Goal: Task Accomplishment & Management: Complete application form

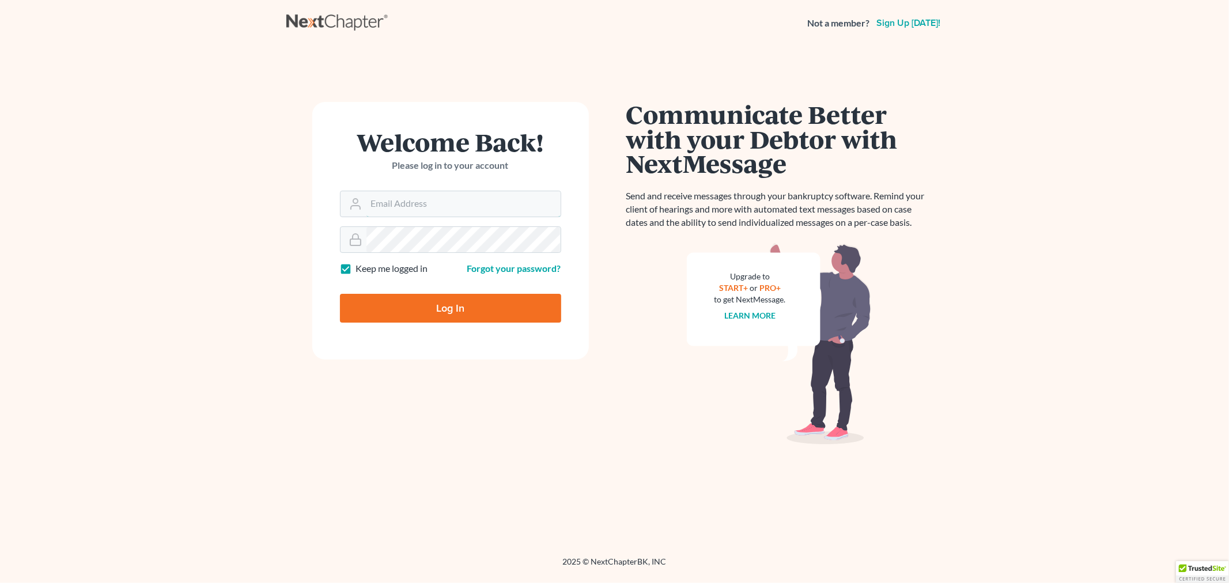
type input "[EMAIL_ADDRESS][DOMAIN_NAME][PERSON_NAME]"
click at [448, 312] on input "Log In" at bounding box center [450, 308] width 221 height 29
type input "Thinking..."
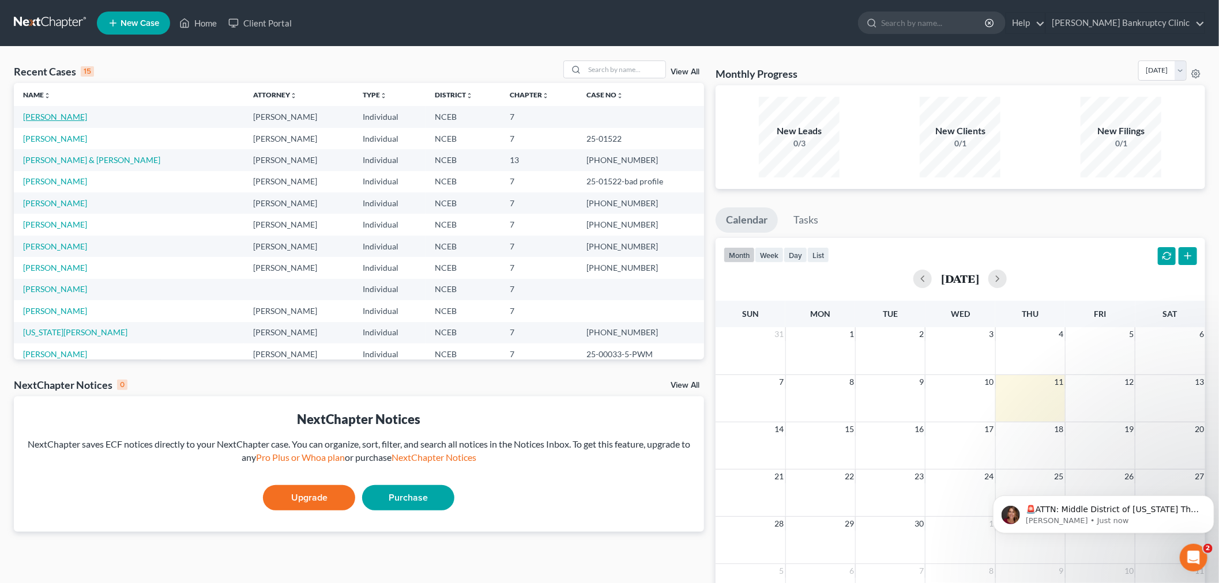
click at [44, 119] on link "[PERSON_NAME]" at bounding box center [55, 117] width 64 height 10
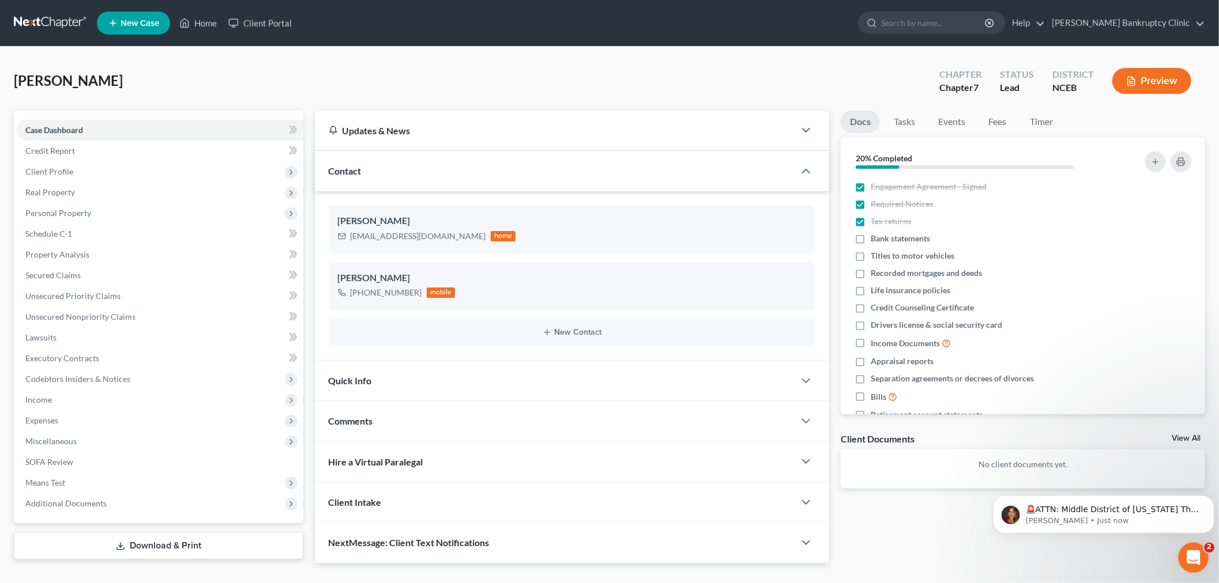
click at [1195, 556] on icon "Open Intercom Messenger" at bounding box center [1191, 556] width 19 height 19
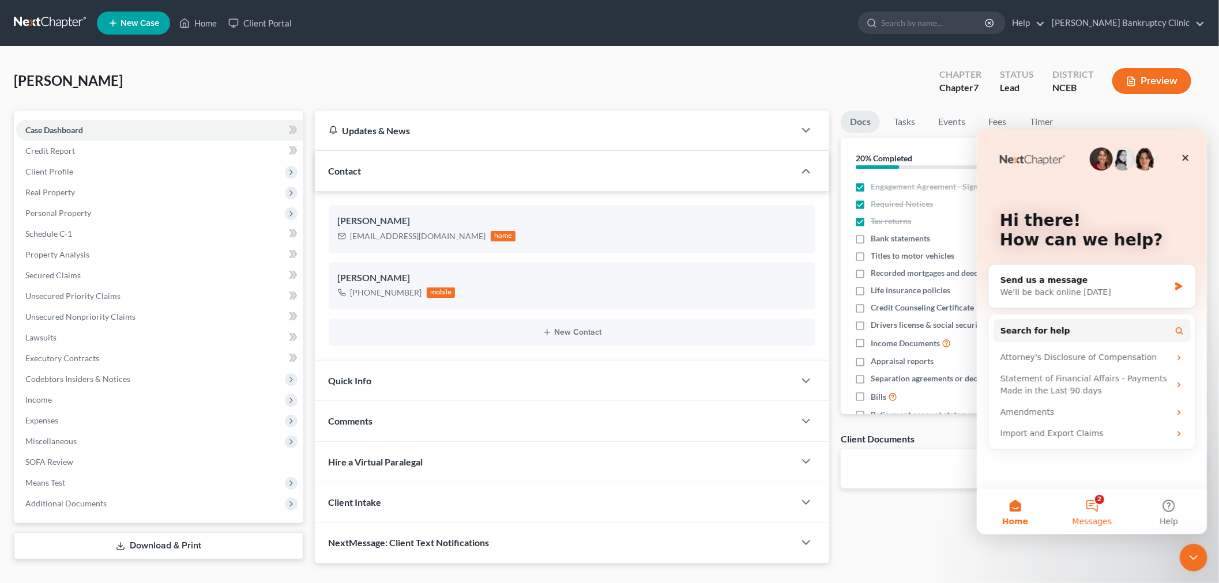
click at [1094, 507] on button "2 Messages" at bounding box center [1091, 511] width 77 height 46
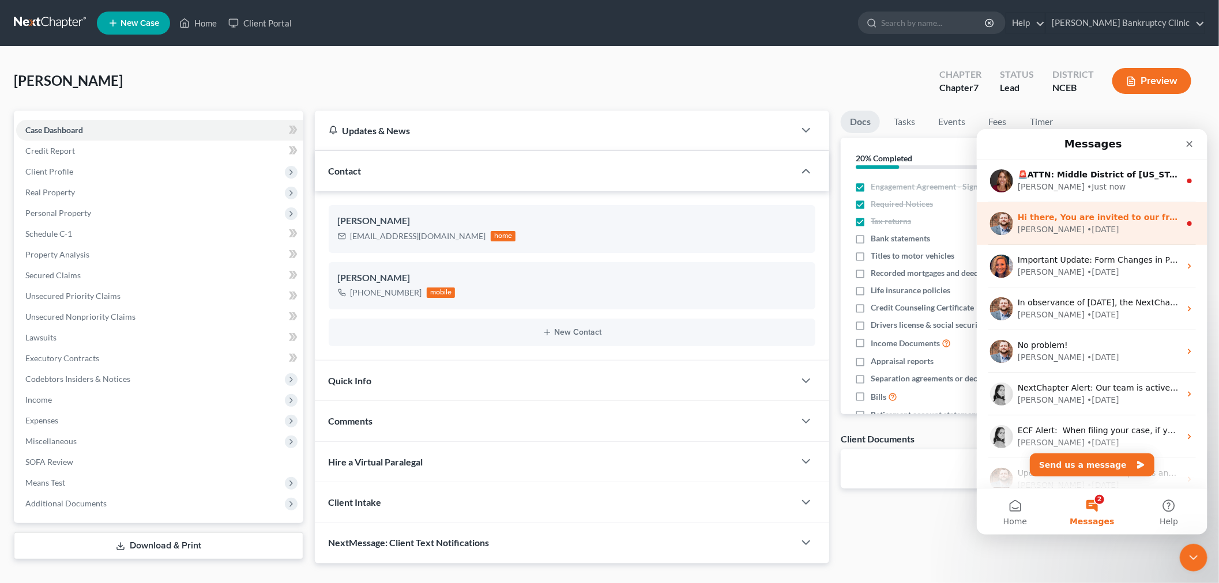
click at [1102, 236] on div "Hi there, You are invited to our free Means Test webinar [DATE] 3pm ET. ​ Join …" at bounding box center [1091, 223] width 231 height 43
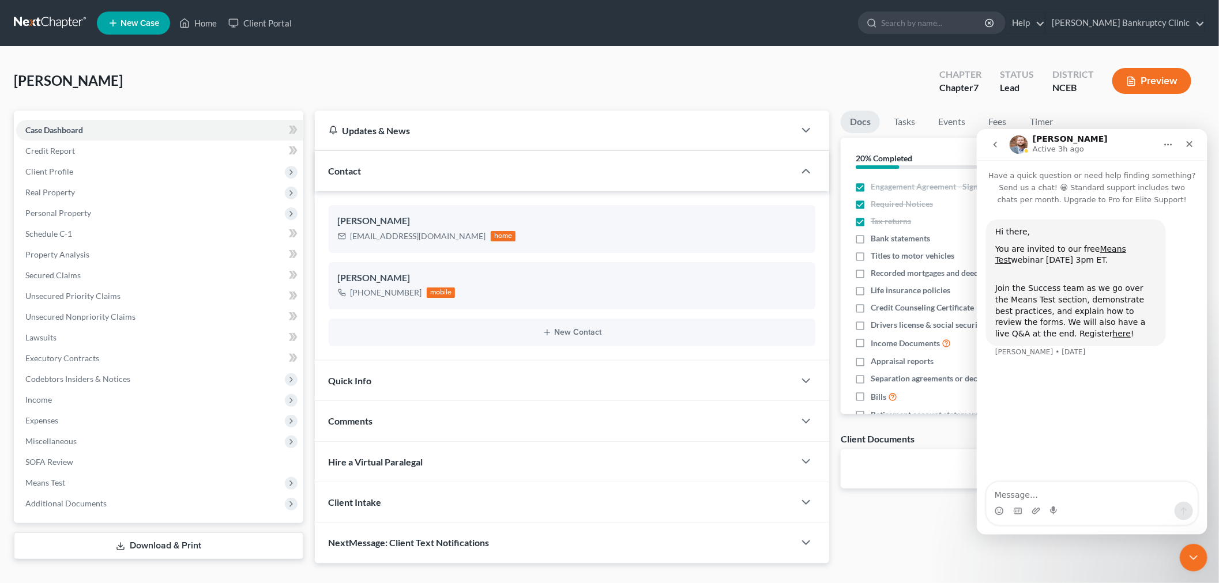
click at [988, 146] on button "go back" at bounding box center [994, 144] width 22 height 22
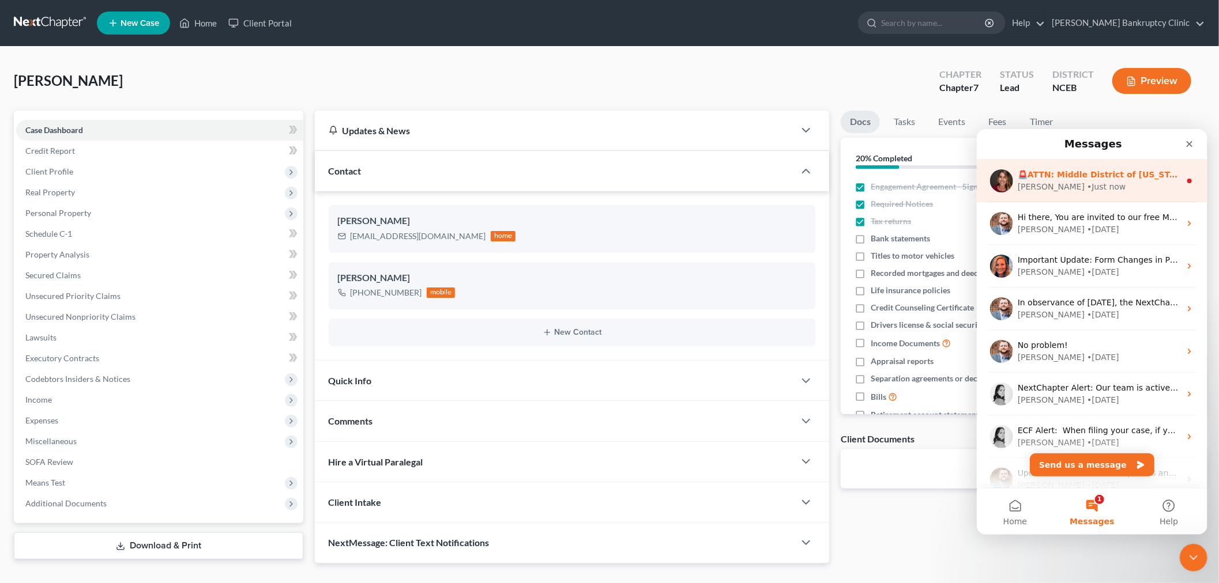
click at [1086, 188] on div "• Just now" at bounding box center [1105, 186] width 39 height 12
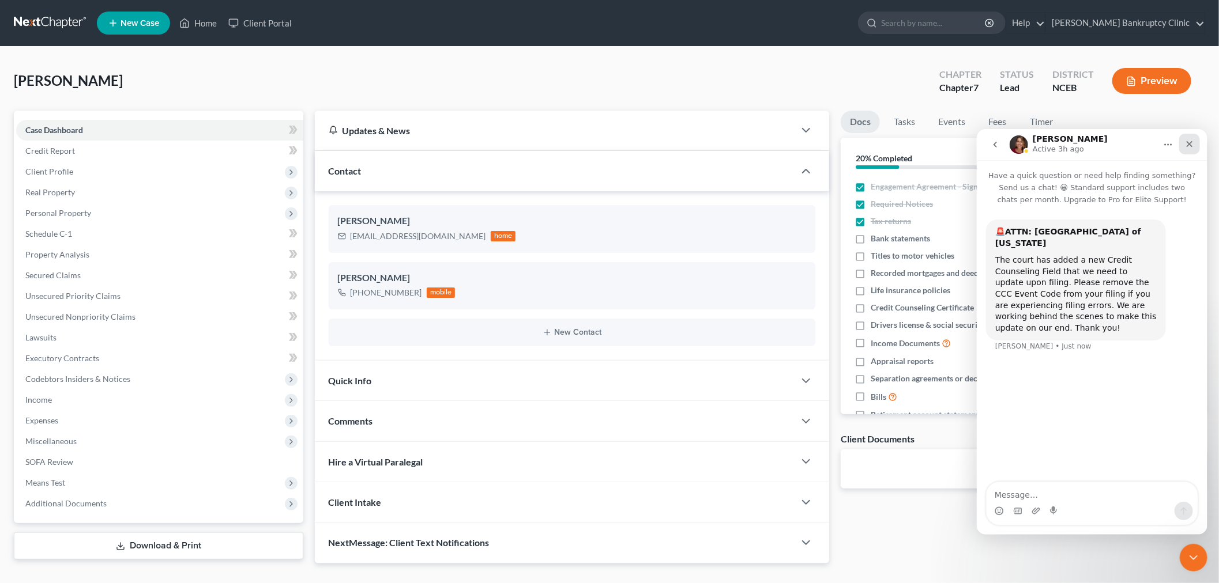
click at [1190, 141] on icon "Close" at bounding box center [1188, 143] width 9 height 9
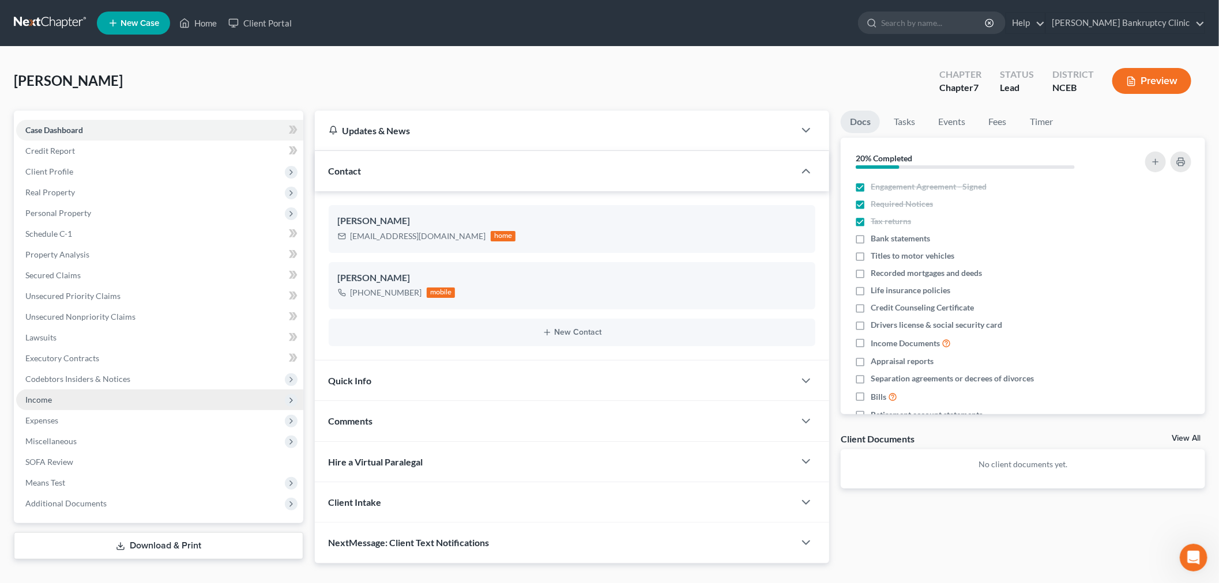
click at [84, 398] on span "Income" at bounding box center [159, 400] width 287 height 21
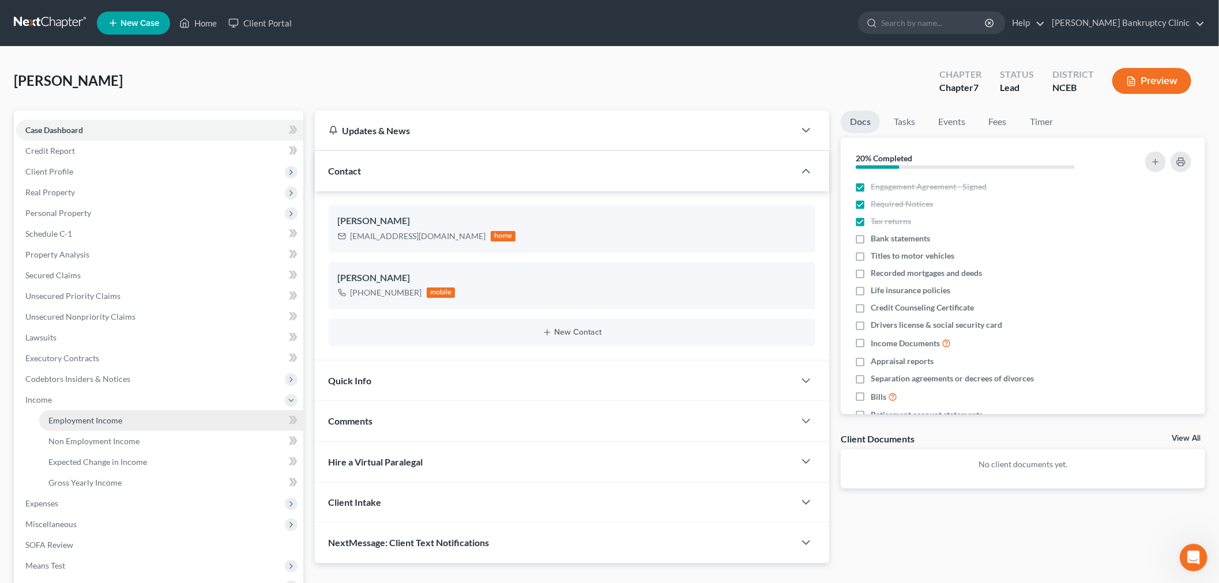
drag, startPoint x: 111, startPoint y: 422, endPoint x: 134, endPoint y: 410, distance: 25.5
click at [111, 421] on span "Employment Income" at bounding box center [85, 421] width 74 height 10
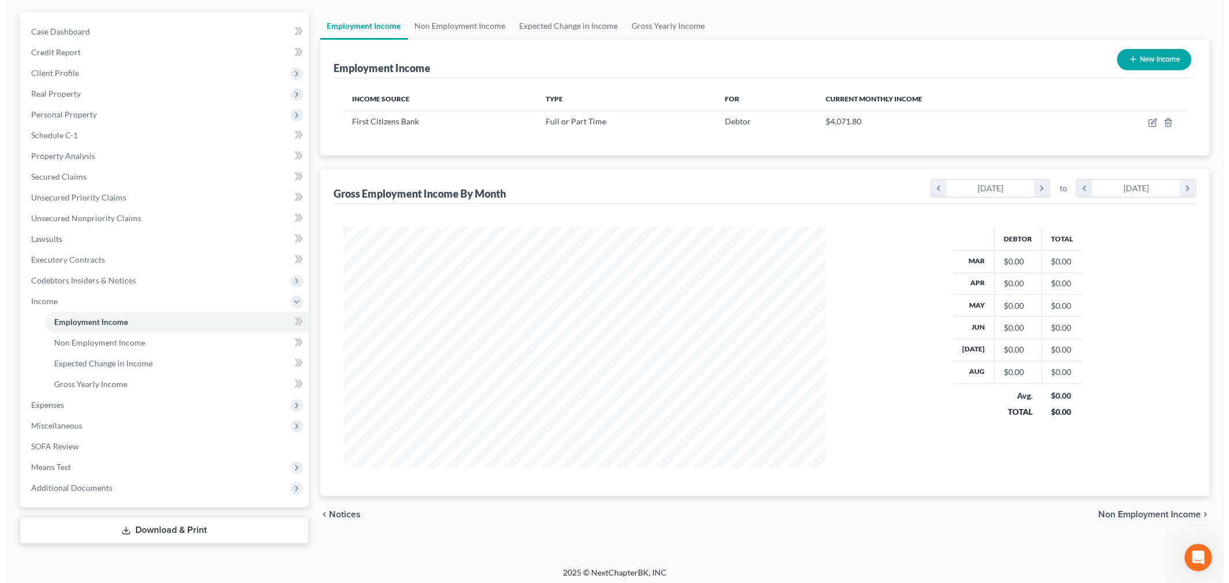
scroll to position [101, 0]
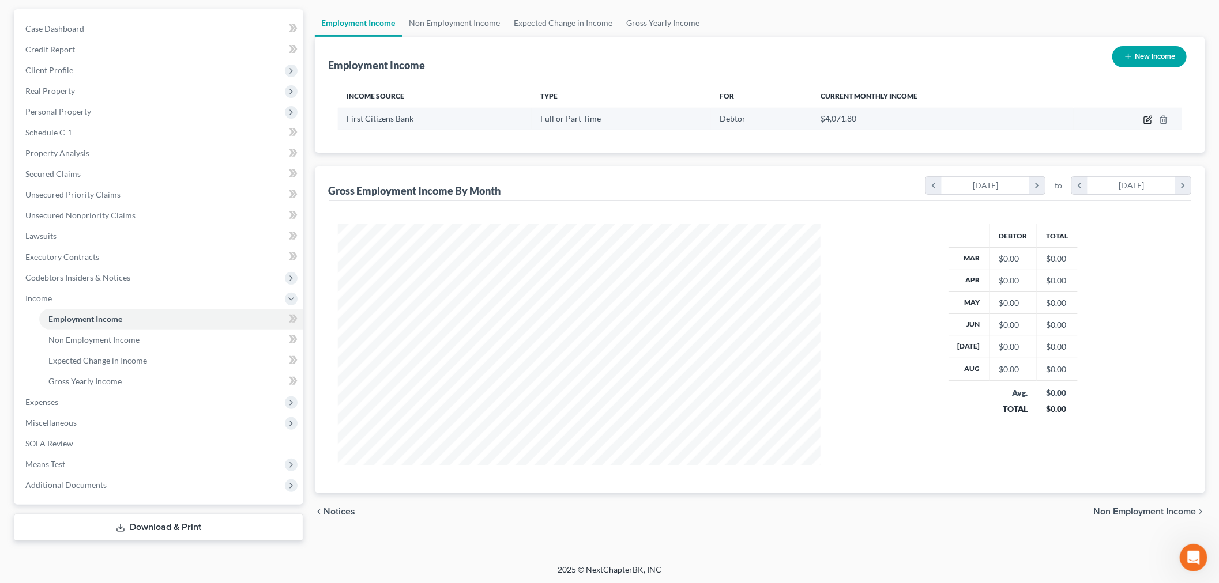
click at [1146, 121] on icon "button" at bounding box center [1147, 119] width 9 height 9
select select "0"
select select "28"
select select "2"
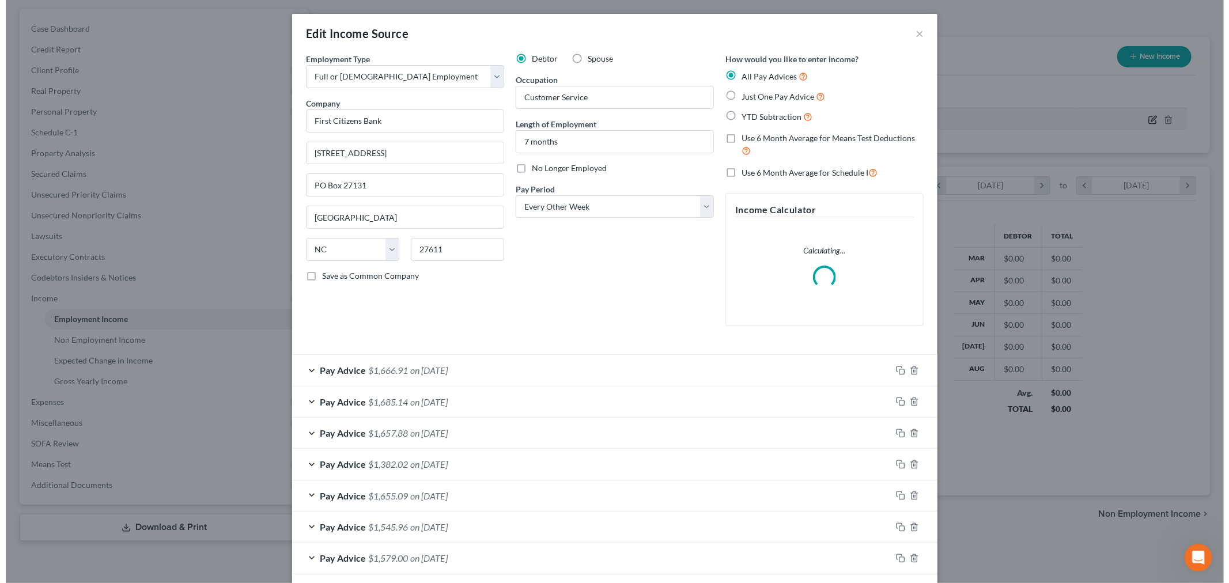
scroll to position [243, 511]
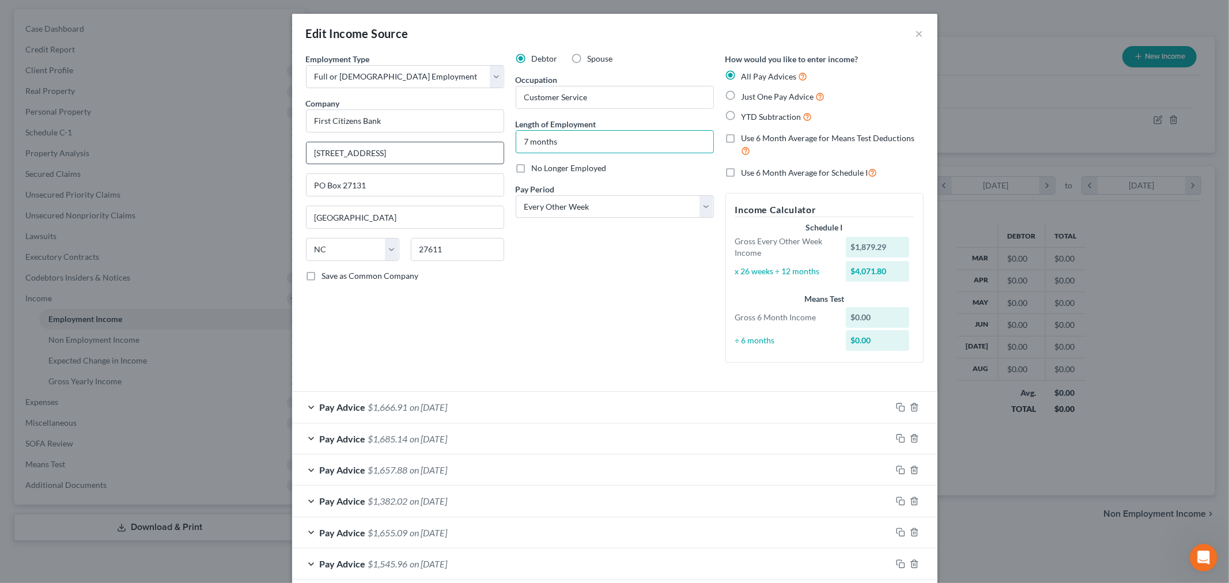
drag, startPoint x: 603, startPoint y: 140, endPoint x: 388, endPoint y: 146, distance: 214.5
click at [388, 146] on div "Employment Type * Select Full or [DEMOGRAPHIC_DATA] Employment Self Employment …" at bounding box center [614, 217] width 629 height 329
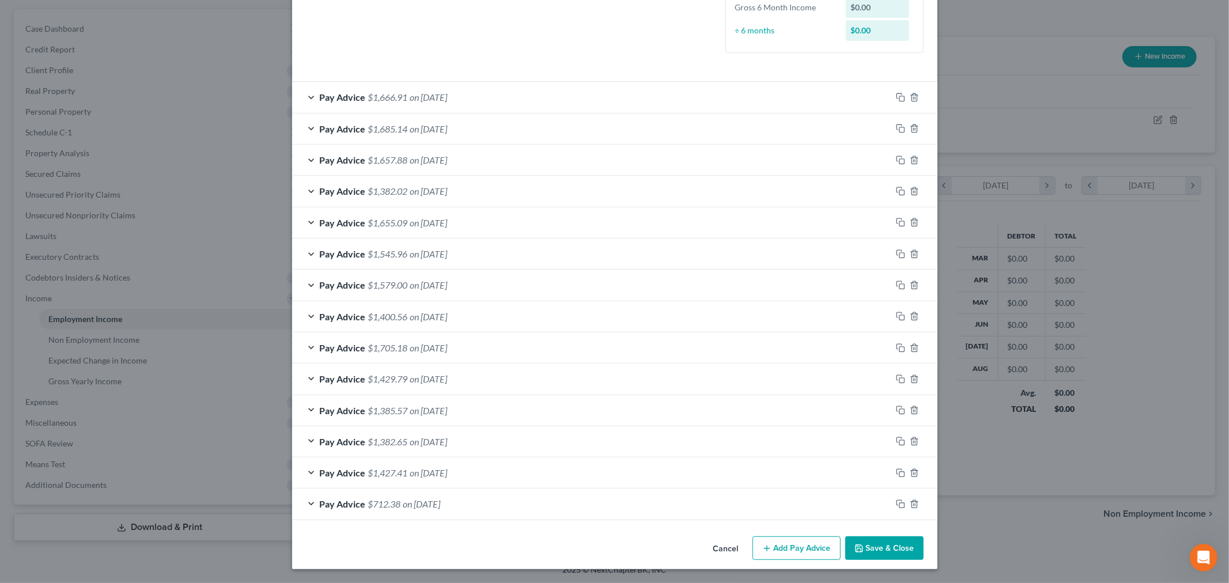
scroll to position [311, 0]
click at [911, 98] on icon "button" at bounding box center [914, 97] width 9 height 9
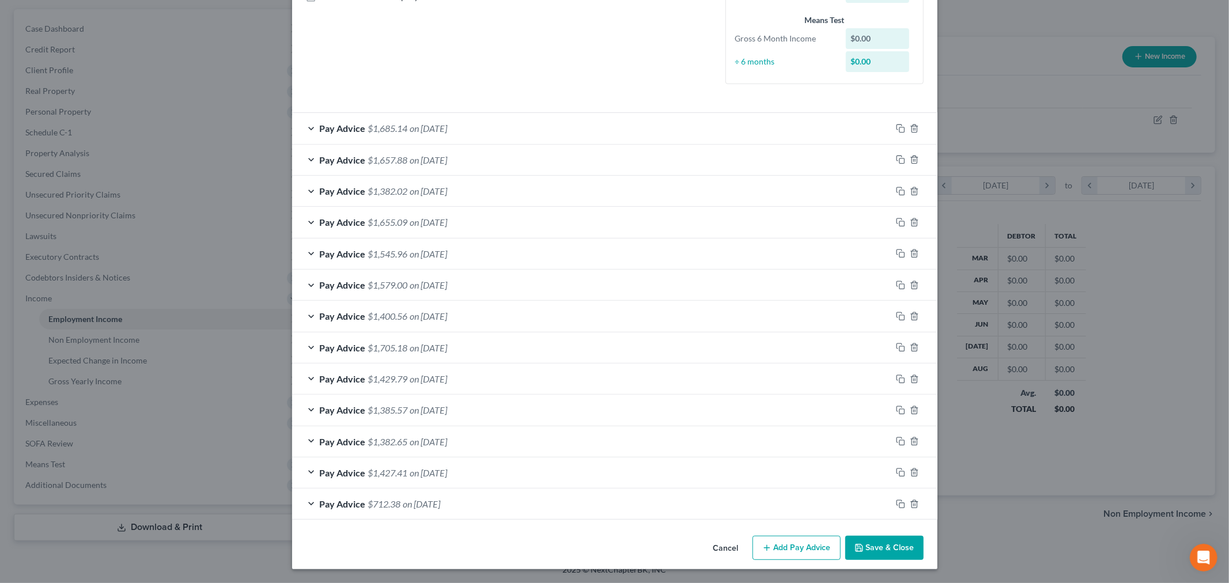
scroll to position [280, 0]
click at [912, 506] on icon "button" at bounding box center [914, 503] width 5 height 7
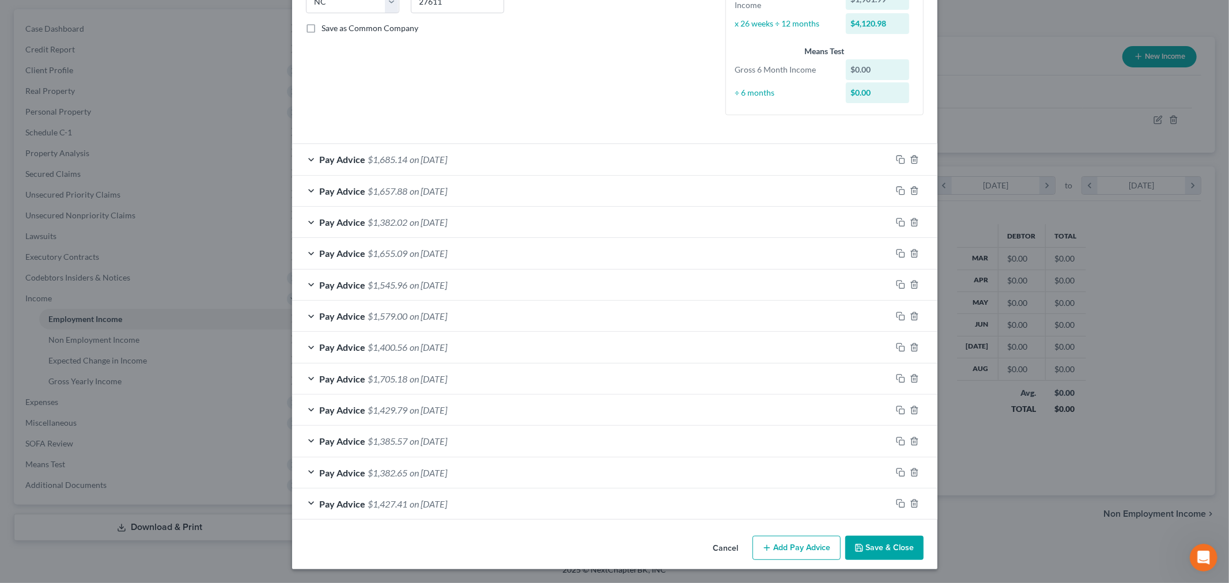
scroll to position [248, 0]
click at [910, 504] on icon "button" at bounding box center [914, 503] width 9 height 9
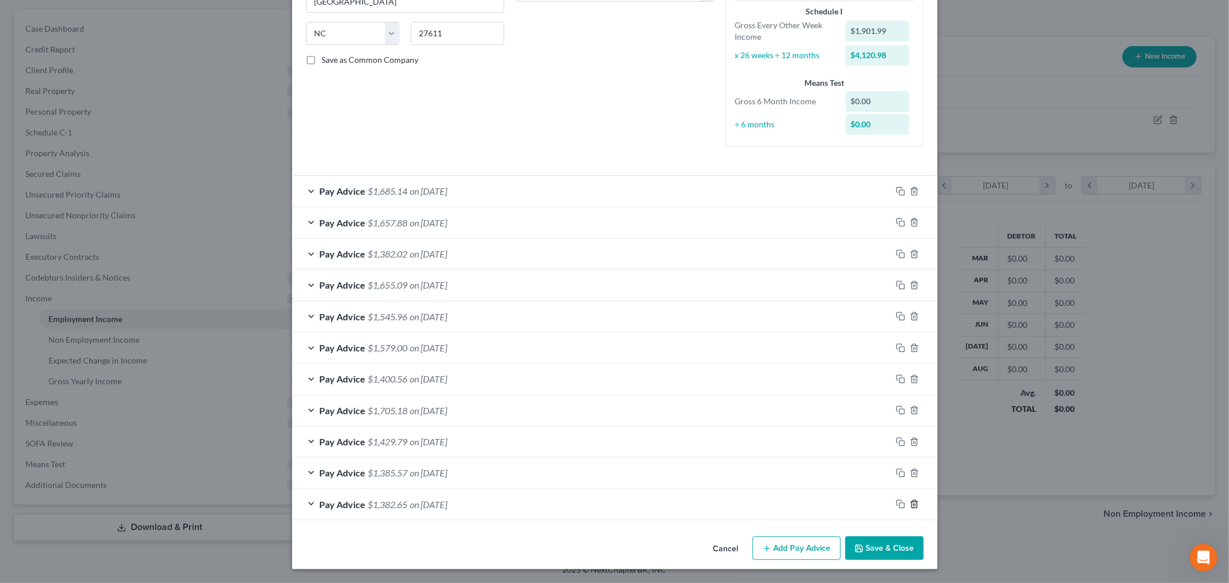
click at [910, 504] on icon "button" at bounding box center [914, 504] width 9 height 9
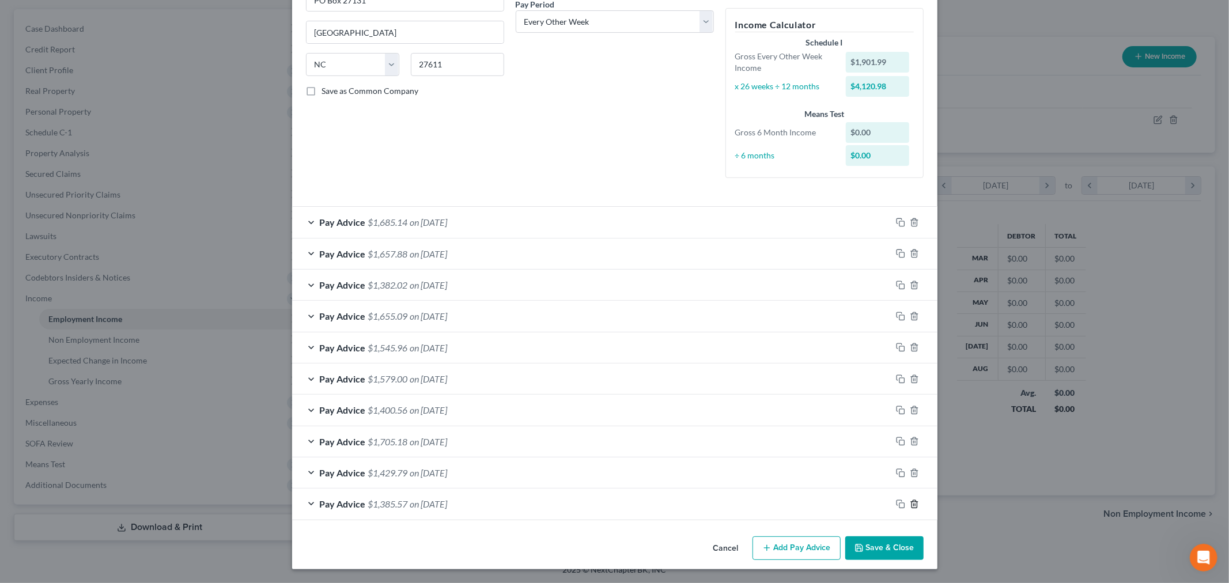
click at [910, 504] on icon "button" at bounding box center [914, 504] width 9 height 9
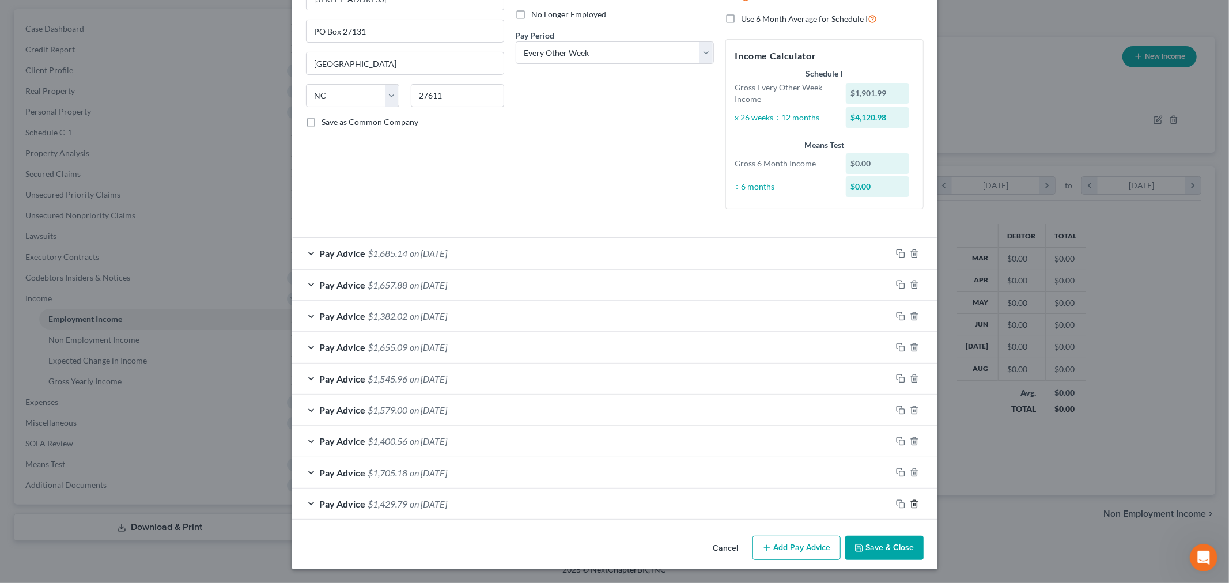
click at [910, 504] on icon "button" at bounding box center [914, 504] width 9 height 9
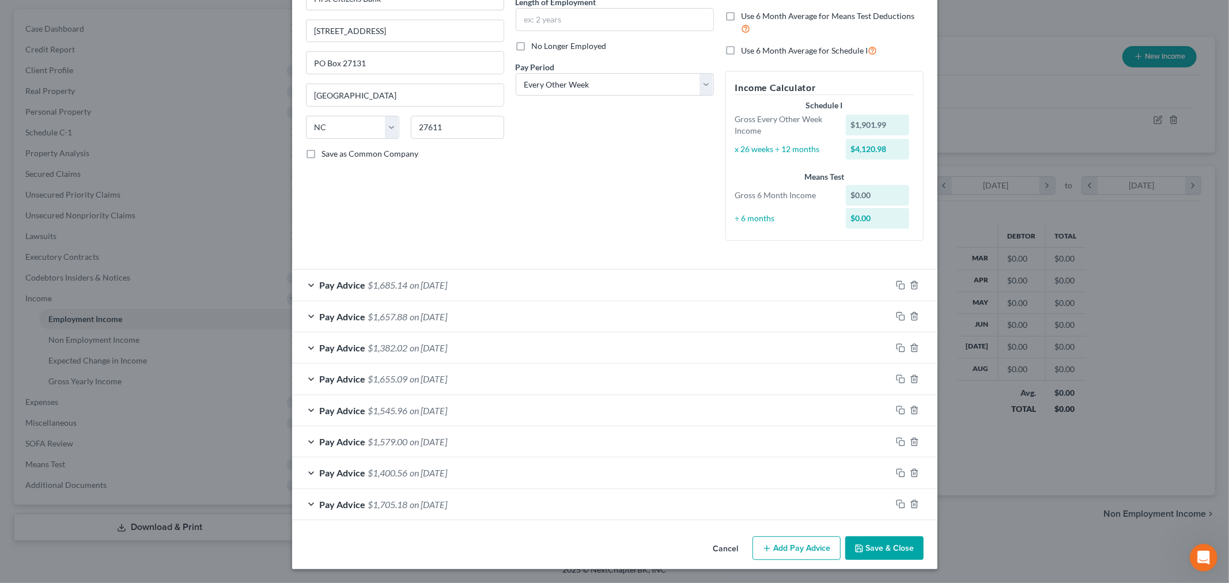
scroll to position [123, 0]
click at [911, 502] on polyline "button" at bounding box center [914, 502] width 7 height 0
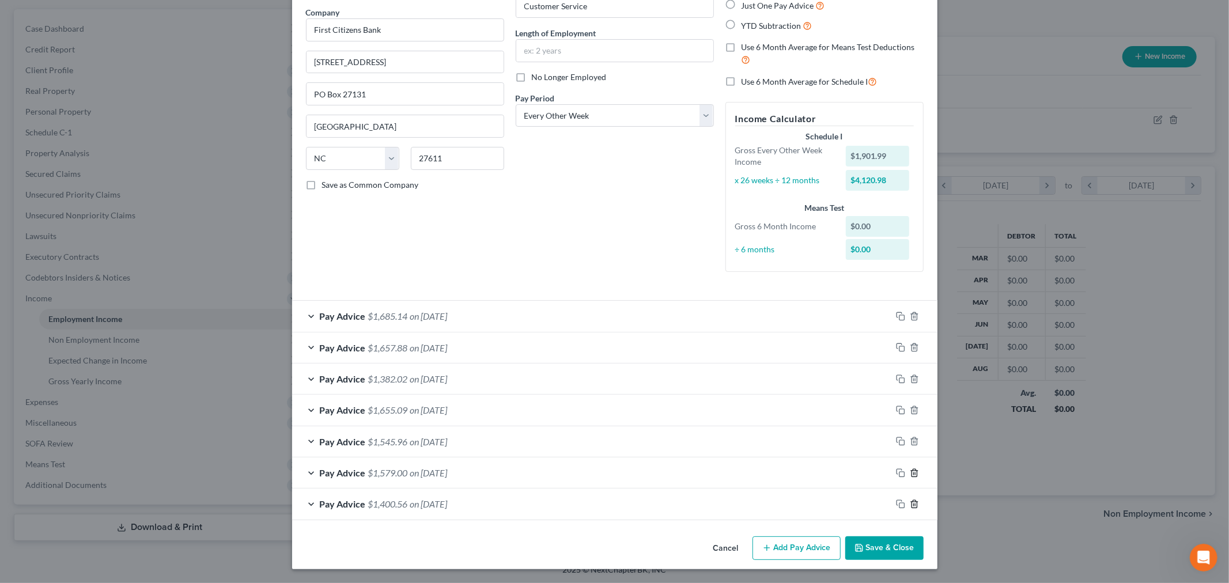
click at [911, 500] on icon "button" at bounding box center [914, 504] width 9 height 9
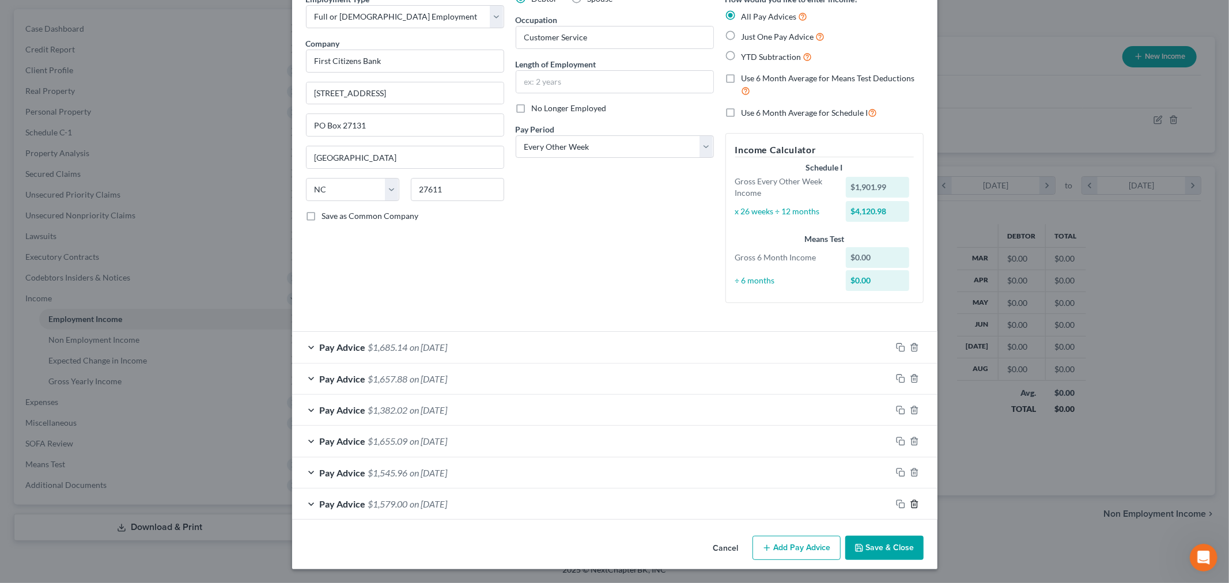
click at [911, 500] on icon "button" at bounding box center [914, 504] width 9 height 9
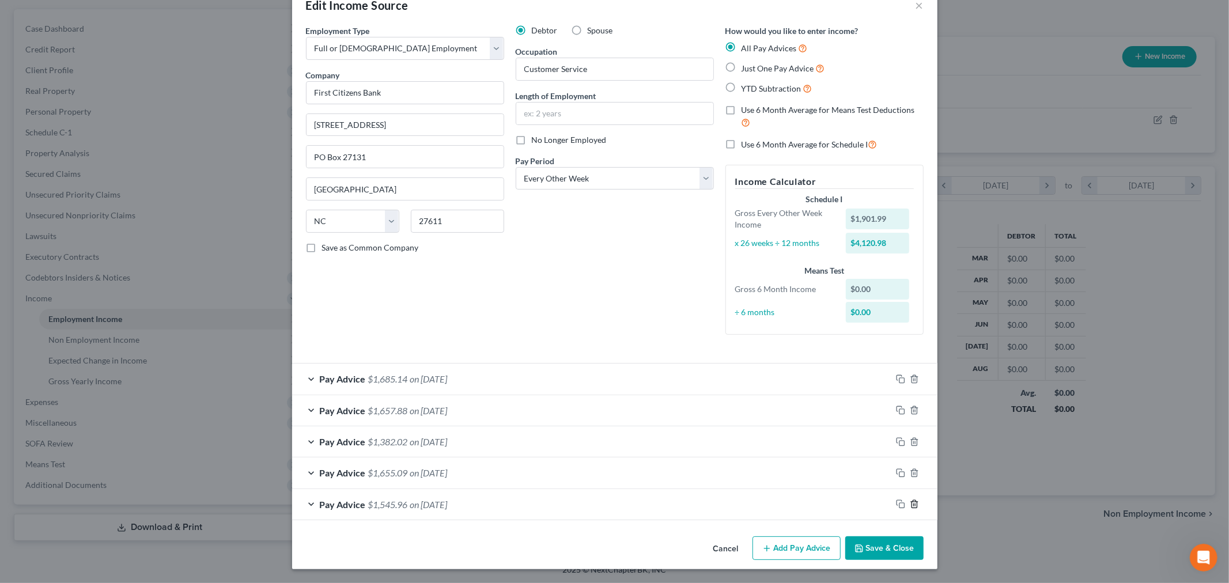
click at [911, 500] on icon "button" at bounding box center [914, 504] width 9 height 9
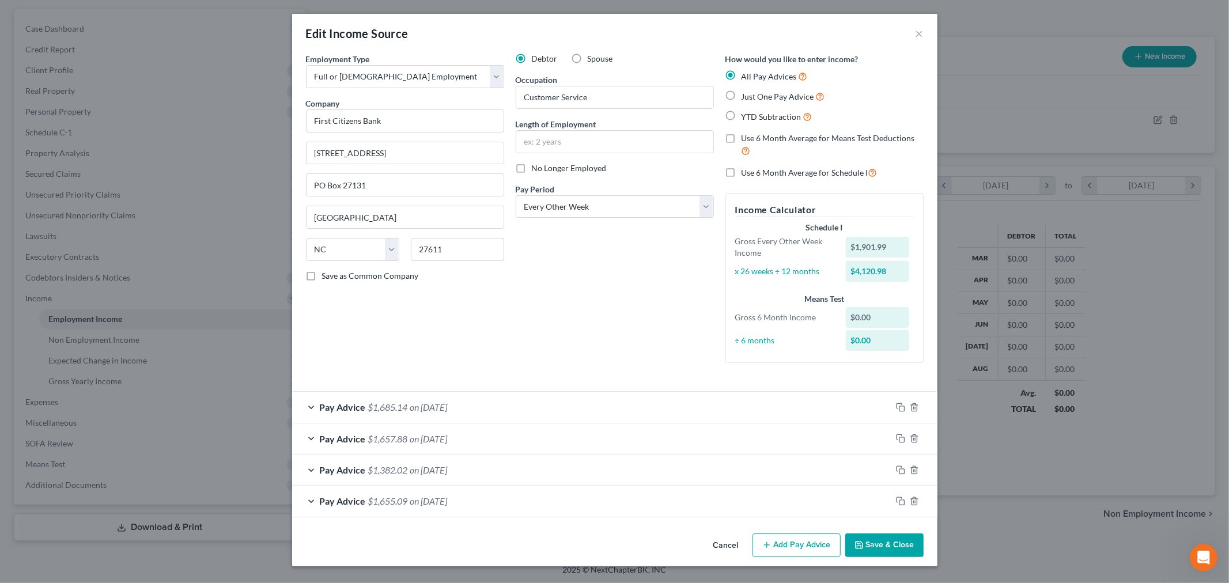
scroll to position [0, 0]
click at [915, 503] on icon "button" at bounding box center [914, 501] width 9 height 9
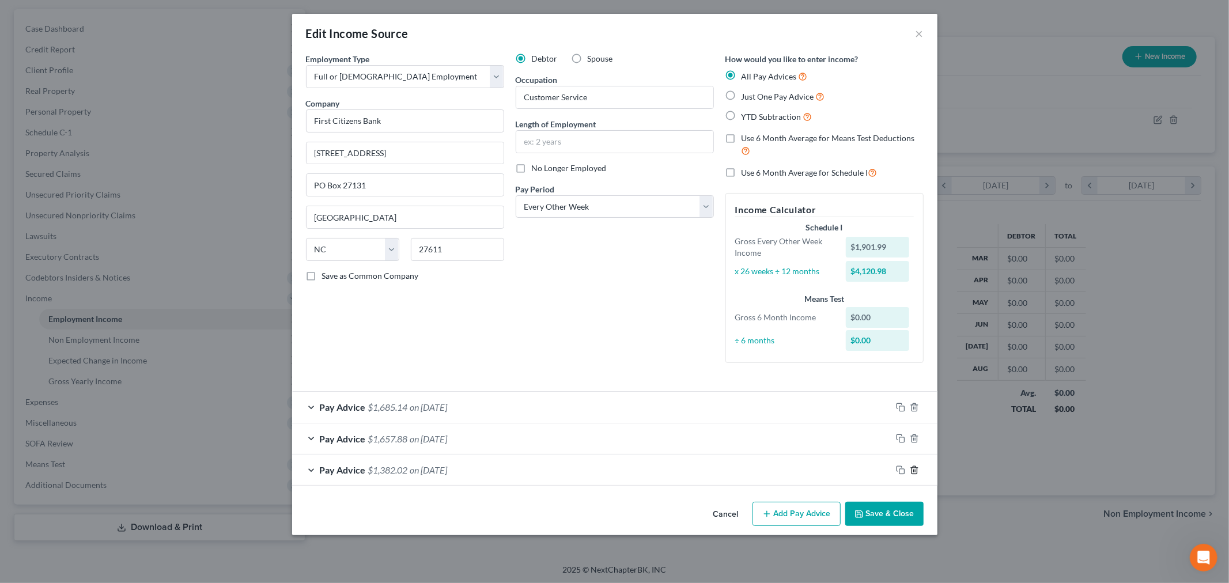
click at [912, 469] on icon "button" at bounding box center [914, 469] width 5 height 7
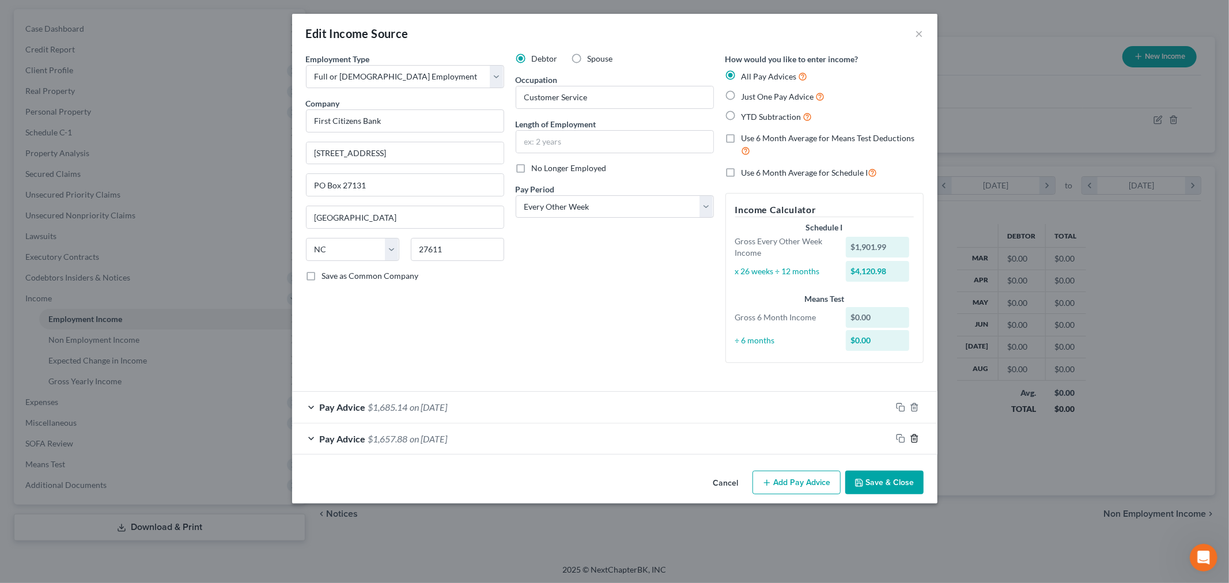
click at [915, 438] on icon "button" at bounding box center [914, 438] width 9 height 9
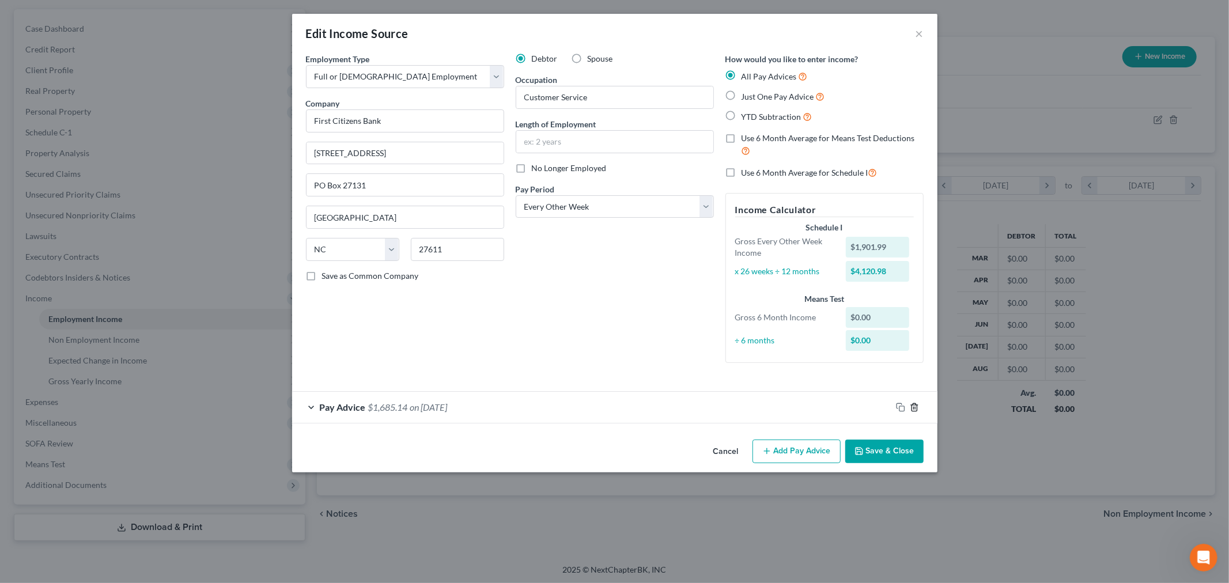
click at [914, 406] on icon "button" at bounding box center [914, 407] width 9 height 9
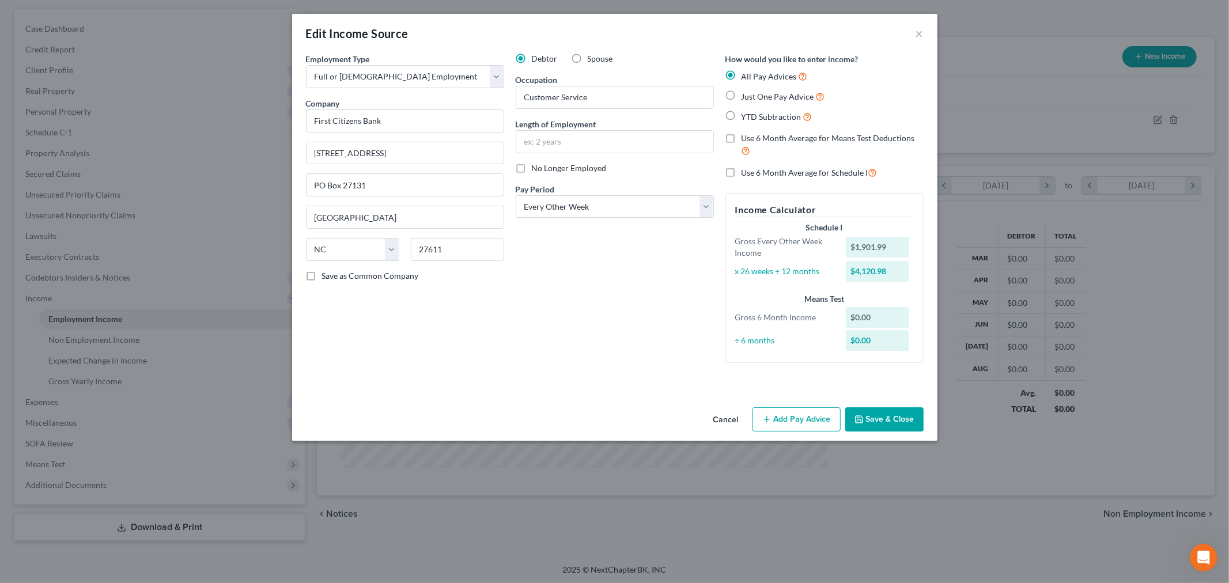
click at [587, 315] on div "Debtor Spouse Occupation Customer Service Length of Employment No Longer Employ…" at bounding box center [615, 212] width 210 height 319
click at [707, 200] on select "Select Monthly Twice Monthly Every Other Week Weekly" at bounding box center [615, 206] width 198 height 23
click at [621, 361] on div "Debtor Spouse Occupation Customer Service Length of Employment No Longer Employ…" at bounding box center [615, 212] width 210 height 319
click at [465, 123] on input "First Citizens Bank" at bounding box center [405, 121] width 198 height 23
type input "First Citizens Bank & Trust Company"
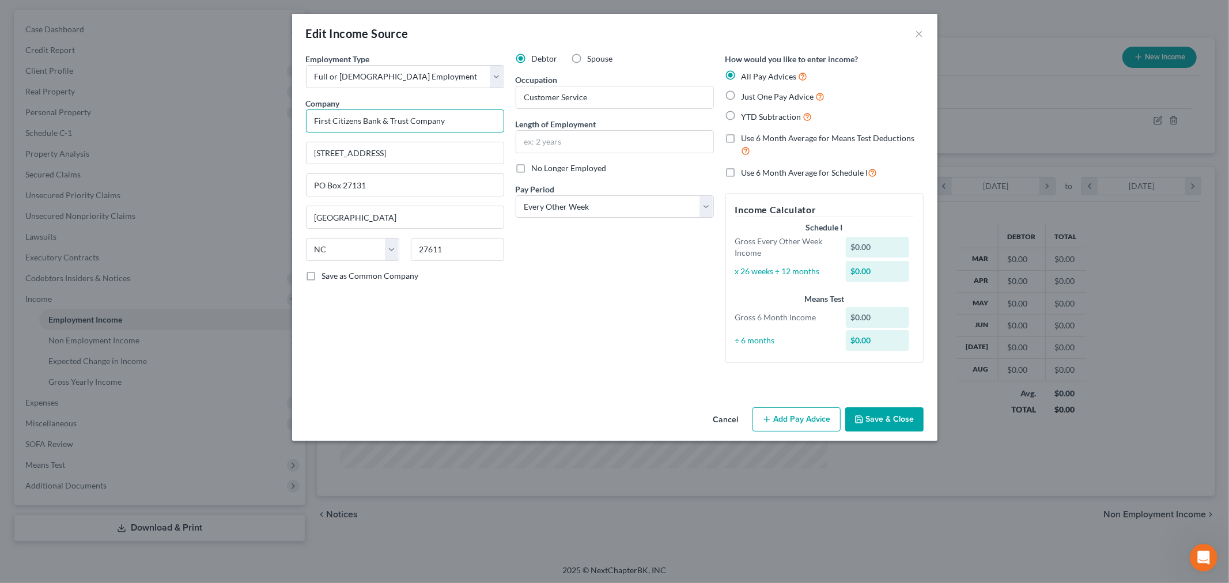
scroll to position [243, 511]
click at [790, 418] on button "Add Pay Advice" at bounding box center [797, 420] width 88 height 24
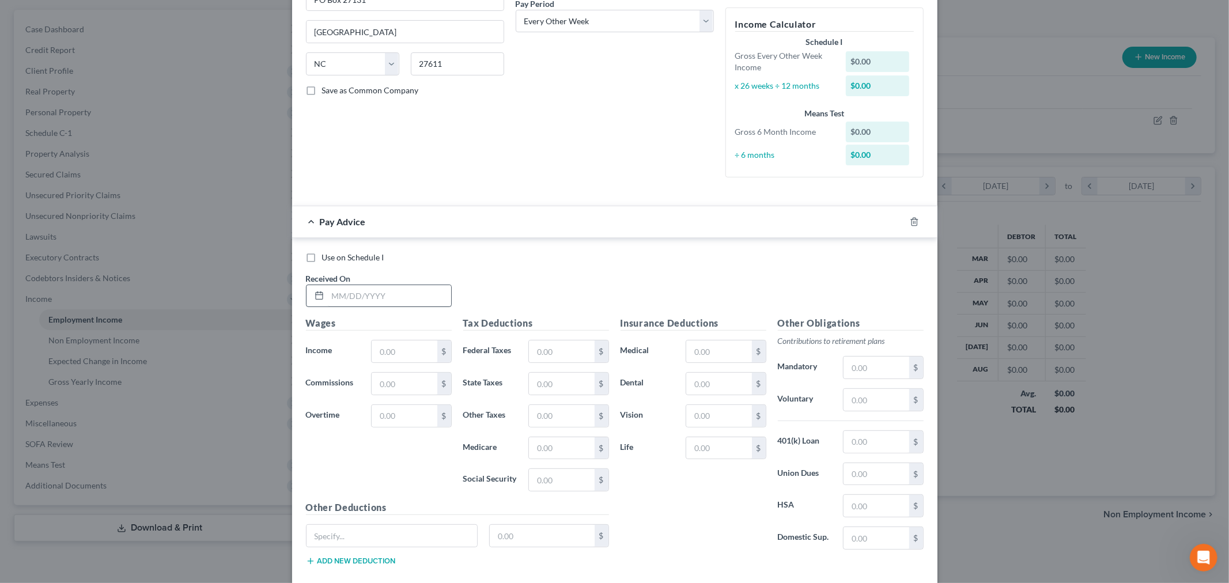
scroll to position [187, 0]
click at [393, 294] on input "text" at bounding box center [389, 295] width 123 height 22
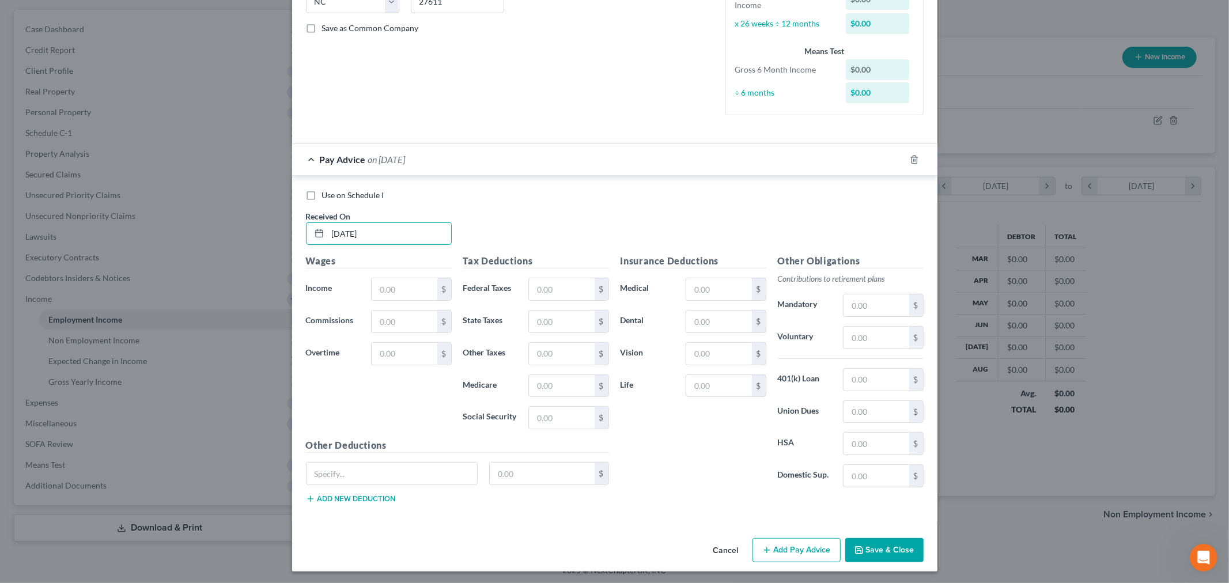
scroll to position [249, 0]
type input "[DATE]"
click at [404, 290] on input "text" at bounding box center [404, 288] width 65 height 22
click at [417, 317] on input "text" at bounding box center [404, 321] width 65 height 22
type input "1,610.22"
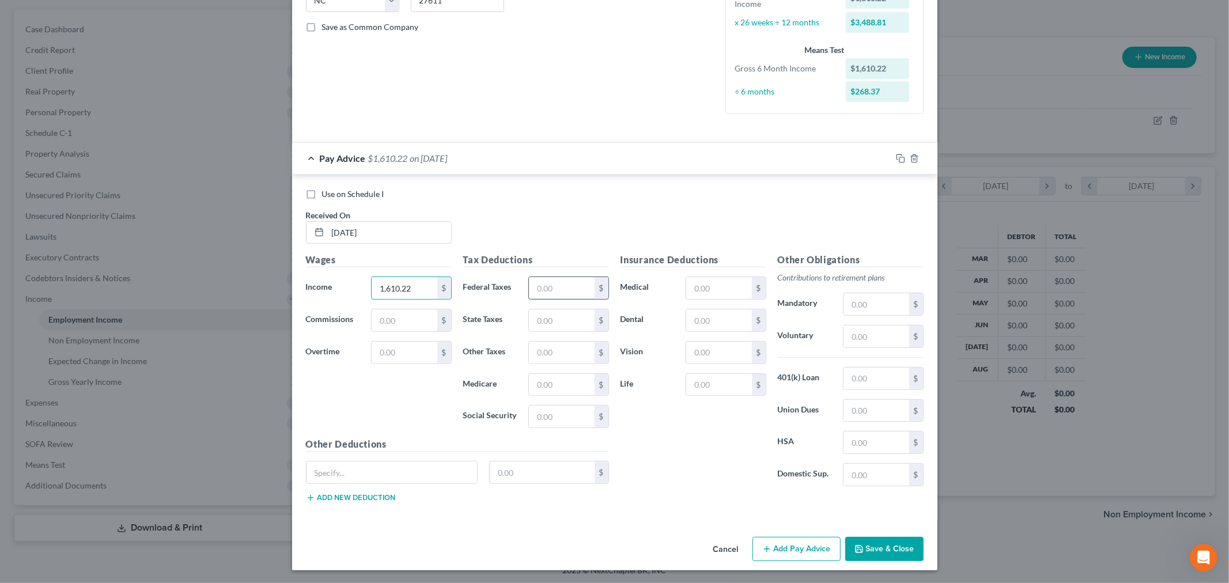
click at [554, 291] on input "text" at bounding box center [561, 288] width 65 height 22
type input "1"
click at [561, 386] on input "text" at bounding box center [561, 384] width 65 height 22
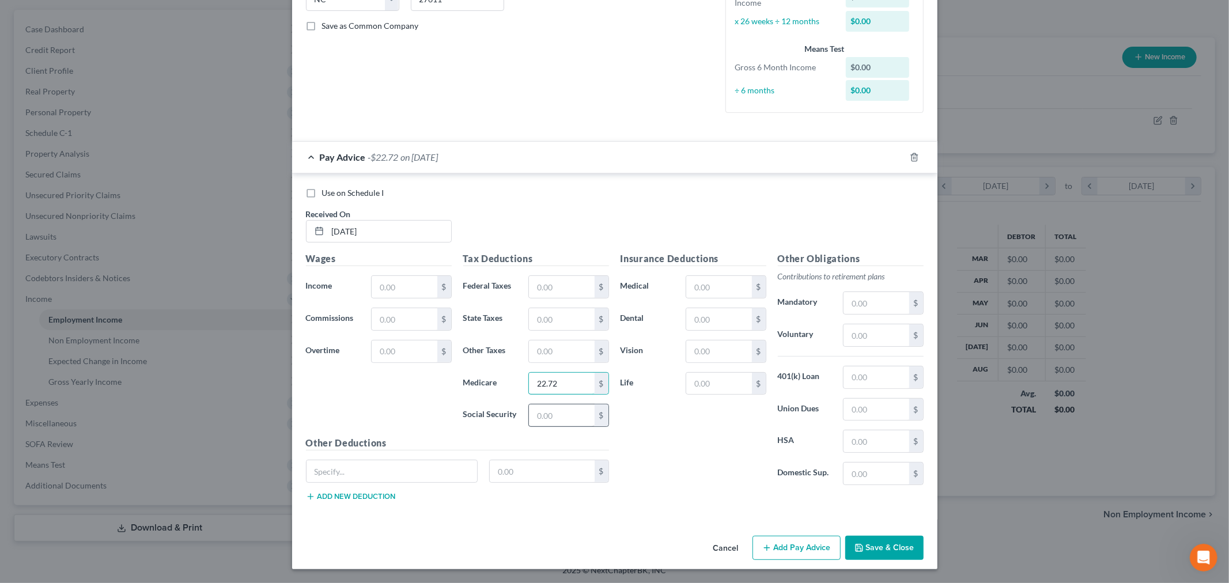
type input "22.72"
click at [548, 417] on input "text" at bounding box center [561, 416] width 65 height 22
type input "97.16"
click at [704, 354] on input "text" at bounding box center [718, 352] width 65 height 22
type input "9.06"
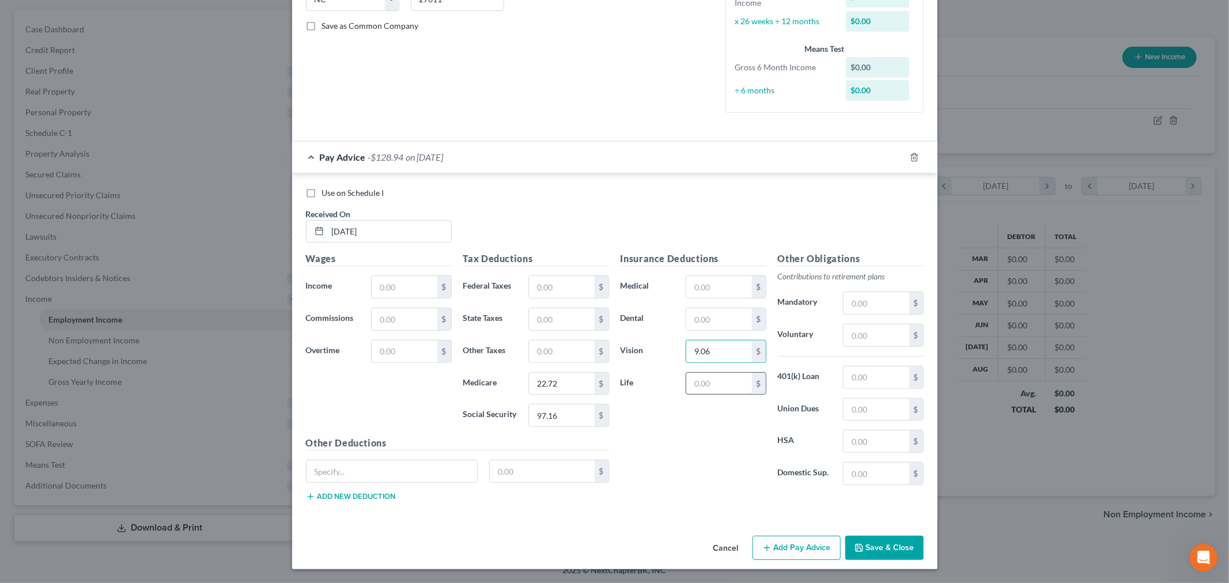
click at [705, 392] on input "text" at bounding box center [718, 384] width 65 height 22
type input "10.69"
click at [417, 286] on input "text" at bounding box center [404, 287] width 65 height 22
type input "1,590.55"
click at [416, 323] on input "text" at bounding box center [404, 319] width 65 height 22
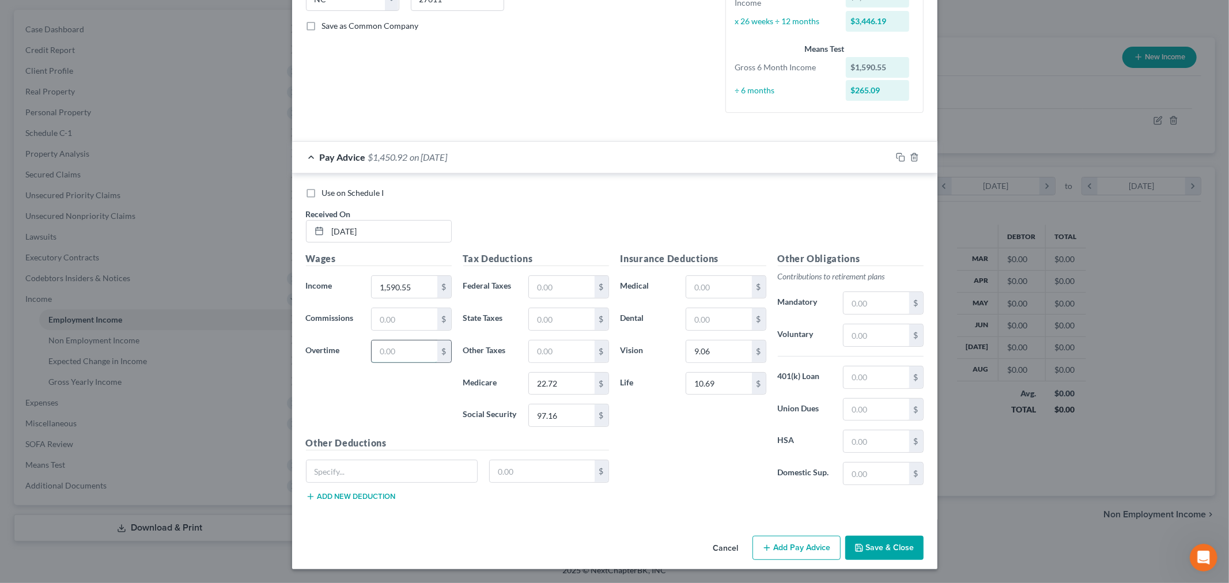
click at [408, 350] on input "text" at bounding box center [404, 352] width 65 height 22
click at [725, 324] on input "text" at bounding box center [718, 319] width 65 height 22
type input "14.47"
click at [729, 466] on div "Insurance Deductions Medical $ Dental 14.47 $ Vision 9.06 $ Life 10.69 $" at bounding box center [693, 373] width 157 height 243
click at [352, 464] on input "text" at bounding box center [392, 472] width 171 height 22
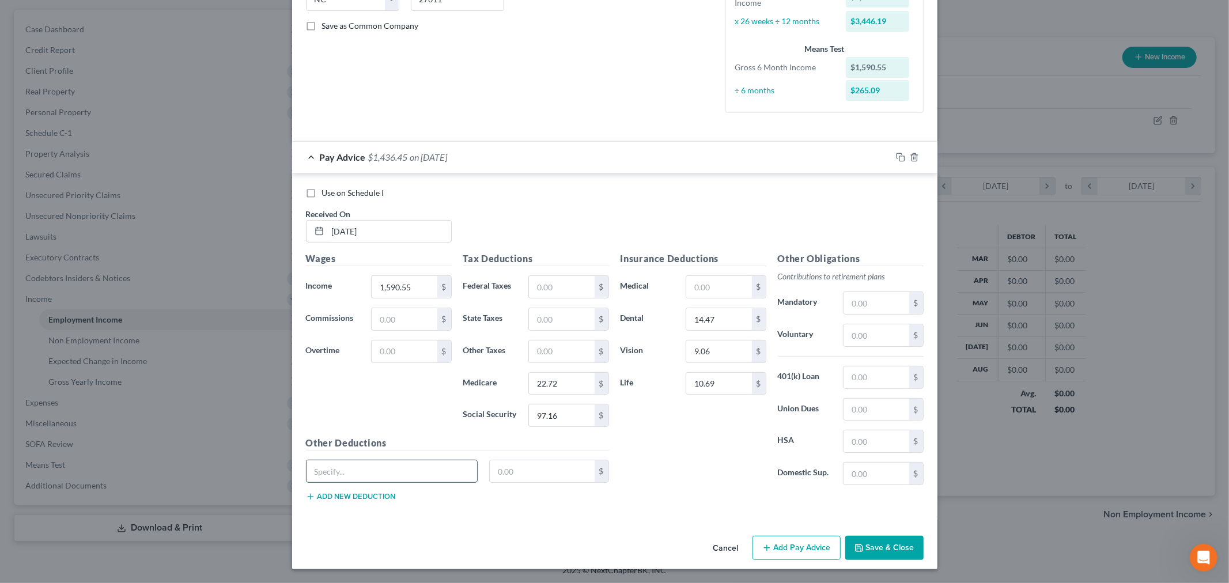
click at [346, 467] on input "text" at bounding box center [392, 472] width 171 height 22
type input "Child Vol Life"
type input "0.51"
click at [487, 511] on div "Use on Schedule I Received On * [DATE] Wages Income * 1,590.55 $ Commissions $ …" at bounding box center [615, 346] width 646 height 346
click at [377, 498] on button "Add new deduction" at bounding box center [351, 496] width 90 height 9
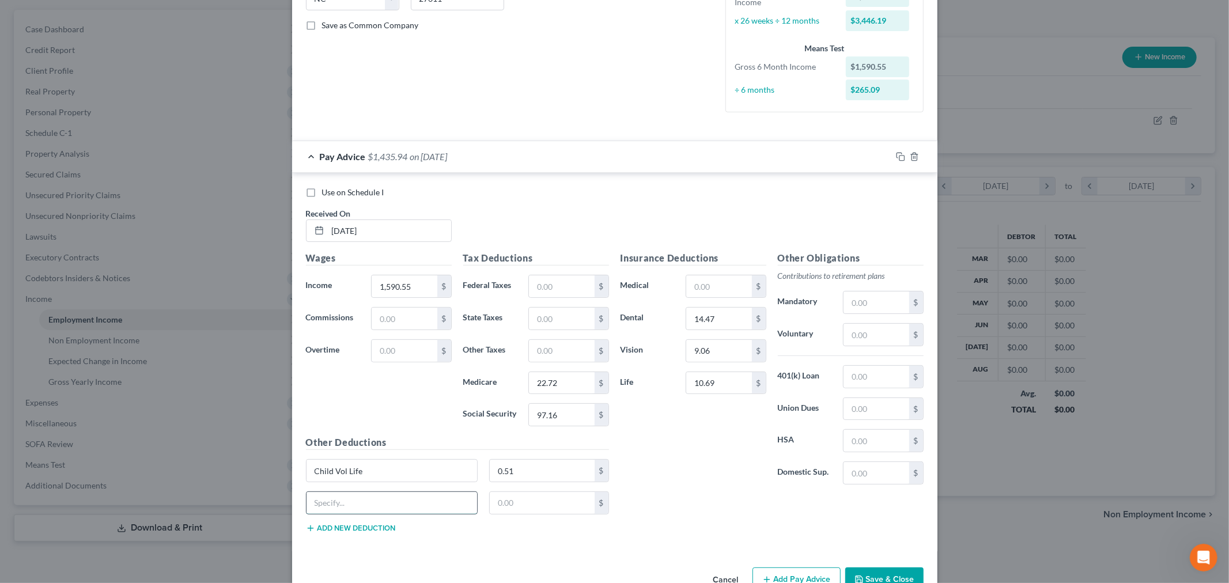
click at [439, 510] on input "text" at bounding box center [392, 503] width 171 height 22
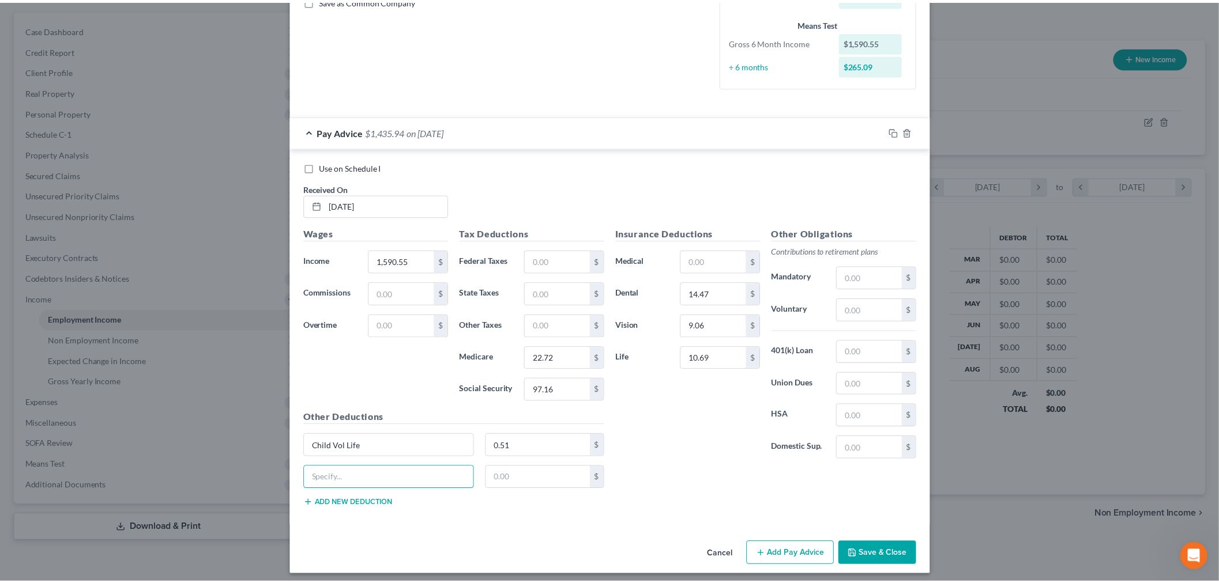
scroll to position [283, 0]
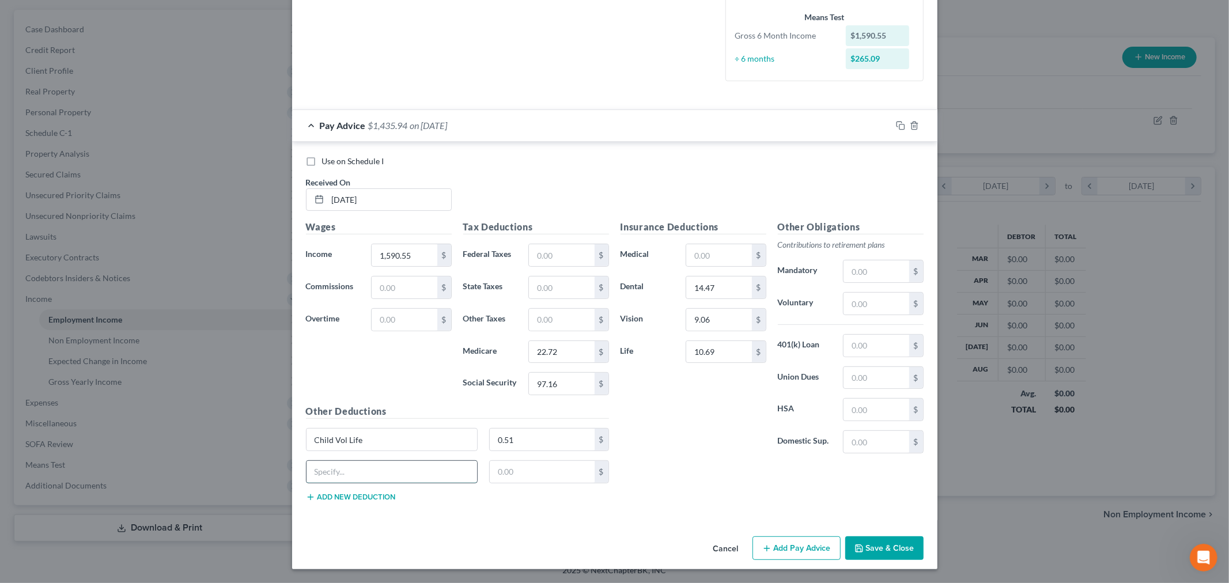
click at [367, 469] on input "text" at bounding box center [392, 472] width 171 height 22
type input "Legal Coverage"
type input "6.85"
click at [569, 254] on input "text" at bounding box center [561, 255] width 65 height 22
type input "119.88"
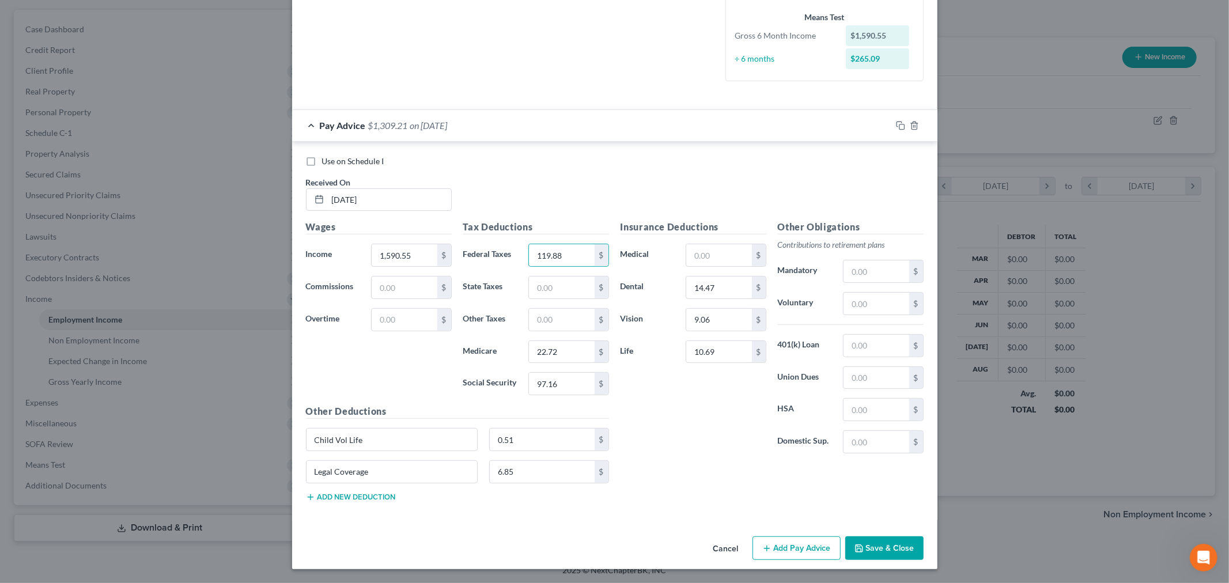
click at [615, 143] on div "Use on Schedule I Received On * [DATE] Wages Income * 1,590.55 $ Commissions $ …" at bounding box center [615, 331] width 646 height 379
click at [873, 550] on button "Save & Close" at bounding box center [885, 549] width 78 height 24
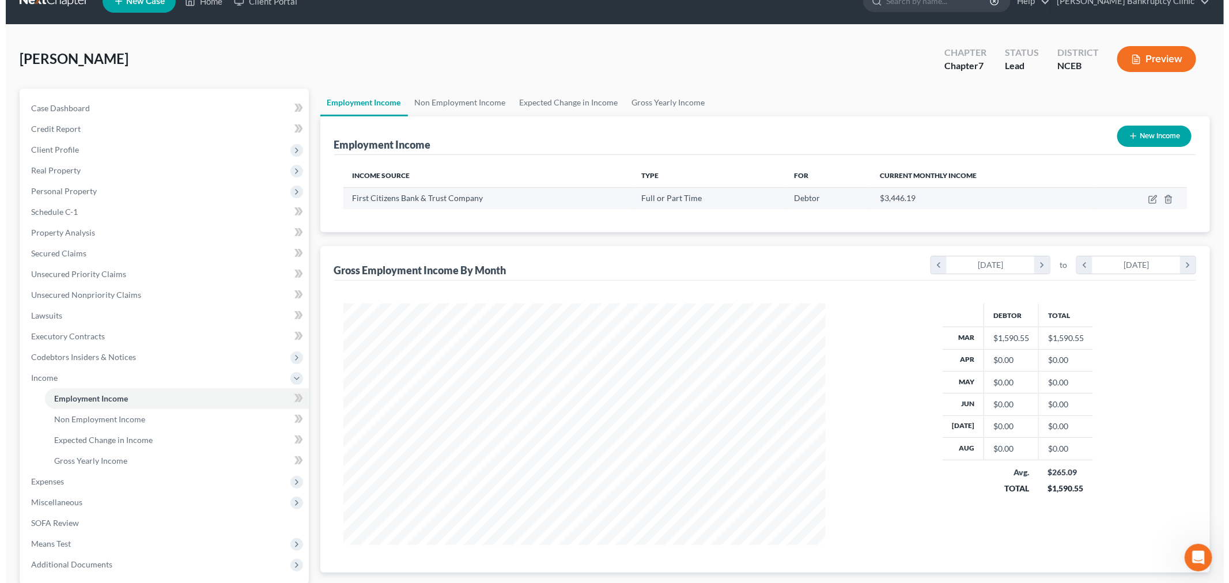
scroll to position [0, 0]
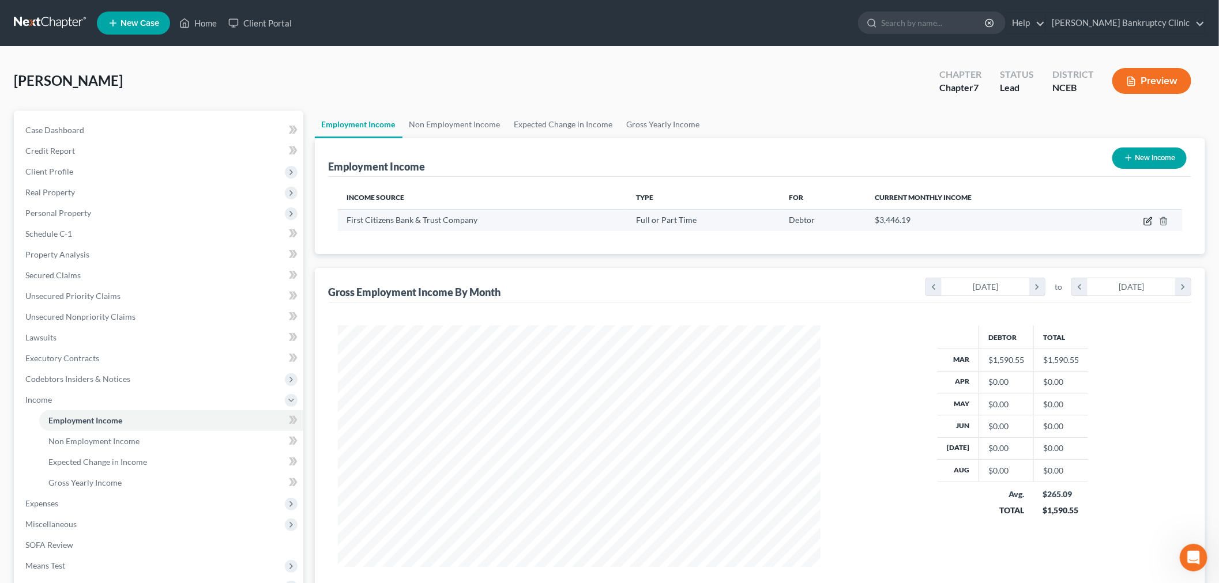
click at [1148, 221] on icon "button" at bounding box center [1147, 221] width 9 height 9
select select "0"
select select "28"
select select "2"
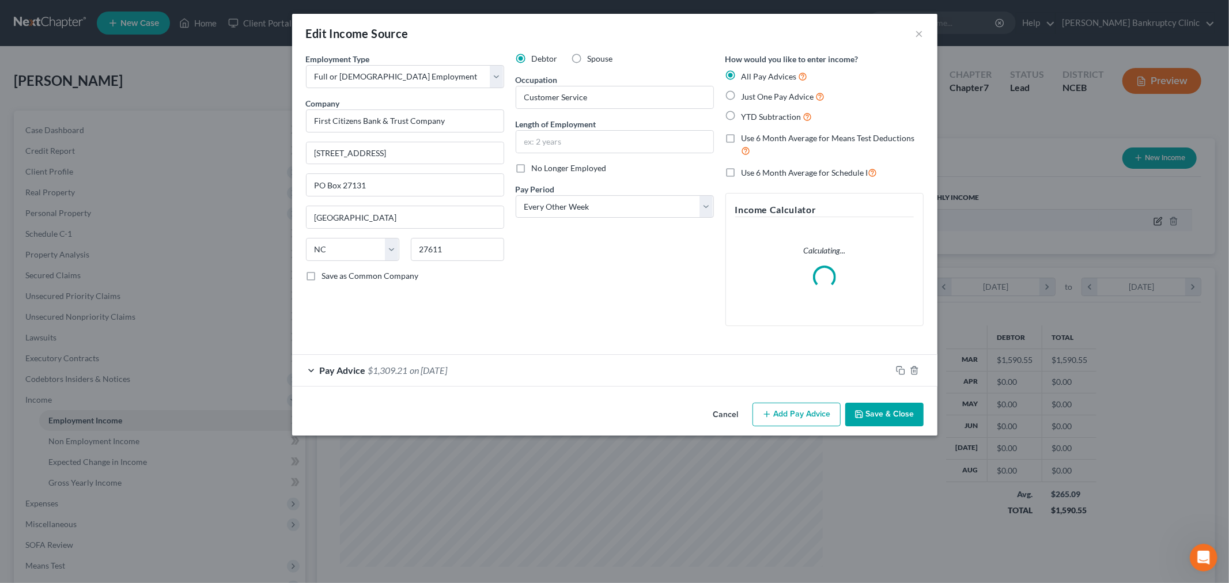
scroll to position [243, 511]
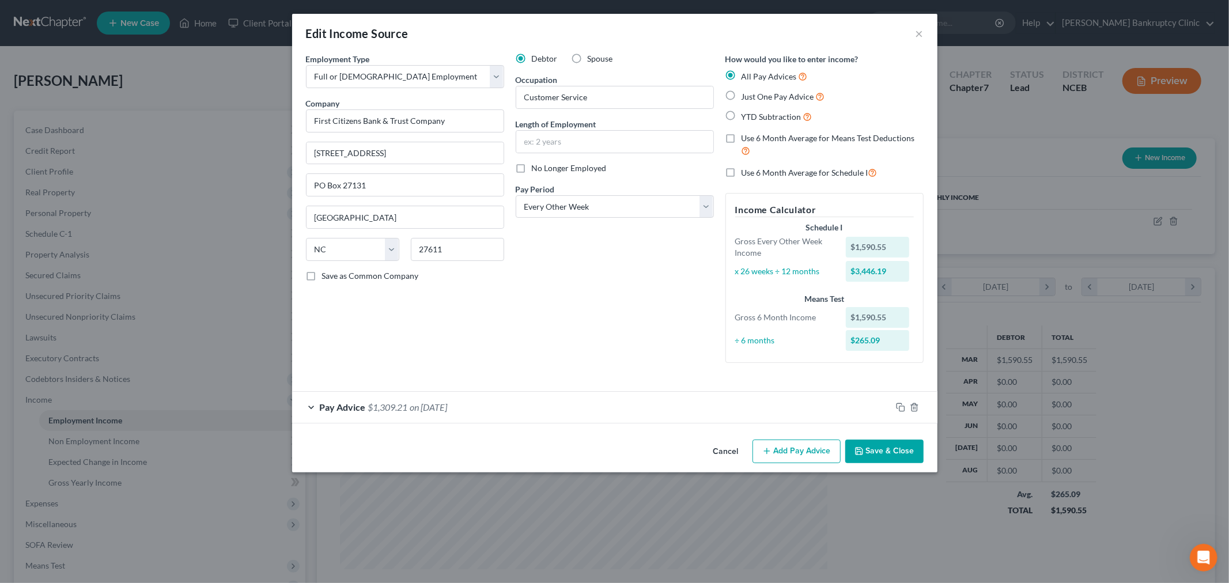
click at [448, 410] on span "on [DATE]" at bounding box center [428, 407] width 37 height 11
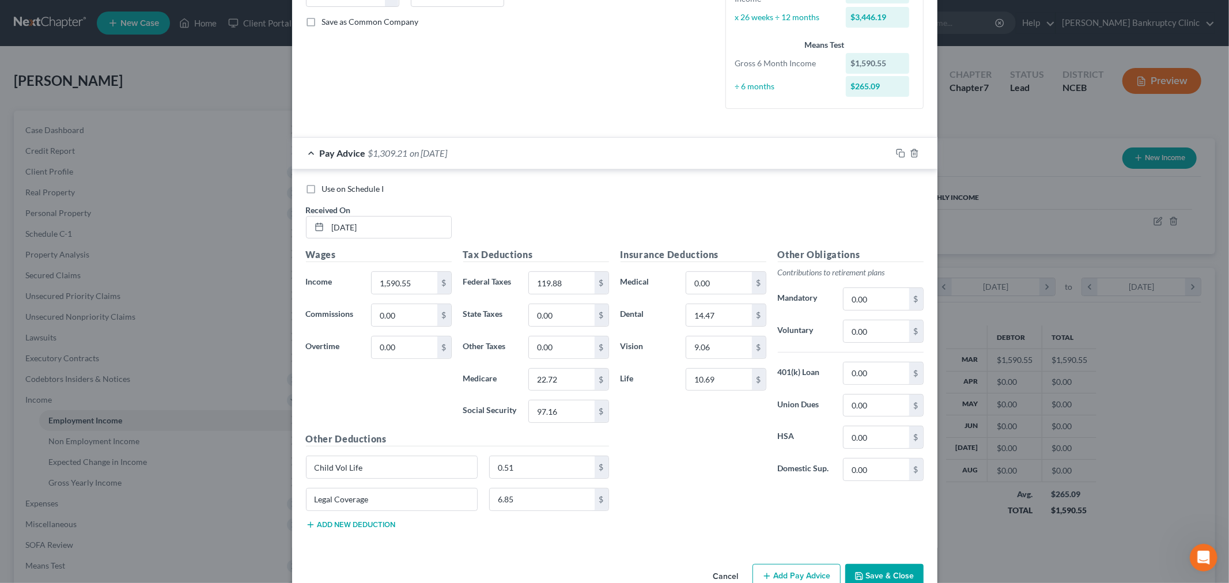
scroll to position [255, 0]
click at [566, 180] on div "Use on Schedule I Received On * [DATE] Wages Income * 1,567.02 $ Commissions 0.…" at bounding box center [615, 358] width 646 height 379
click at [699, 466] on div "Insurance Deductions Medical 0.00 $ Dental 14.47 $ Vision 9.06 $ Life 10.69 $" at bounding box center [693, 368] width 157 height 243
type input "1,590.55"
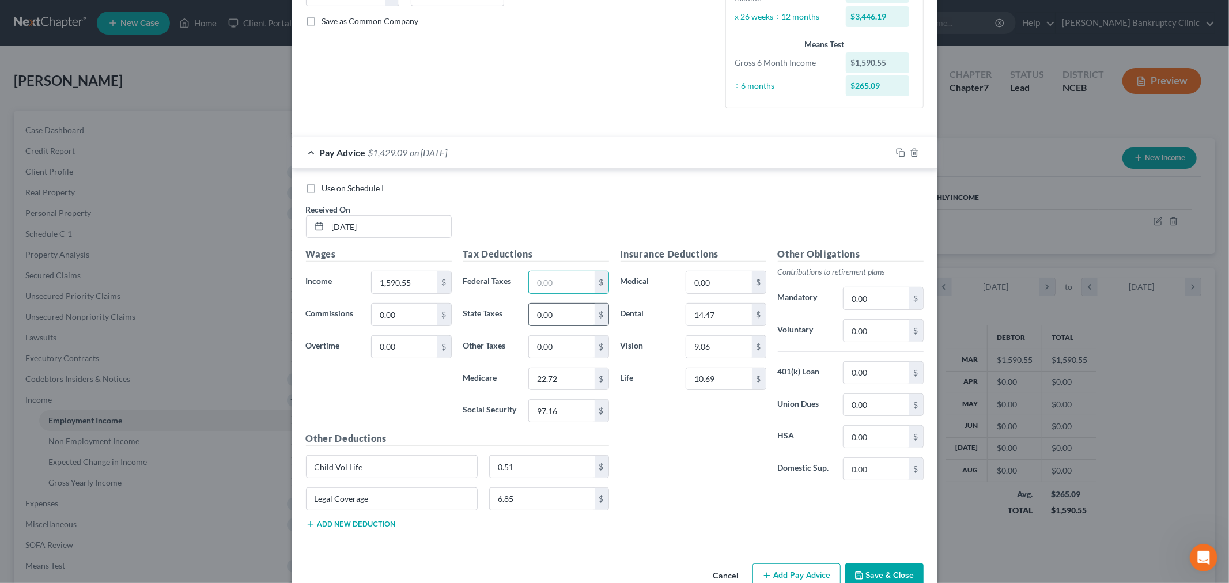
click at [563, 322] on input "0.00" at bounding box center [561, 315] width 65 height 22
type input "119.88"
click at [612, 157] on div "Pay Advice $1,309.21 on [DATE]" at bounding box center [591, 152] width 599 height 31
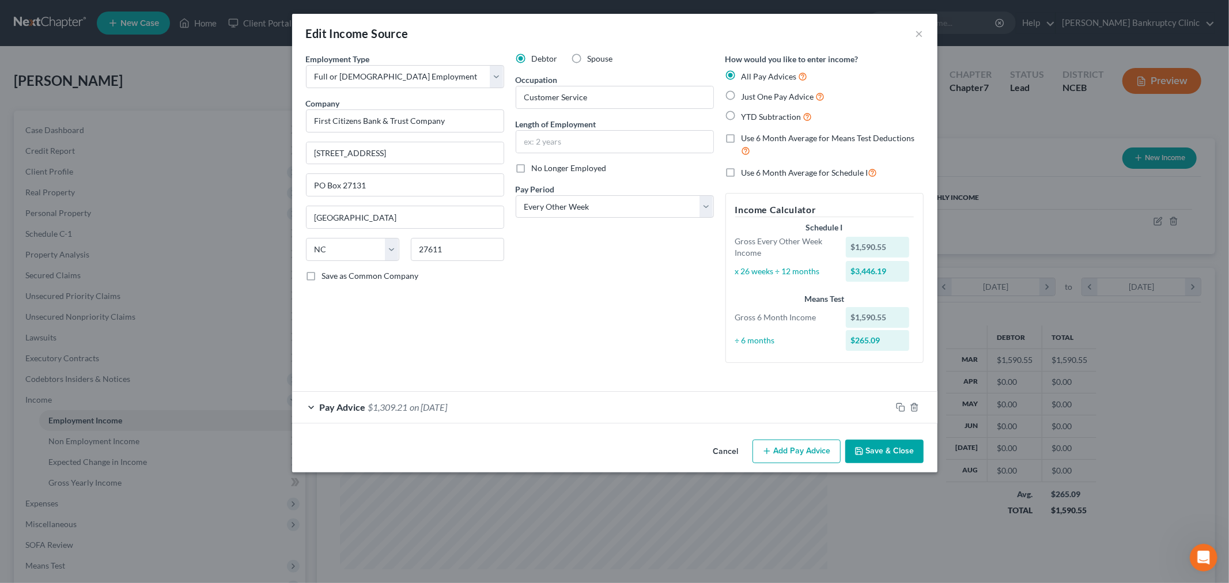
click at [448, 411] on span "on [DATE]" at bounding box center [428, 407] width 37 height 11
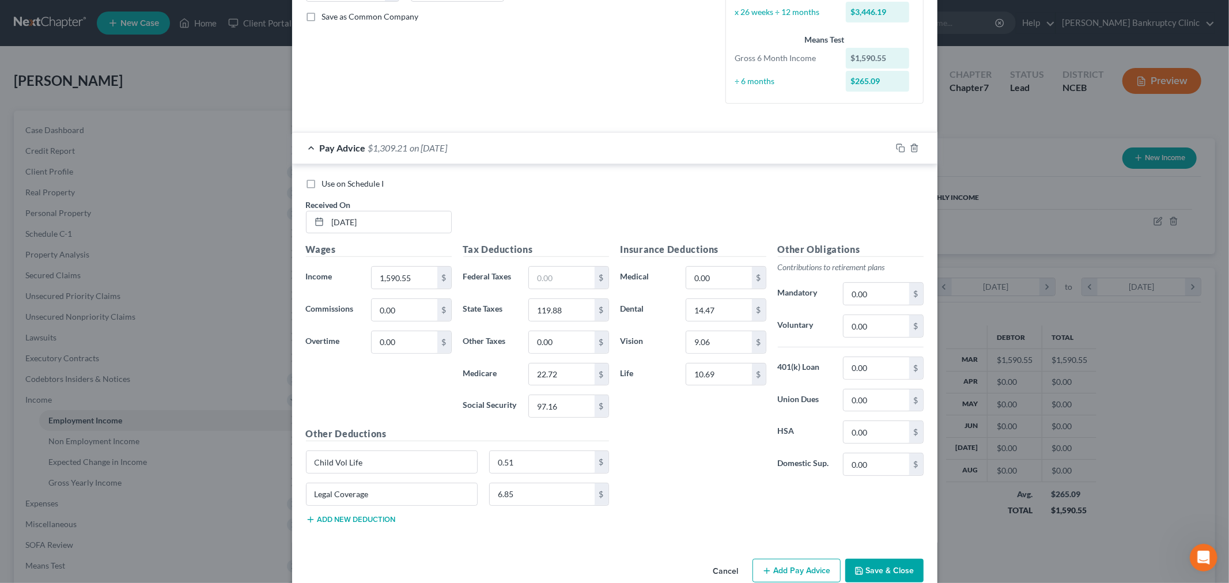
scroll to position [283, 0]
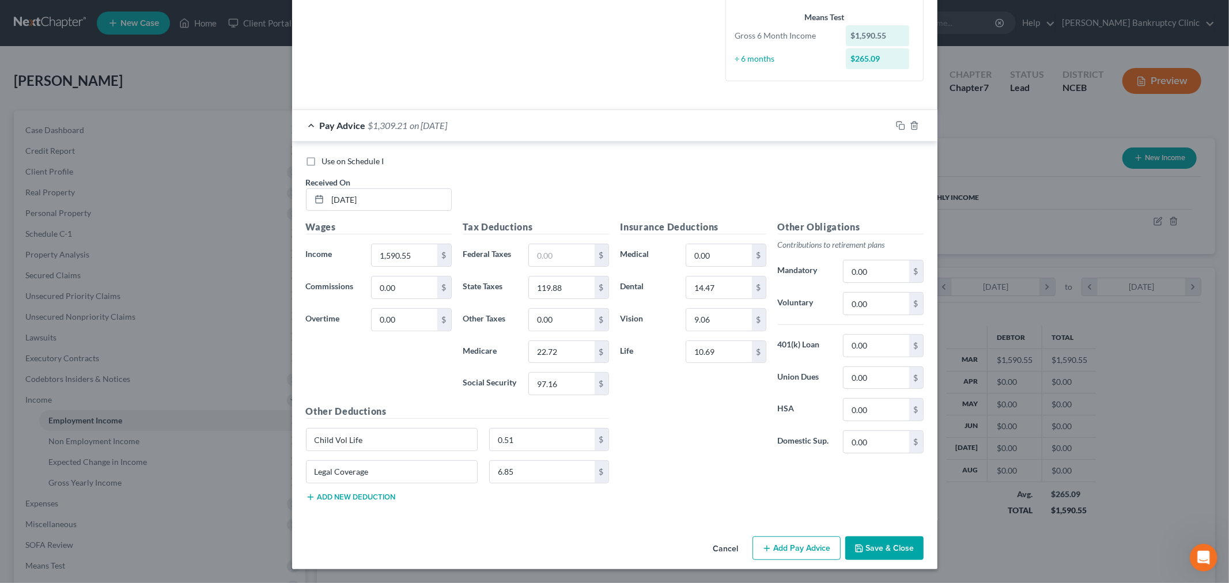
click at [776, 553] on button "Add Pay Advice" at bounding box center [797, 549] width 88 height 24
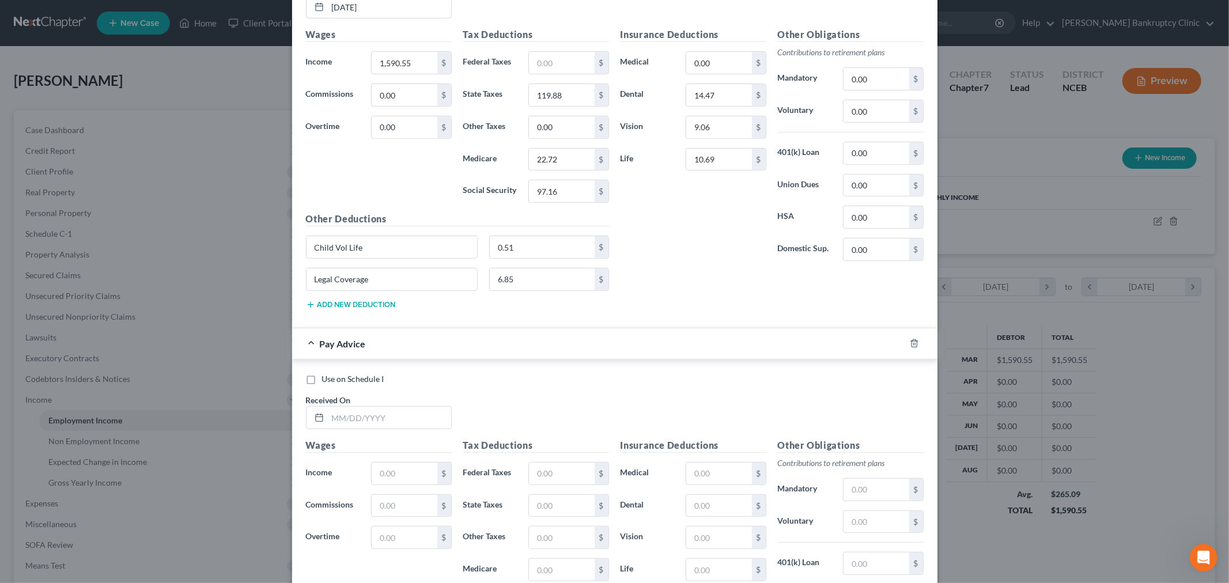
scroll to position [475, 0]
click at [344, 420] on input "text" at bounding box center [389, 417] width 123 height 22
type input "[DATE]"
click at [396, 469] on input "text" at bounding box center [404, 473] width 65 height 22
click at [722, 319] on div "Use on Schedule I Received On * [DATE] Wages Income * 1,590.55 $ Commissions 0.…" at bounding box center [615, 138] width 646 height 379
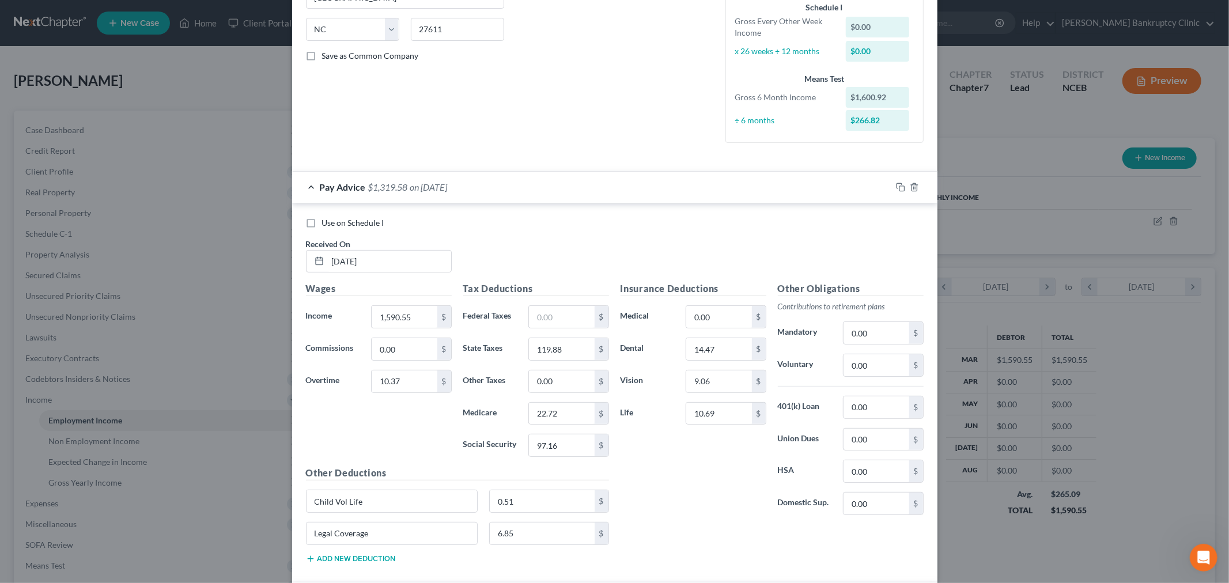
scroll to position [220, 0]
click at [549, 223] on div "Use on Schedule I" at bounding box center [615, 224] width 618 height 12
type input "172.12"
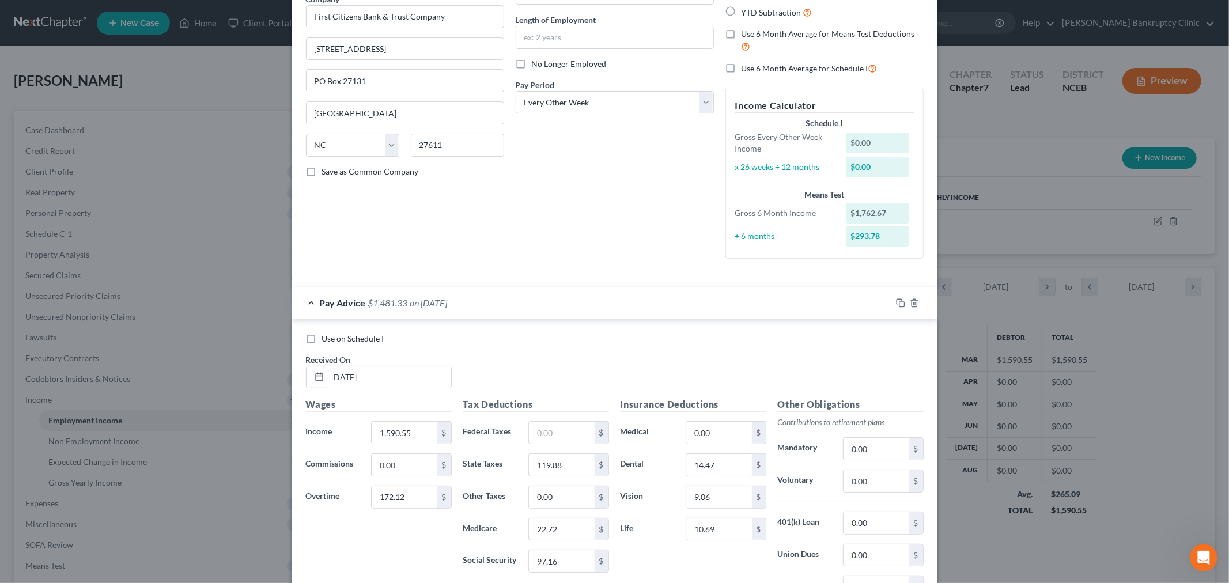
scroll to position [86, 0]
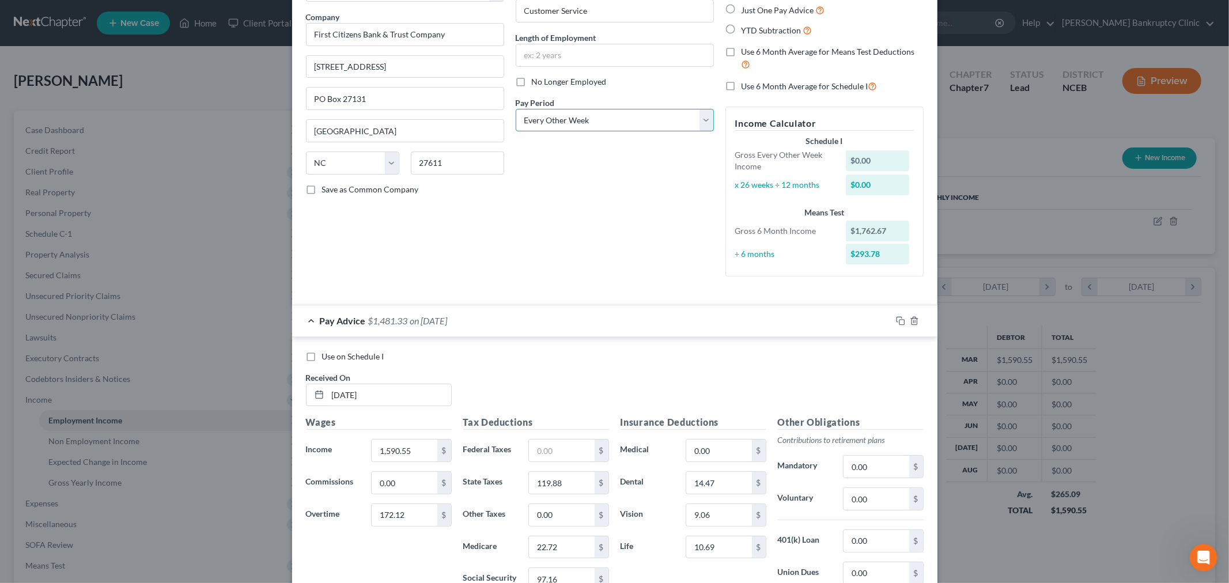
click at [676, 122] on select "Select Monthly Twice Monthly Every Other Week Weekly" at bounding box center [615, 120] width 198 height 23
select select "1"
click at [516, 109] on select "Select Monthly Twice Monthly Every Other Week Weekly" at bounding box center [615, 120] width 198 height 23
click at [644, 169] on div "Debtor Spouse Occupation Customer Service Length of Employment No Longer Employ…" at bounding box center [615, 126] width 210 height 319
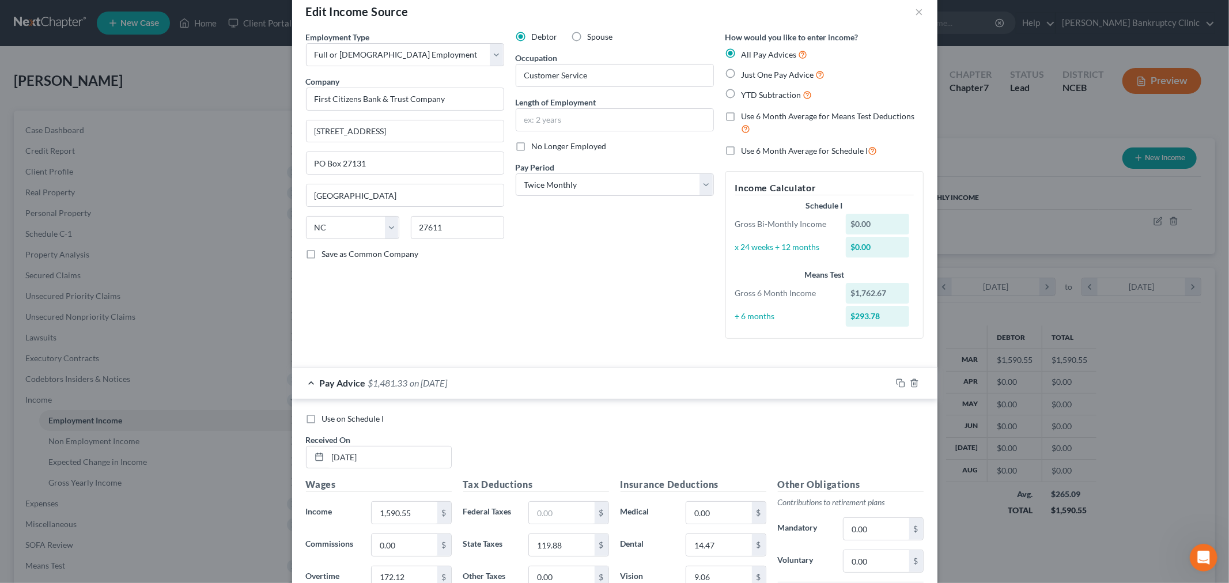
scroll to position [0, 0]
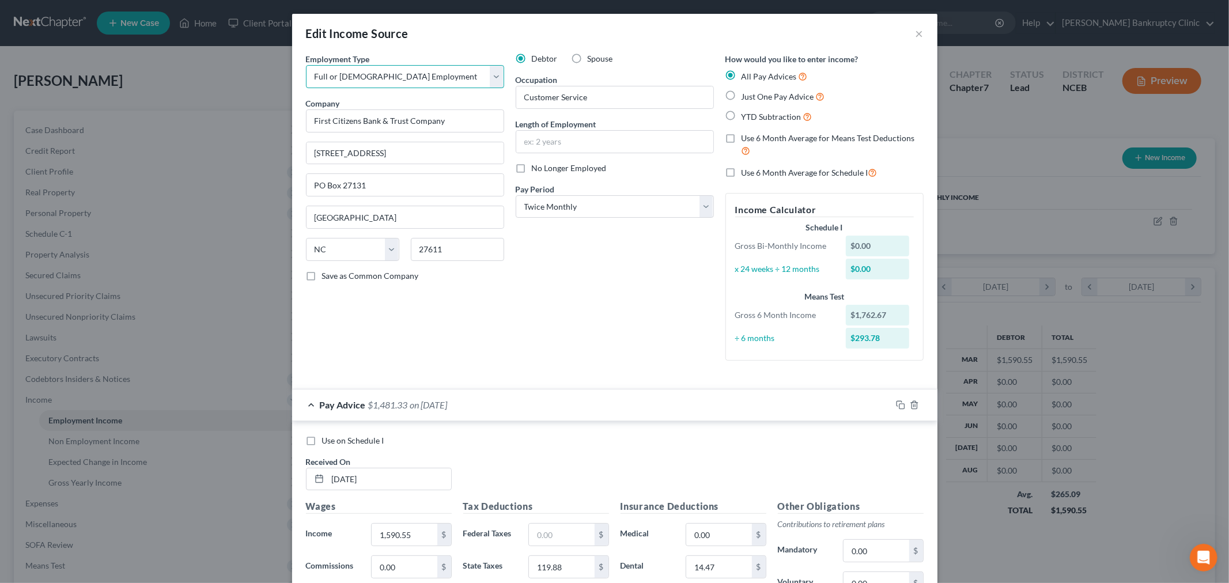
click at [492, 75] on select "Select Full or [DEMOGRAPHIC_DATA] Employment Self Employment" at bounding box center [405, 76] width 198 height 23
click at [648, 276] on div "Debtor Spouse Occupation Customer Service Length of Employment No Longer Employ…" at bounding box center [615, 211] width 210 height 317
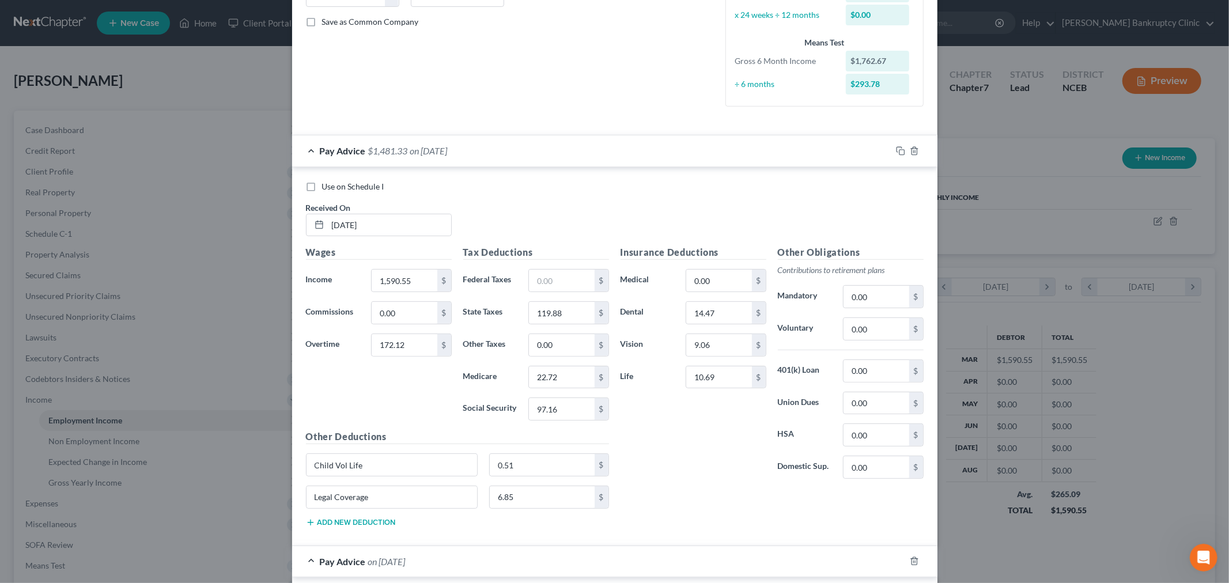
scroll to position [255, 0]
type input "1,567.02"
click at [568, 131] on form "Employment Type * Select Full or [DEMOGRAPHIC_DATA] Employment Self Employment …" at bounding box center [615, 361] width 618 height 1126
type input "1"
type input "1,590.55"
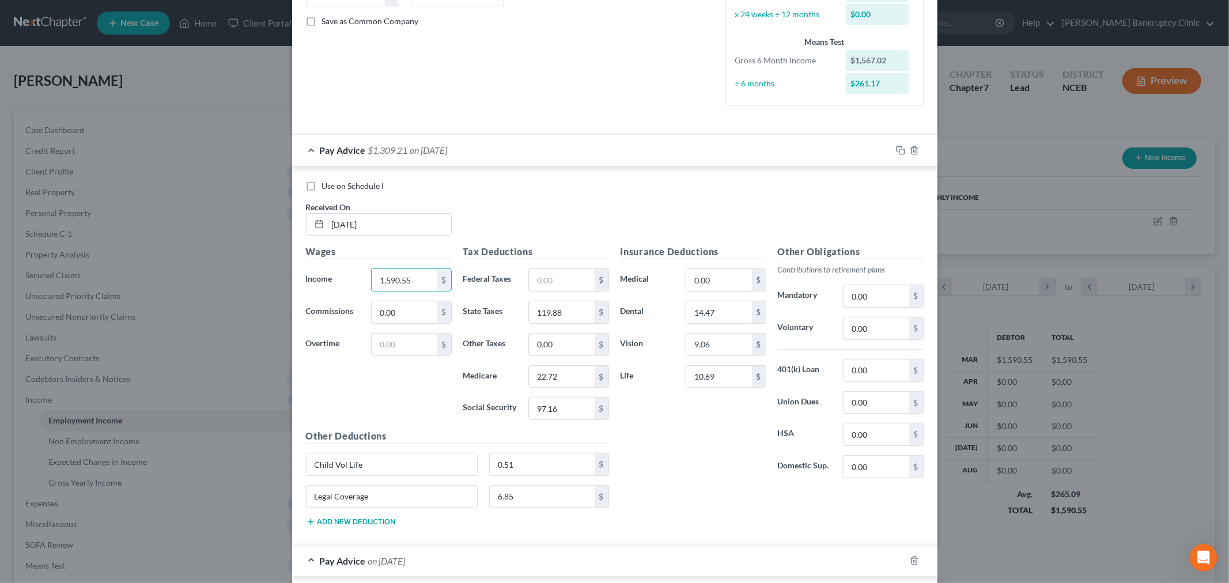
click at [384, 379] on div "Wages Income * 1,590.55 $ Commissions 0.00 $ Overtime $" at bounding box center [378, 337] width 157 height 184
click at [390, 348] on input "text" at bounding box center [404, 345] width 65 height 22
type input "15.56"
click at [370, 406] on div "Wages Income * 1,590.55 $ Commissions 0.00 $ Overtime 15.56 $" at bounding box center [378, 337] width 157 height 184
click at [615, 140] on div "Pay Advice $1,324.77 on [DATE]" at bounding box center [591, 150] width 599 height 31
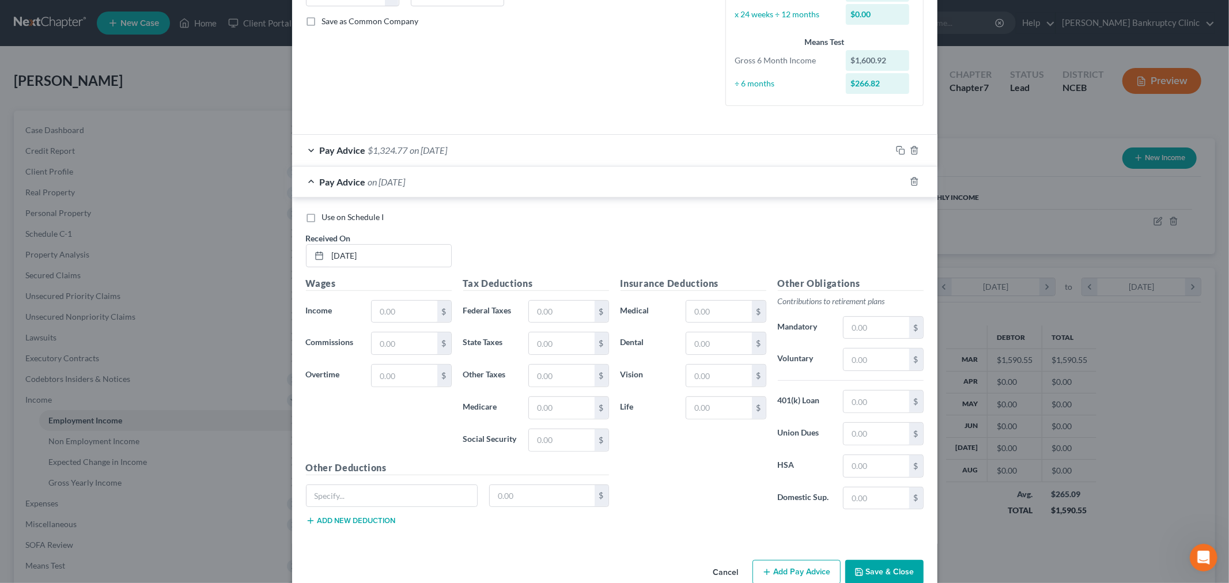
click at [458, 156] on div "Pay Advice $1,324.77 on [DATE]" at bounding box center [591, 150] width 599 height 31
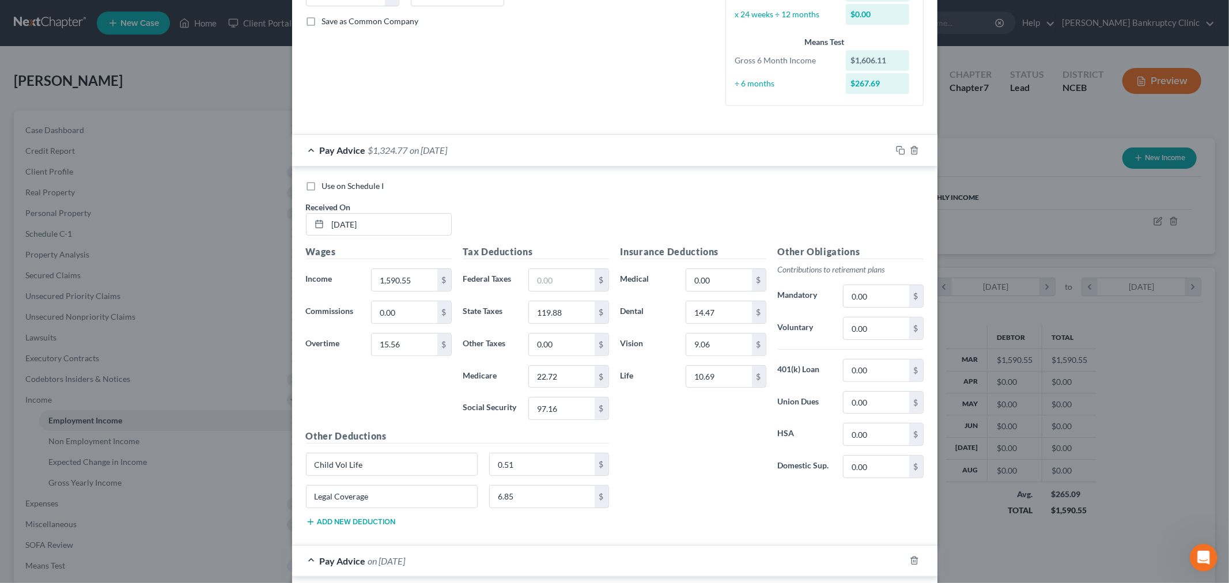
click at [362, 523] on button "Add new deduction" at bounding box center [351, 522] width 90 height 9
click at [380, 526] on input "text" at bounding box center [392, 529] width 171 height 22
type input "PTO"
click at [534, 535] on input "0.00" at bounding box center [542, 529] width 105 height 22
type input "156.56"
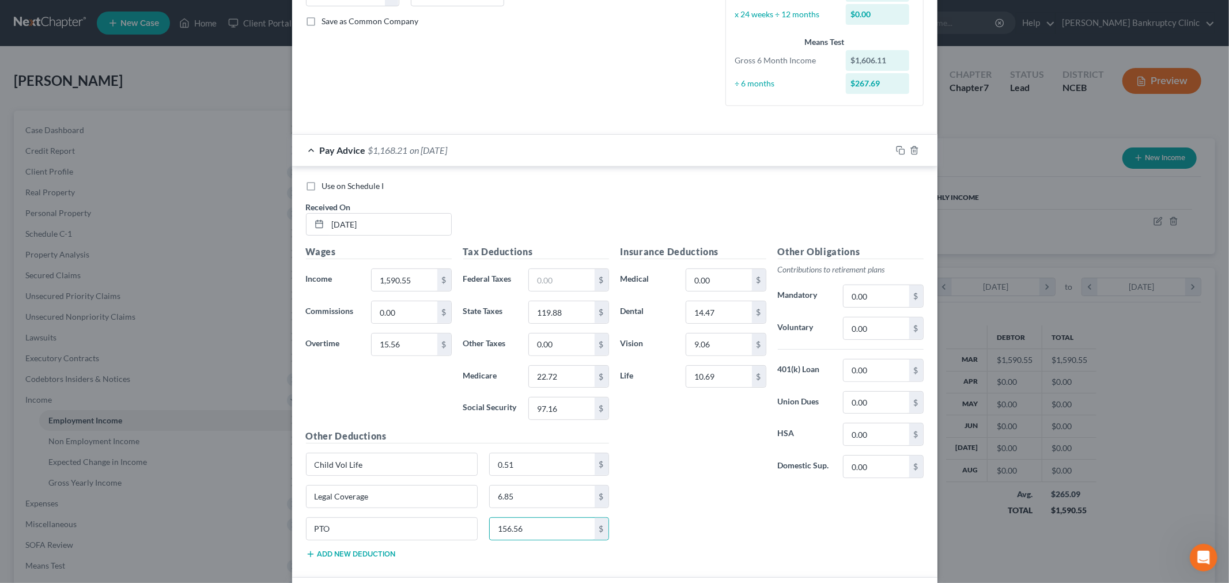
click at [695, 513] on div "Insurance Deductions Medical 0.00 $ Dental 14.47 $ Vision 9.06 $ Life 10.69 $ O…" at bounding box center [772, 406] width 315 height 323
type input "PTO156.56"
click at [380, 531] on input "PTO156.56" at bounding box center [392, 529] width 171 height 22
drag, startPoint x: 378, startPoint y: 533, endPoint x: 269, endPoint y: 529, distance: 108.4
click at [269, 529] on div "Edit Income Source × Employment Type * Select Full or [DEMOGRAPHIC_DATA] Employ…" at bounding box center [614, 291] width 1229 height 583
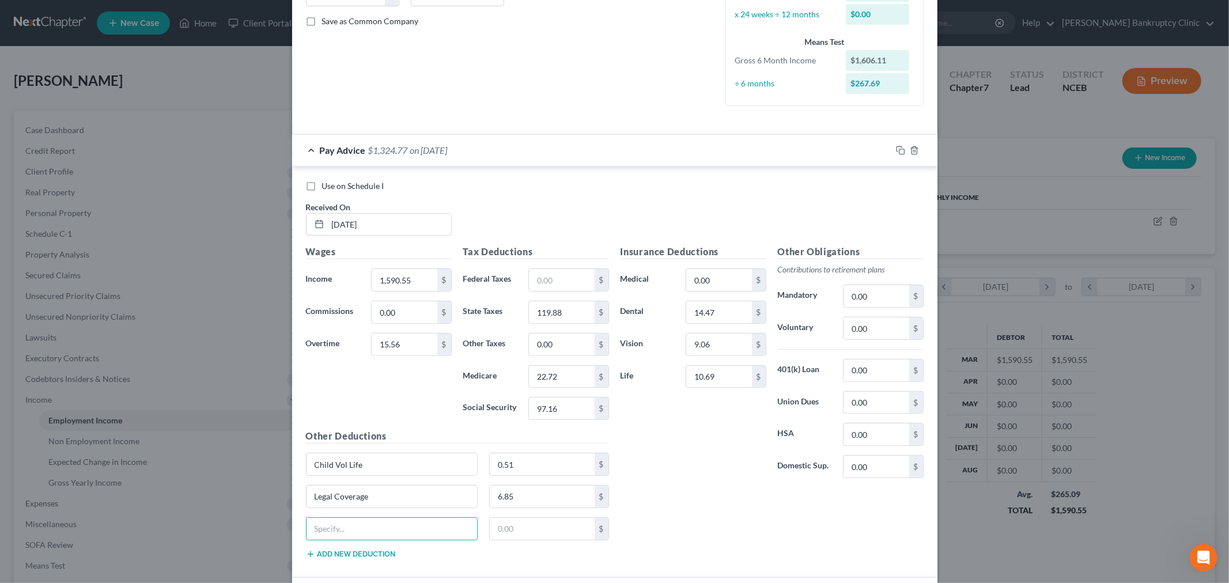
click at [704, 510] on div "Insurance Deductions Medical 0.00 $ Dental 14.47 $ Vision 9.06 $ Life 10.69 $ O…" at bounding box center [772, 406] width 315 height 323
type input "156.56"
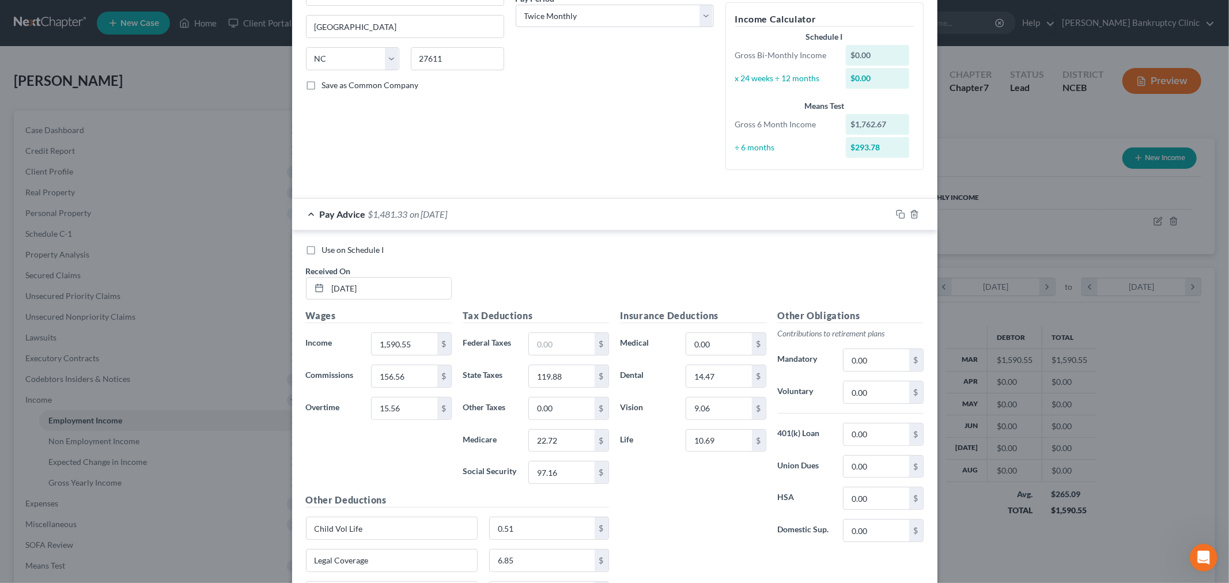
scroll to position [0, 0]
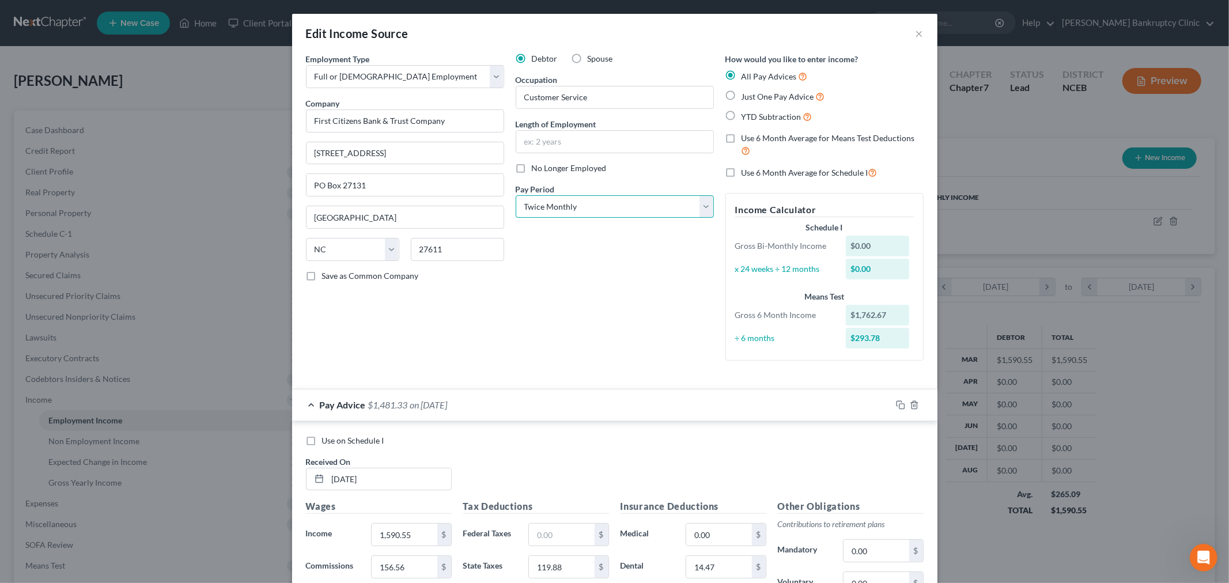
click at [642, 203] on select "Select Monthly Twice Monthly Every Other Week Weekly" at bounding box center [615, 206] width 198 height 23
click at [640, 203] on select "Select Monthly Twice Monthly Every Other Week Weekly" at bounding box center [615, 206] width 198 height 23
click at [652, 203] on select "Select Monthly Twice Monthly Every Other Week Weekly" at bounding box center [615, 206] width 198 height 23
click at [609, 200] on select "Select Monthly Twice Monthly Every Other Week Weekly" at bounding box center [615, 206] width 198 height 23
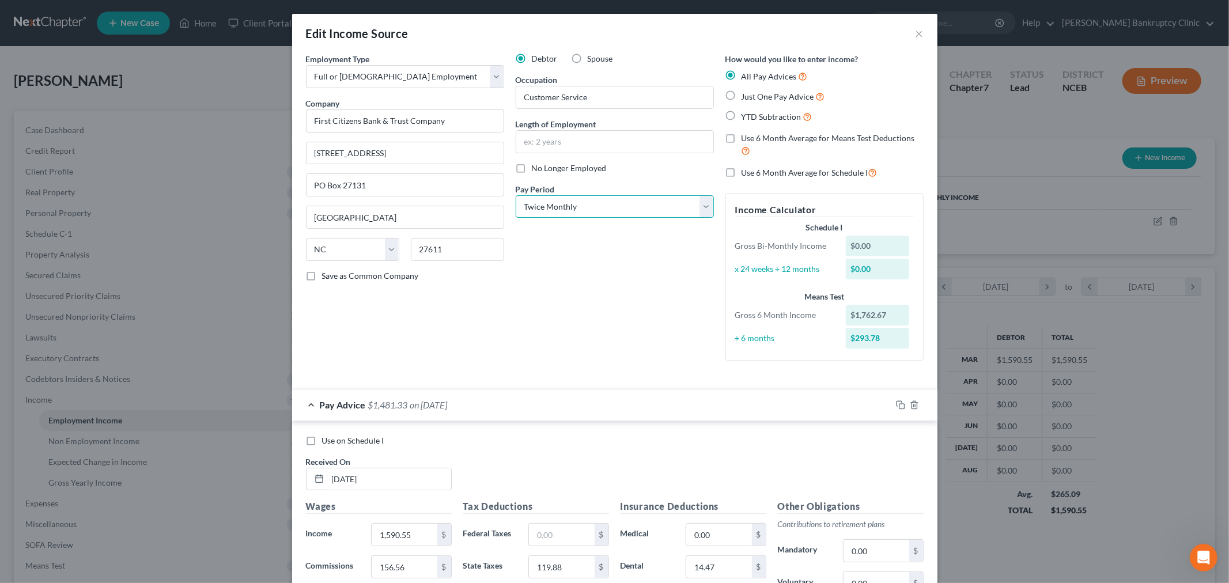
select select "2"
click at [516, 195] on select "Select Monthly Twice Monthly Every Other Week Weekly" at bounding box center [615, 206] width 198 height 23
click at [599, 331] on div "Debtor Spouse Occupation Customer Service Length of Employment No Longer Employ…" at bounding box center [615, 211] width 210 height 317
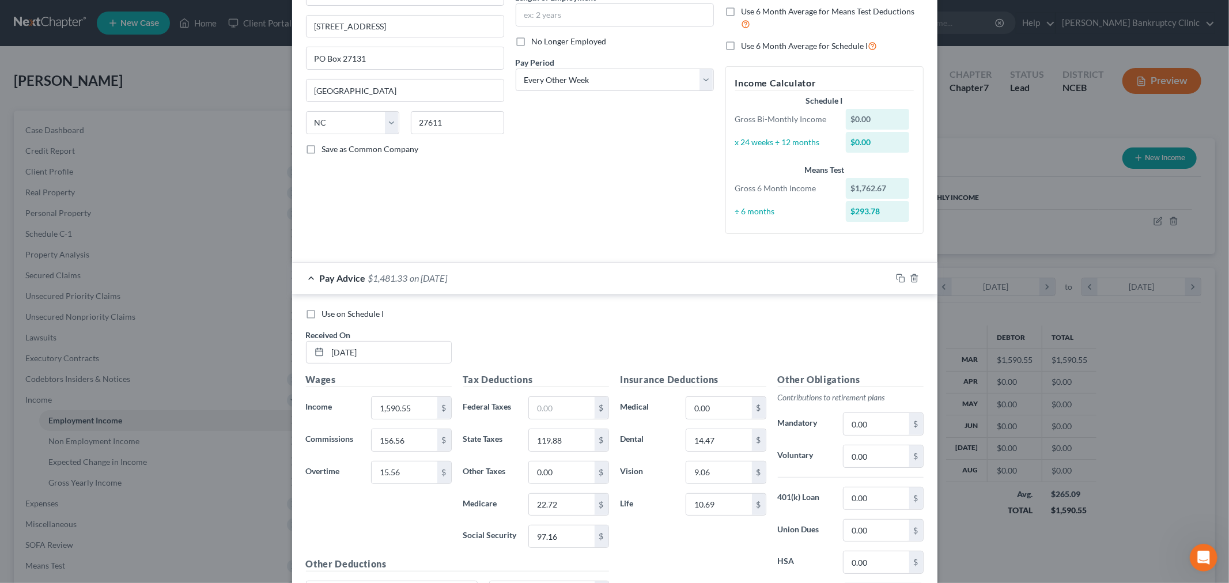
scroll to position [127, 0]
type input "1"
type input "1,567.02"
click at [552, 284] on div "Pay Advice $1,457.80 on [DATE]" at bounding box center [591, 280] width 599 height 31
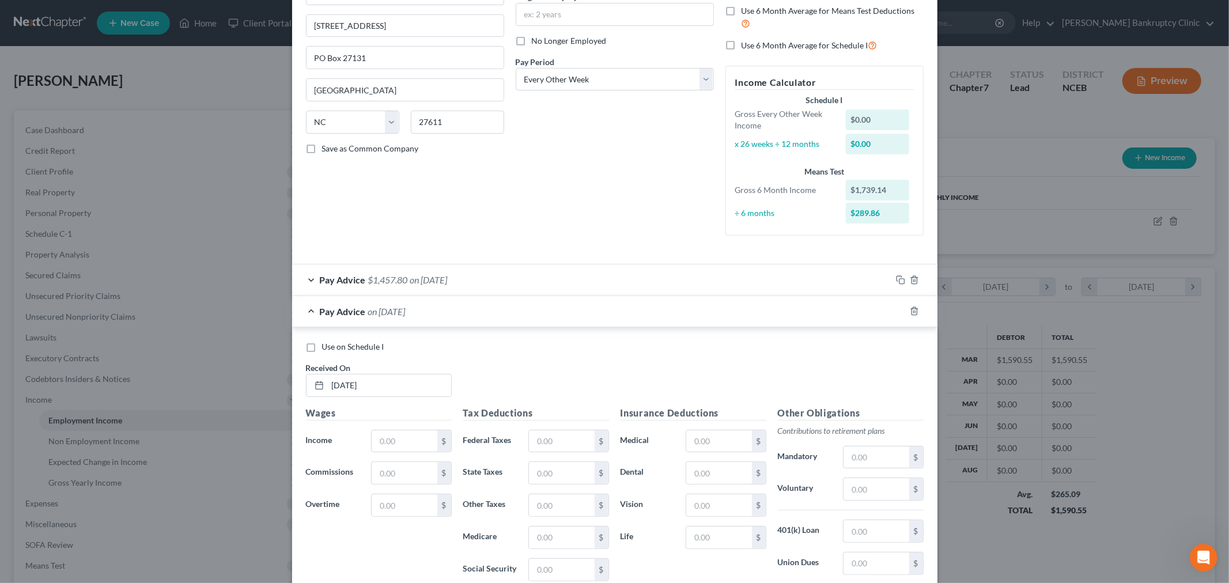
click at [300, 285] on div "Pay Advice $1,457.80 on [DATE]" at bounding box center [591, 280] width 599 height 31
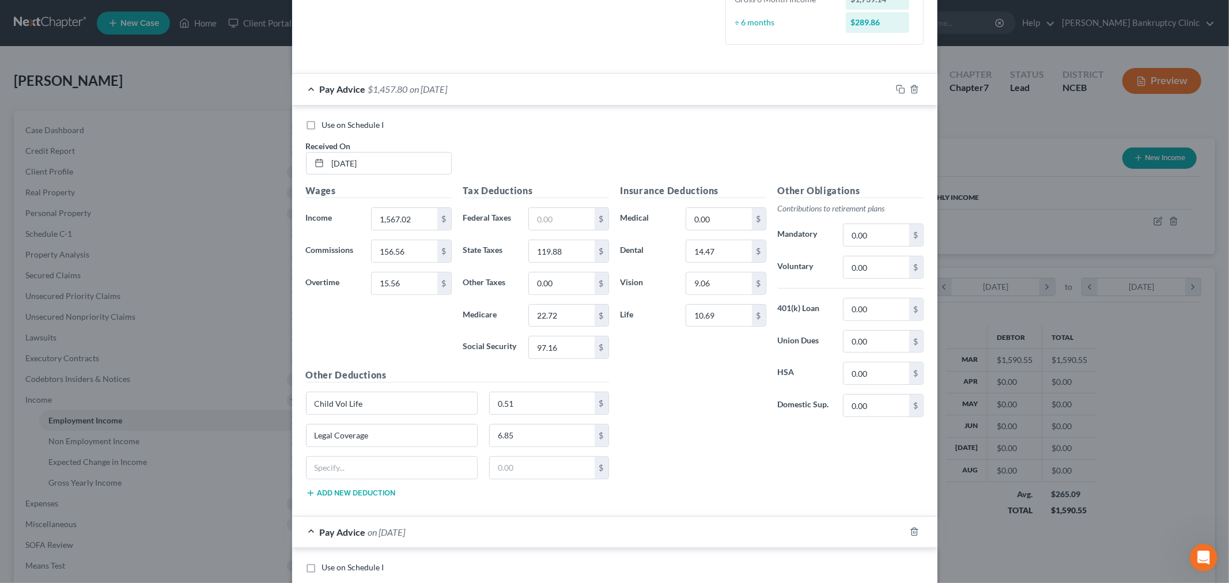
scroll to position [319, 0]
type input "Legal Coverage"
drag, startPoint x: 398, startPoint y: 434, endPoint x: 257, endPoint y: 433, distance: 140.6
click at [258, 433] on div "Edit Income Source × Employment Type * Select Full or [DEMOGRAPHIC_DATA] Employ…" at bounding box center [614, 291] width 1229 height 583
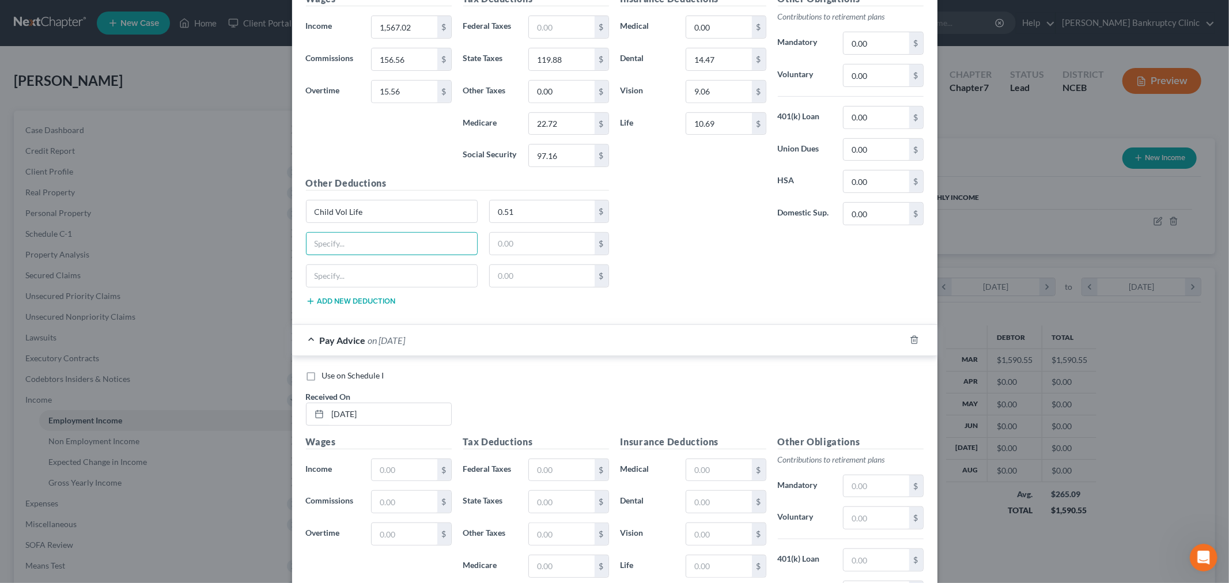
scroll to position [511, 0]
click at [912, 344] on icon "button" at bounding box center [914, 339] width 5 height 7
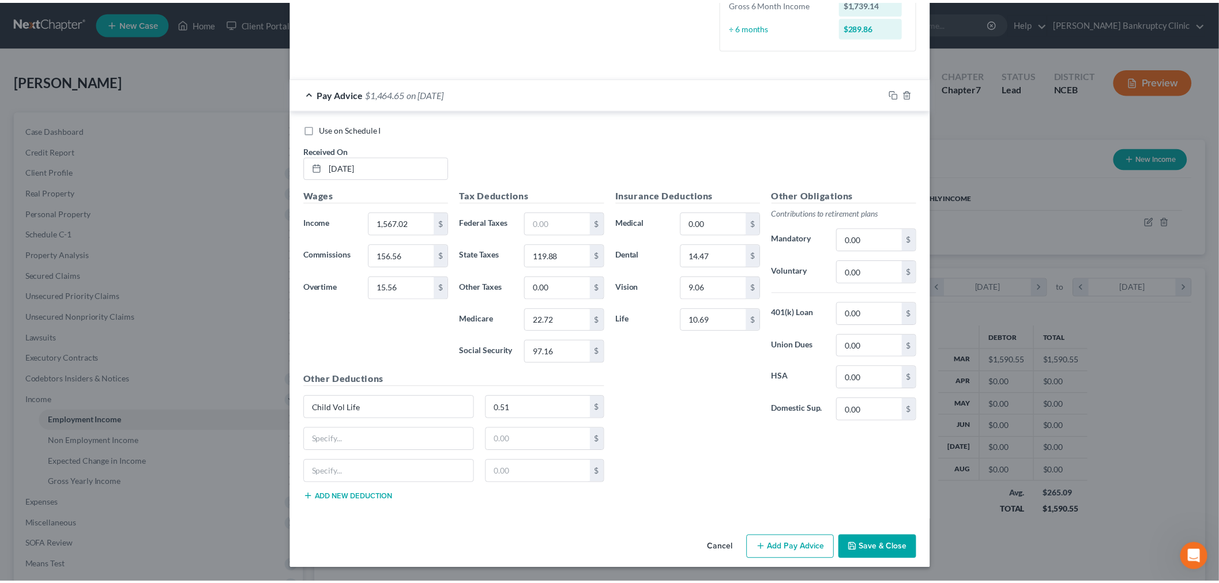
scroll to position [315, 0]
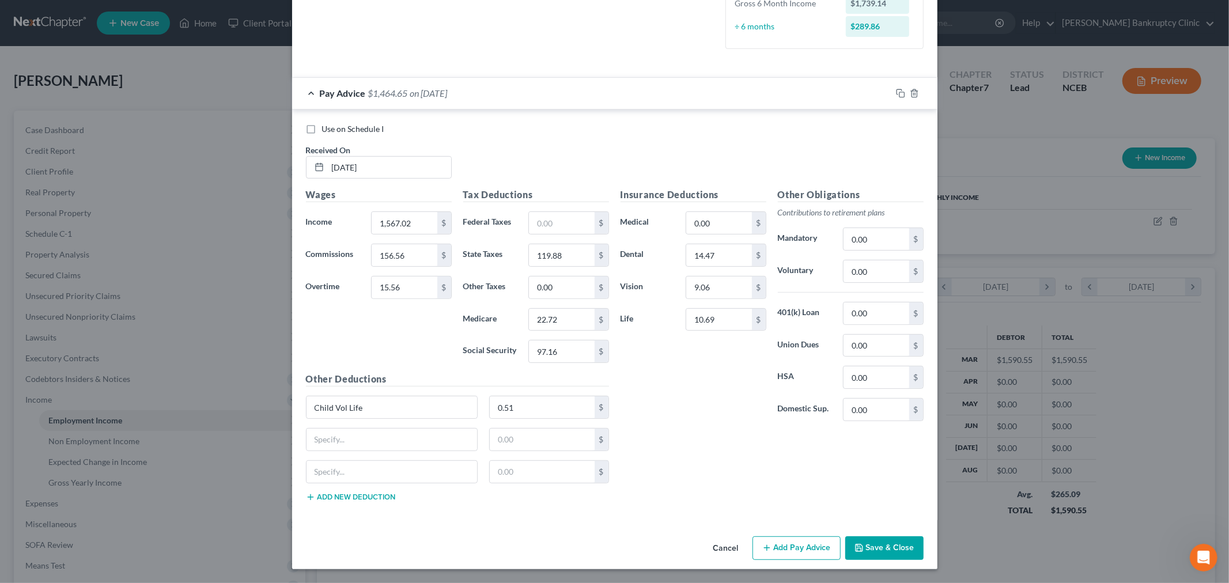
click at [629, 111] on div "Use on Schedule I Received On * [DATE] Wages Income * 1,567.02 $ Commissions 15…" at bounding box center [615, 315] width 646 height 411
click at [723, 546] on button "Cancel" at bounding box center [726, 549] width 44 height 23
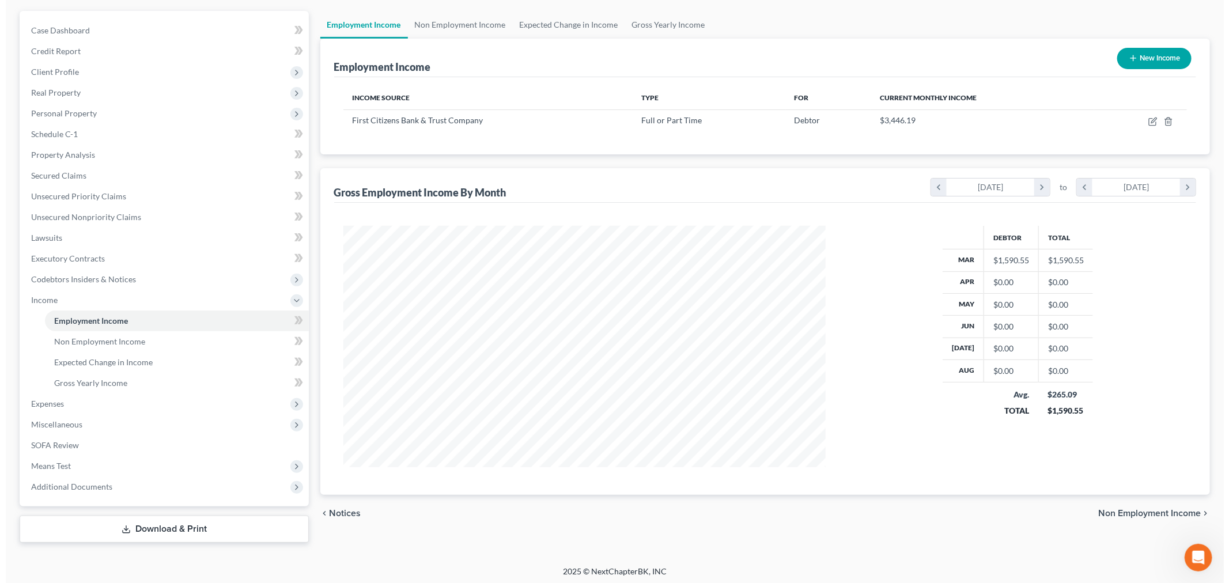
scroll to position [101, 0]
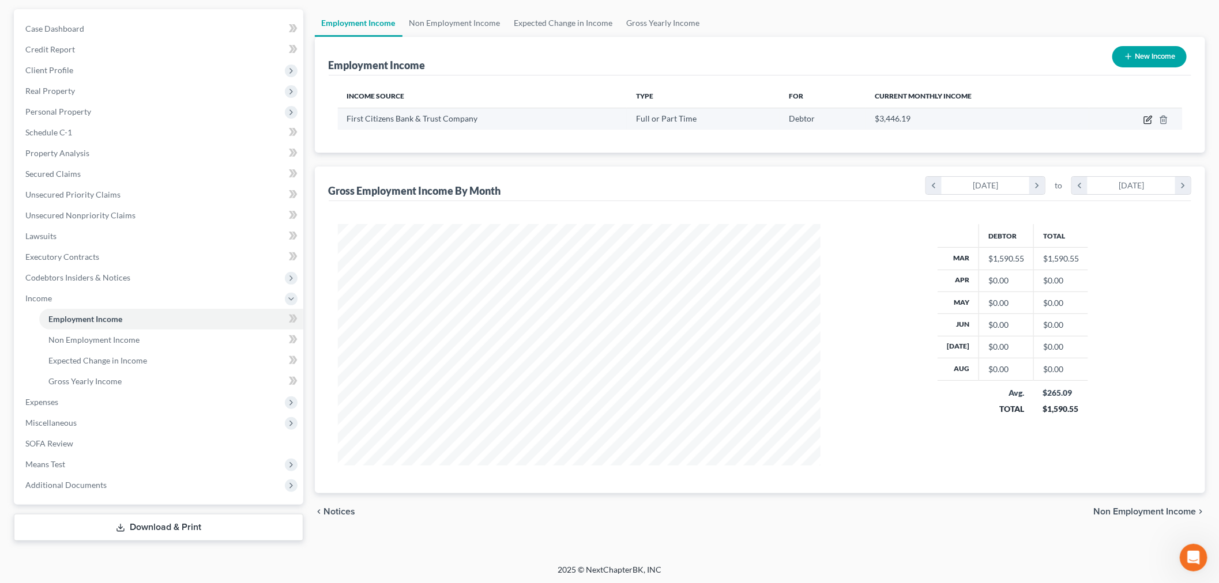
click at [1143, 117] on icon "button" at bounding box center [1147, 119] width 9 height 9
select select "0"
select select "28"
select select "2"
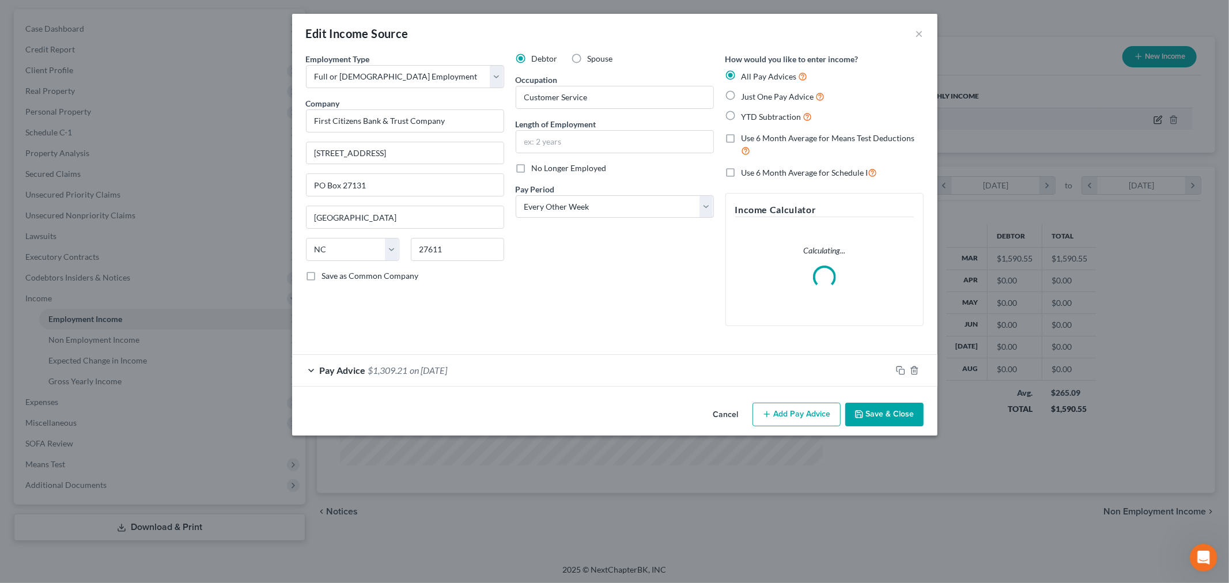
scroll to position [243, 511]
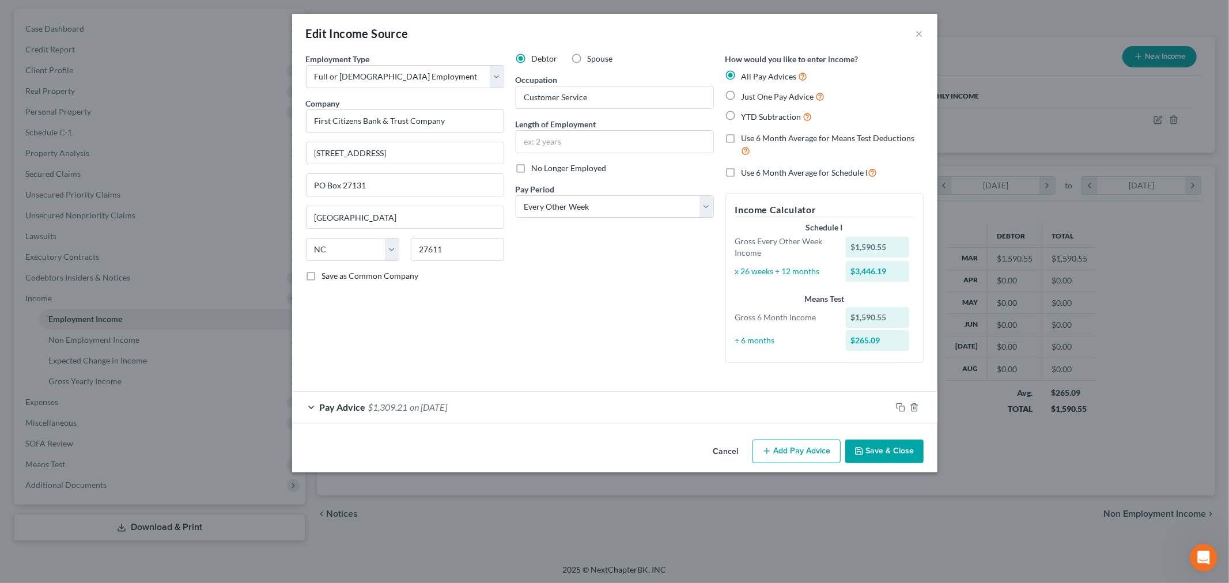
click at [312, 409] on div "Pay Advice $1,309.21 on [DATE]" at bounding box center [591, 407] width 599 height 31
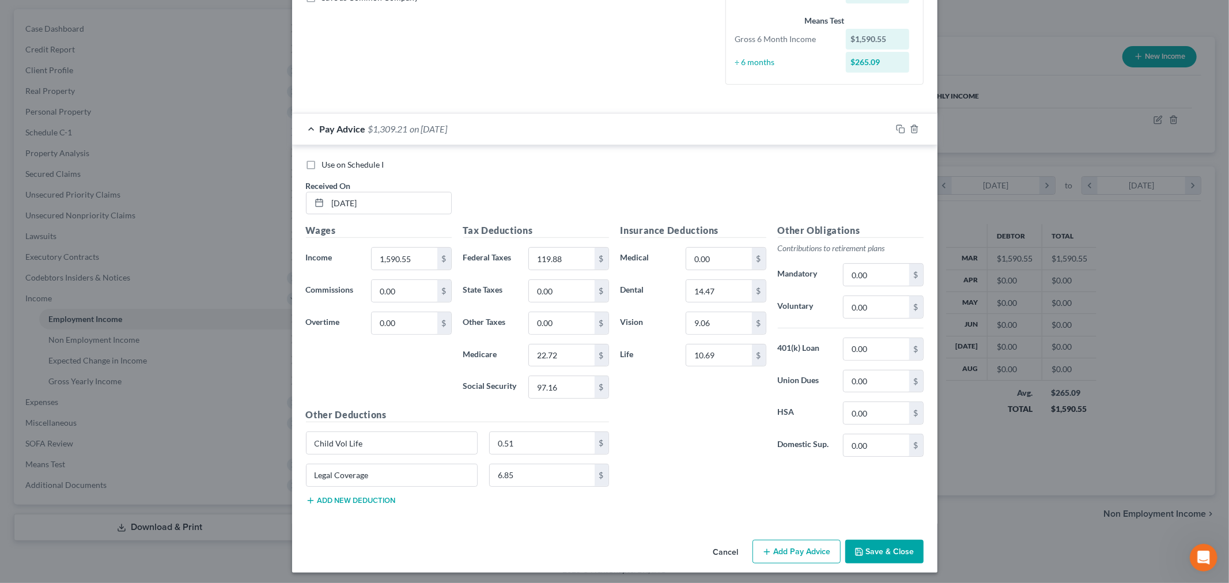
scroll to position [283, 0]
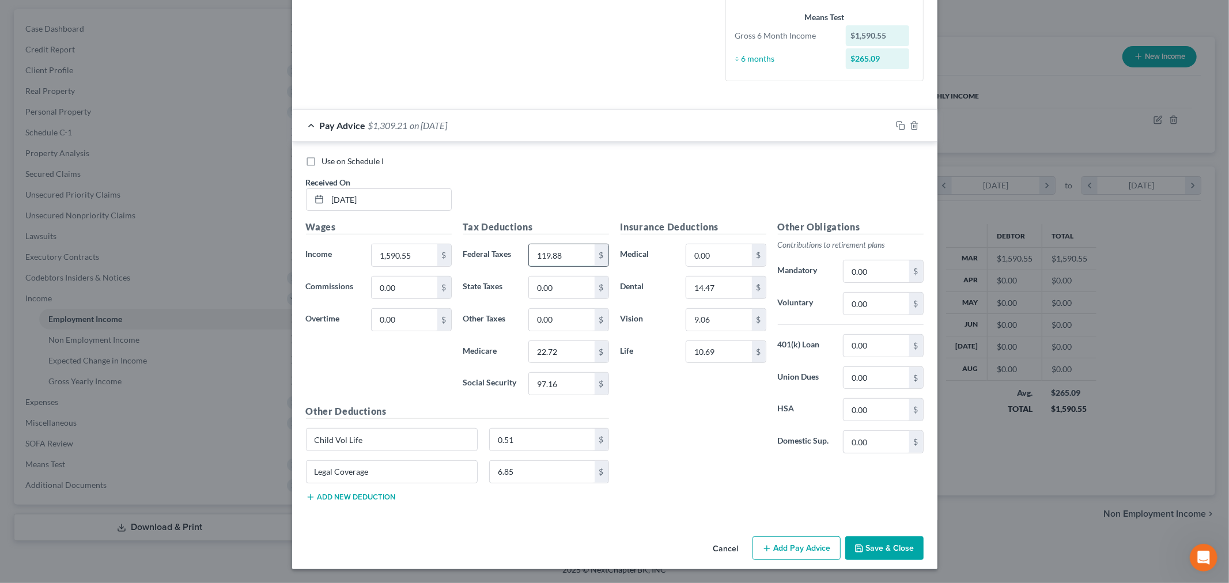
click at [562, 249] on input "119.88" at bounding box center [561, 255] width 65 height 22
click at [575, 157] on div "Use on Schedule I" at bounding box center [615, 162] width 618 height 12
type input "1,590.55"
click at [481, 152] on div "Use on Schedule I Received On * [DATE] Wages Income * 1,590.55 $ Commissions 0.…" at bounding box center [615, 331] width 646 height 379
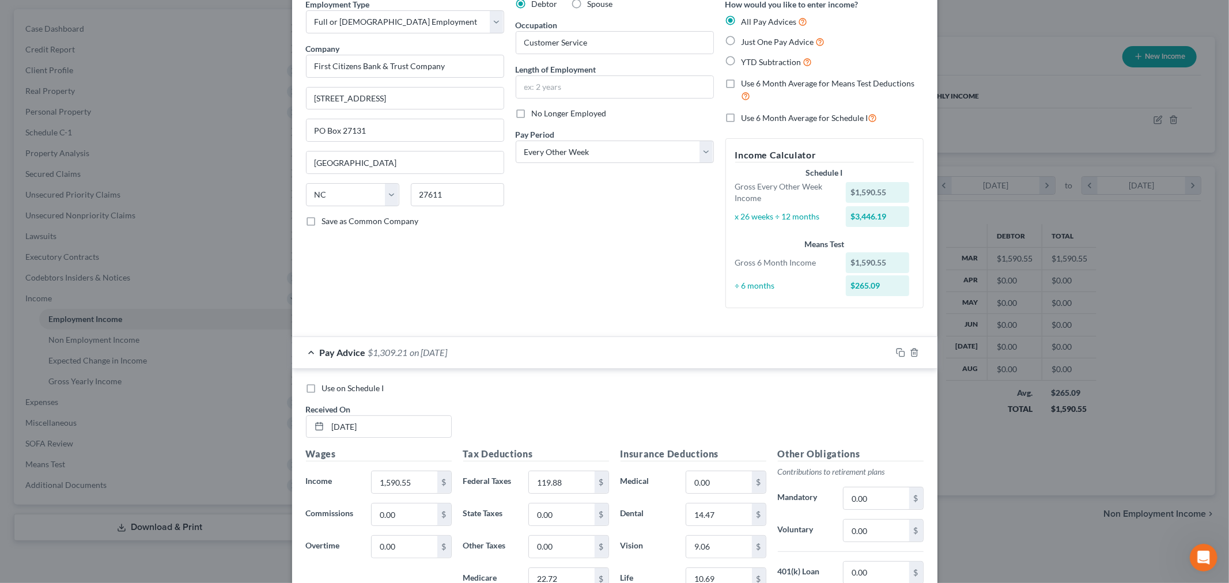
click at [560, 323] on div "Employment Type * Select Full or [DEMOGRAPHIC_DATA] Employment Self Employment …" at bounding box center [614, 162] width 629 height 329
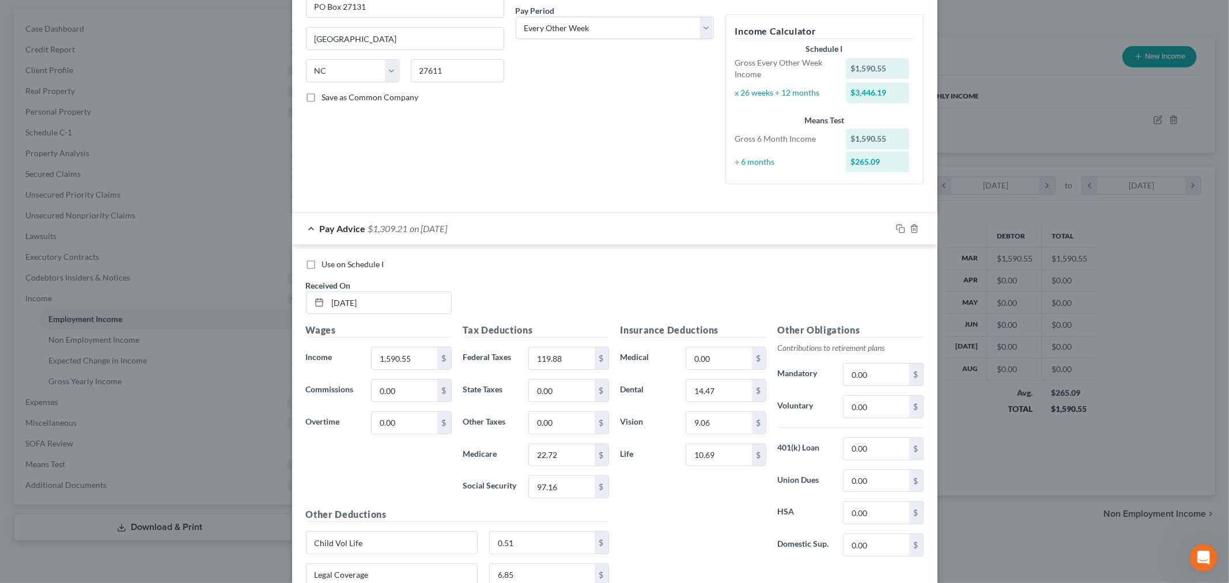
scroll to position [180, 0]
click at [565, 382] on input "0.00" at bounding box center [561, 390] width 65 height 22
type input "119.88"
click at [583, 295] on div "Use on Schedule I Received On * [DATE]" at bounding box center [614, 290] width 629 height 65
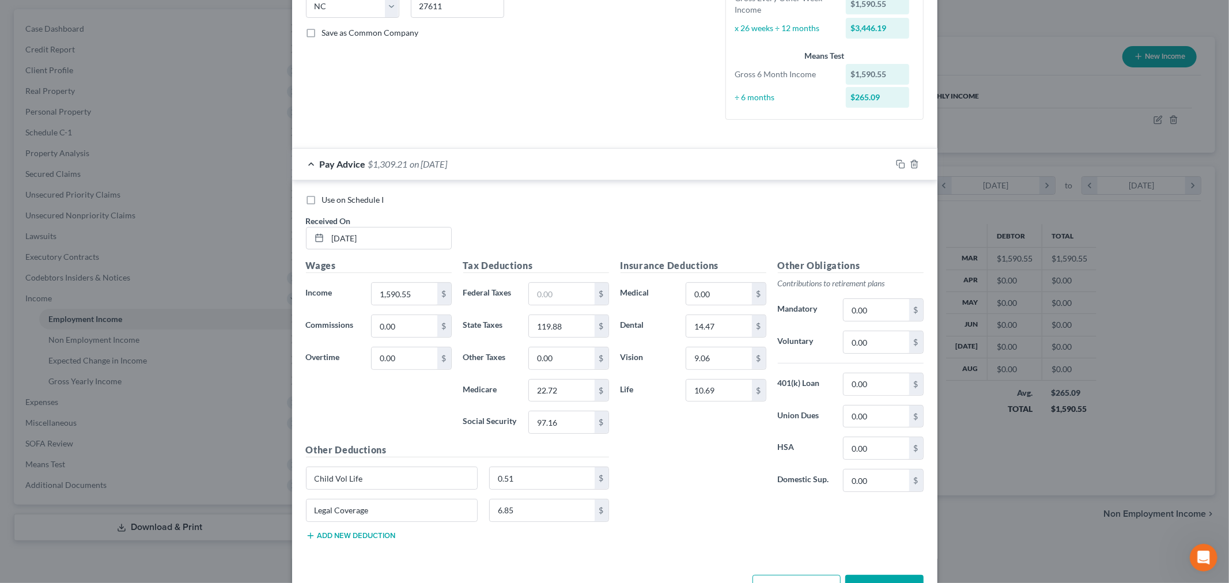
scroll to position [244, 0]
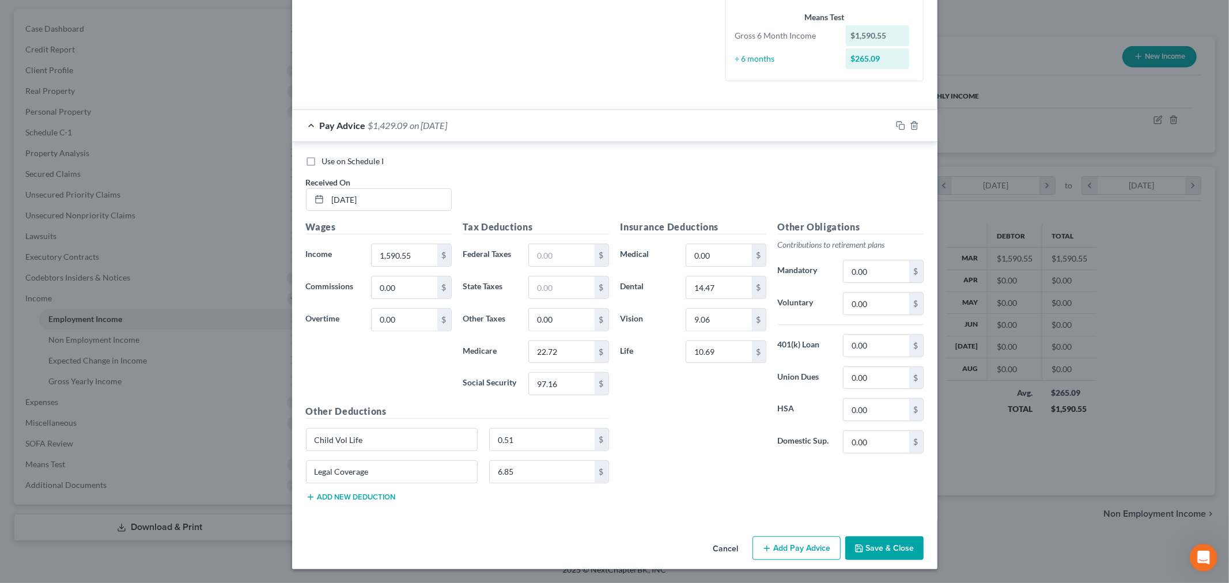
scroll to position [283, 0]
click at [763, 549] on icon "button" at bounding box center [767, 548] width 9 height 9
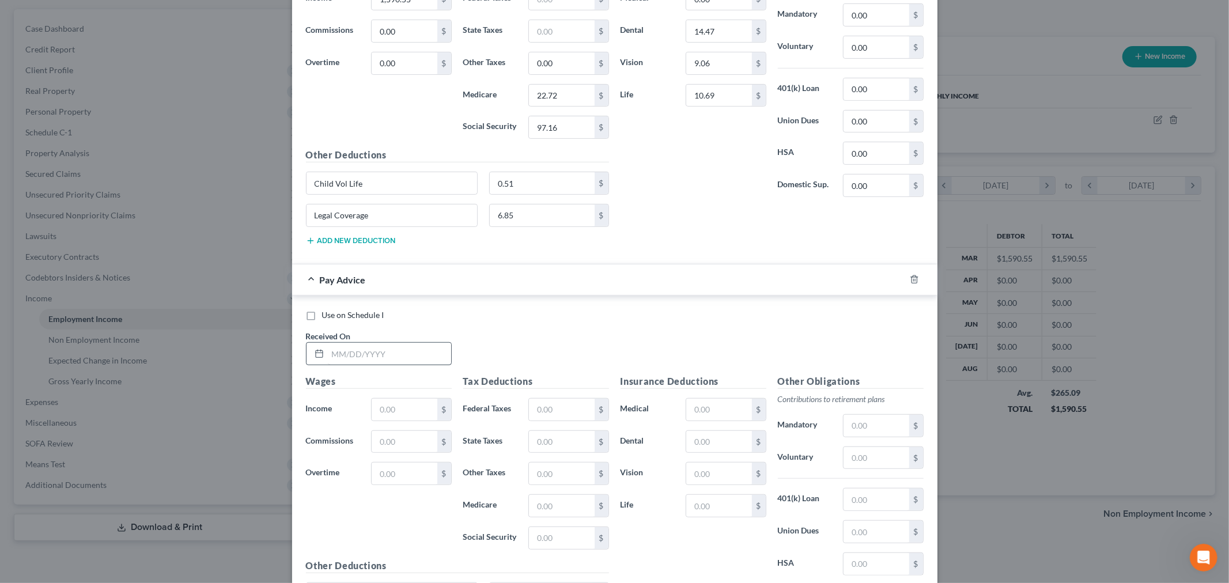
scroll to position [539, 0]
click at [381, 353] on input "text" at bounding box center [389, 353] width 123 height 22
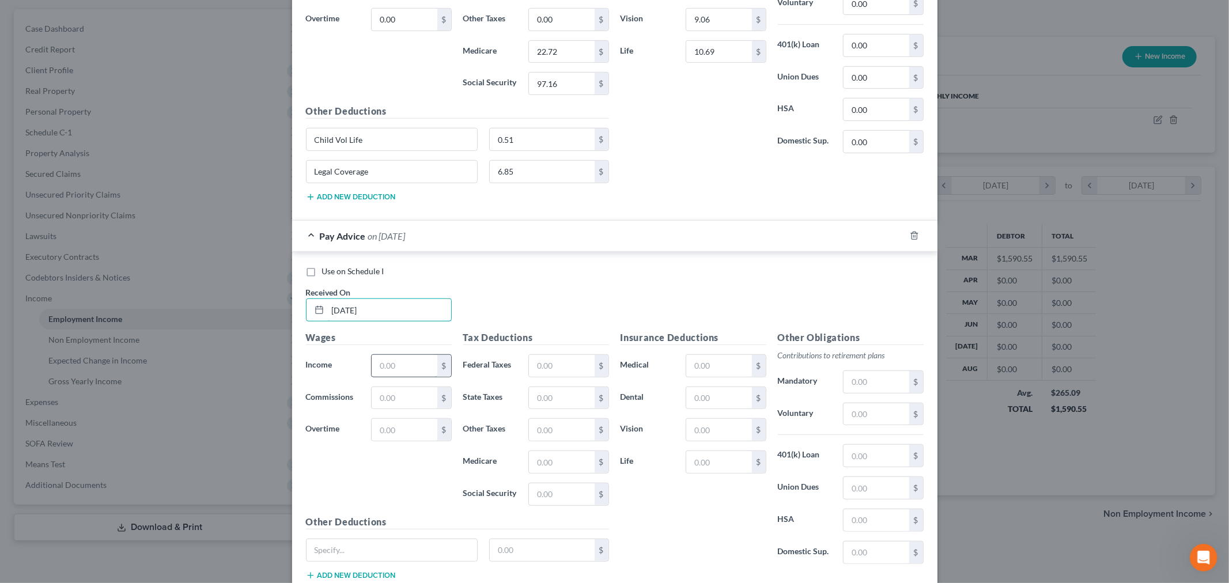
scroll to position [583, 0]
type input "[DATE]"
click at [402, 367] on input "text" at bounding box center [404, 365] width 65 height 22
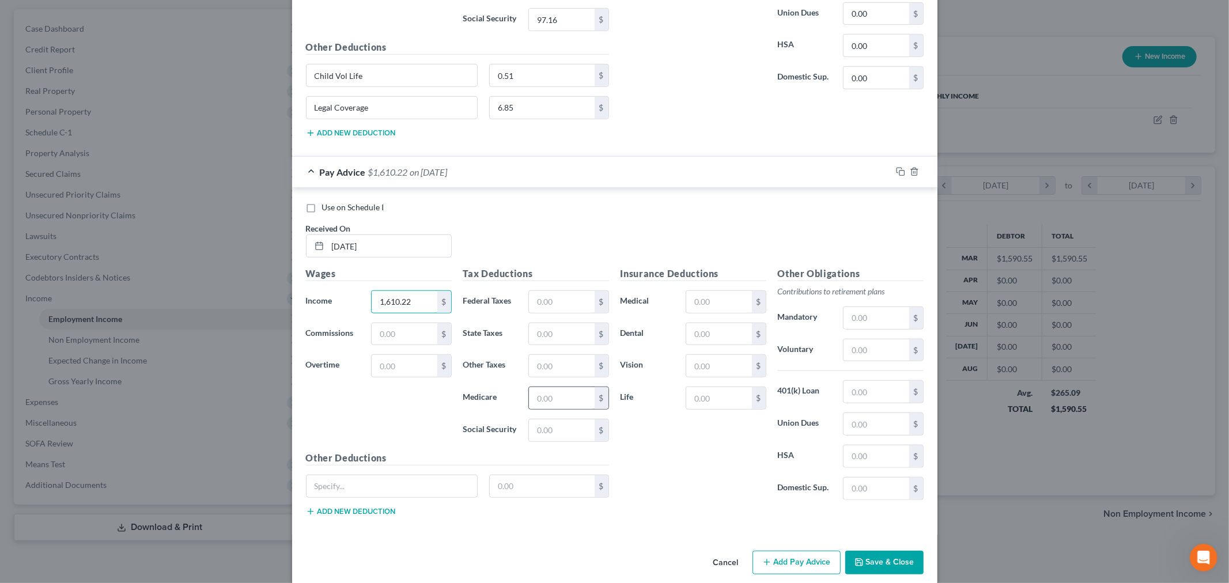
scroll to position [647, 0]
type input "1,610.22"
click at [654, 456] on div "Insurance Deductions Medical $ Dental $ Vision $ Life $" at bounding box center [693, 387] width 157 height 243
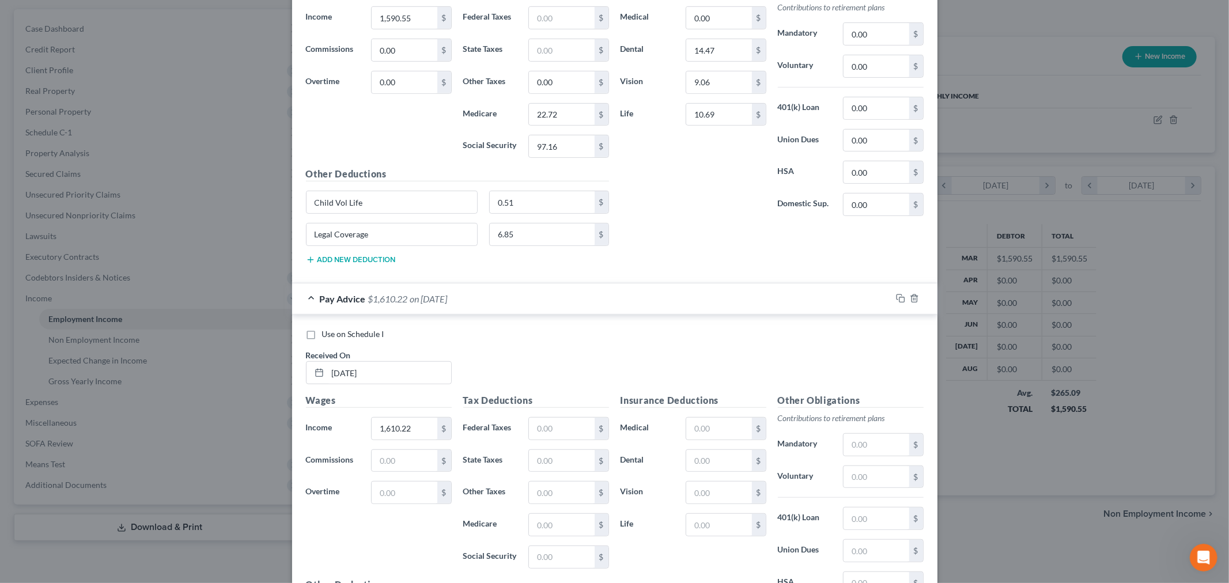
scroll to position [519, 0]
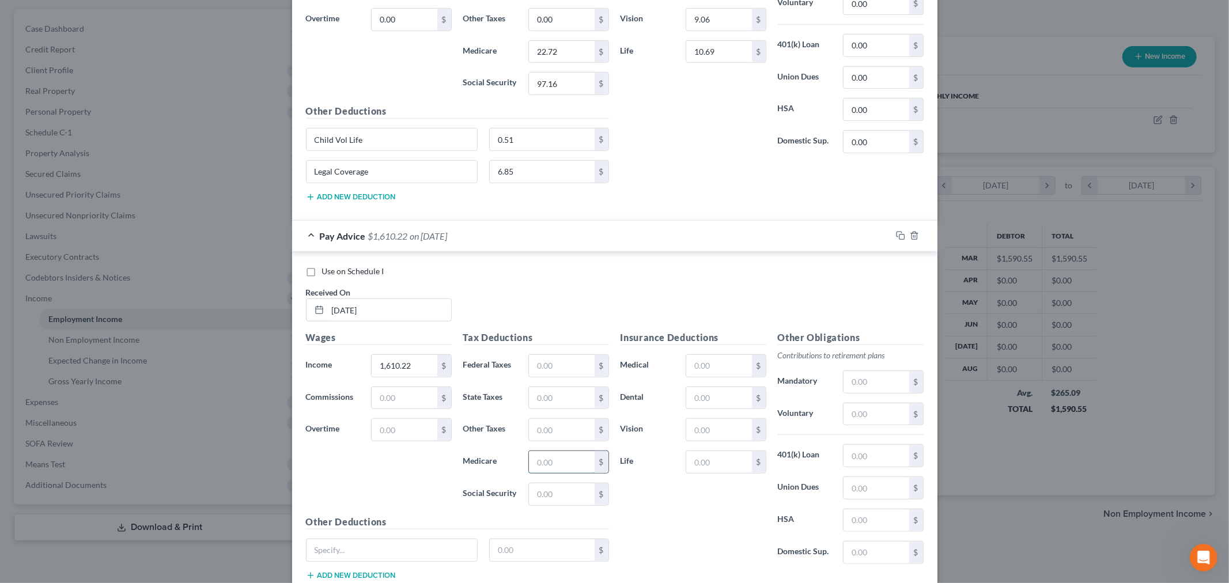
click at [568, 468] on input "text" at bounding box center [561, 462] width 65 height 22
type input "23.01"
click at [549, 500] on input "text" at bounding box center [561, 494] width 65 height 22
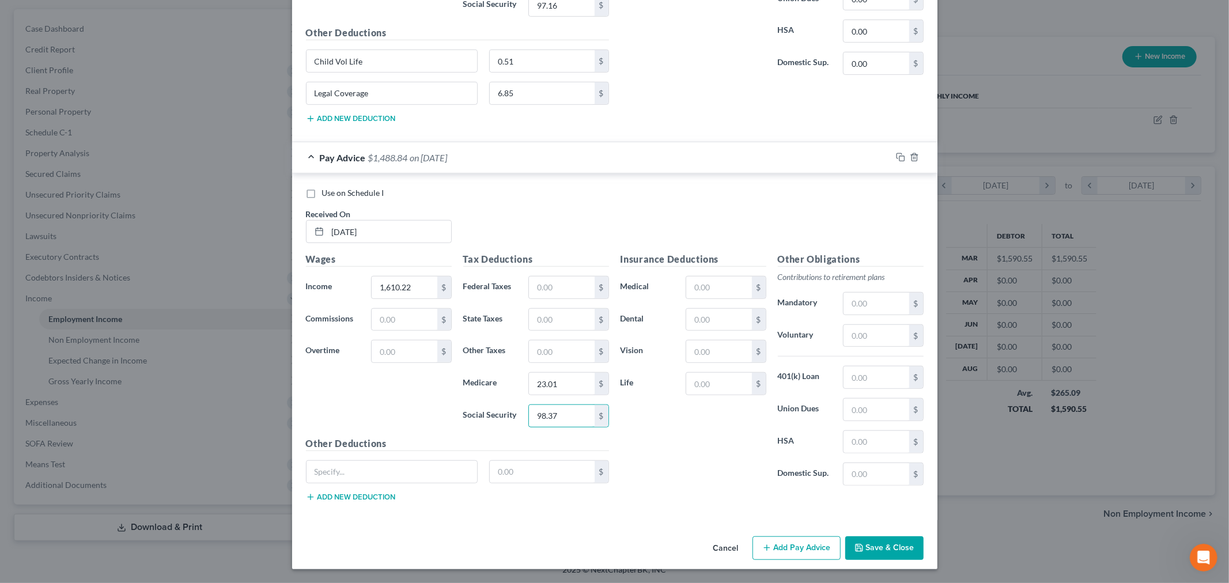
scroll to position [663, 0]
type input "98.37"
click at [718, 319] on input "text" at bounding box center [718, 320] width 65 height 22
type input "14.47"
click at [718, 354] on input "text" at bounding box center [718, 352] width 65 height 22
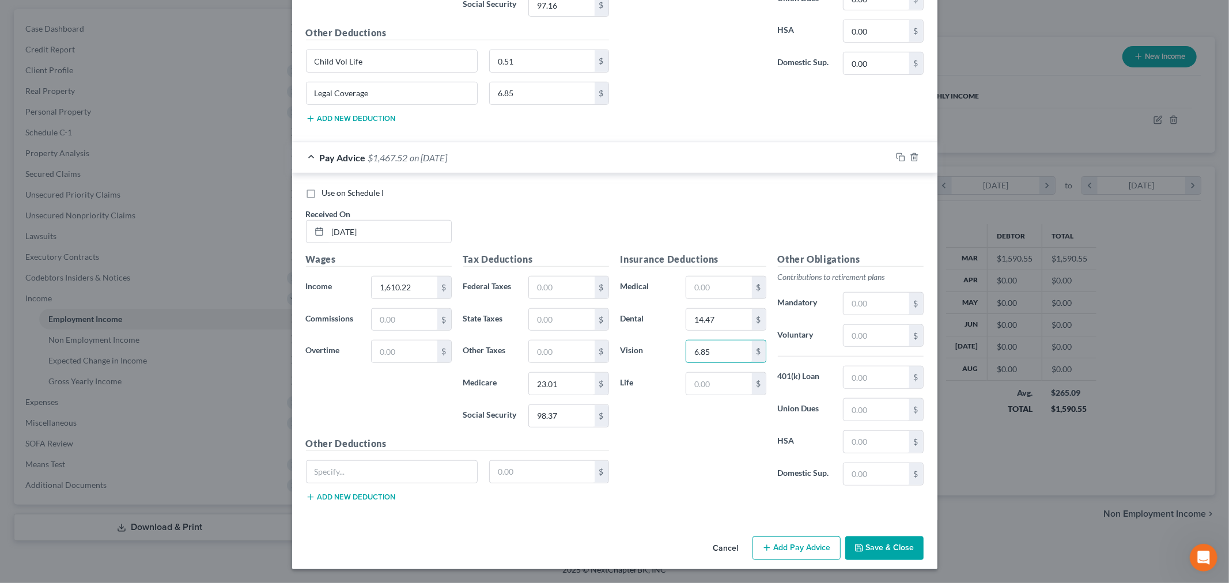
drag, startPoint x: 716, startPoint y: 356, endPoint x: 673, endPoint y: 346, distance: 44.8
click at [673, 347] on div "Vision 6.85 $" at bounding box center [693, 351] width 157 height 23
type input "9.06"
click at [700, 379] on input "text" at bounding box center [718, 384] width 65 height 22
type input "10.69"
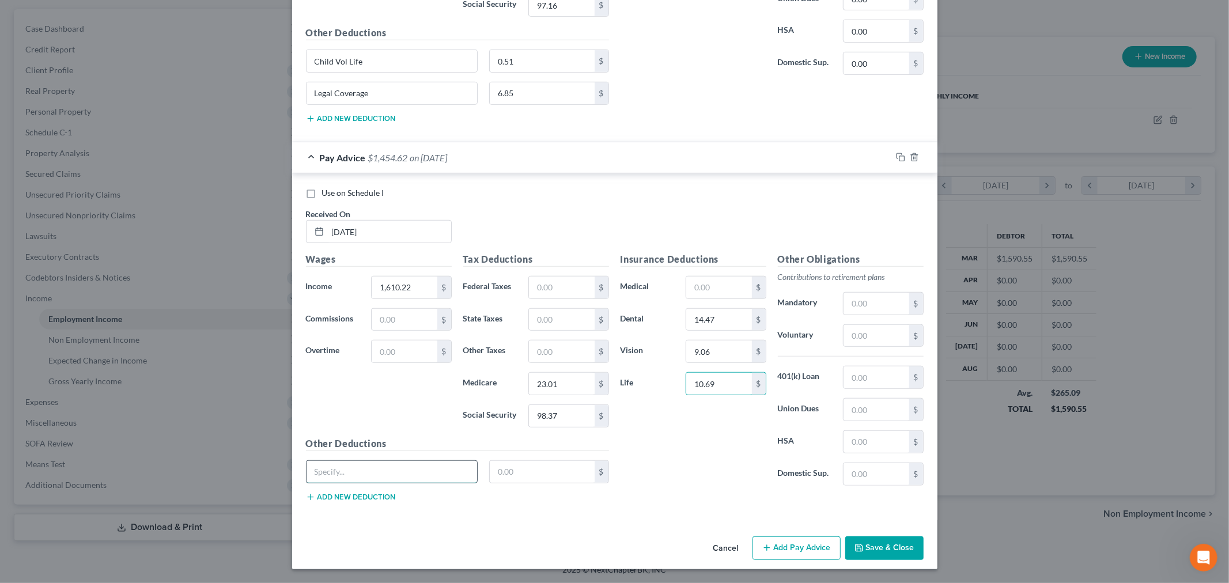
click at [388, 462] on input "text" at bounding box center [392, 472] width 171 height 22
type input "Child Voluntary Life"
type input "0.51"
click at [354, 497] on button "Add new deduction" at bounding box center [351, 497] width 90 height 9
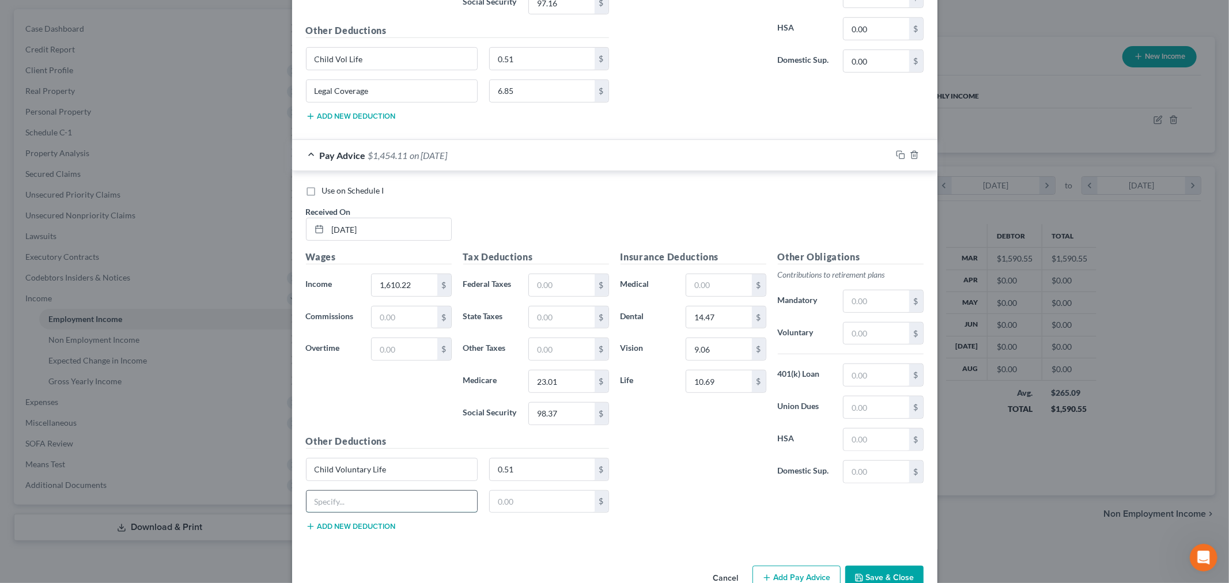
click at [354, 501] on input "text" at bounding box center [392, 502] width 171 height 22
type input "Legal Coverage"
type input "6.85"
click at [665, 505] on div "Insurance Deductions Medical $ Dental 14.47 $ Vision 9.06 $ Life 10.69 $ Other …" at bounding box center [772, 395] width 315 height 291
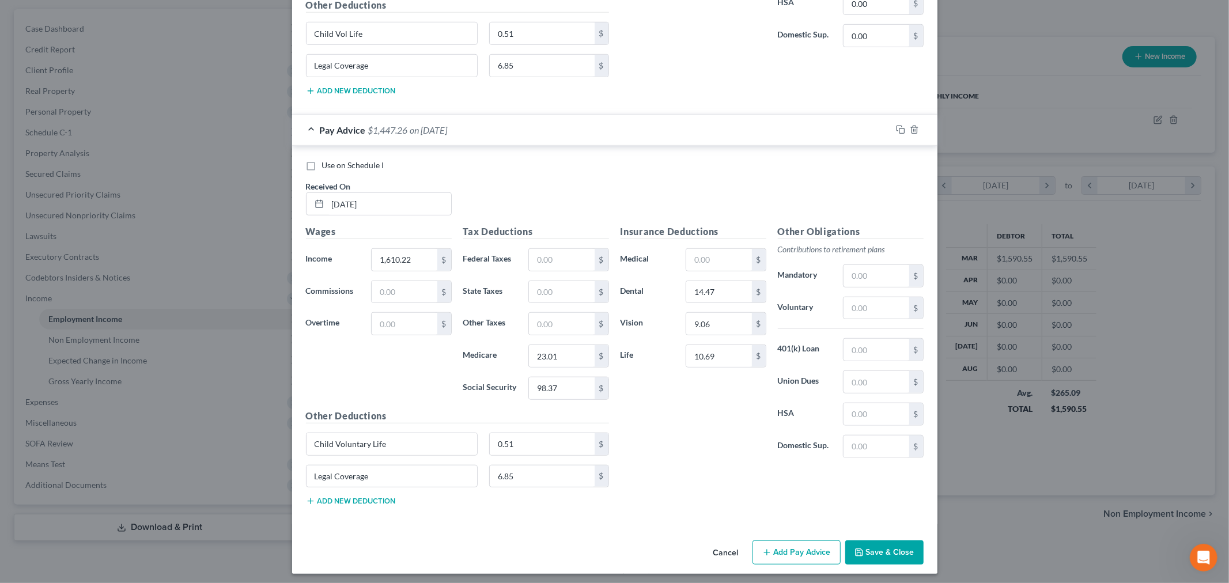
scroll to position [695, 0]
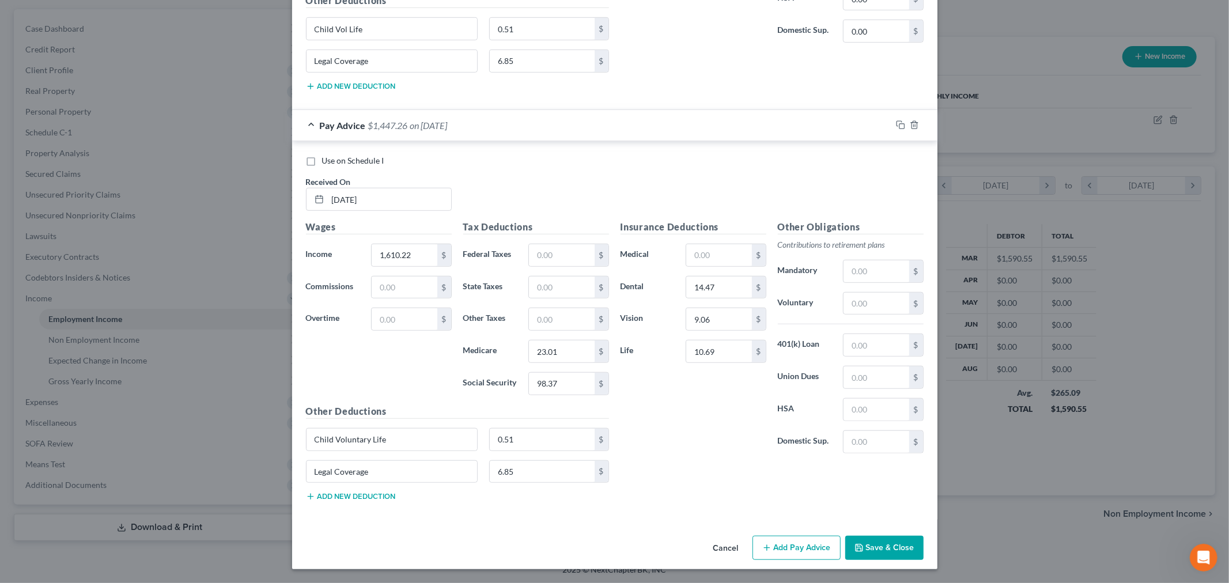
click at [763, 545] on icon "button" at bounding box center [767, 548] width 9 height 9
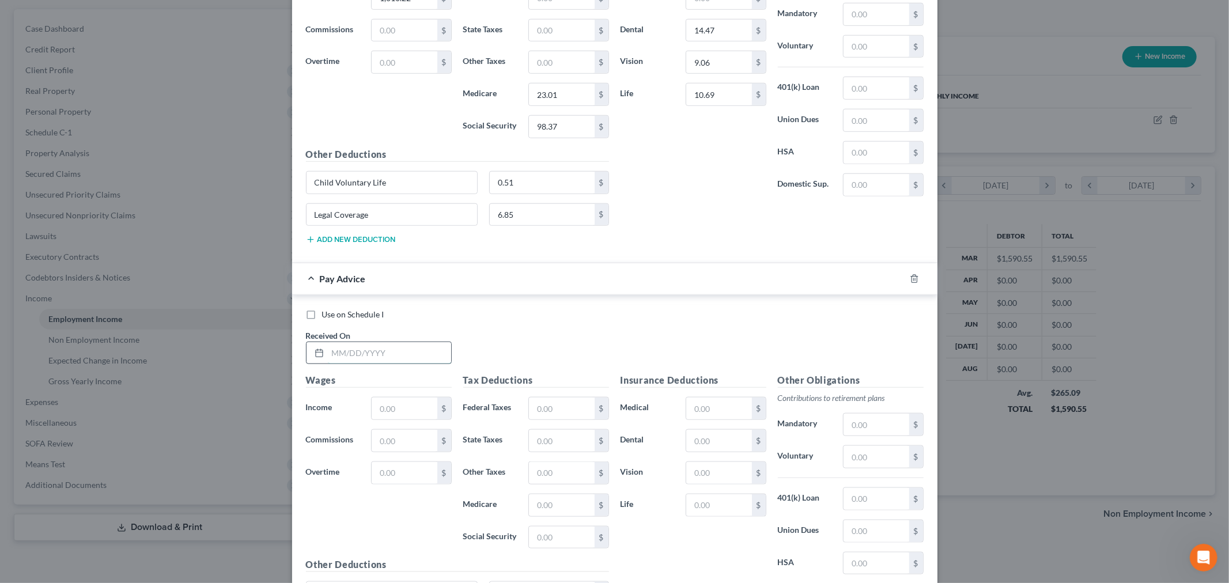
scroll to position [951, 0]
click at [384, 349] on input "text" at bounding box center [389, 352] width 123 height 22
type input "[DATE]"
click at [396, 413] on input "text" at bounding box center [404, 408] width 65 height 22
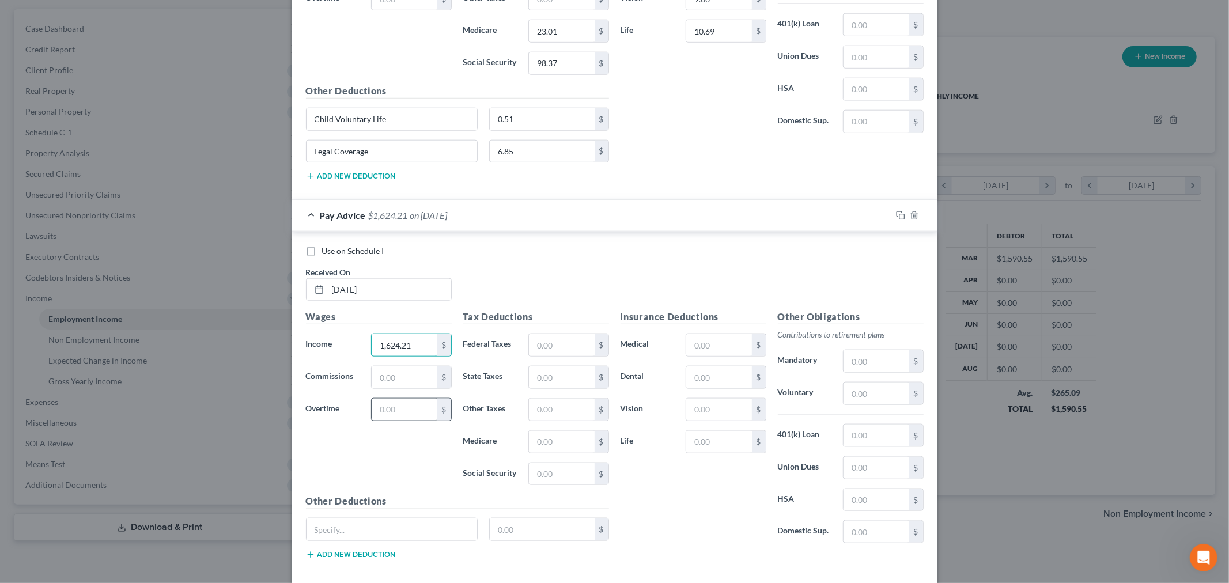
scroll to position [1014, 0]
type input "1,624.21"
click at [555, 435] on input "text" at bounding box center [561, 441] width 65 height 22
type input "23.21"
click at [548, 477] on input "text" at bounding box center [561, 473] width 65 height 22
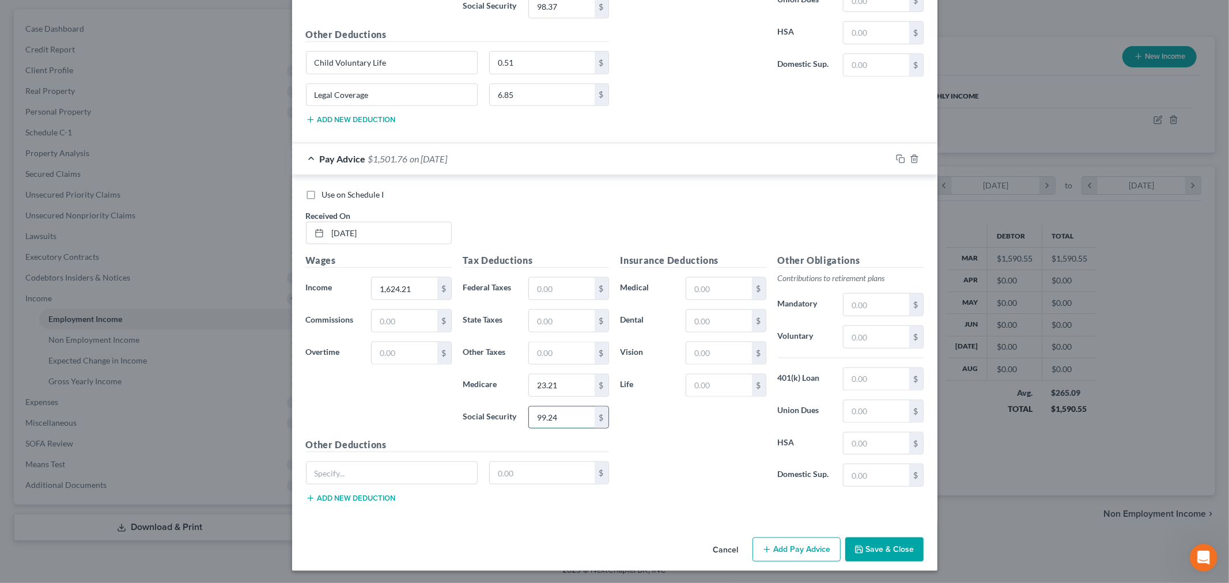
scroll to position [1074, 0]
type input "99.24"
click at [734, 315] on input "text" at bounding box center [718, 319] width 65 height 22
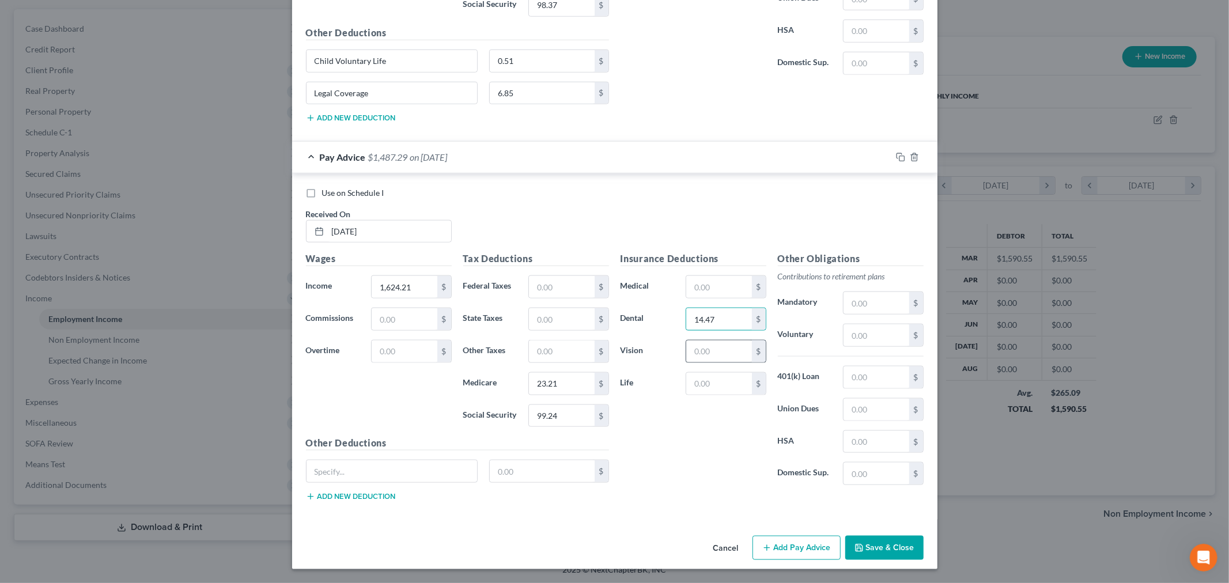
type input "14.47"
click at [722, 349] on input "text" at bounding box center [718, 352] width 65 height 22
type input "9.06"
click at [716, 381] on input "text" at bounding box center [718, 384] width 65 height 22
type input "10.69"
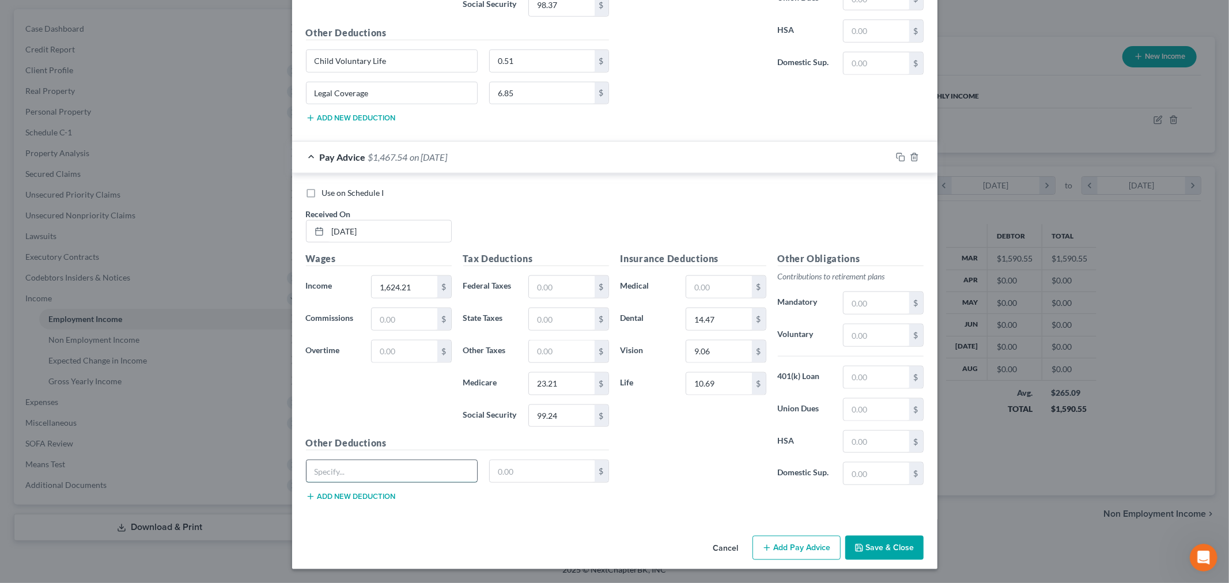
click at [437, 476] on input "text" at bounding box center [392, 472] width 171 height 22
type input "Child Voluntary Life"
type input "0.51"
click at [353, 499] on button "Add new deduction" at bounding box center [351, 496] width 90 height 9
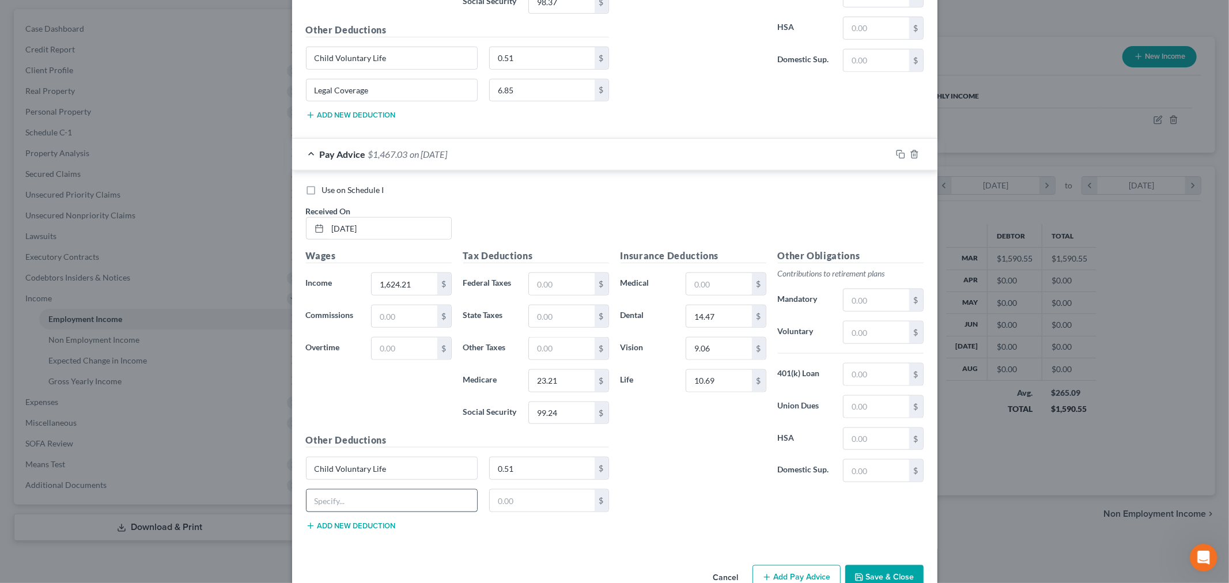
click at [369, 501] on input "text" at bounding box center [392, 501] width 171 height 22
type input "Legal Coverage"
type input "6.85"
click at [665, 504] on div "Insurance Deductions Medical $ Dental 14.47 $ Vision 9.06 $ Life 10.69 $ Other …" at bounding box center [772, 394] width 315 height 291
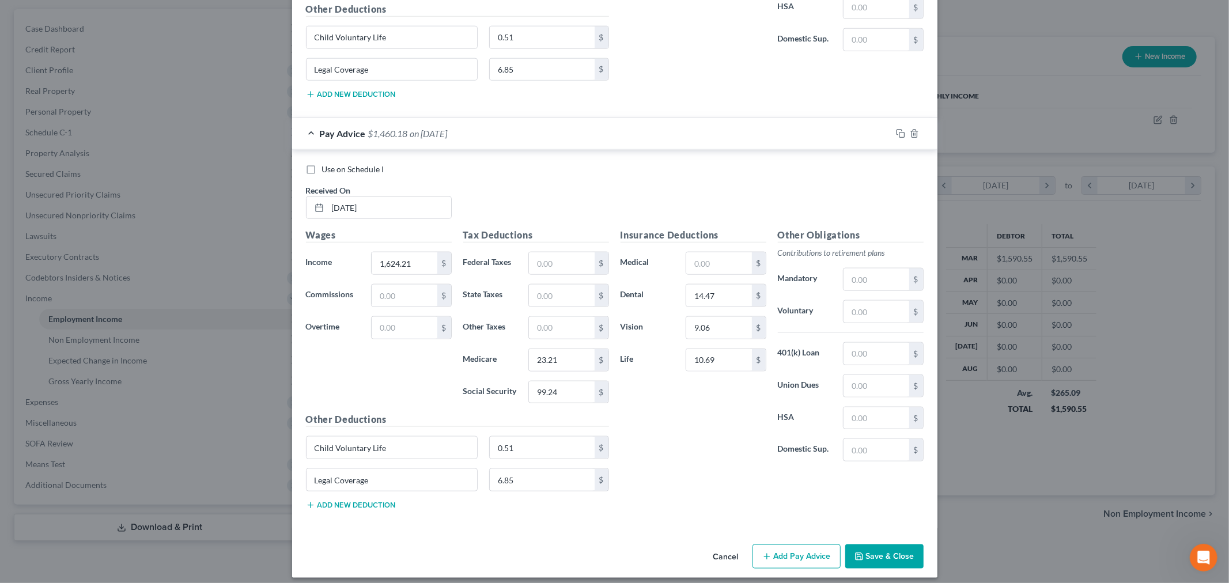
scroll to position [1107, 0]
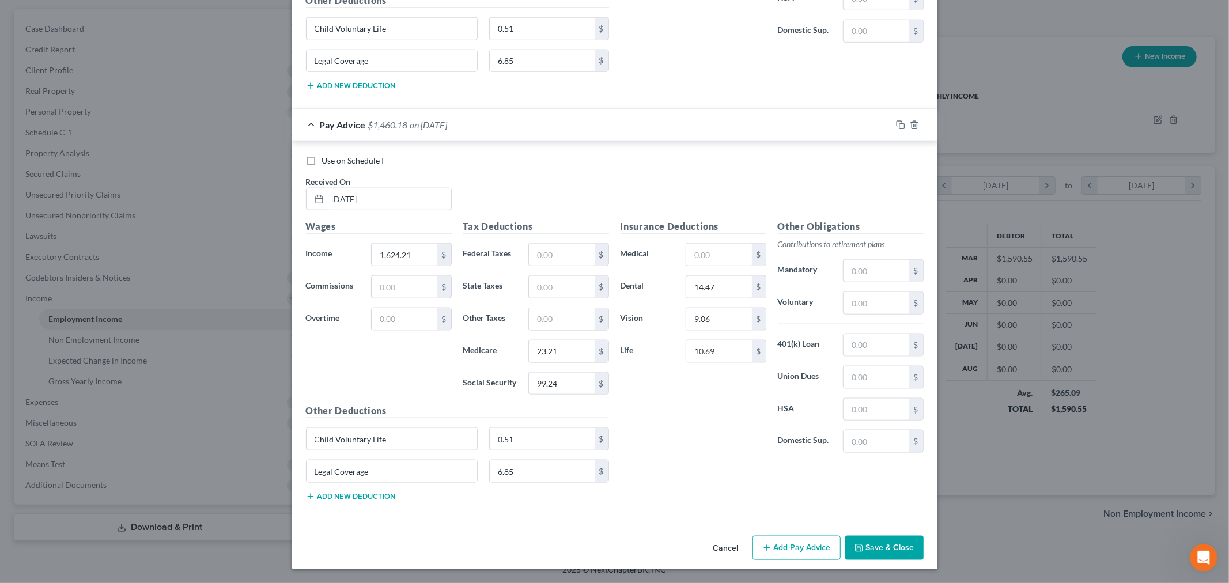
click at [770, 550] on button "Add Pay Advice" at bounding box center [797, 548] width 88 height 24
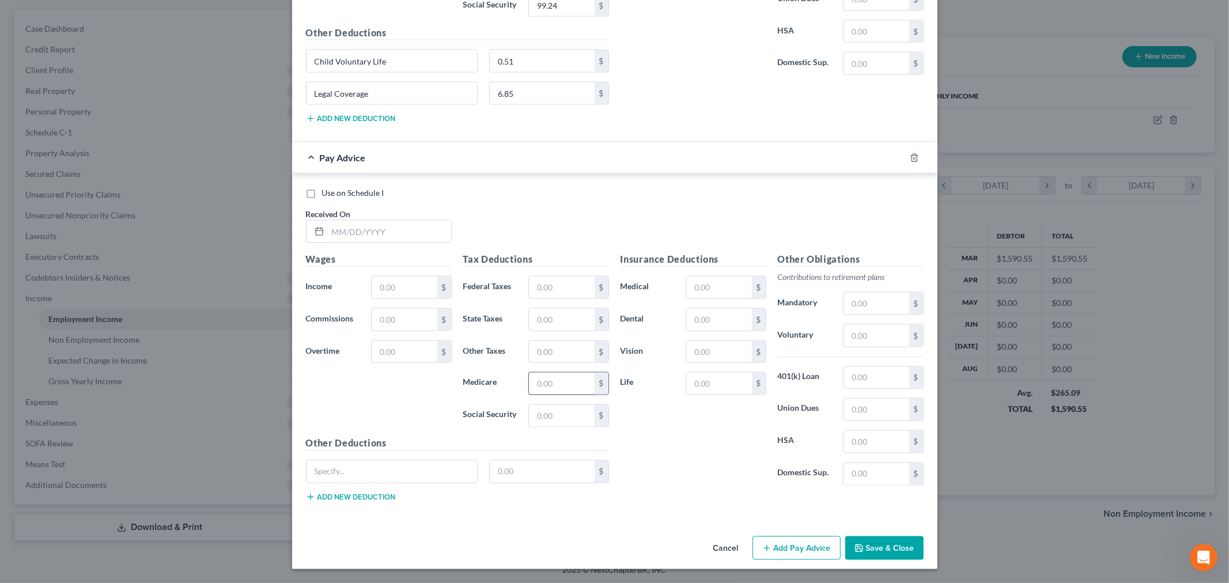
scroll to position [1486, 0]
click at [409, 233] on input "text" at bounding box center [389, 232] width 123 height 22
type input "[DATE]"
click at [404, 289] on input "text" at bounding box center [404, 288] width 65 height 22
type input "1,604.34"
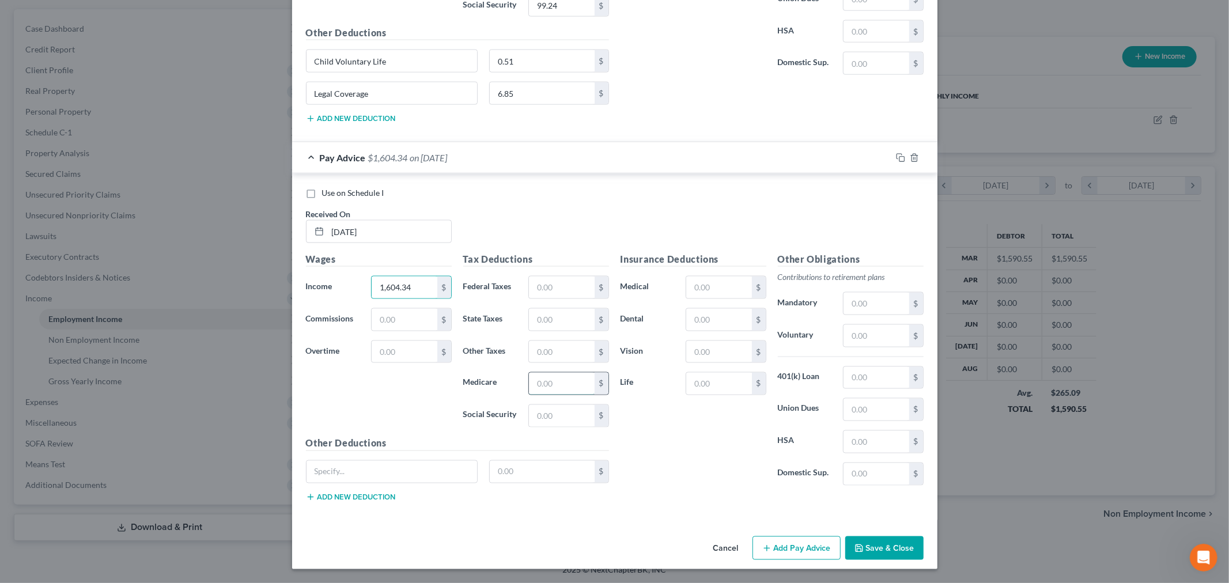
click at [560, 381] on input "text" at bounding box center [561, 384] width 65 height 22
type input "22.92"
click at [543, 418] on input "text" at bounding box center [561, 416] width 65 height 22
type input "98.01"
click at [700, 319] on input "text" at bounding box center [718, 320] width 65 height 22
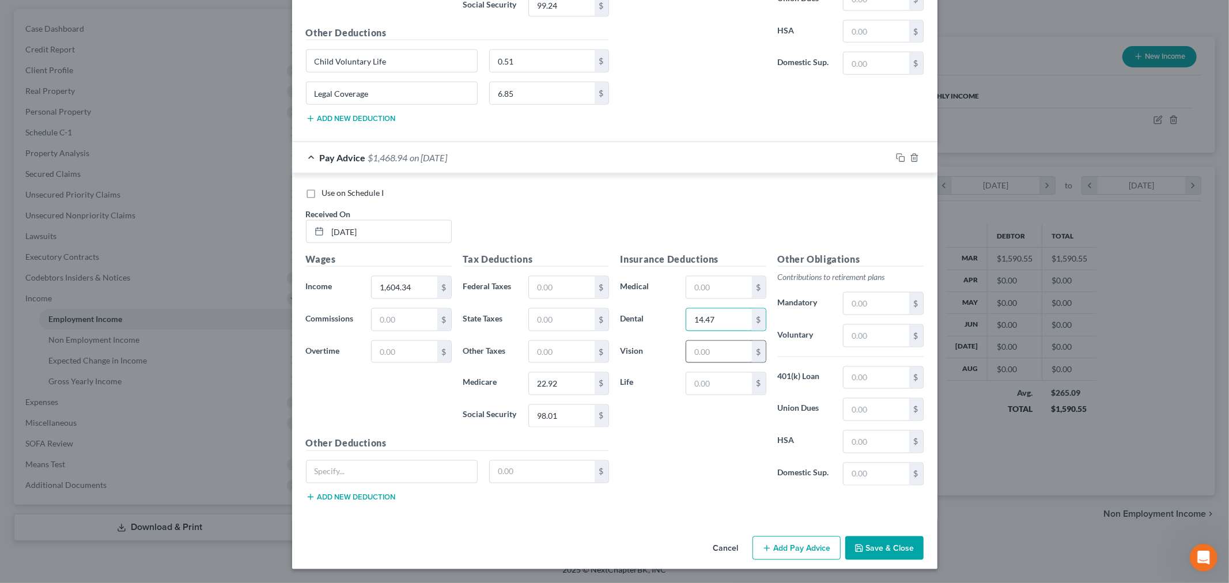
type input "14.47"
click at [706, 352] on input "text" at bounding box center [718, 352] width 65 height 22
type input "9.06"
click at [708, 384] on input "text" at bounding box center [718, 384] width 65 height 22
type input "10.69"
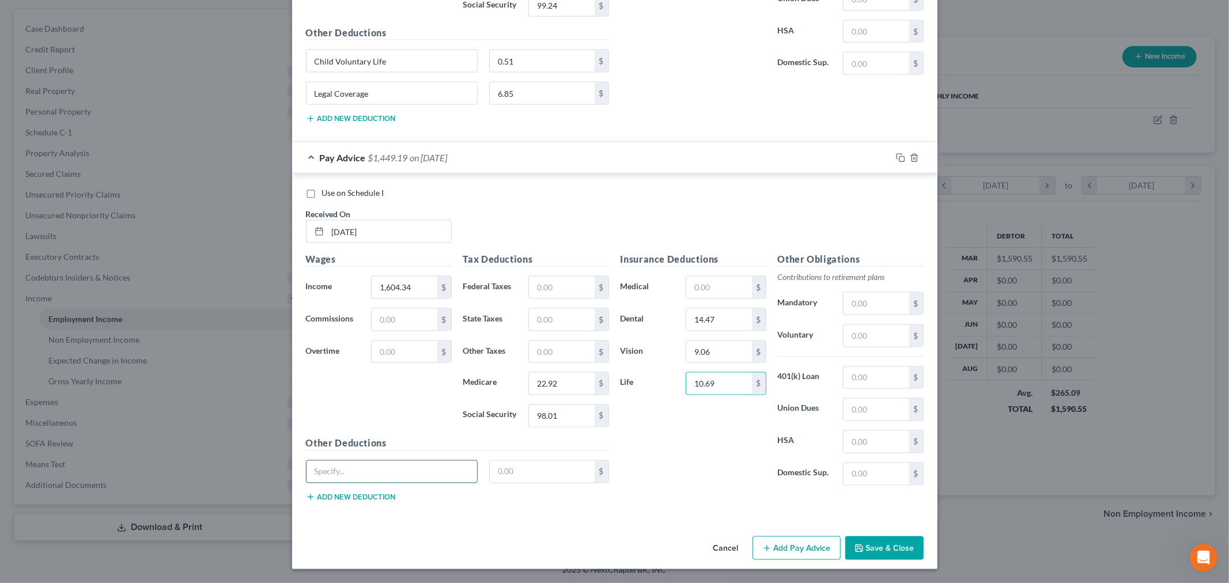
click at [457, 466] on input "text" at bounding box center [392, 472] width 171 height 22
type input "Child Voluntary Life"
type input "0.51"
click at [364, 497] on button "Add new deduction" at bounding box center [351, 497] width 90 height 9
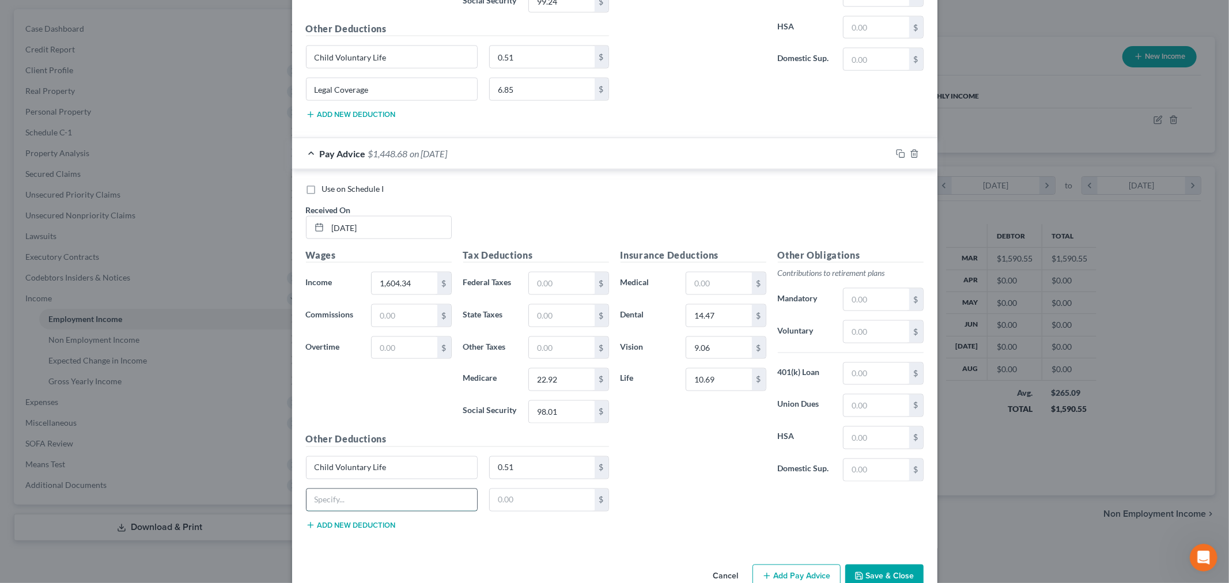
click at [367, 505] on input "text" at bounding box center [392, 500] width 171 height 22
type input "Legal Coverage"
type input "6.85"
click at [655, 527] on div "Insurance Deductions Medical $ Dental 14.47 $ Vision 9.06 $ Life 10.69 $ Other …" at bounding box center [772, 393] width 315 height 291
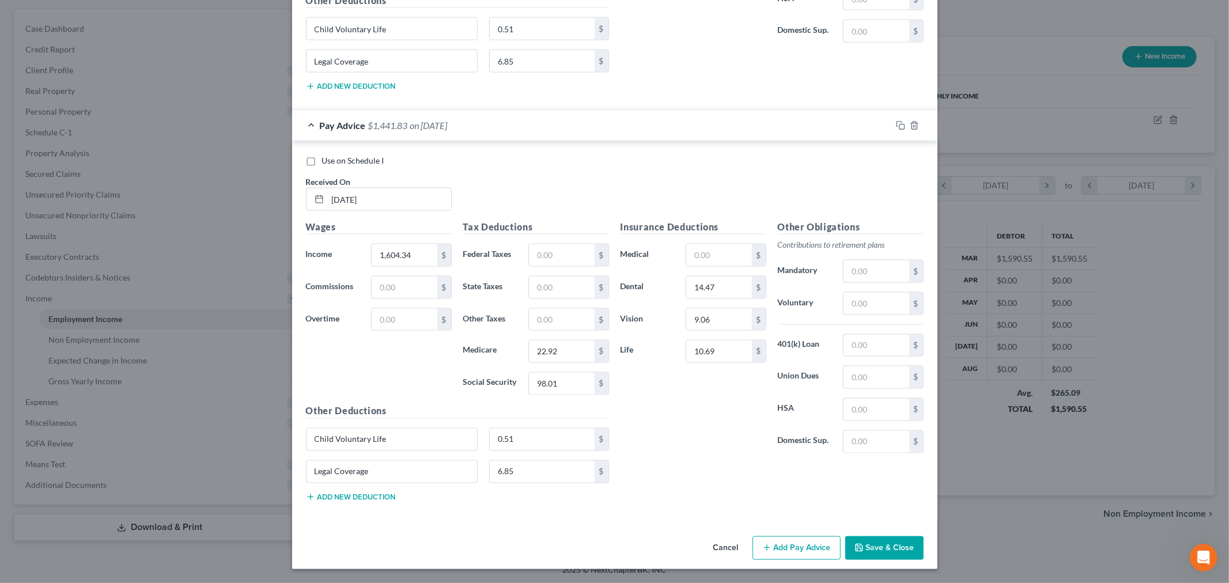
scroll to position [1518, 0]
click at [763, 549] on icon "button" at bounding box center [767, 548] width 9 height 9
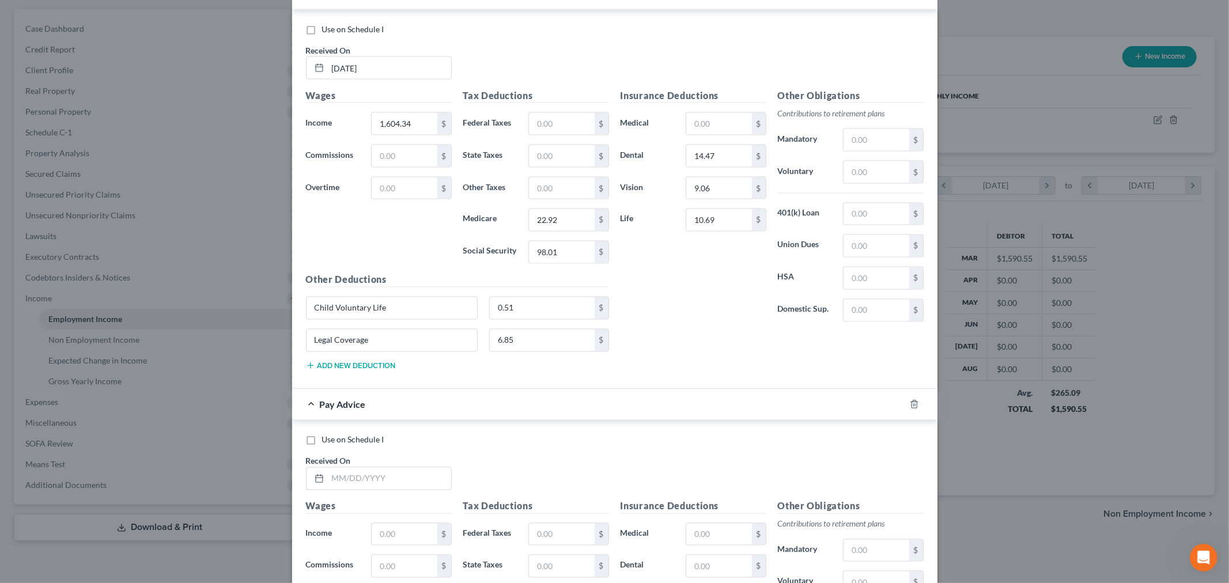
scroll to position [1646, 0]
click at [411, 482] on input "text" at bounding box center [389, 478] width 123 height 22
type input "[DATE]"
click at [407, 530] on input "text" at bounding box center [404, 534] width 65 height 22
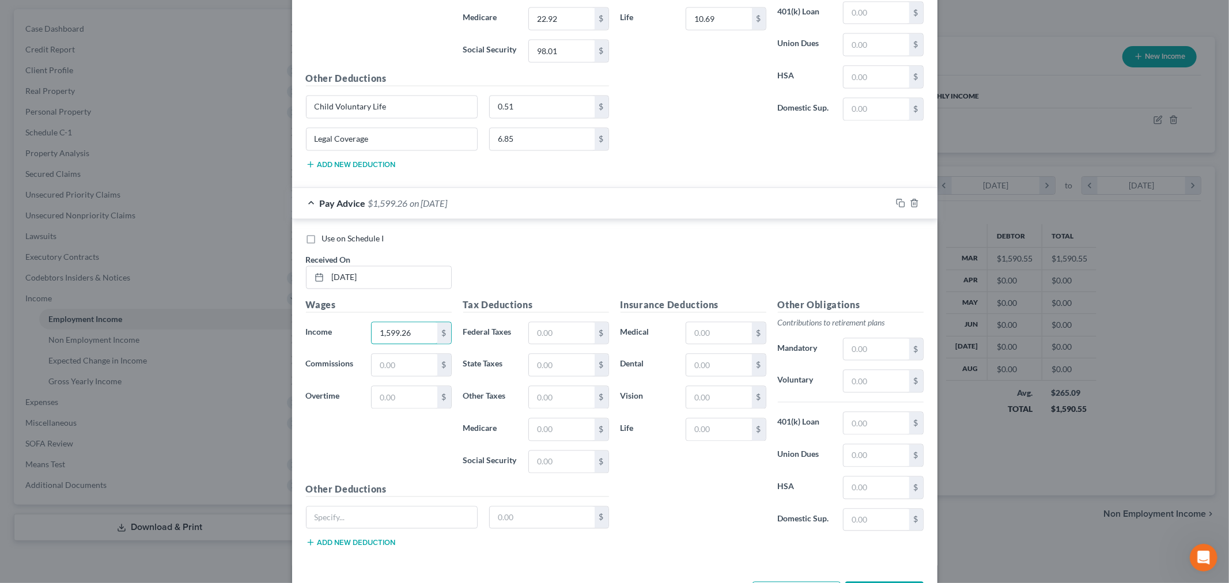
scroll to position [1898, 0]
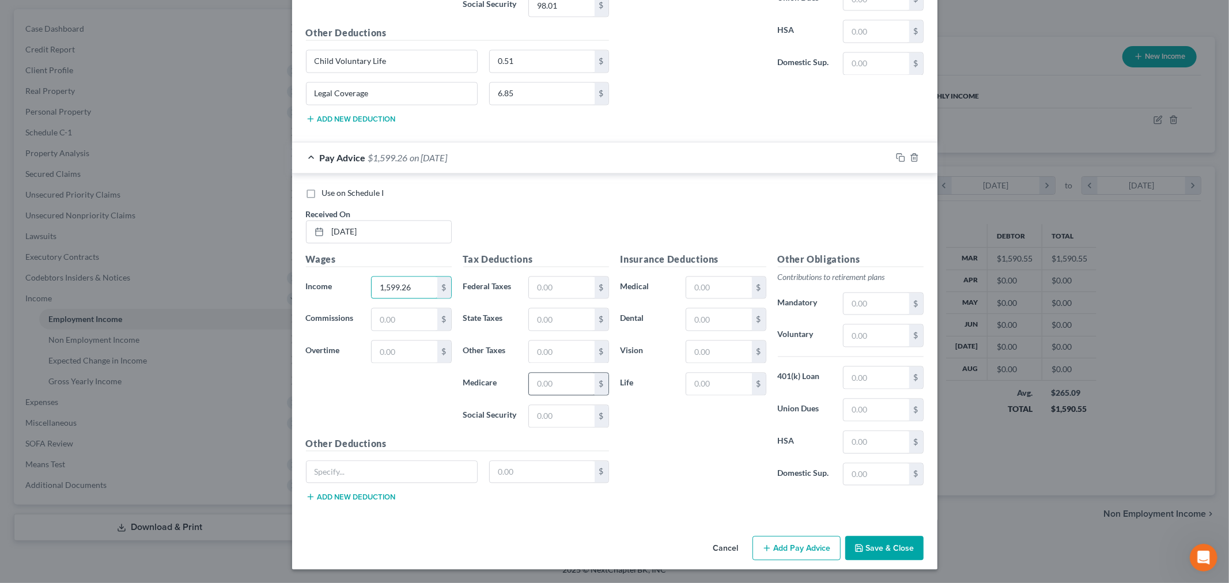
type input "1,599.26"
click at [565, 381] on input "text" at bounding box center [561, 384] width 65 height 22
type input "22.84"
click at [560, 417] on input "text" at bounding box center [561, 416] width 65 height 22
type input "97.70"
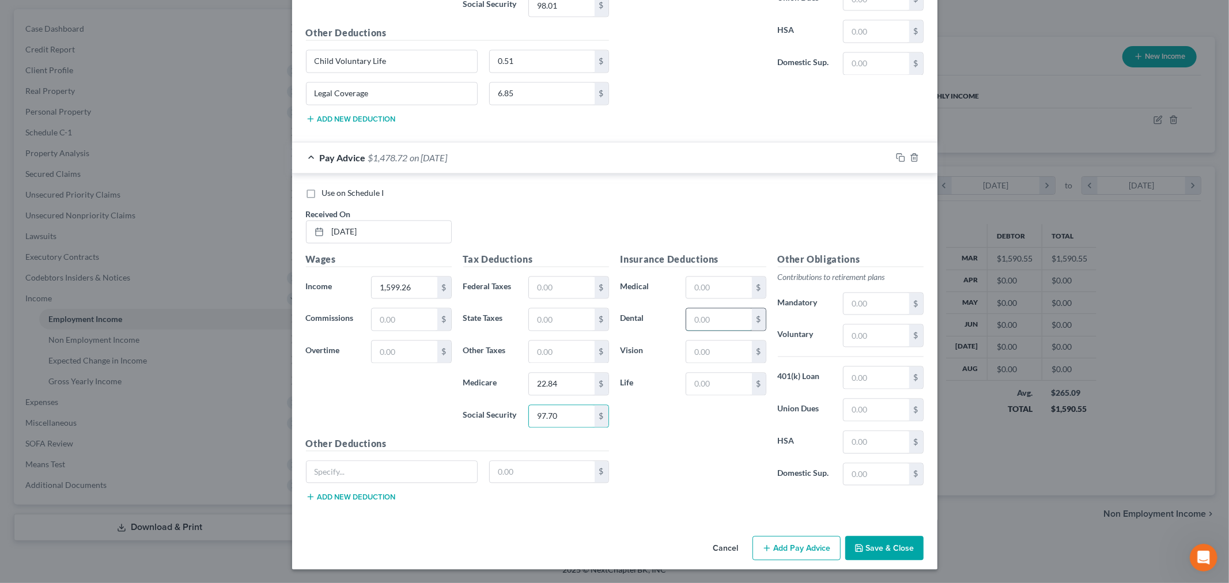
click at [706, 319] on input "text" at bounding box center [718, 319] width 65 height 22
type input "14.47"
click at [705, 353] on input "text" at bounding box center [718, 352] width 65 height 22
type input "9.06"
click at [711, 382] on input "text" at bounding box center [718, 384] width 65 height 22
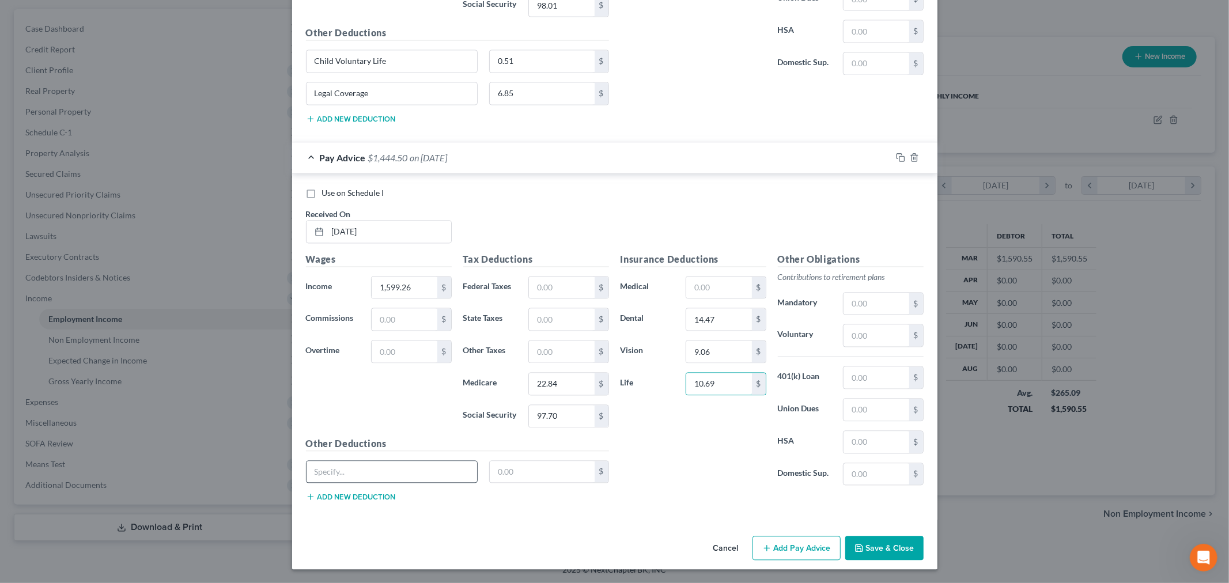
type input "10.69"
click at [439, 470] on input "text" at bounding box center [392, 472] width 171 height 22
type input "Child Voluntary Life"
type input "0.51"
click at [363, 496] on button "Add new deduction" at bounding box center [351, 496] width 90 height 9
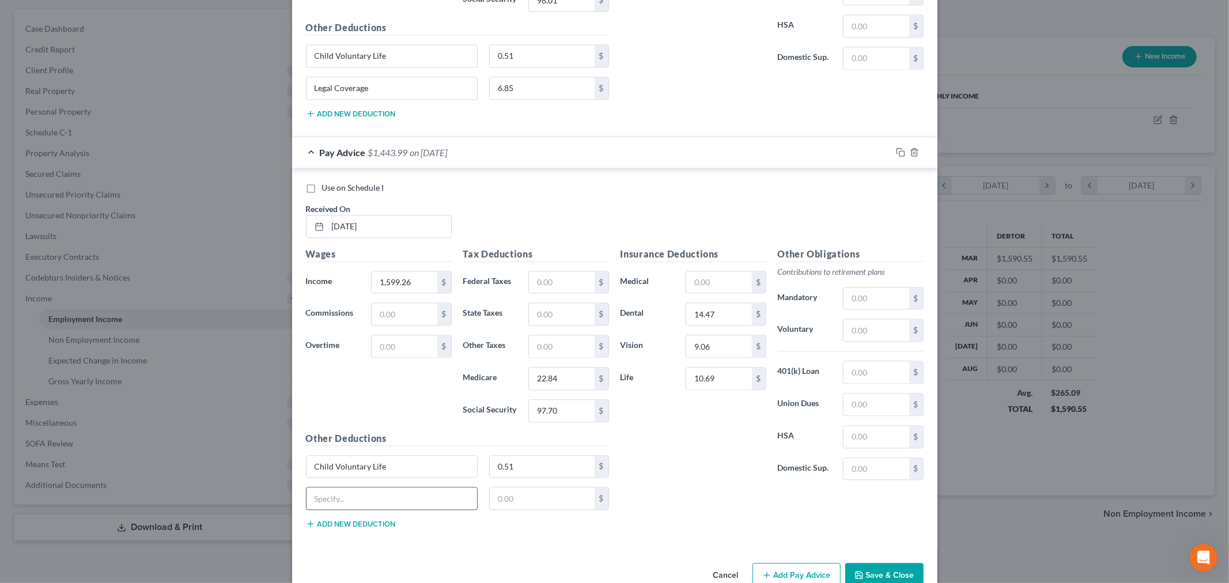
click at [383, 499] on input "text" at bounding box center [392, 499] width 171 height 22
type input "Legal Coverage"
type input "6.85"
click at [569, 183] on div "Use on Schedule I Received On * [DATE] Wages Income * 1,599.26 $ Commissions $ …" at bounding box center [615, 357] width 646 height 379
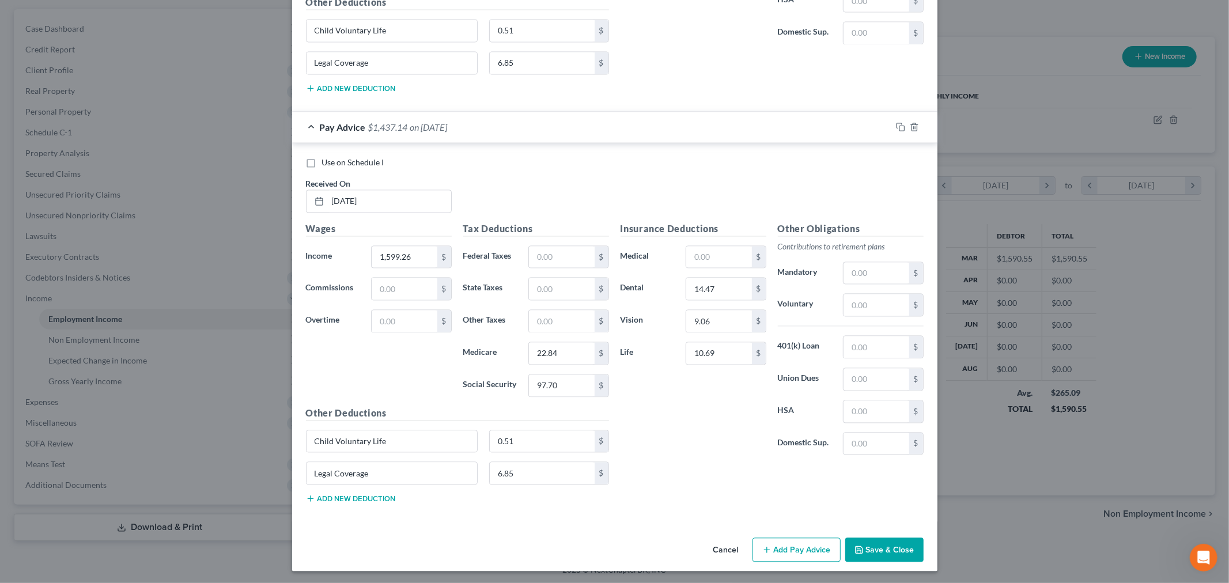
scroll to position [1930, 0]
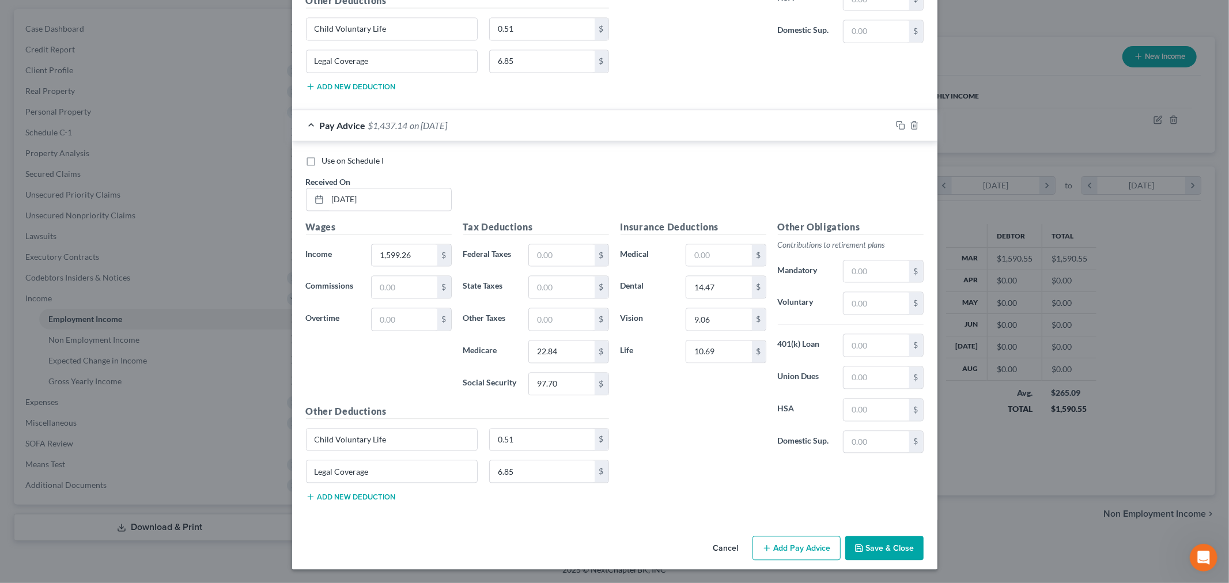
click at [773, 552] on button "Add Pay Advice" at bounding box center [797, 548] width 88 height 24
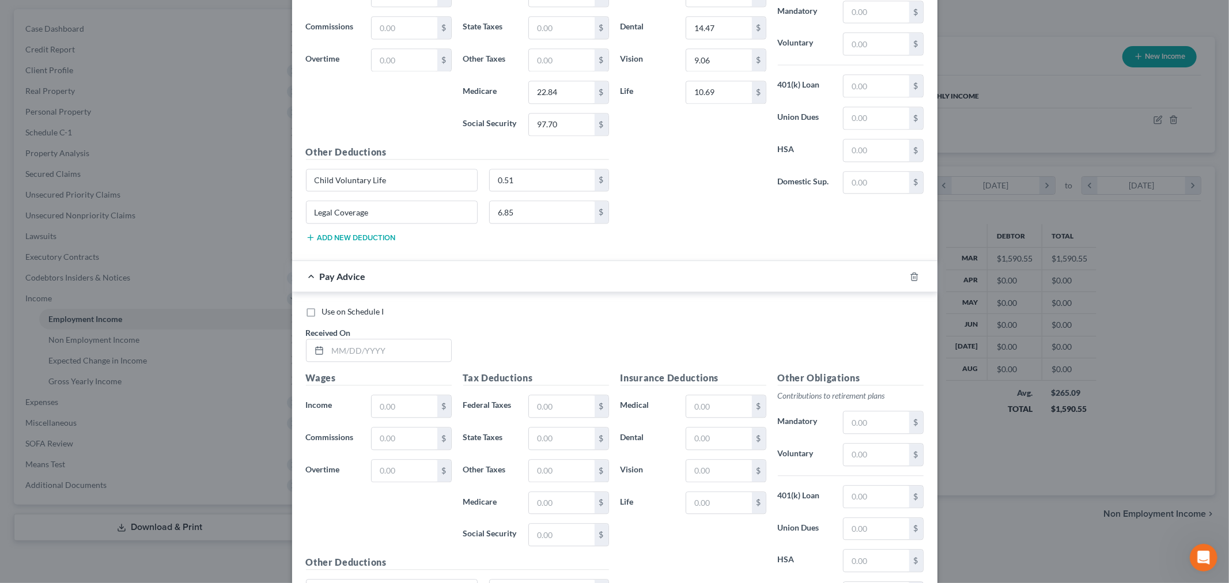
scroll to position [2186, 0]
click at [394, 355] on input "text" at bounding box center [389, 349] width 123 height 22
type input "[DATE]"
click at [413, 408] on input "text" at bounding box center [404, 405] width 65 height 22
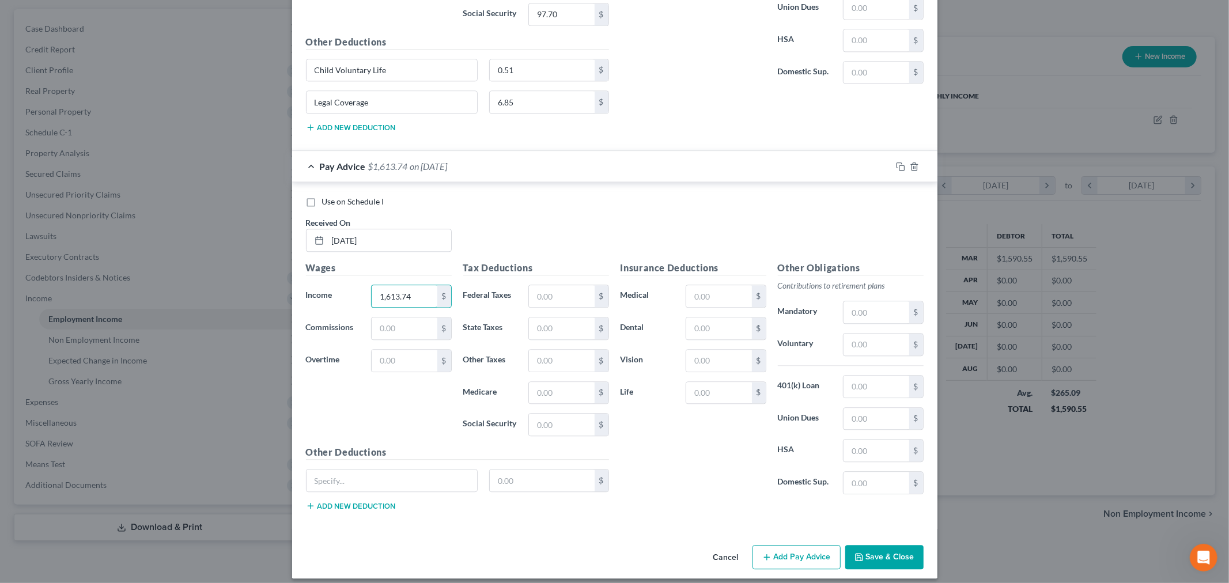
scroll to position [2310, 0]
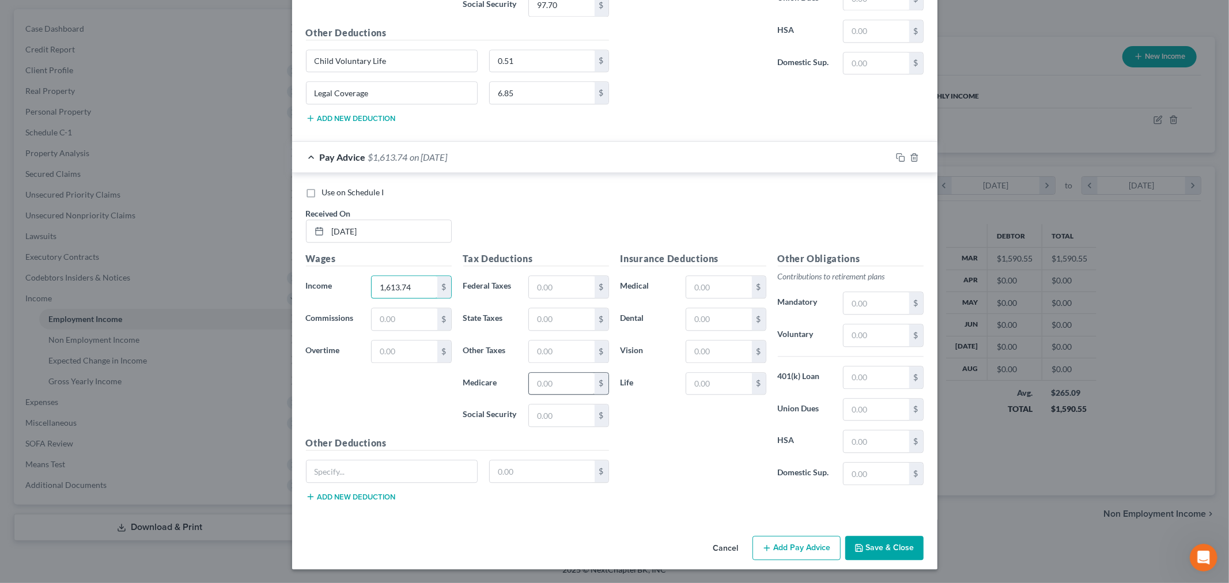
type input "1,613.74"
click at [552, 384] on input "text" at bounding box center [561, 384] width 65 height 22
type input "23.06"
click at [552, 411] on input "text" at bounding box center [561, 416] width 65 height 22
type input "98.59"
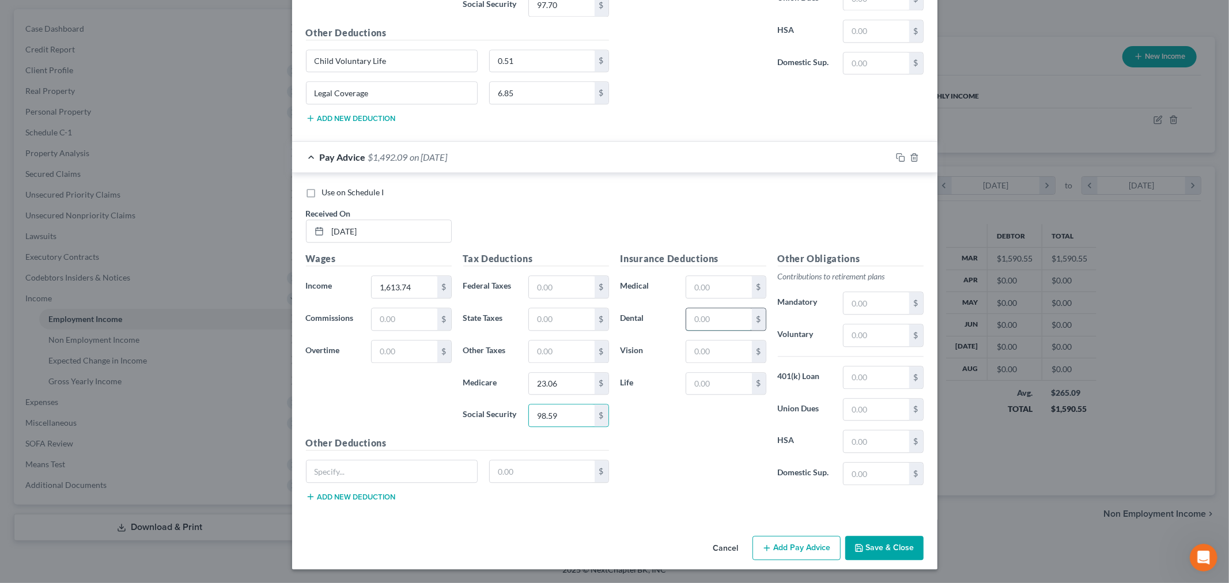
click at [708, 317] on input "text" at bounding box center [718, 319] width 65 height 22
type input "14.47"
click at [706, 349] on input "text" at bounding box center [718, 352] width 65 height 22
type input "9.06"
click at [710, 378] on input "text" at bounding box center [718, 384] width 65 height 22
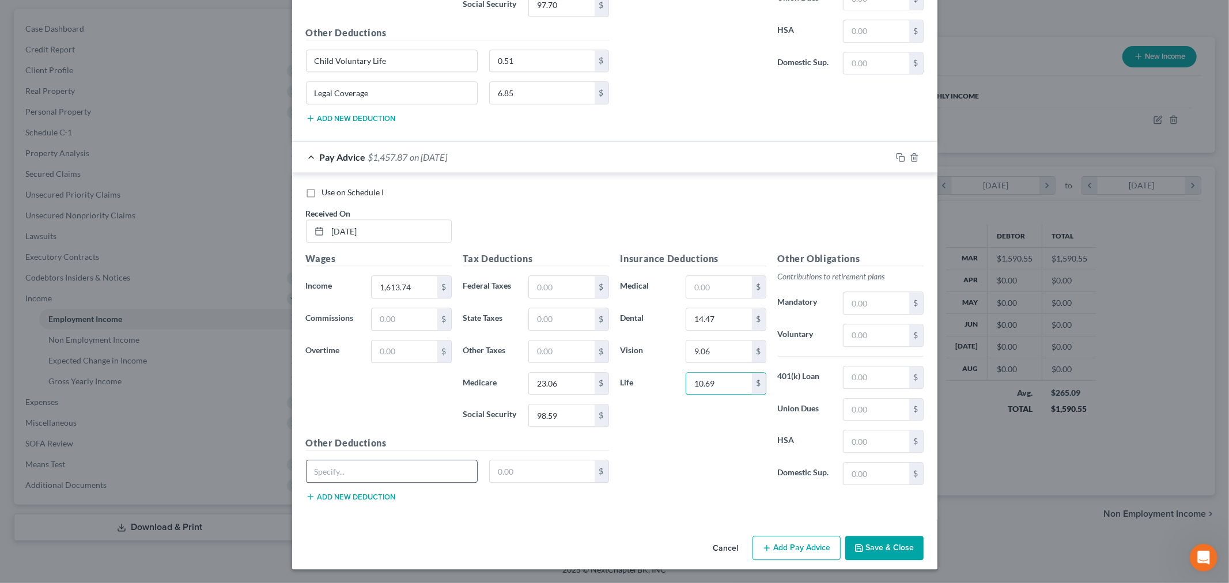
type input "10.69"
click at [406, 470] on input "text" at bounding box center [392, 472] width 171 height 22
type input "Child Voluntary Life"
type input "0.51"
click at [366, 497] on button "Add new deduction" at bounding box center [351, 496] width 90 height 9
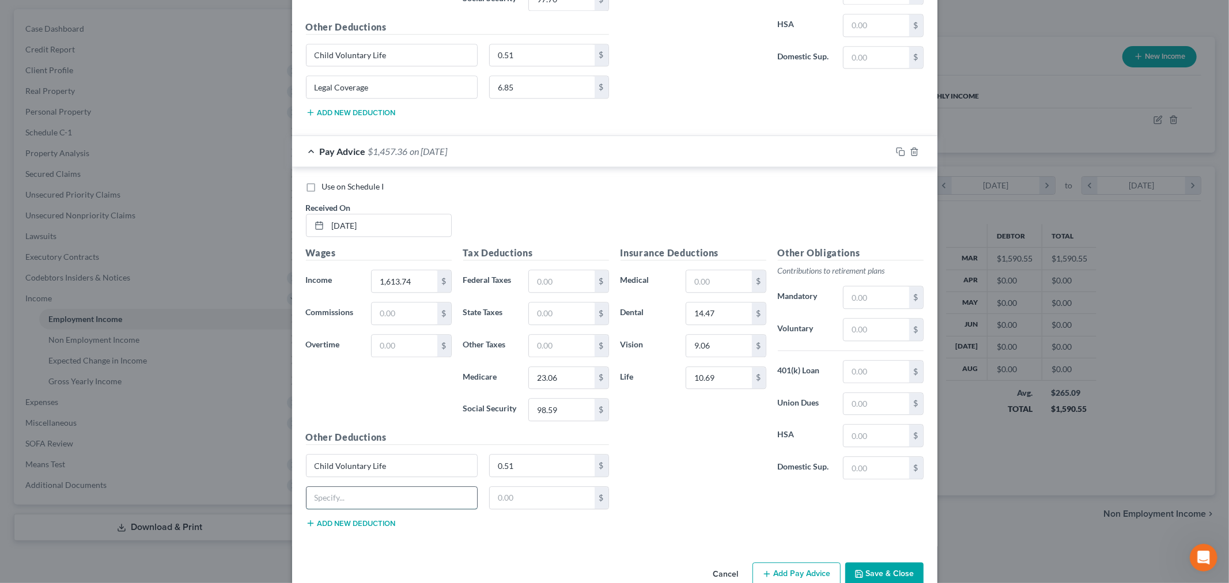
click at [362, 501] on input "text" at bounding box center [392, 498] width 171 height 22
type input "Legal Coverage"
type input "6.85"
click at [540, 217] on div "Use on Schedule I Received On * [DATE]" at bounding box center [614, 213] width 629 height 65
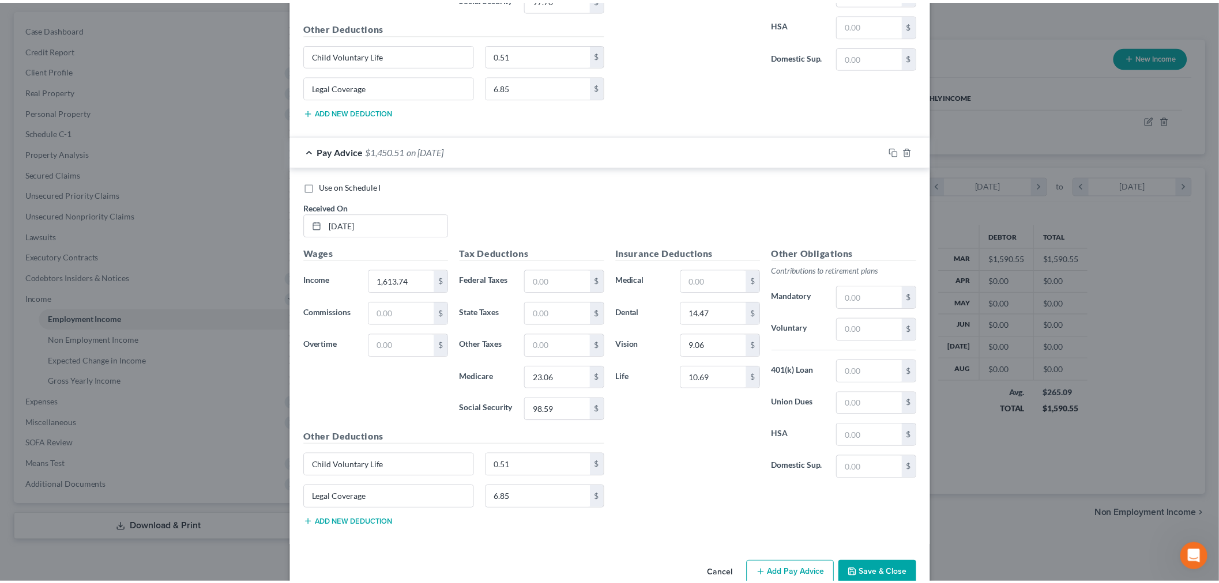
scroll to position [2342, 0]
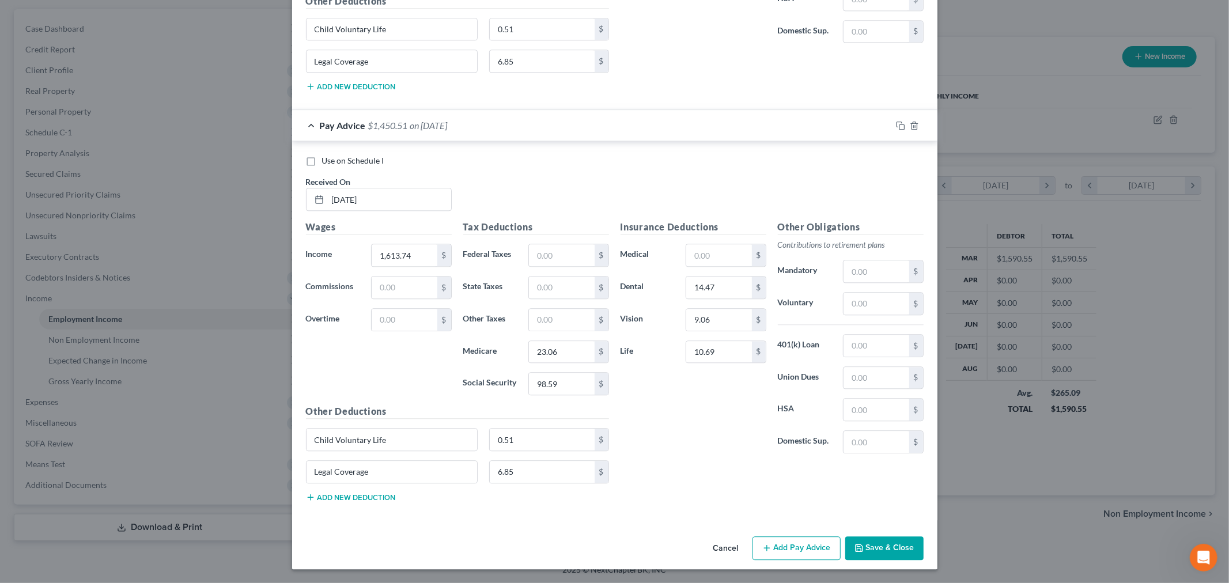
click at [885, 546] on button "Save & Close" at bounding box center [885, 549] width 78 height 24
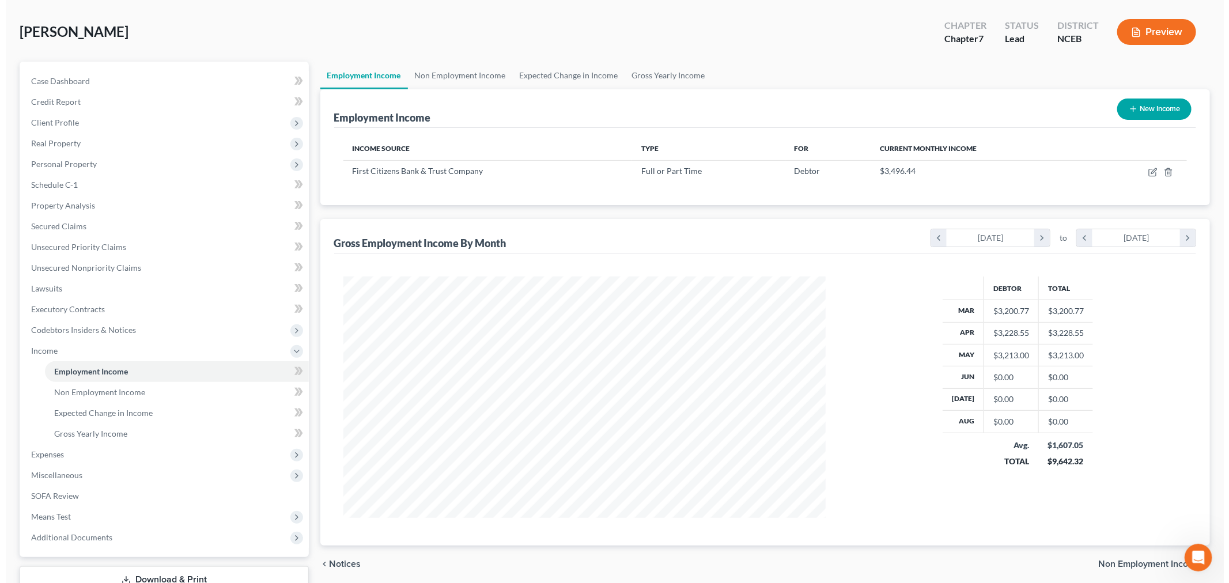
scroll to position [0, 0]
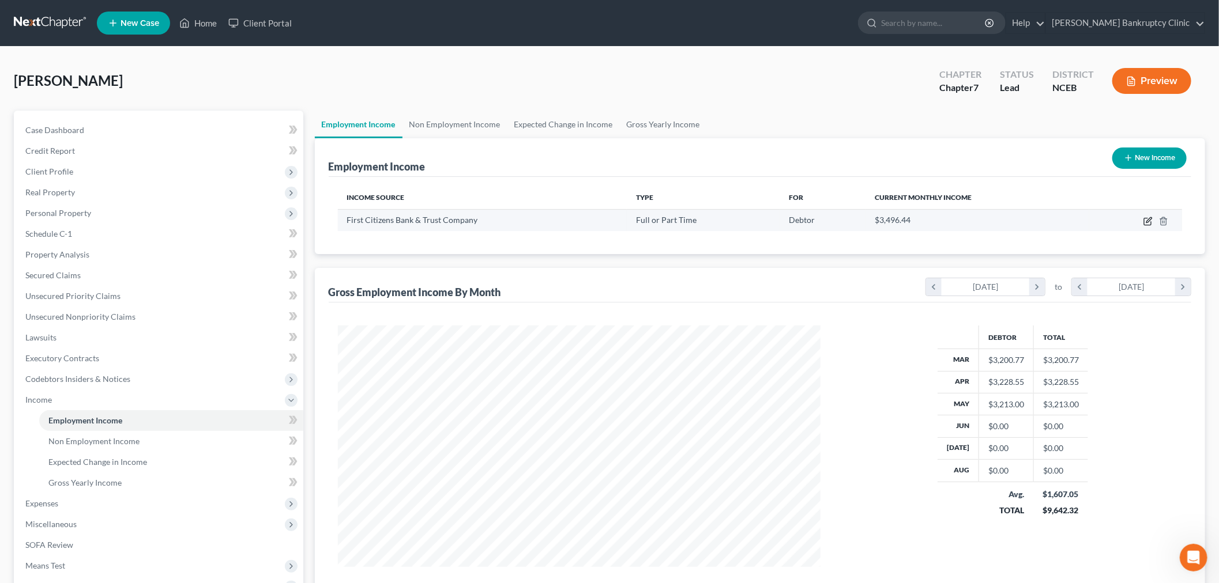
click at [1148, 221] on icon "button" at bounding box center [1147, 221] width 9 height 9
select select "0"
select select "28"
select select "2"
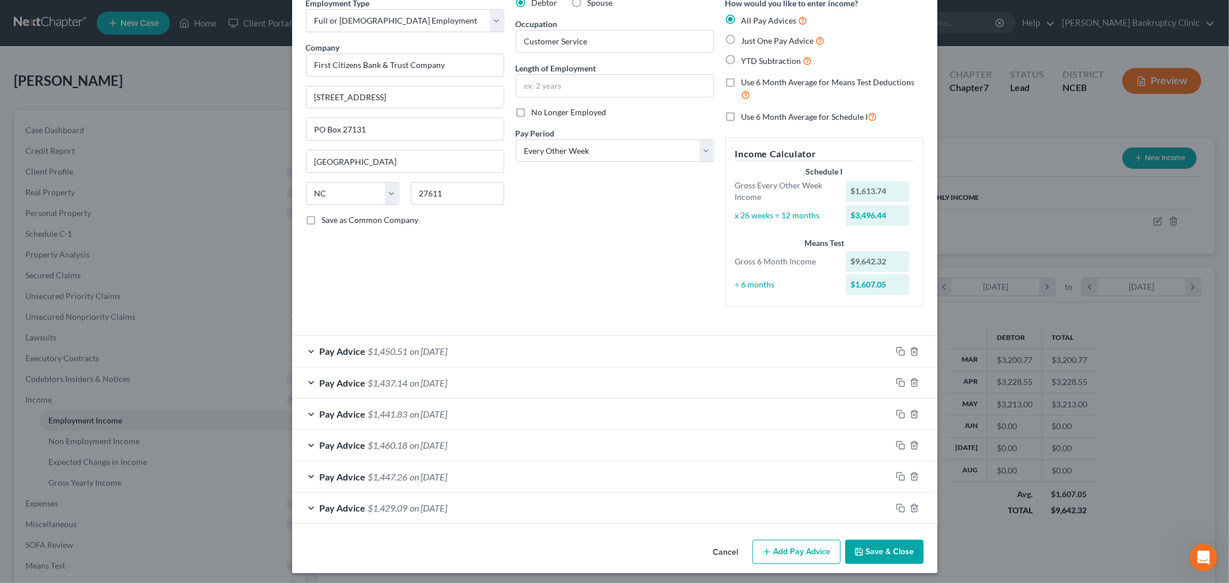
scroll to position [60, 0]
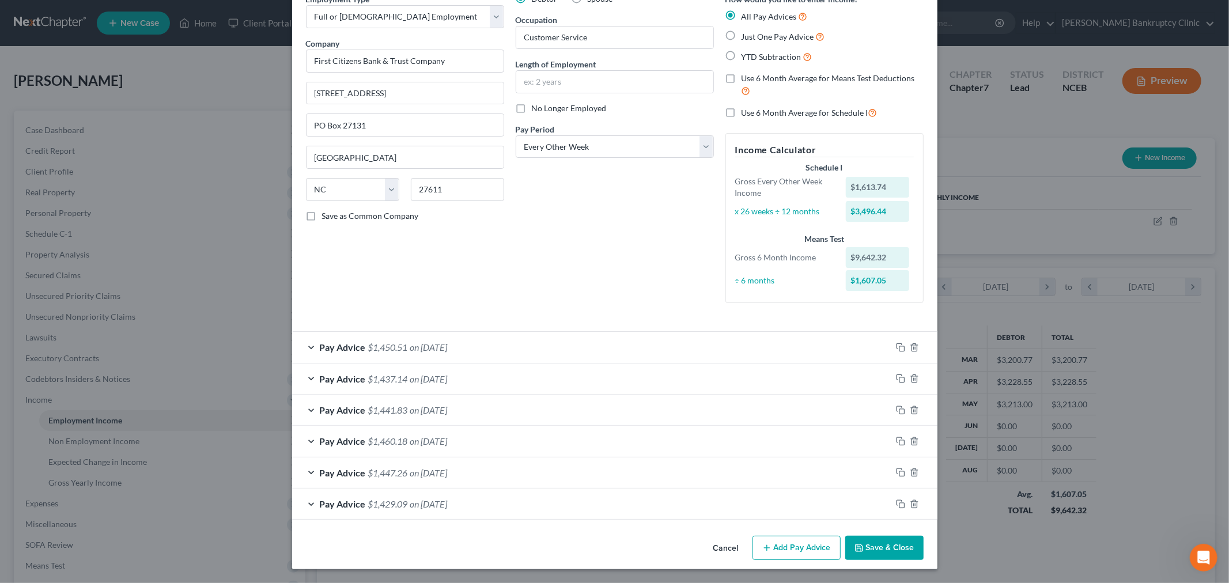
click at [792, 549] on button "Add Pay Advice" at bounding box center [797, 548] width 88 height 24
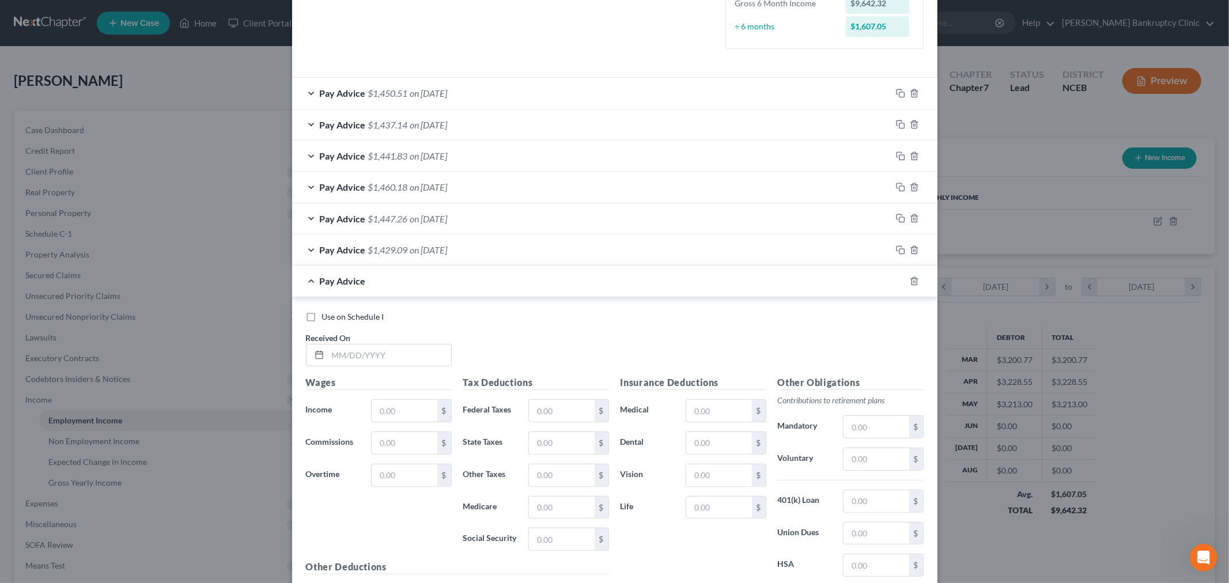
scroll to position [315, 0]
click at [412, 357] on input "text" at bounding box center [389, 355] width 123 height 22
click at [435, 350] on input "06" at bounding box center [389, 355] width 123 height 22
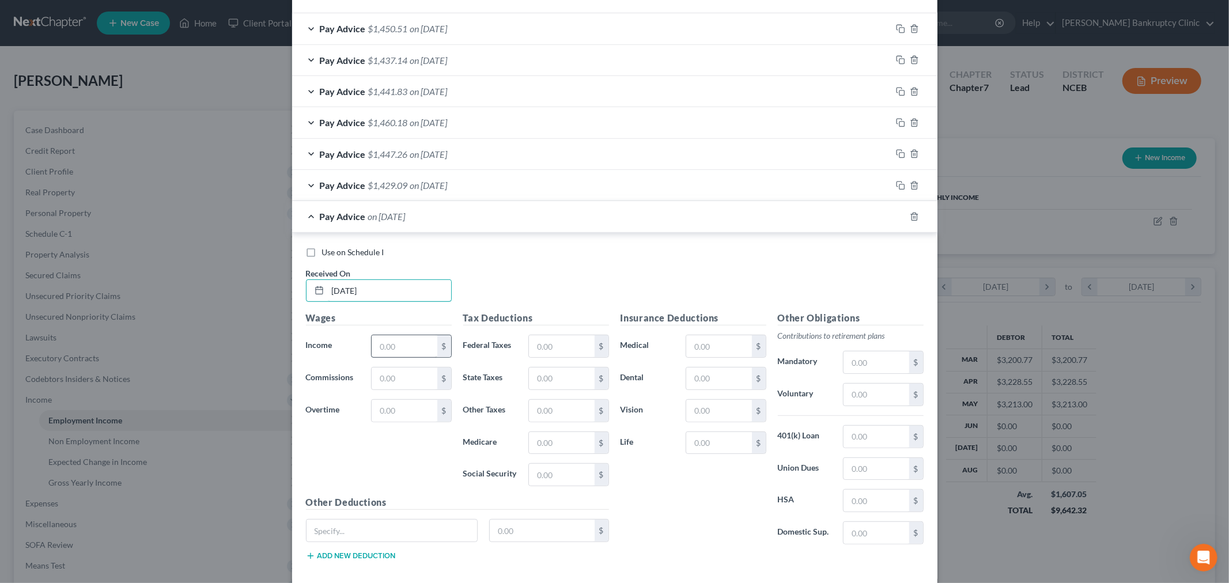
scroll to position [379, 0]
type input "[DATE]"
click at [399, 346] on input "text" at bounding box center [404, 346] width 65 height 22
click at [399, 343] on input "text" at bounding box center [404, 346] width 65 height 22
type input "1,820.01"
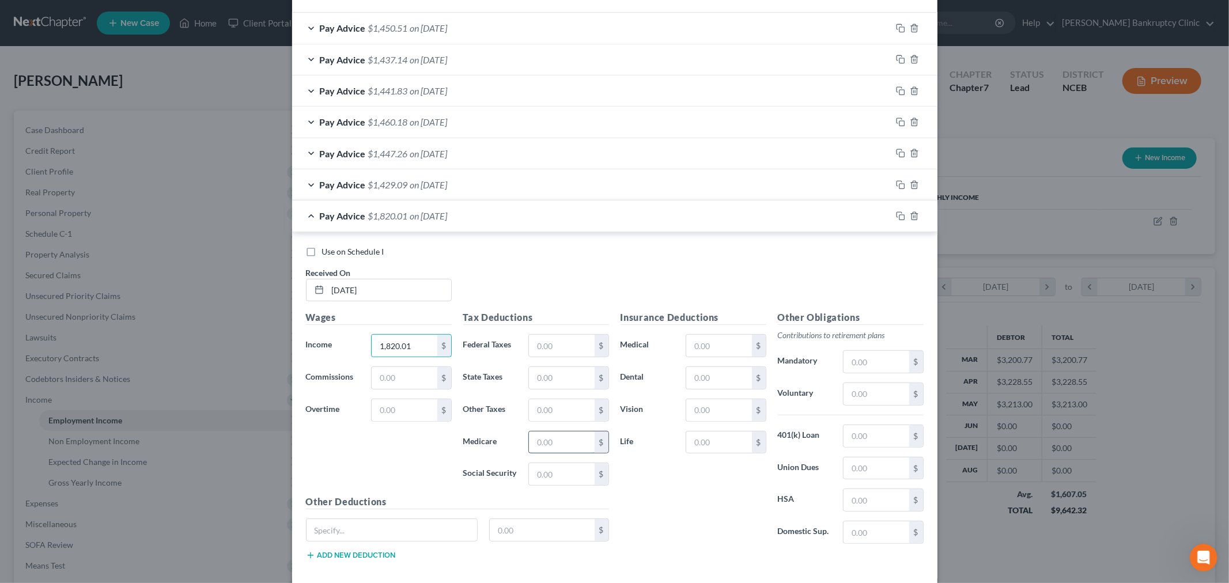
click at [542, 444] on input "text" at bounding box center [561, 443] width 65 height 22
click at [546, 344] on input "text" at bounding box center [561, 346] width 65 height 22
type input "21.73"
click at [557, 446] on input "text" at bounding box center [561, 443] width 65 height 22
type input "26.05"
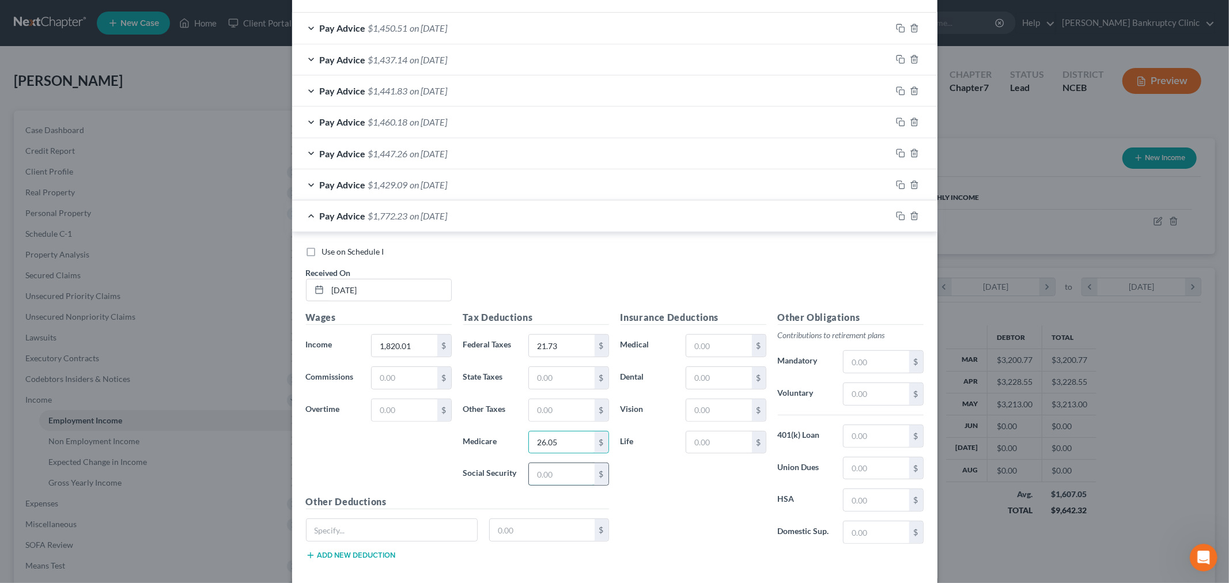
click at [556, 476] on input "text" at bounding box center [561, 474] width 65 height 22
type input "111.38"
click at [717, 379] on input "text" at bounding box center [718, 378] width 65 height 22
type input "14.47"
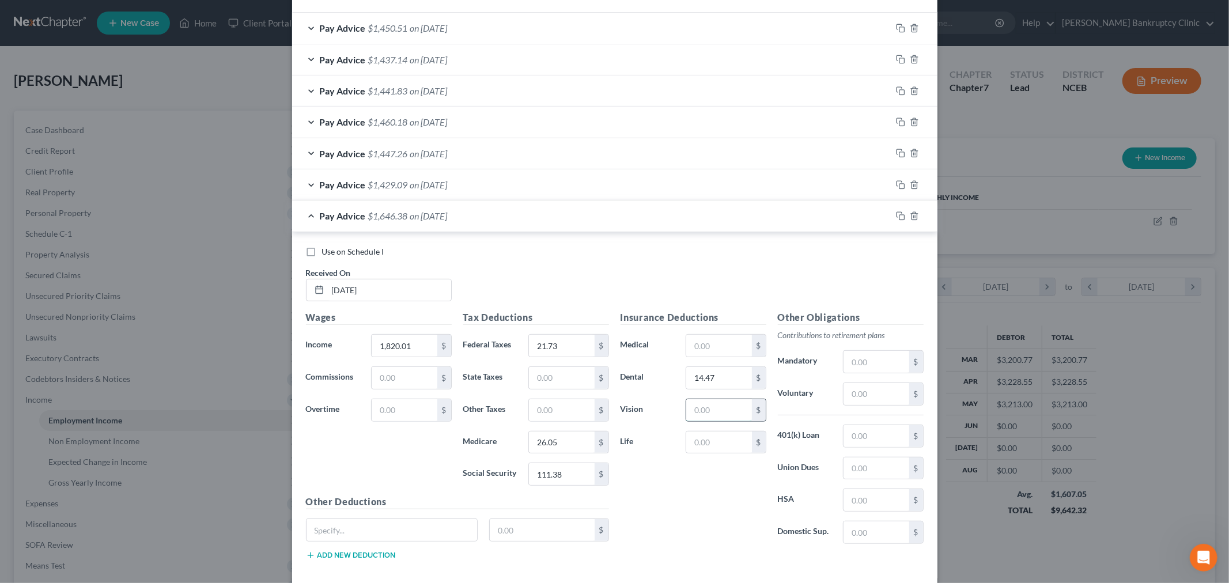
click at [729, 410] on input "text" at bounding box center [718, 410] width 65 height 22
type input "9.06"
click at [714, 443] on input "text" at bounding box center [718, 443] width 65 height 22
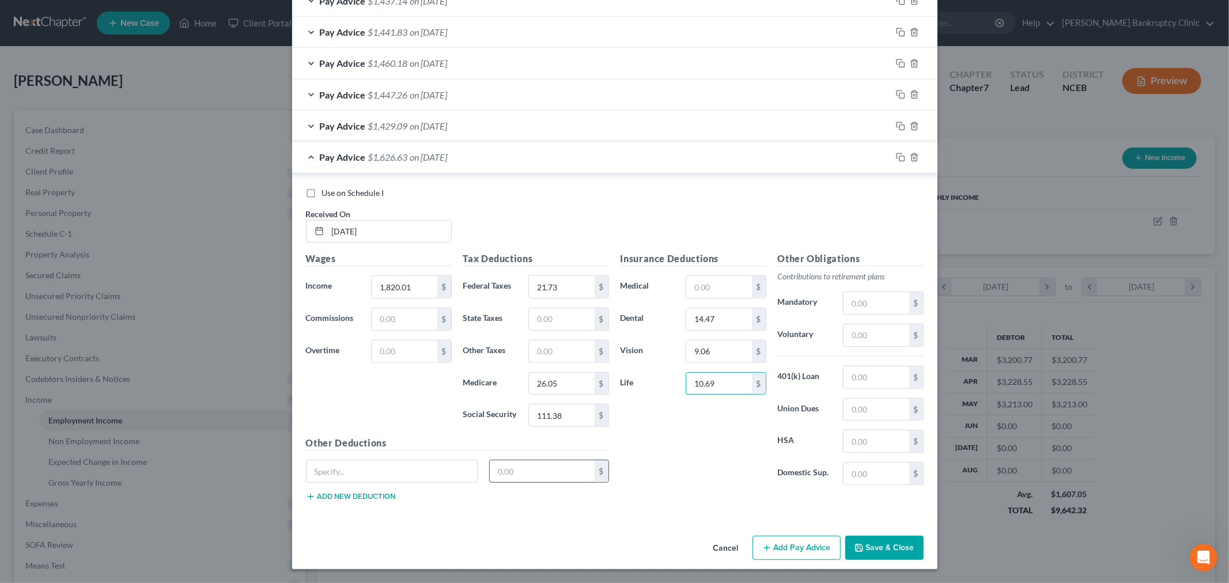
scroll to position [439, 0]
type input "10.69"
click at [433, 464] on input "text" at bounding box center [392, 472] width 171 height 22
type input "Child Voluntary Life"
click at [490, 469] on input "text" at bounding box center [542, 472] width 105 height 22
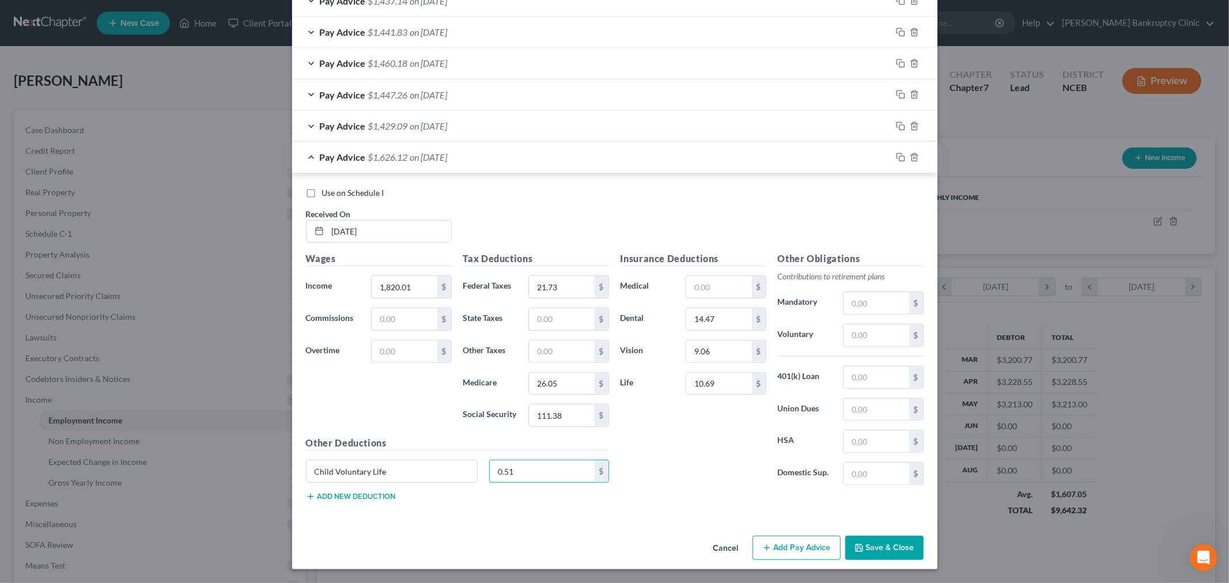
type input "0.51"
drag, startPoint x: 364, startPoint y: 501, endPoint x: 384, endPoint y: 488, distance: 24.9
click at [364, 500] on button "Add new deduction" at bounding box center [351, 496] width 90 height 9
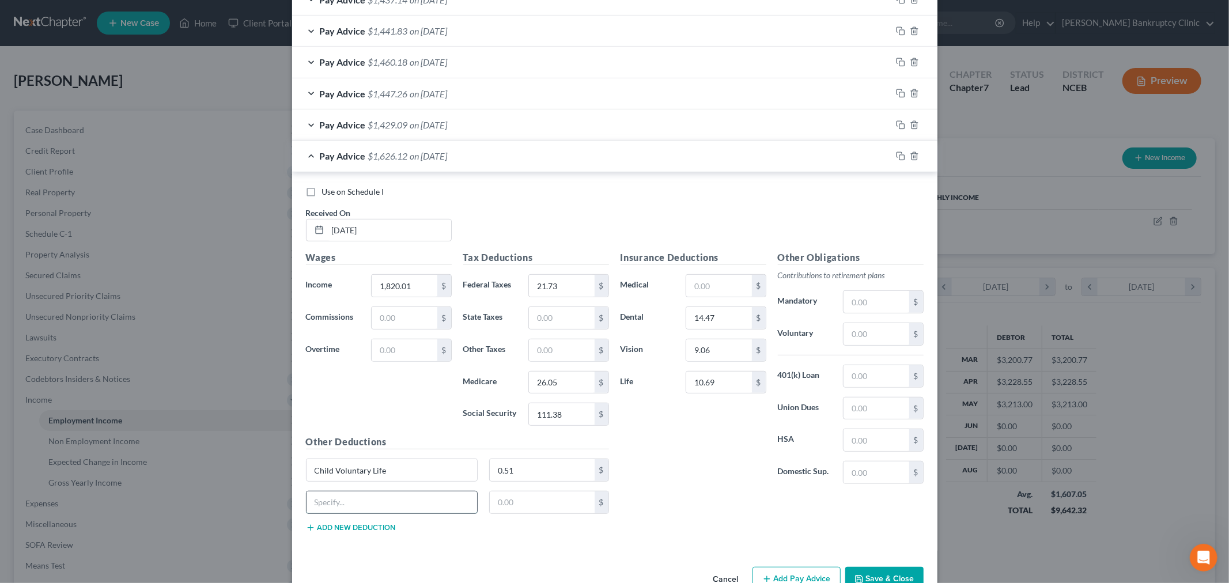
click at [378, 496] on input "text" at bounding box center [392, 503] width 171 height 22
type input "Legal Coverage"
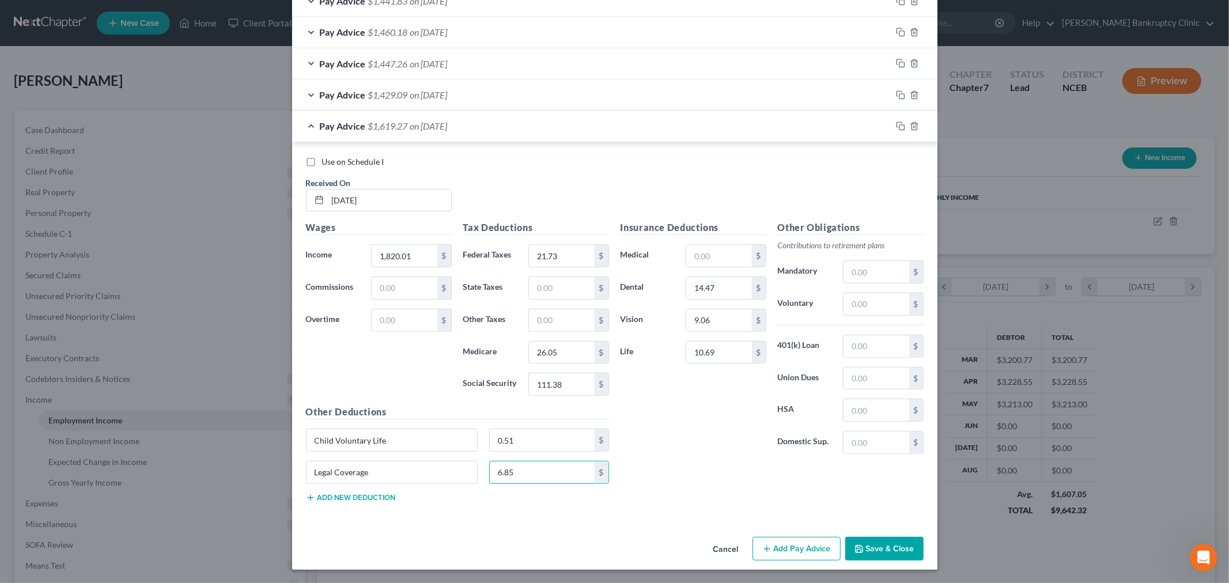
scroll to position [471, 0]
type input "6.85"
click at [763, 548] on icon "button" at bounding box center [767, 548] width 9 height 9
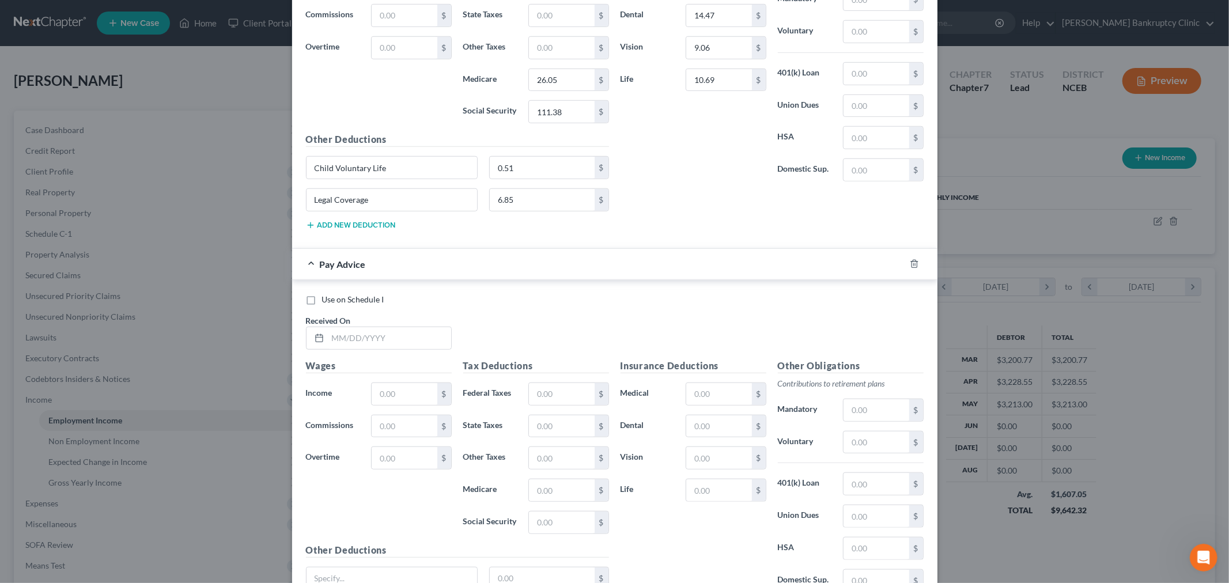
scroll to position [787, 0]
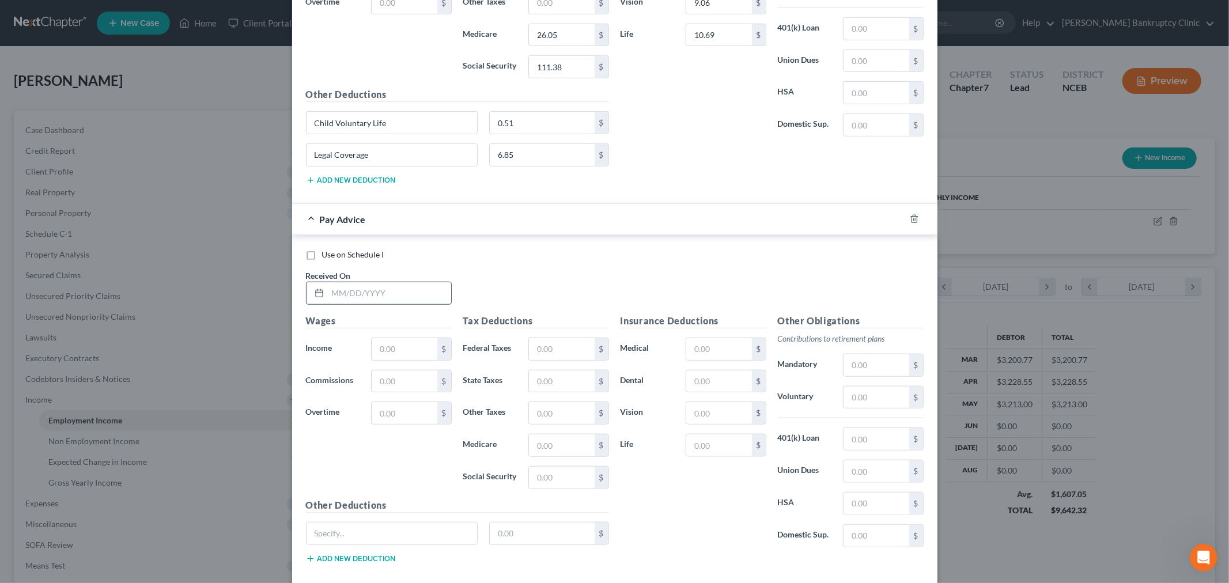
click at [410, 293] on input "text" at bounding box center [389, 293] width 123 height 22
type input "[DATE]"
click at [399, 352] on input "text" at bounding box center [404, 349] width 65 height 22
click at [401, 342] on input "text" at bounding box center [404, 349] width 65 height 22
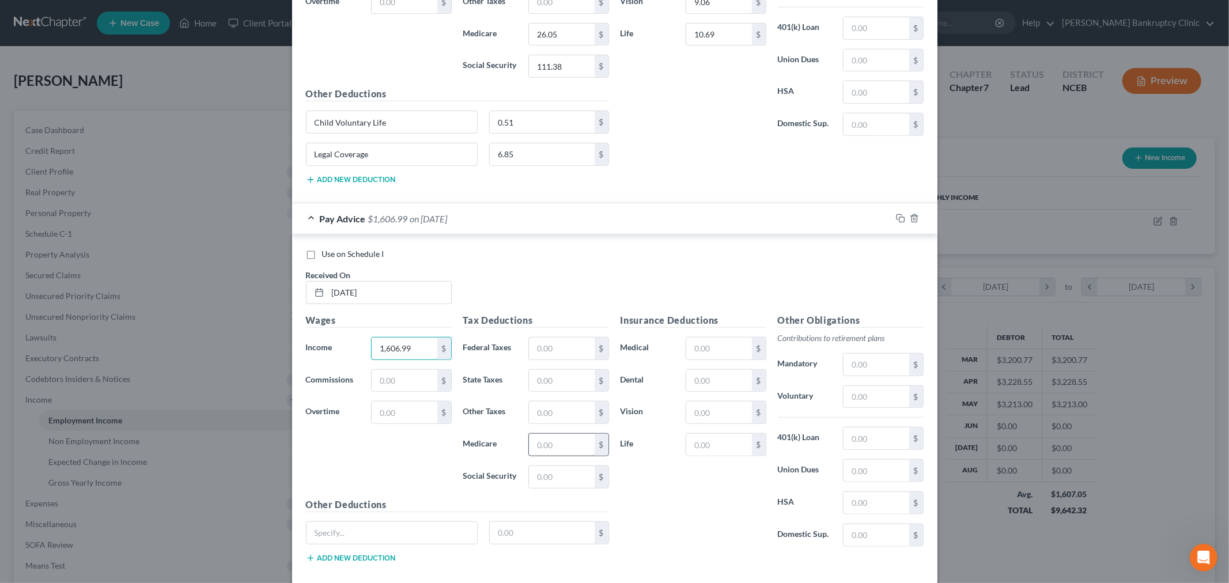
type input "1,606.99"
click at [552, 442] on input "text" at bounding box center [561, 445] width 65 height 22
type input "22.96"
click at [544, 483] on input "text" at bounding box center [561, 477] width 65 height 22
type input "98.17"
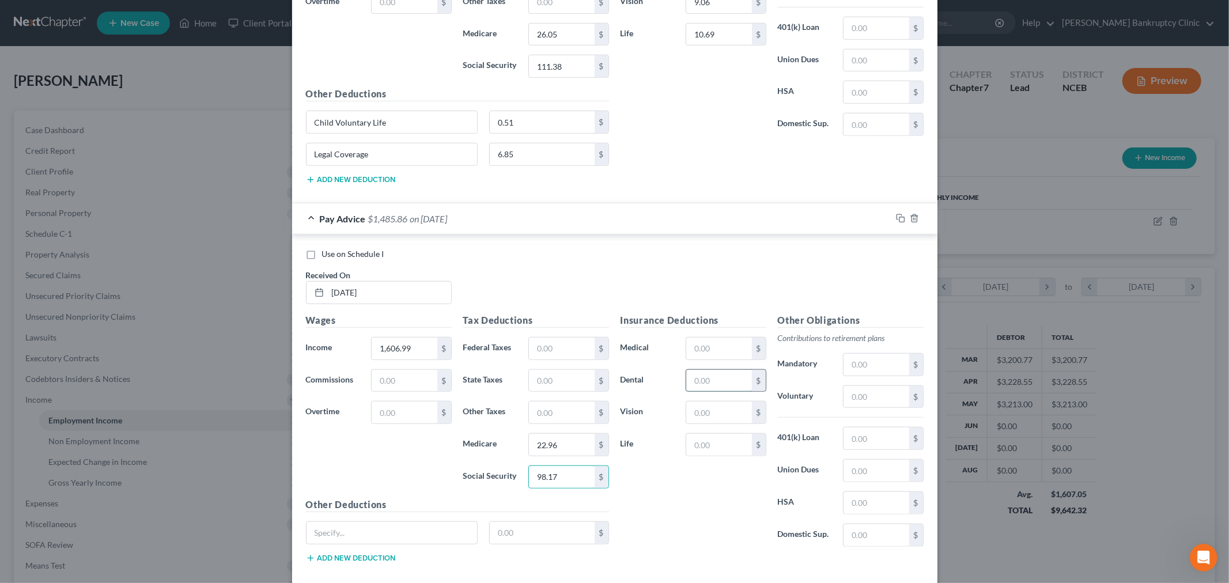
click at [702, 387] on input "text" at bounding box center [718, 381] width 65 height 22
type input "14.47"
click at [714, 415] on input "text" at bounding box center [718, 413] width 65 height 22
type input "9.06"
click at [711, 450] on input "text" at bounding box center [718, 445] width 65 height 22
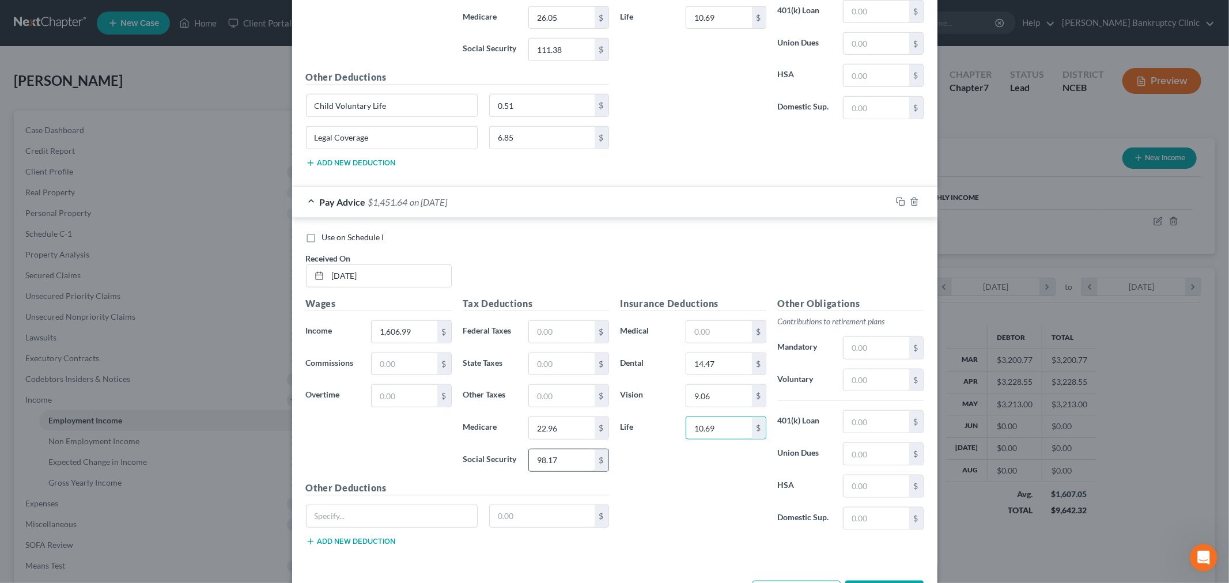
scroll to position [851, 0]
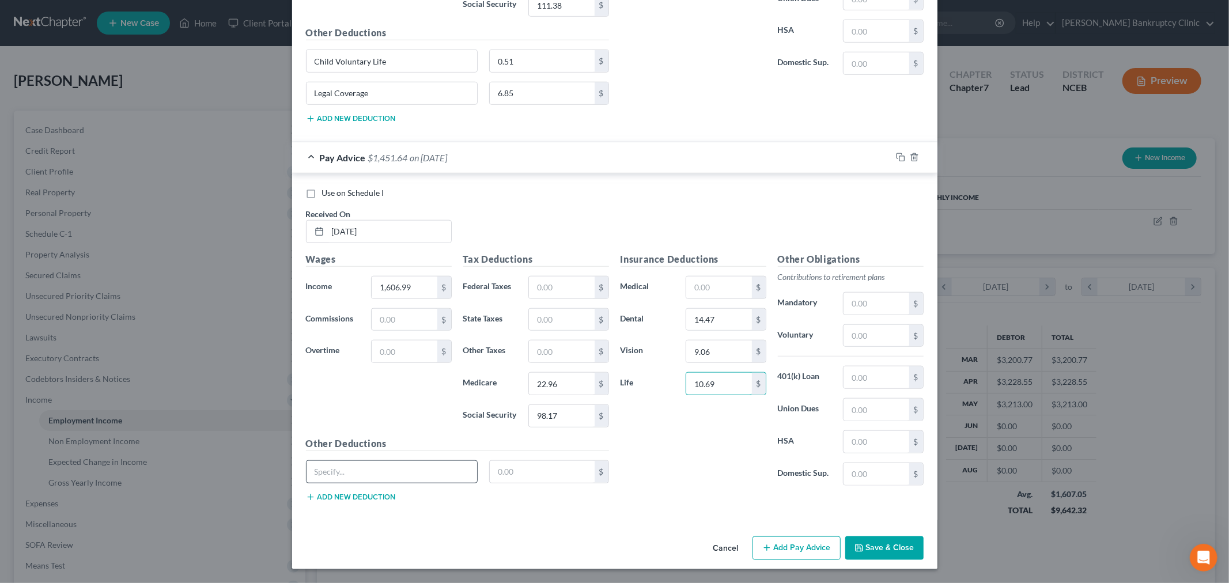
type input "10.69"
click at [424, 471] on input "text" at bounding box center [392, 472] width 171 height 22
type input "Child Voluntary Life"
type input "0.51"
click at [373, 501] on div "Other Deductions Child Voluntary Life 0.51 $ Add new deduction" at bounding box center [457, 474] width 315 height 74
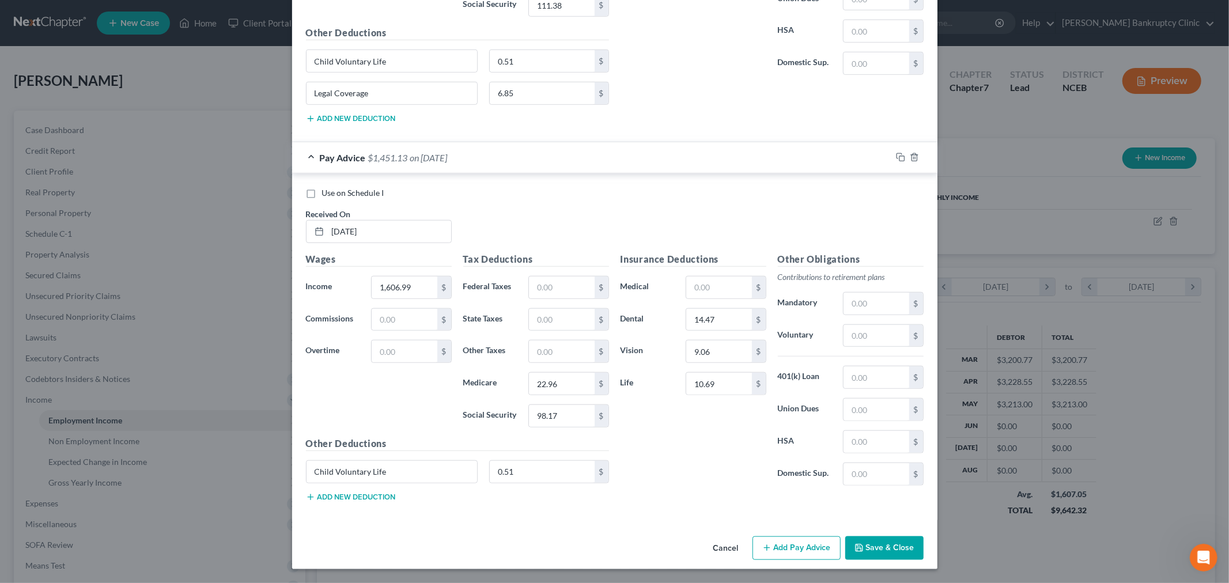
click at [359, 493] on button "Add new deduction" at bounding box center [351, 497] width 90 height 9
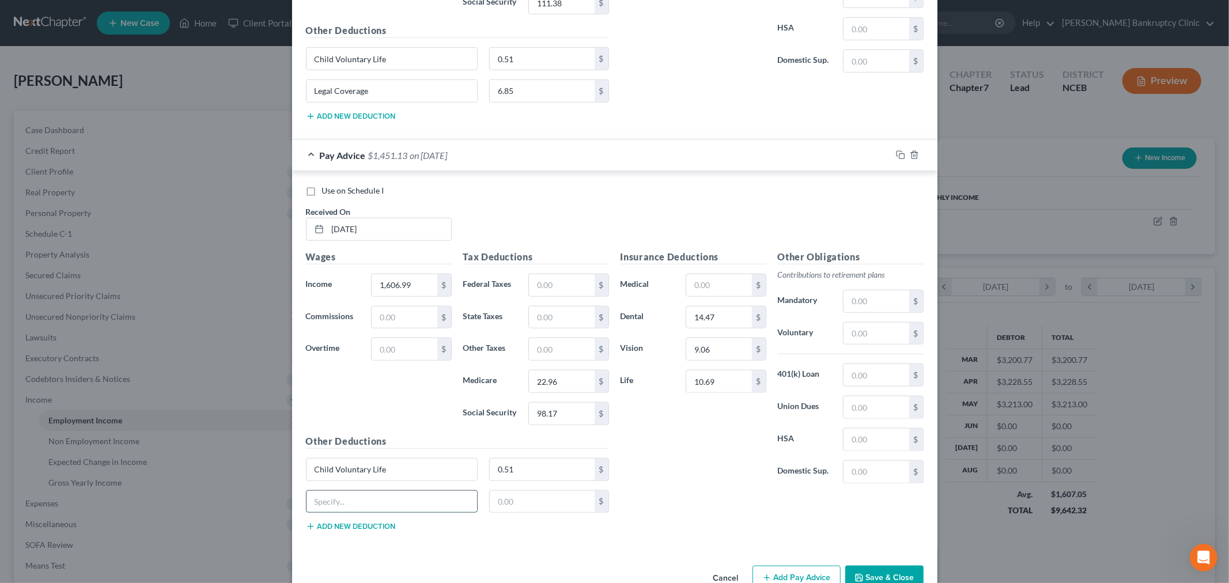
click at [383, 508] on input "text" at bounding box center [392, 502] width 171 height 22
type input "Legal Coverage"
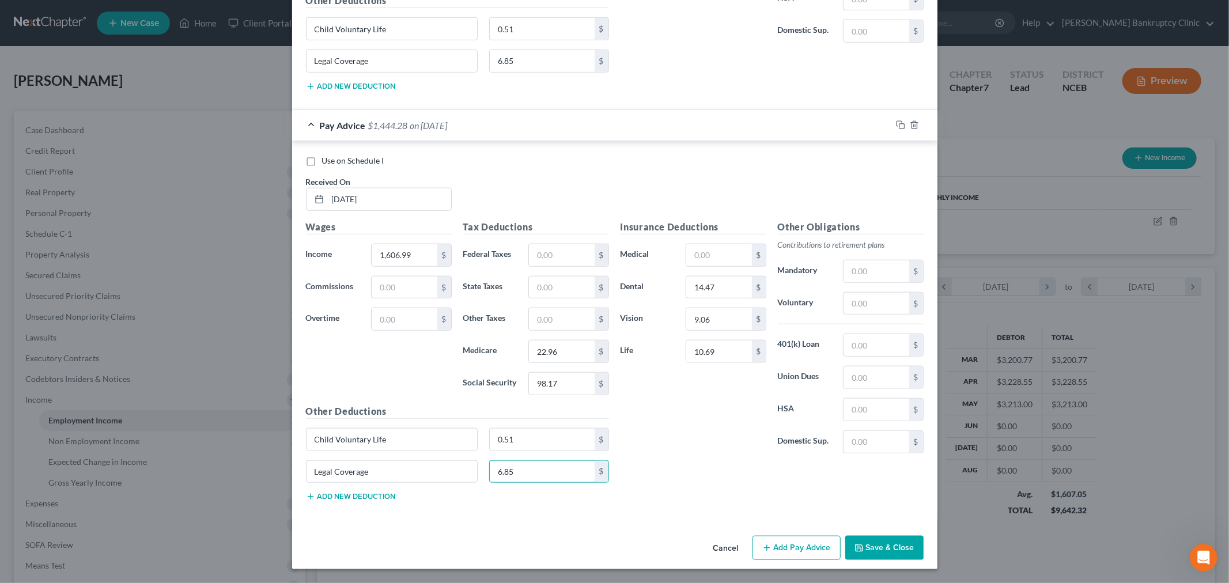
scroll to position [883, 0]
type input "6.85"
click at [787, 553] on button "Add Pay Advice" at bounding box center [797, 548] width 88 height 24
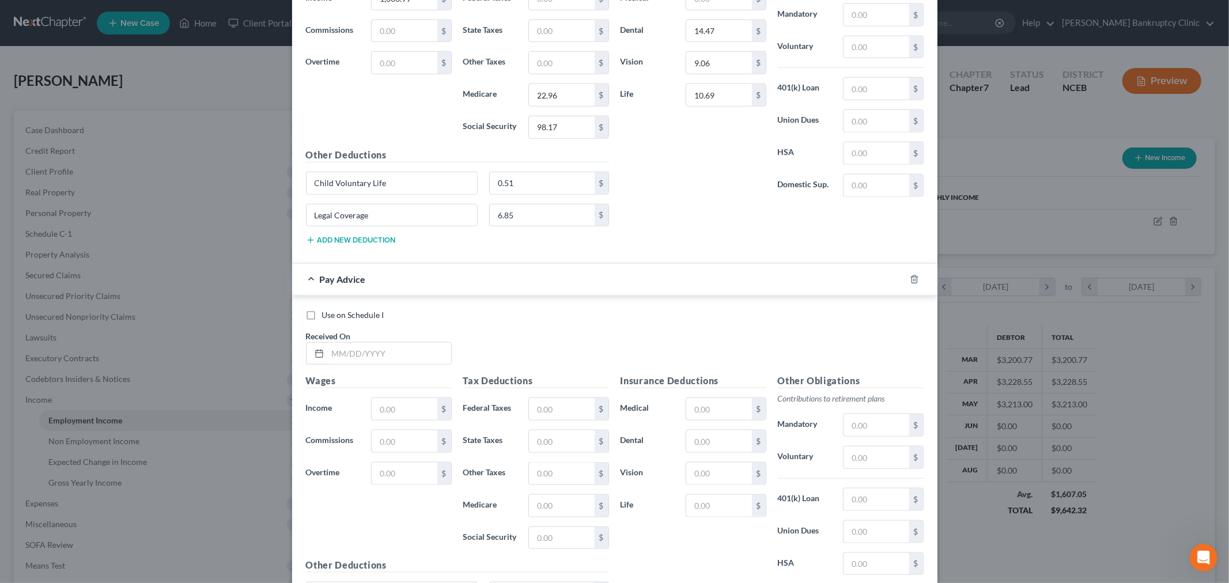
scroll to position [1139, 0]
click at [378, 350] on input "text" at bounding box center [389, 352] width 123 height 22
type input "[DATE]"
click at [411, 415] on input "text" at bounding box center [404, 408] width 65 height 22
type input "1"
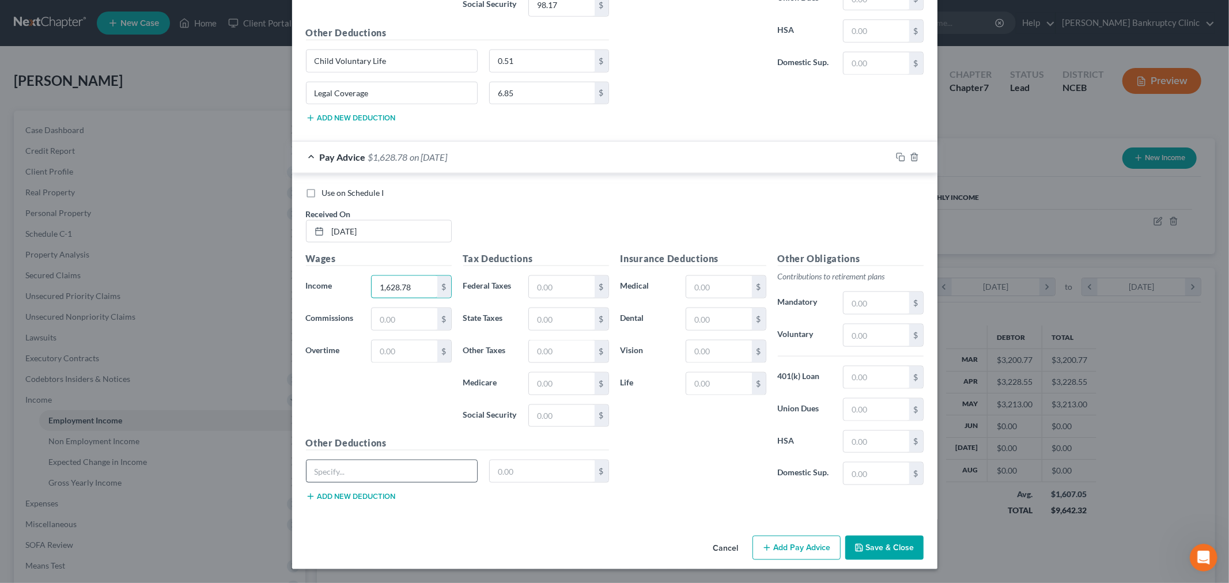
scroll to position [1263, 0]
type input "1,628.78"
click at [336, 473] on input "text" at bounding box center [392, 472] width 171 height 22
type input "Child Voluntary Life"
type input "0.51"
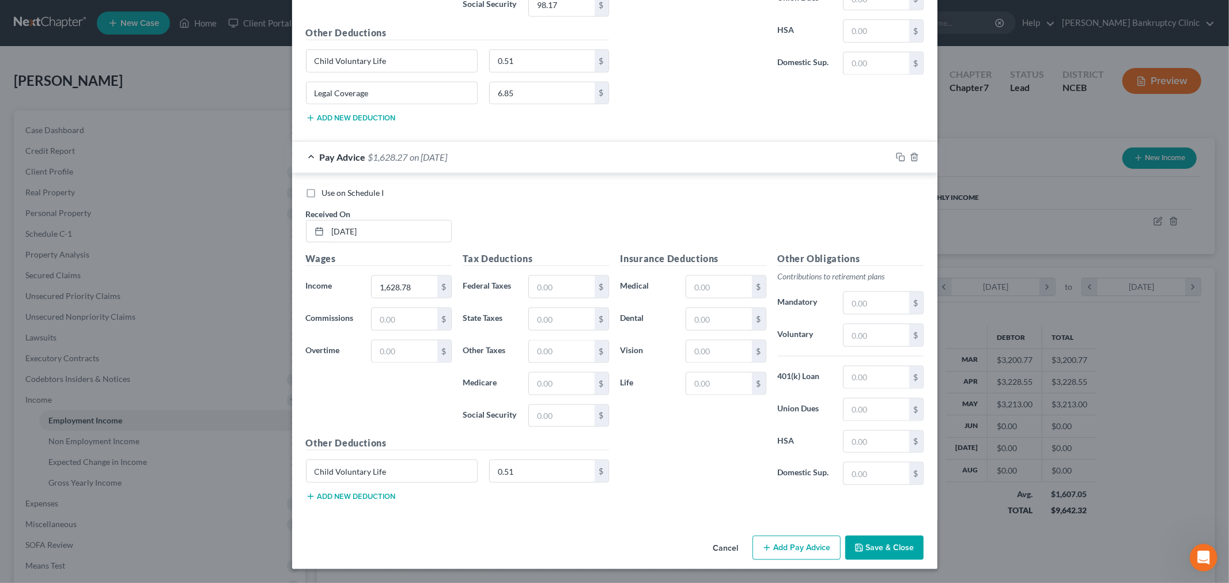
click at [348, 492] on button "Add new deduction" at bounding box center [351, 496] width 90 height 9
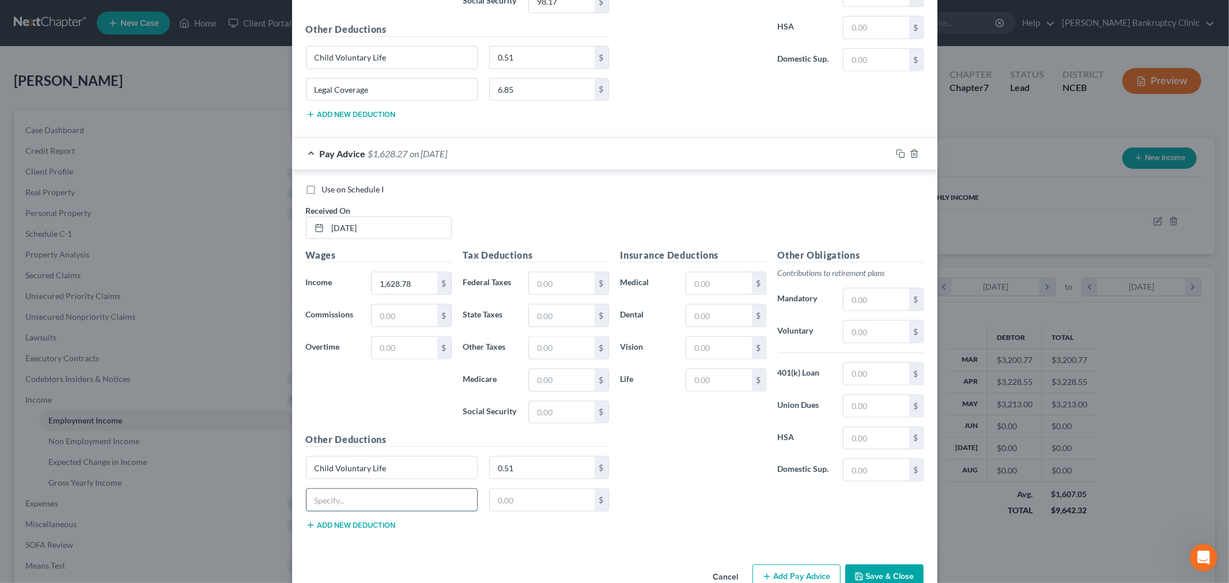
click at [350, 503] on input "text" at bounding box center [392, 500] width 171 height 22
type input "Legal Coverage"
type input "6.85"
click at [556, 381] on input "text" at bounding box center [561, 380] width 65 height 22
type input "26.22"
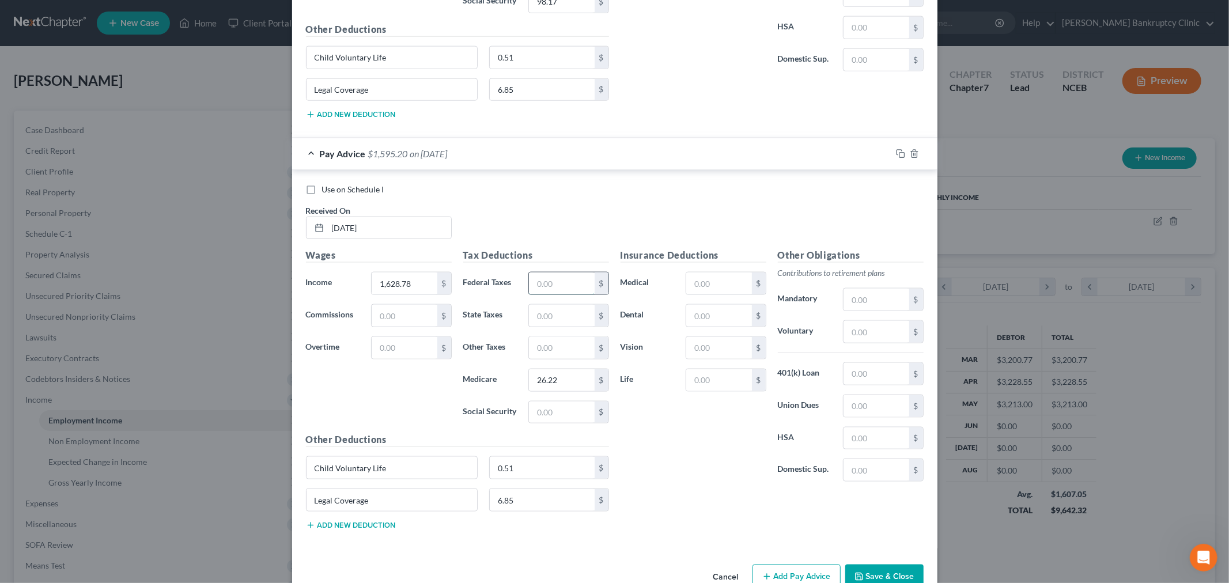
click at [565, 286] on input "text" at bounding box center [561, 284] width 65 height 22
type input "23.15"
click at [555, 413] on input "text" at bounding box center [561, 413] width 65 height 22
type input "112.12"
click at [706, 325] on input "text" at bounding box center [718, 316] width 65 height 22
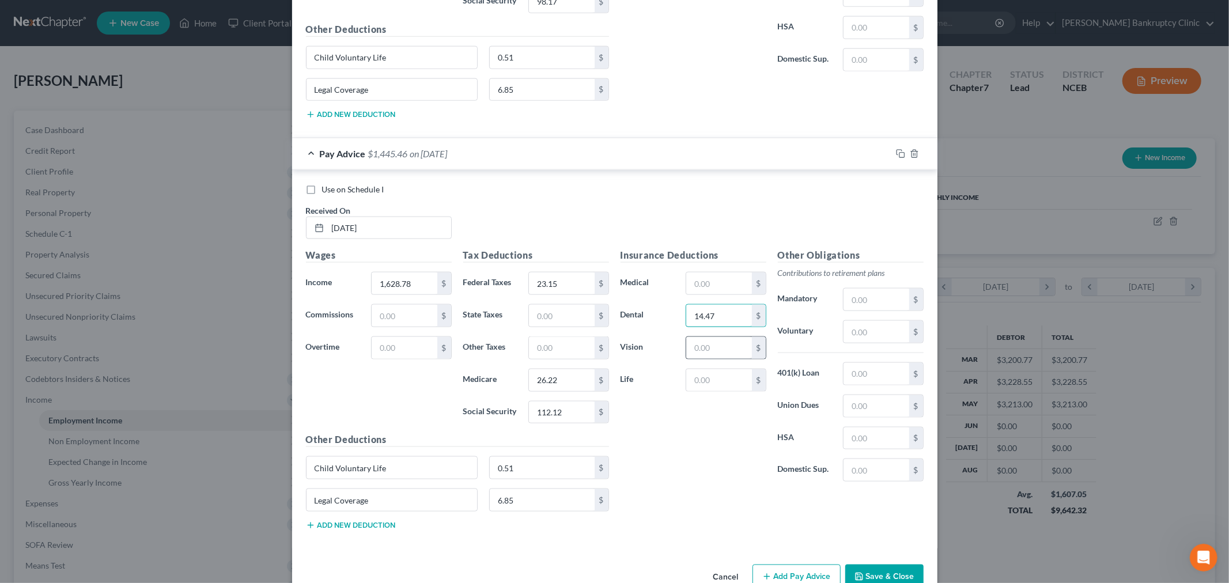
type input "14.47"
click at [716, 345] on input "text" at bounding box center [718, 348] width 65 height 22
type input "9.06"
click at [716, 387] on input "text" at bounding box center [718, 380] width 65 height 22
type input "10.69"
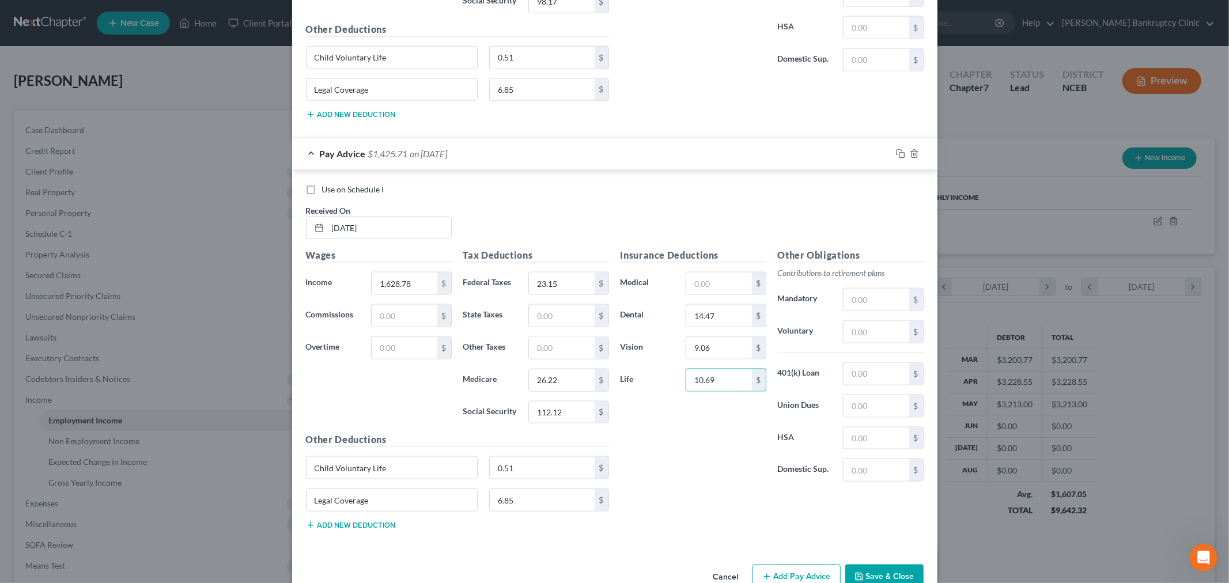
click at [672, 456] on div "Insurance Deductions Medical $ Dental 14.47 $ Vision 9.06 $ Life 10.69 $" at bounding box center [693, 369] width 157 height 243
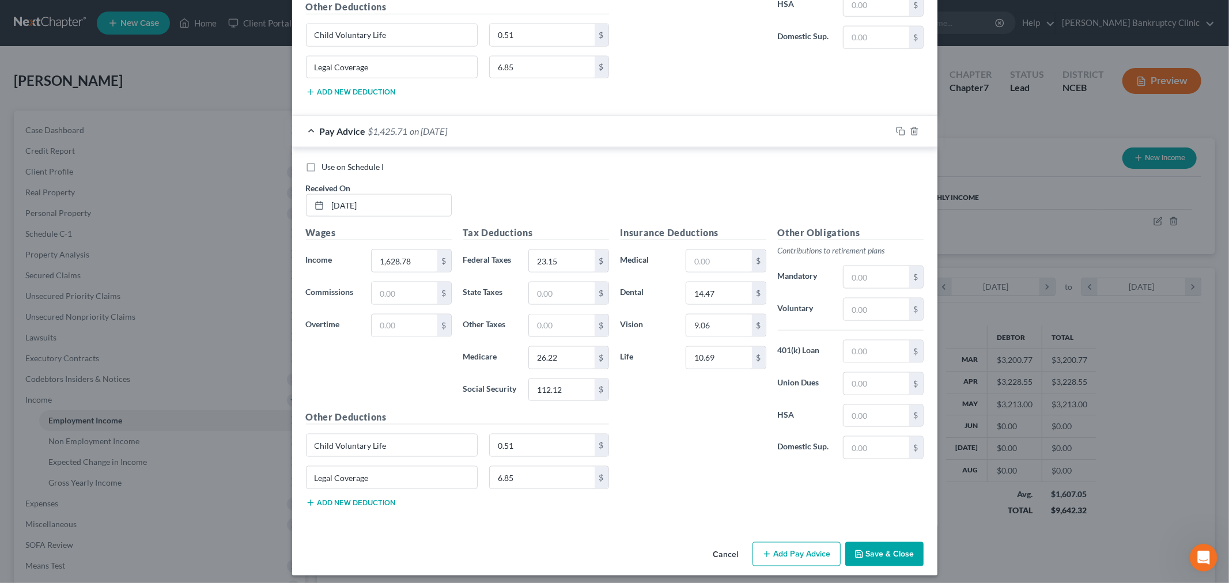
scroll to position [1295, 0]
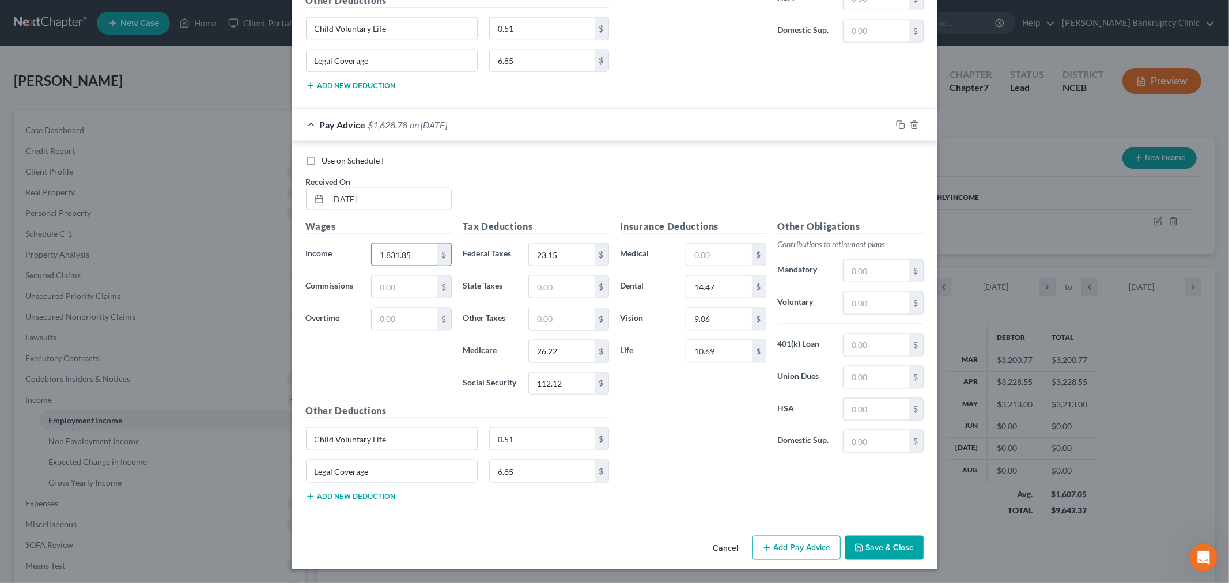
type input "1,831.85"
click at [756, 549] on button "Add Pay Advice" at bounding box center [797, 548] width 88 height 24
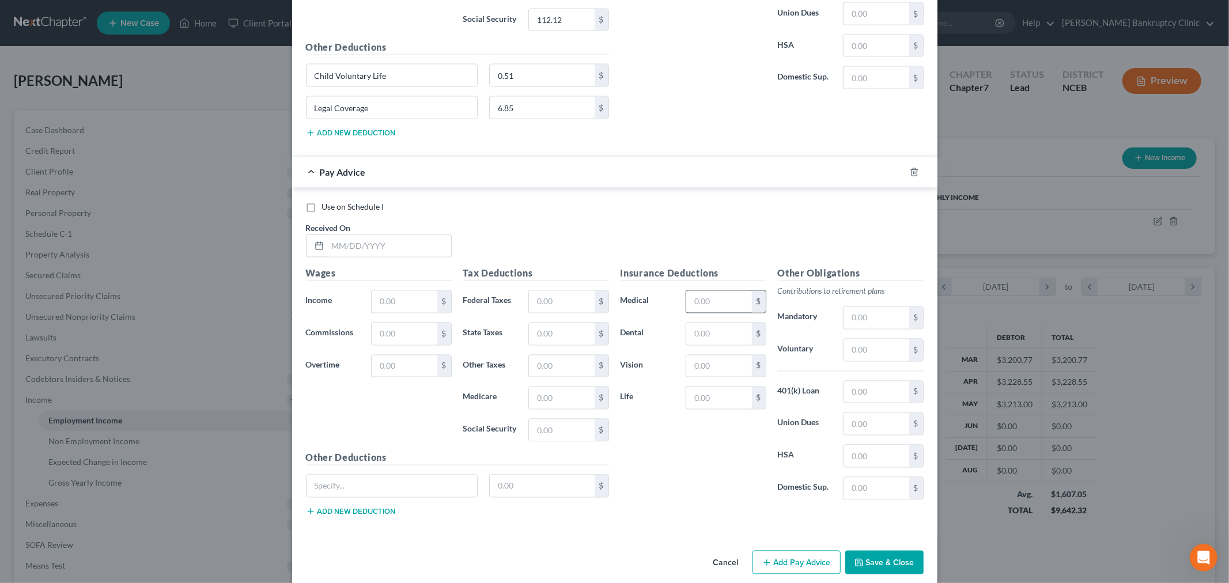
scroll to position [1674, 0]
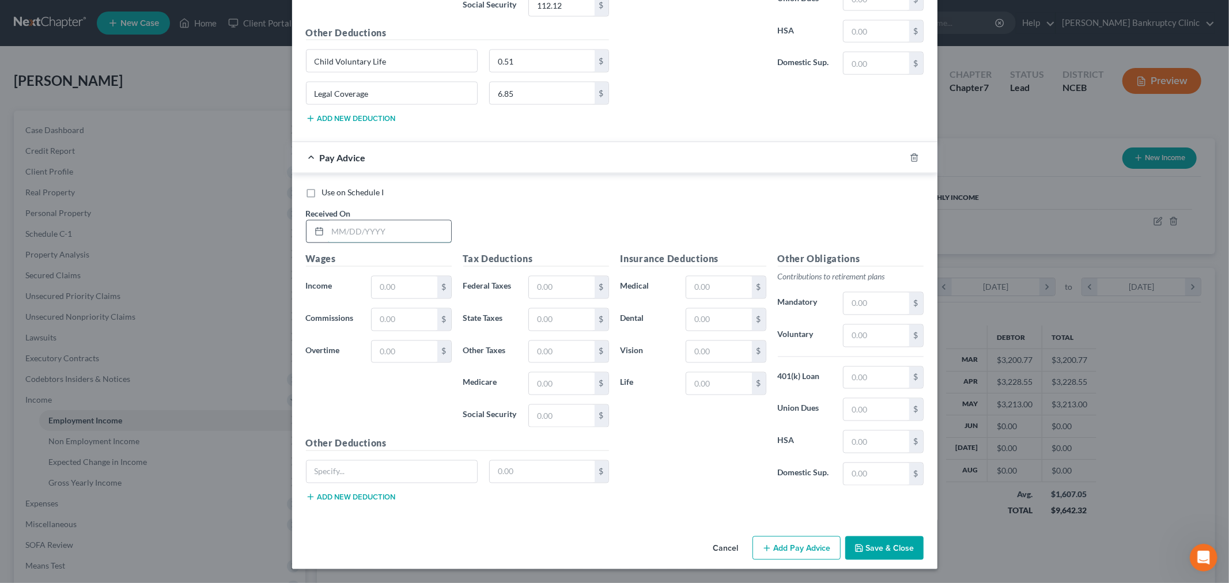
click at [400, 222] on input "text" at bounding box center [389, 232] width 123 height 22
type input "[DATE]"
click at [407, 289] on input "text" at bounding box center [404, 288] width 65 height 22
type input "1,684.97"
click at [421, 466] on input "text" at bounding box center [392, 472] width 171 height 22
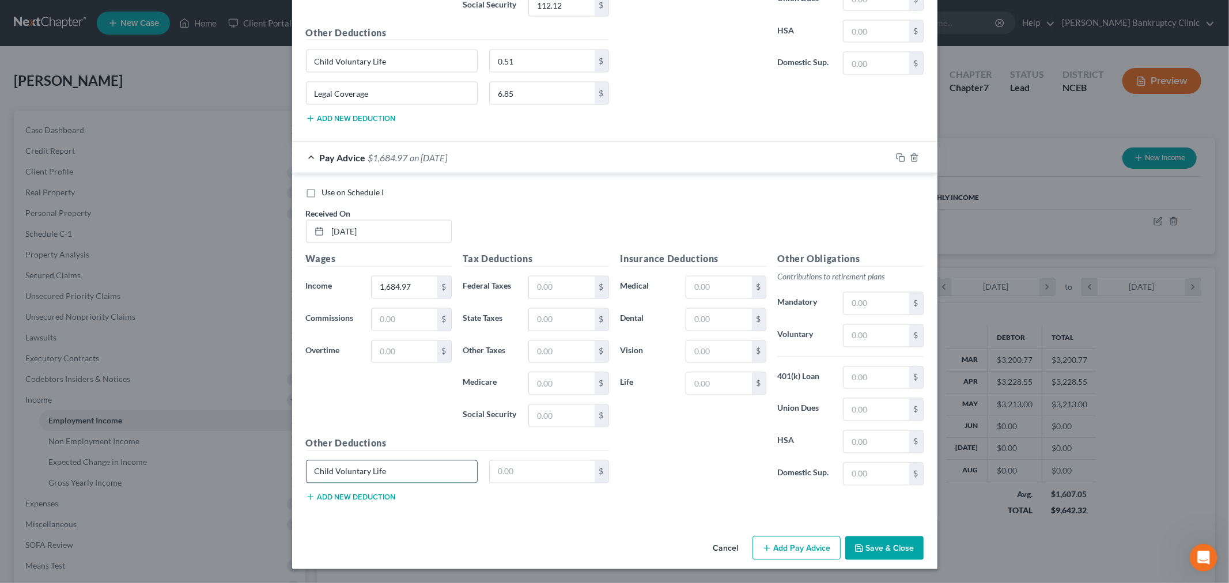
type input "Child Voluntary Life"
type input "0.51"
click at [361, 498] on button "Add new deduction" at bounding box center [351, 497] width 90 height 9
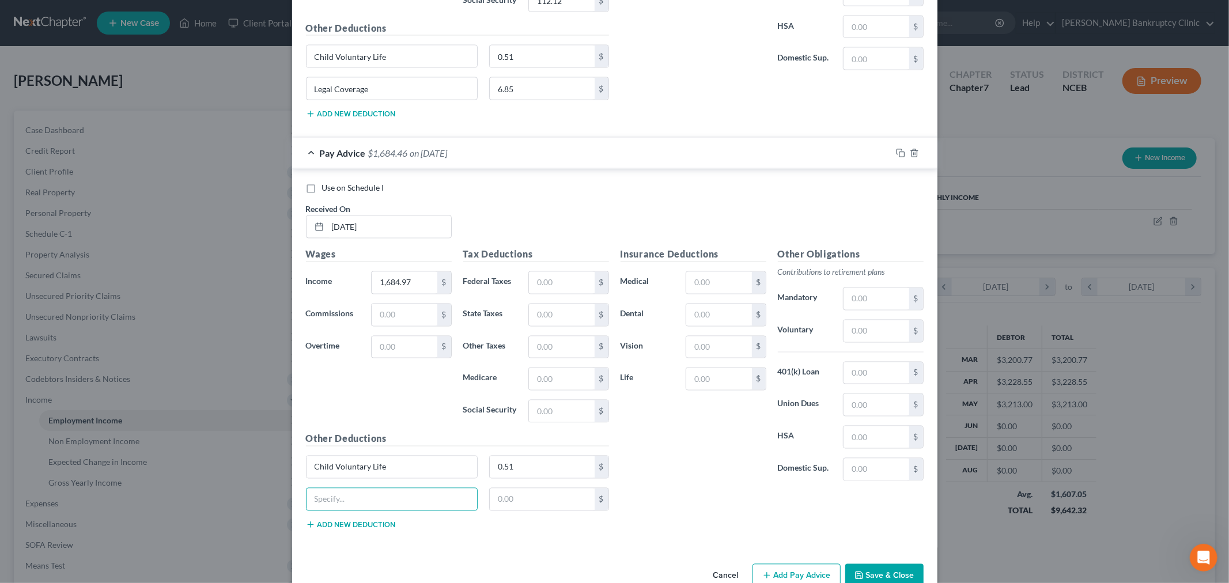
click at [361, 500] on input "text" at bounding box center [392, 500] width 171 height 22
type input "Legal Coverage"
type input "6.85"
click at [695, 320] on input "text" at bounding box center [718, 315] width 65 height 22
type input "14.47"
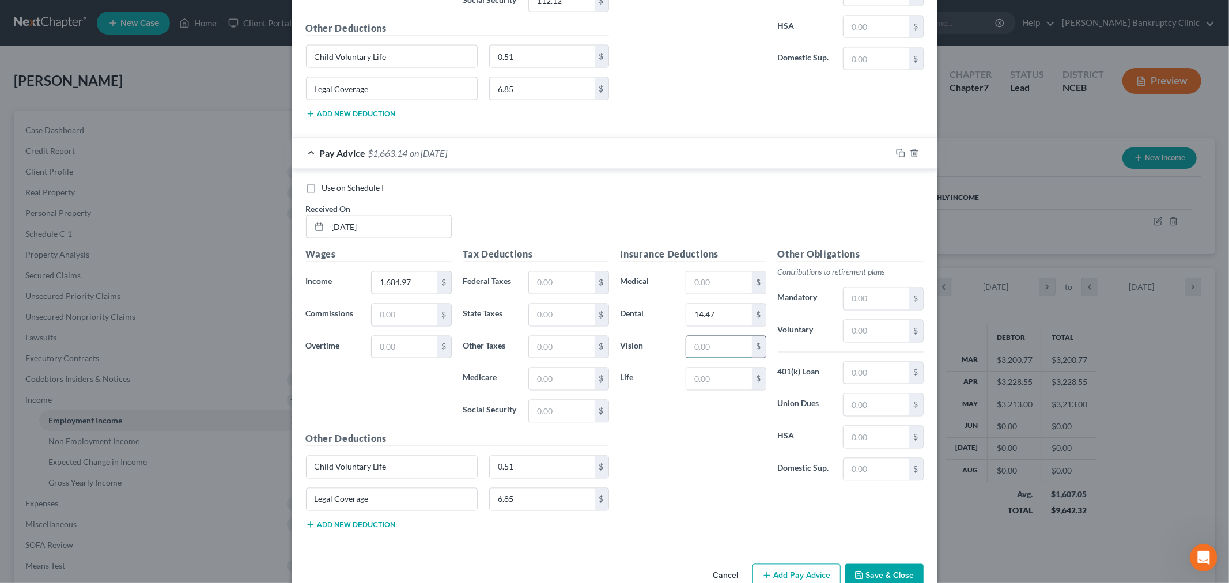
click at [706, 356] on input "text" at bounding box center [718, 348] width 65 height 22
type input "9.06"
click at [725, 387] on input "text" at bounding box center [718, 379] width 65 height 22
type input "10.69"
click at [550, 286] on input "text" at bounding box center [561, 283] width 65 height 22
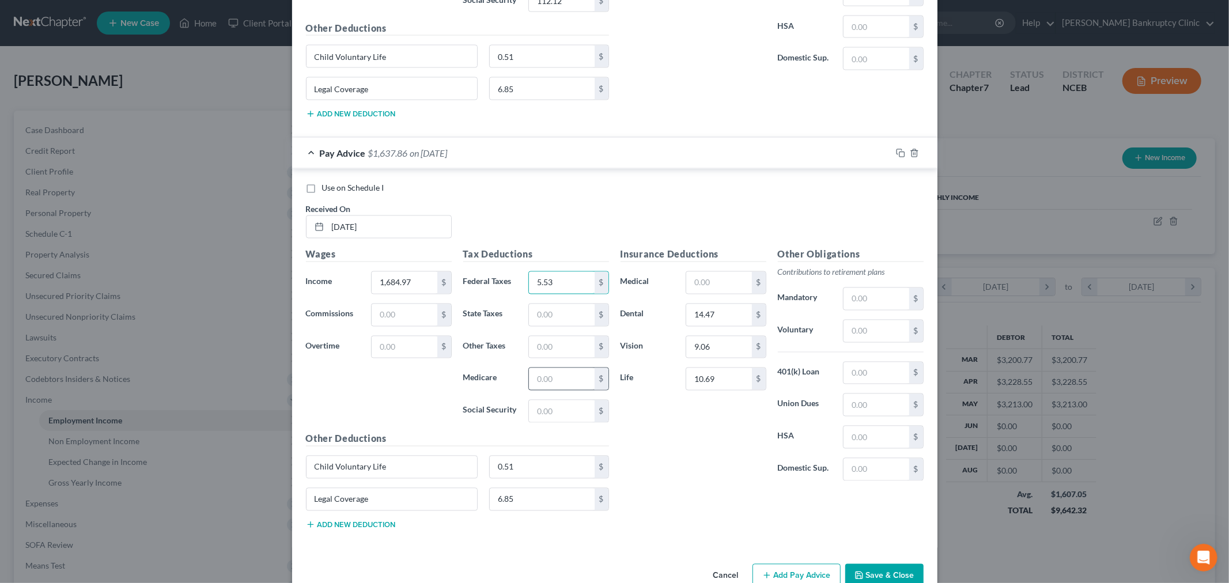
type input "5.53"
click at [544, 385] on input "text" at bounding box center [561, 379] width 65 height 22
type input "24.09"
click at [555, 417] on input "text" at bounding box center [561, 412] width 65 height 22
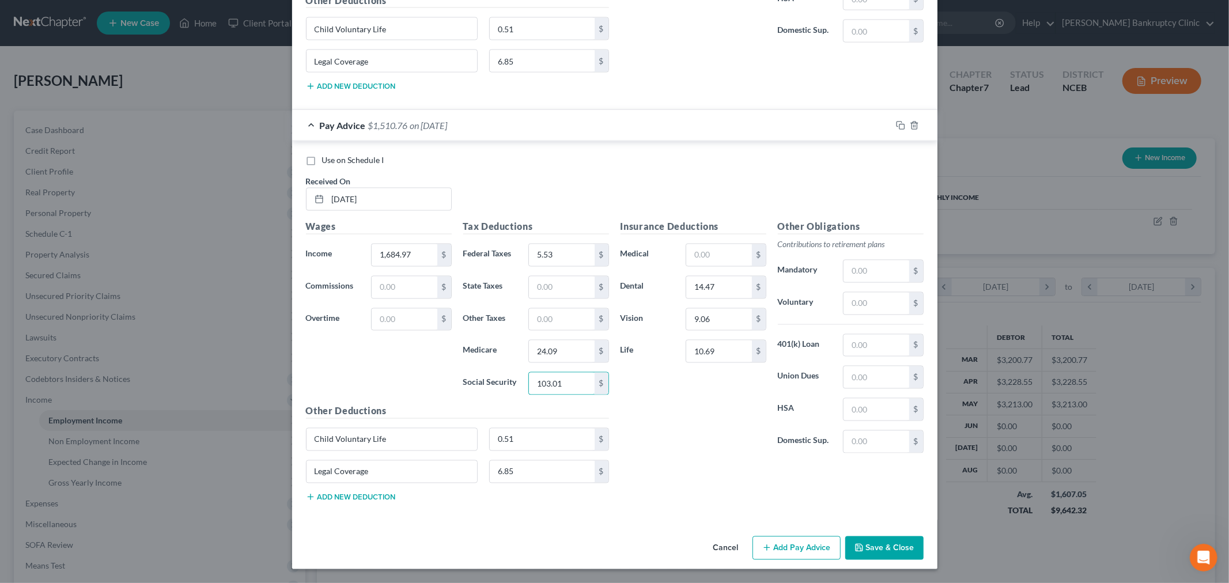
scroll to position [1707, 0]
type input "103.01"
click at [768, 554] on button "Add Pay Advice" at bounding box center [797, 549] width 88 height 24
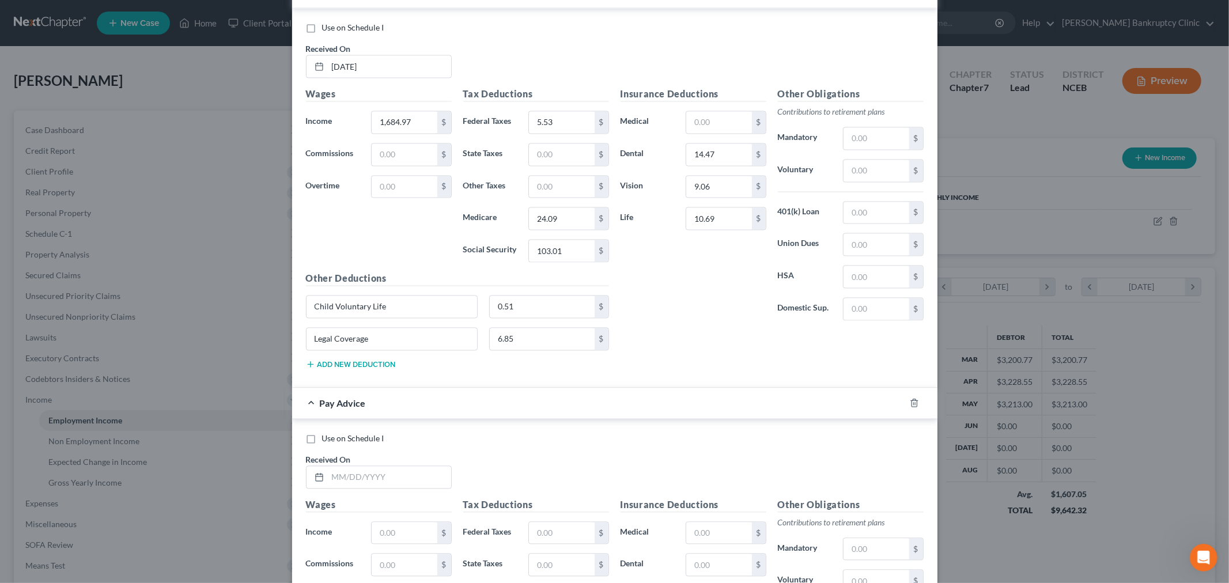
scroll to position [1899, 0]
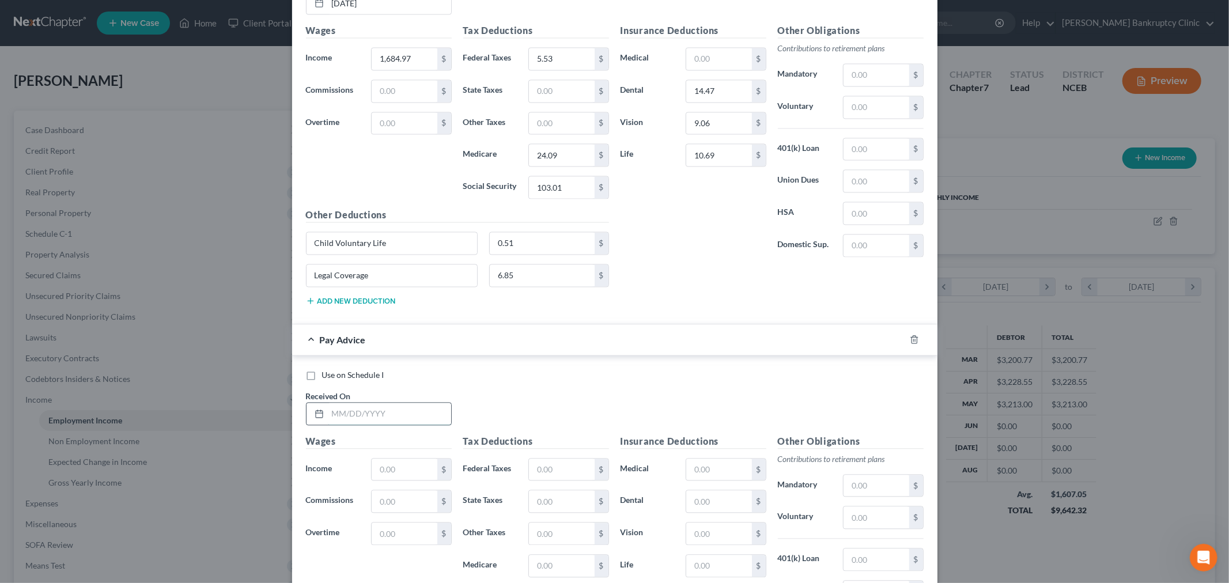
click at [392, 422] on input "text" at bounding box center [389, 414] width 123 height 22
type input "[DATE]"
click at [413, 464] on input "text" at bounding box center [404, 470] width 65 height 22
click at [410, 476] on input "text" at bounding box center [404, 470] width 65 height 22
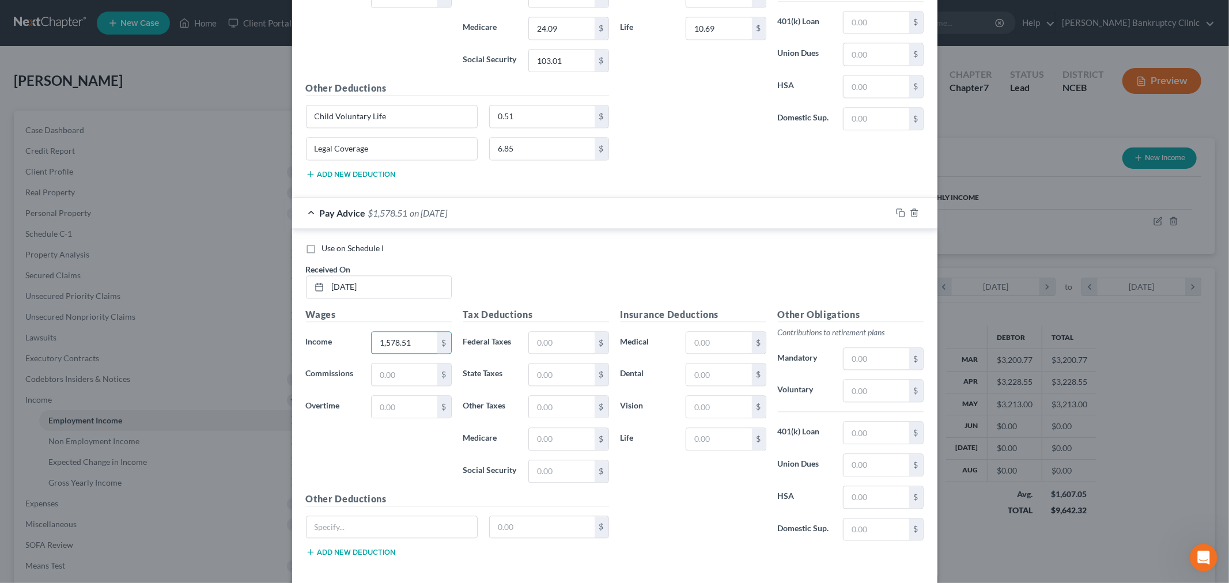
scroll to position [2026, 0]
type input "1,578.51"
click at [558, 441] on input "text" at bounding box center [561, 439] width 65 height 22
type input "22.54"
click at [561, 470] on input "text" at bounding box center [561, 471] width 65 height 22
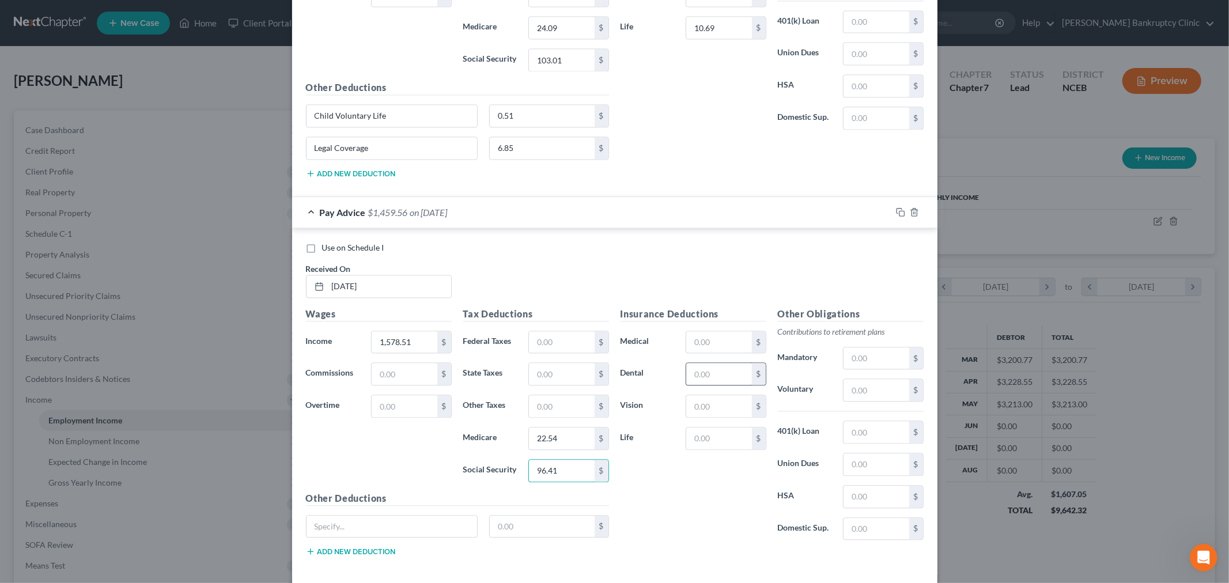
type input "96.41"
click at [692, 379] on input "text" at bounding box center [718, 374] width 65 height 22
type input "14.47"
click at [730, 412] on input "text" at bounding box center [718, 406] width 65 height 22
type input "6.85"
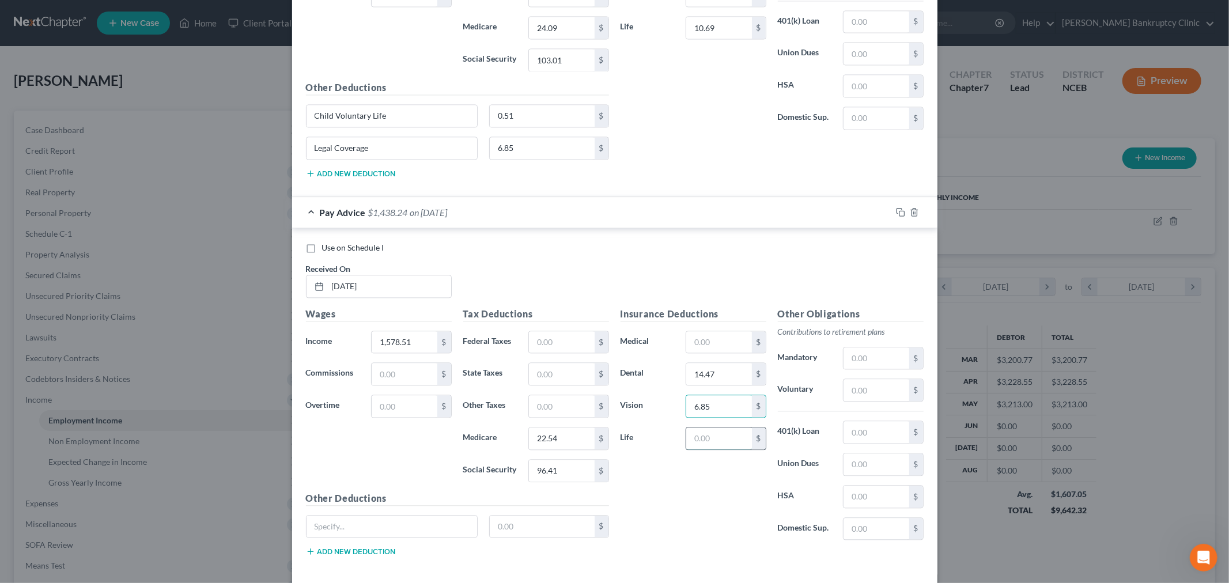
click at [709, 450] on input "text" at bounding box center [718, 439] width 65 height 22
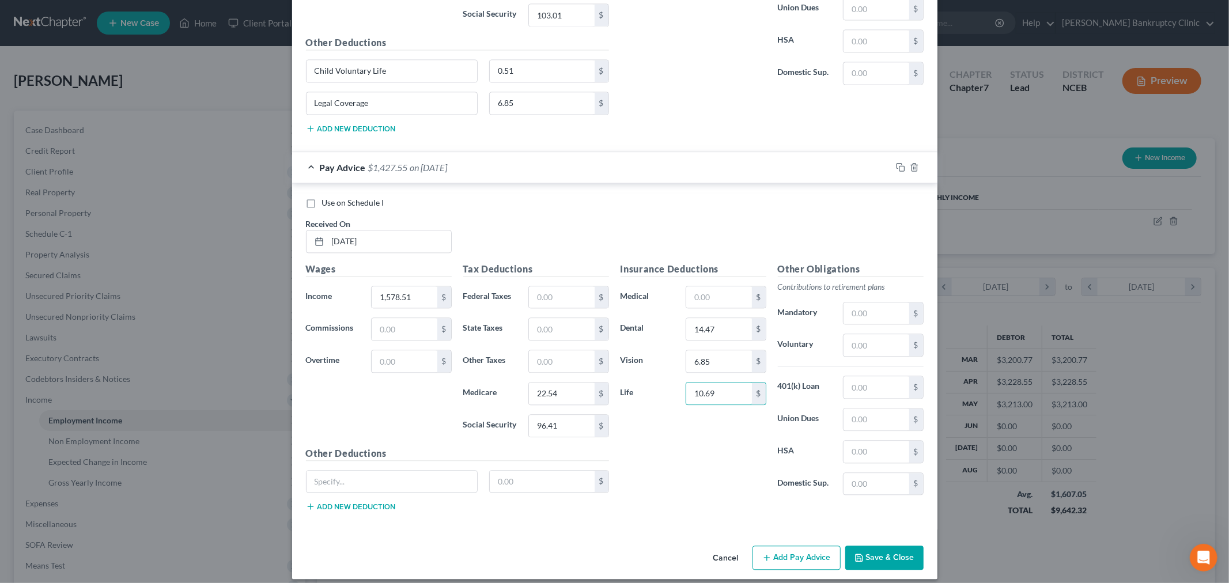
scroll to position [2087, 0]
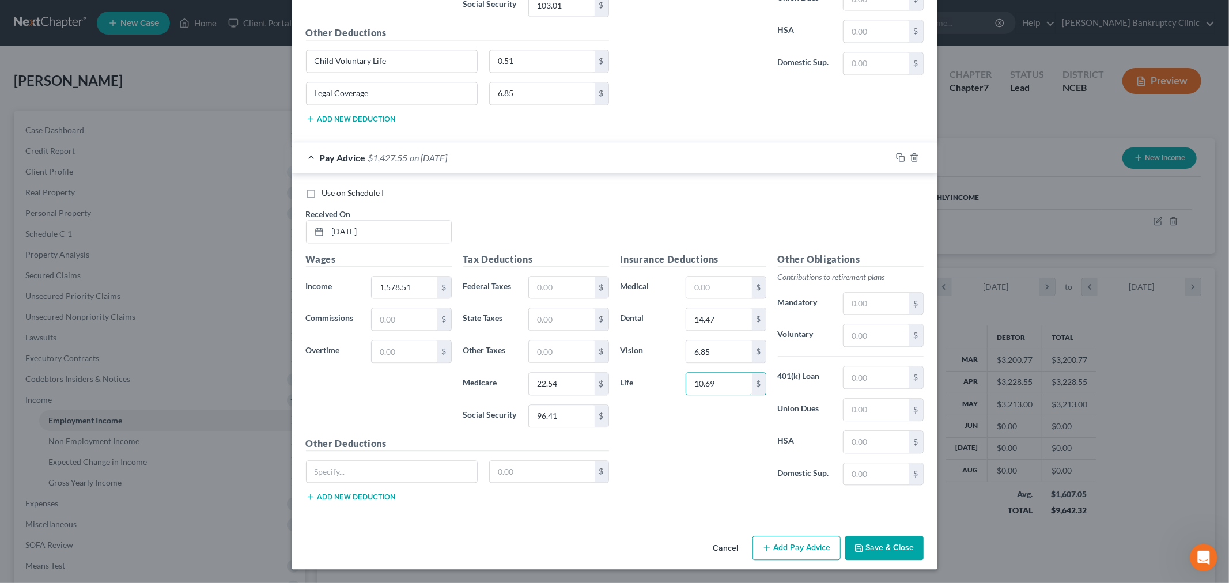
type input "10.69"
click at [376, 457] on div "Other Deductions $ Add new deduction" at bounding box center [457, 474] width 315 height 74
type input "Child Voluntary Life"
type input "0.51"
click at [348, 495] on button "Add new deduction" at bounding box center [351, 496] width 90 height 9
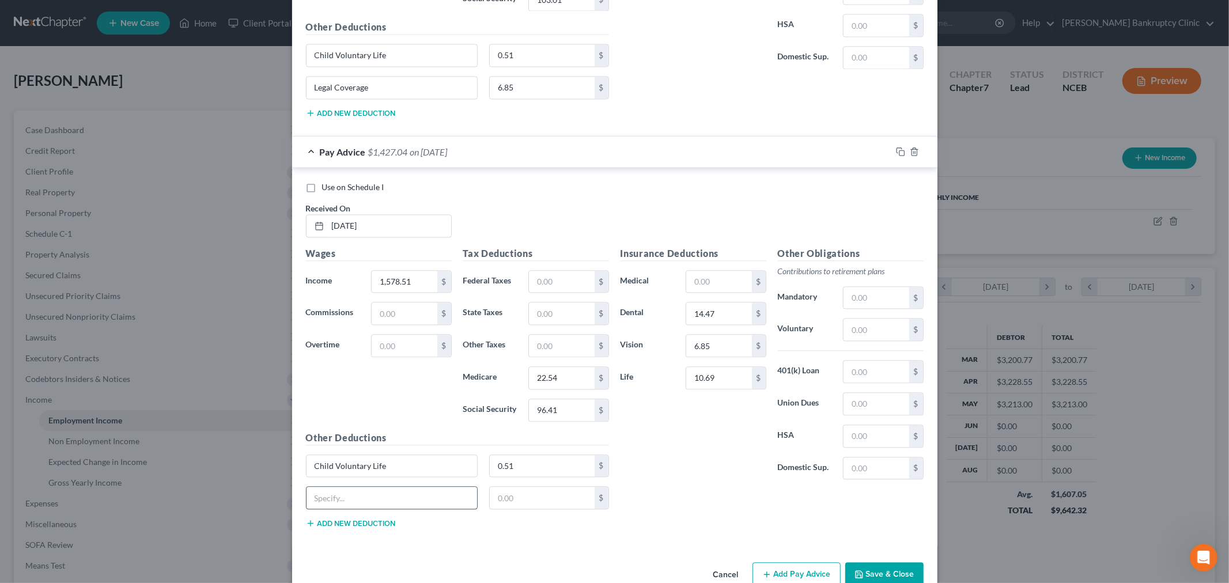
click at [356, 509] on input "text" at bounding box center [392, 498] width 171 height 22
type input "Legal Coverage"
type input "6.85"
click at [651, 511] on div "Insurance Deductions Medical $ Dental 14.47 $ Vision 6.85 $ Life 10.69 $ Other …" at bounding box center [772, 392] width 315 height 291
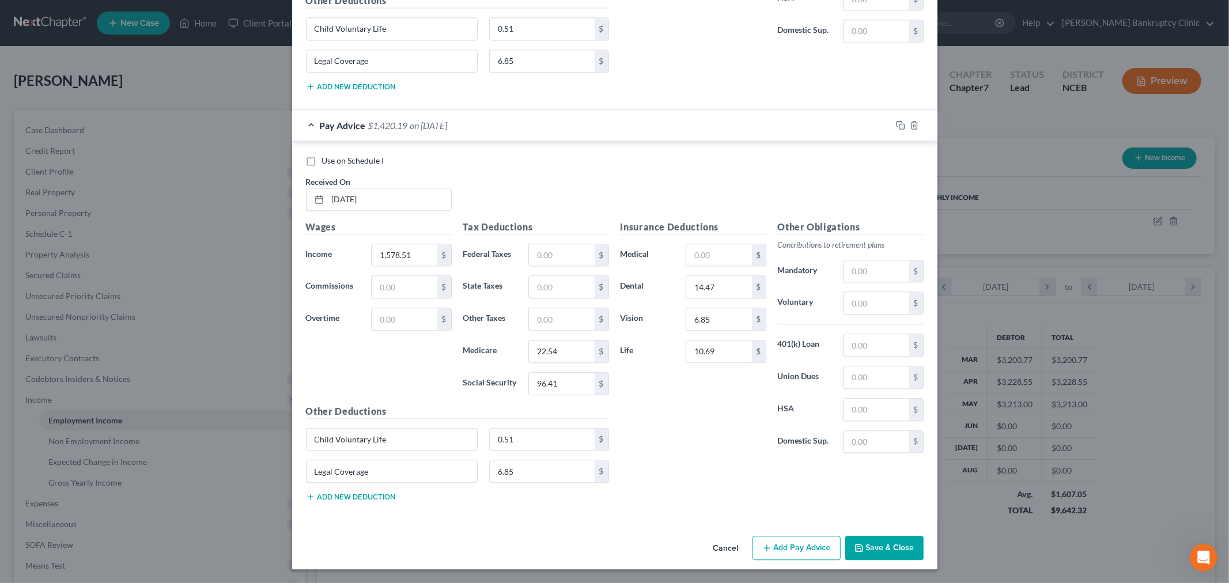
scroll to position [2118, 0]
click at [767, 544] on icon "button" at bounding box center [767, 548] width 9 height 9
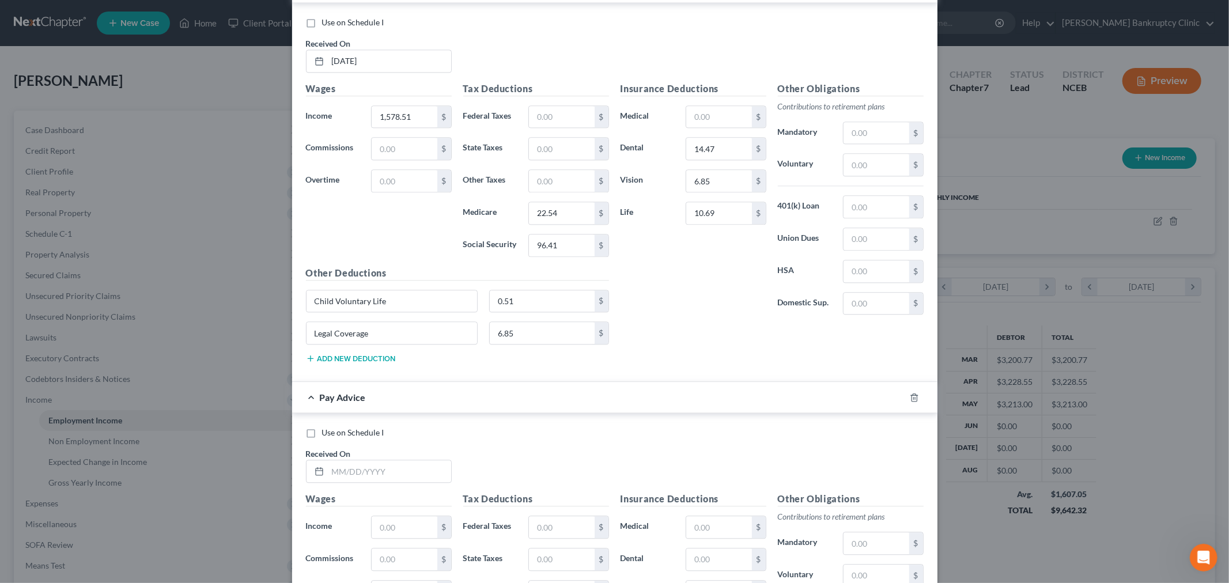
scroll to position [2291, 0]
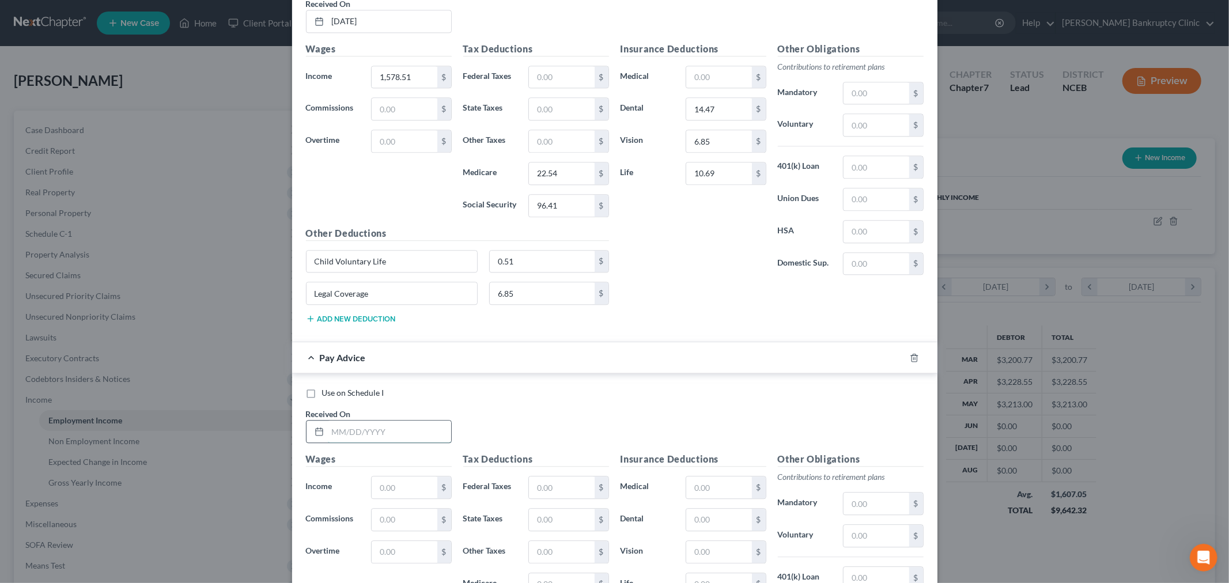
click at [388, 442] on input "text" at bounding box center [389, 432] width 123 height 22
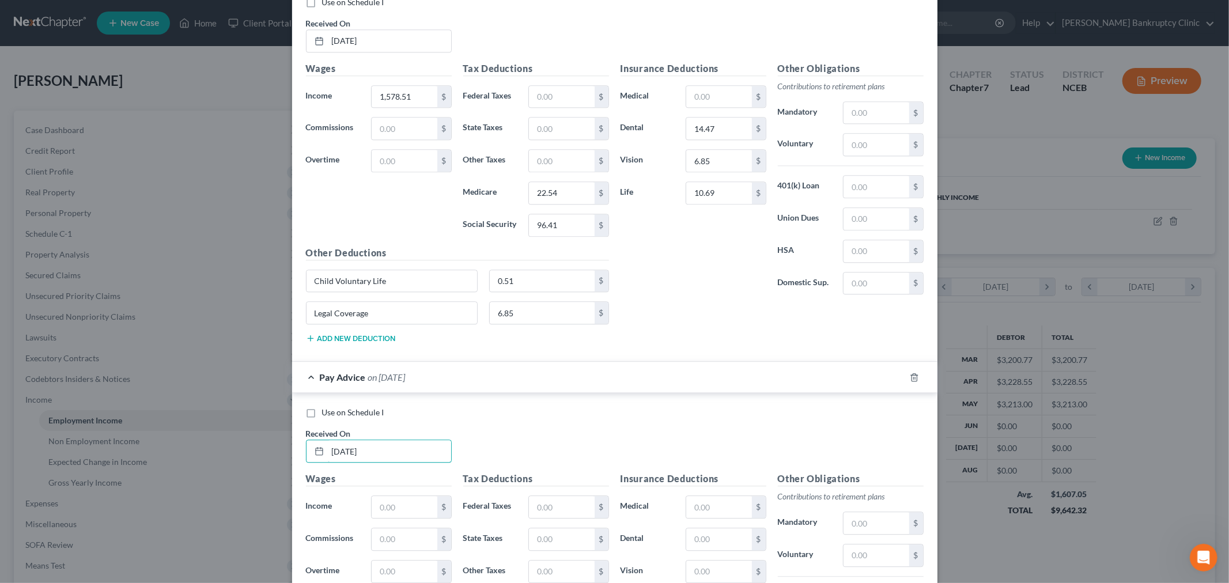
scroll to position [2261, 0]
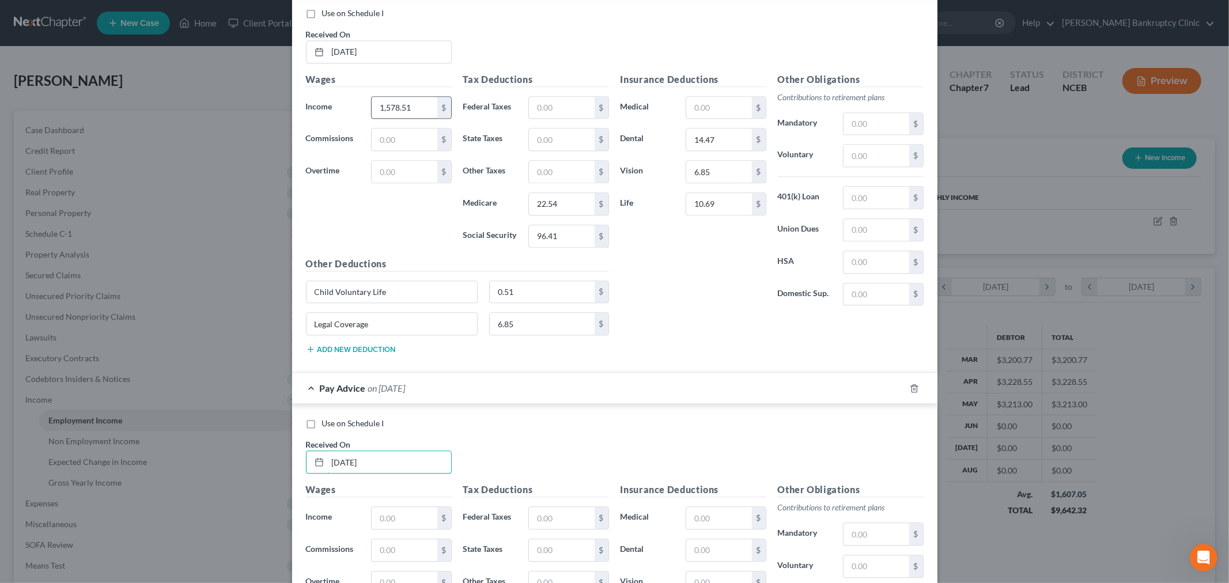
type input "[DATE]"
click at [399, 225] on div "Wages Income * 1,554.98 $ Commissions $ Overtime $" at bounding box center [378, 165] width 157 height 184
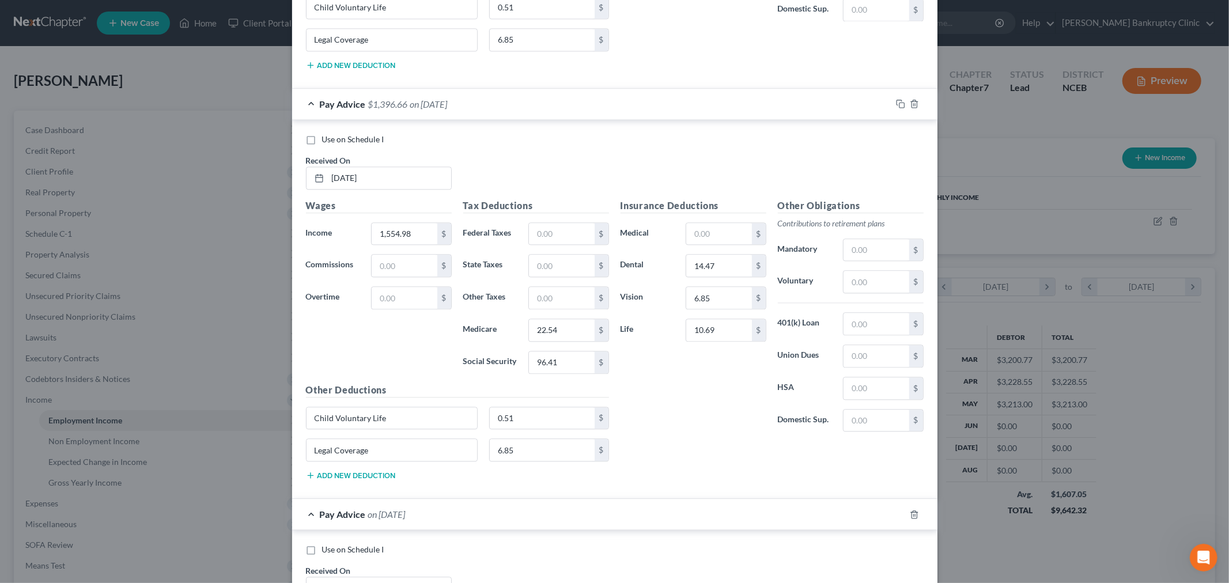
scroll to position [2134, 0]
type input "1,578.51"
click at [606, 111] on div "Pay Advice $1,420.19 on [DATE]" at bounding box center [591, 104] width 599 height 31
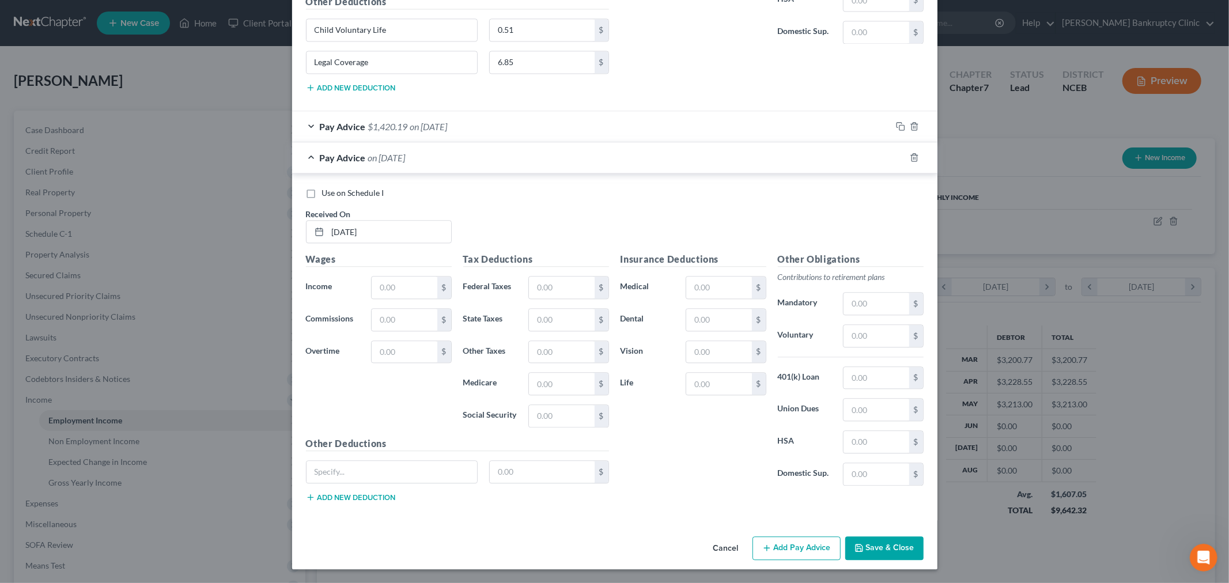
scroll to position [2118, 0]
click at [308, 125] on div "Pay Advice $1,420.19 on [DATE]" at bounding box center [591, 126] width 599 height 31
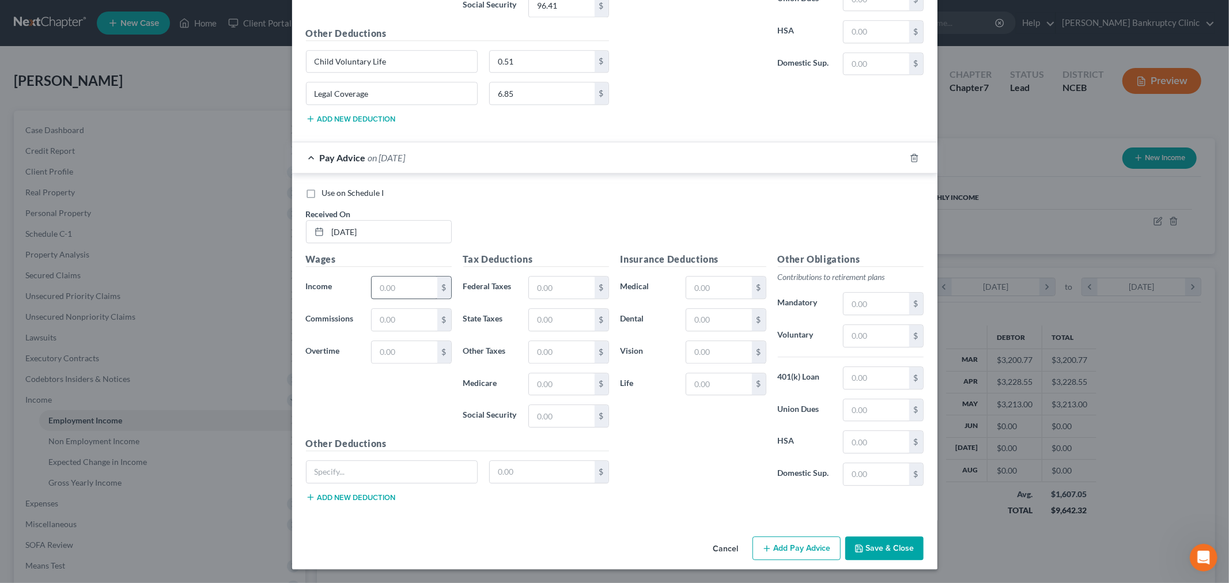
scroll to position [2496, 0]
click at [407, 295] on input "text" at bounding box center [404, 288] width 65 height 22
type input "1,675.33"
click at [383, 471] on input "text" at bounding box center [392, 472] width 171 height 22
type input "Child Voluntary Life"
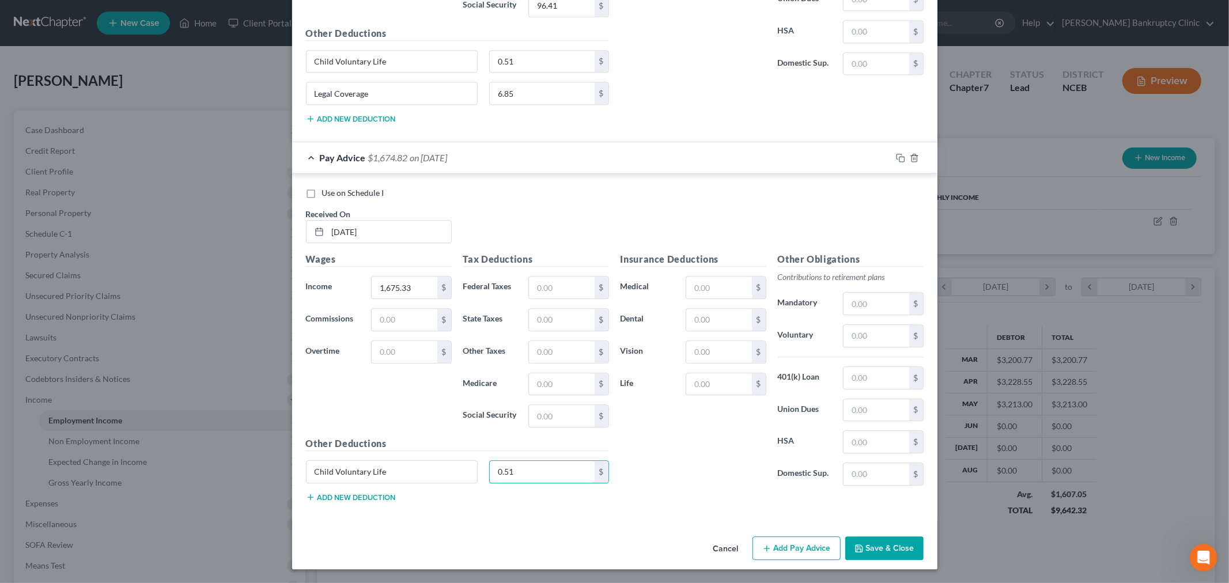
type input "0.51"
click at [365, 500] on button "Add new deduction" at bounding box center [351, 497] width 90 height 9
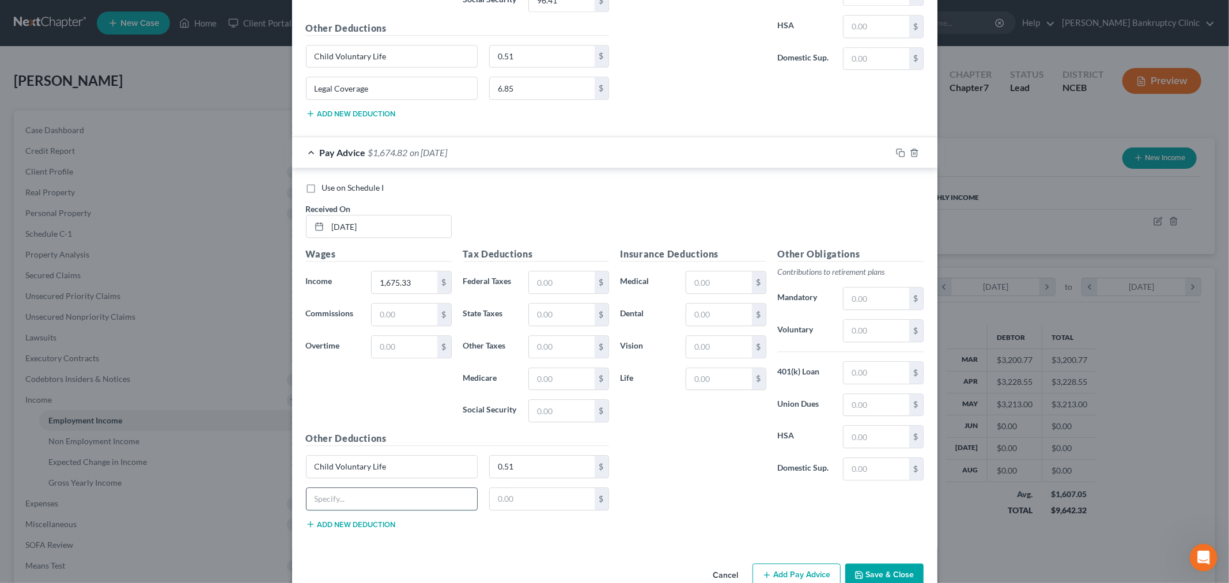
click at [367, 499] on input "text" at bounding box center [392, 499] width 171 height 22
type input "Legal Coverage"
click at [522, 504] on input "text" at bounding box center [542, 499] width 105 height 22
type input "6.85"
click at [709, 390] on input "text" at bounding box center [718, 379] width 65 height 22
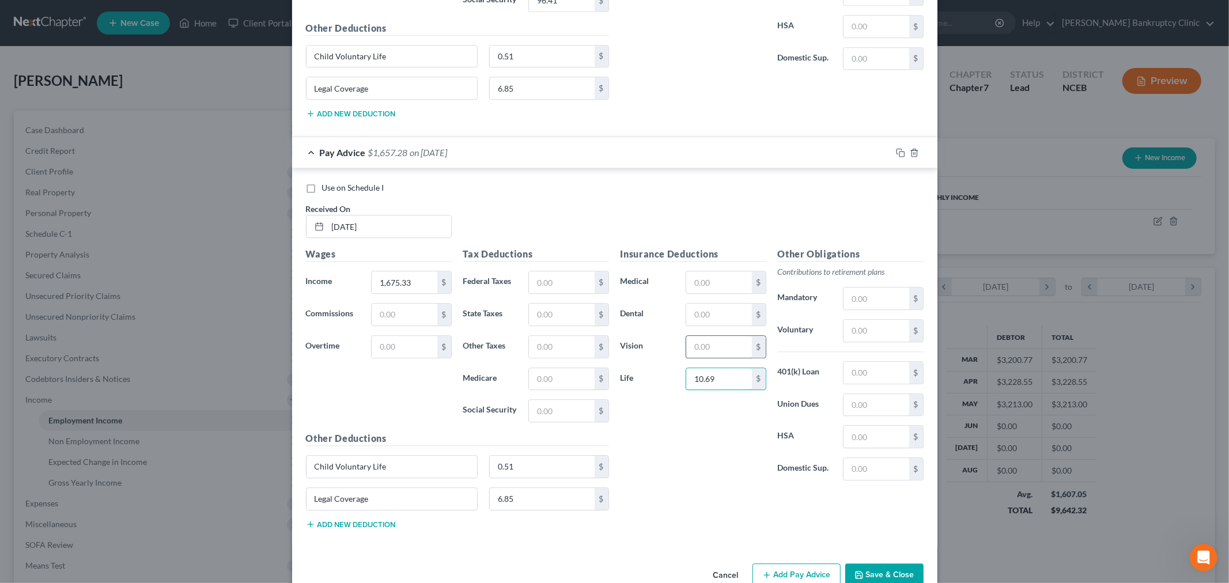
type input "10.69"
click at [715, 352] on input "text" at bounding box center [718, 347] width 65 height 22
type input "9.06"
click at [718, 322] on input "text" at bounding box center [718, 315] width 65 height 22
type input "14.47"
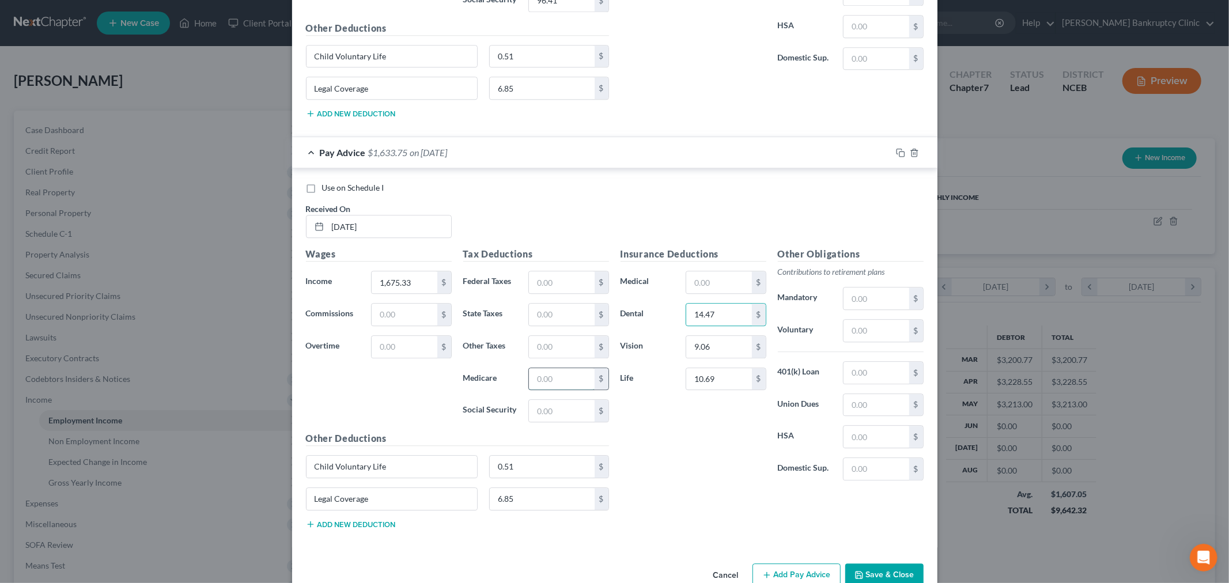
click at [554, 387] on input "text" at bounding box center [561, 379] width 65 height 22
type input "23.96"
click at [549, 291] on input "text" at bounding box center [561, 282] width 65 height 22
type input "4.37"
click at [560, 412] on input "text" at bounding box center [561, 411] width 65 height 22
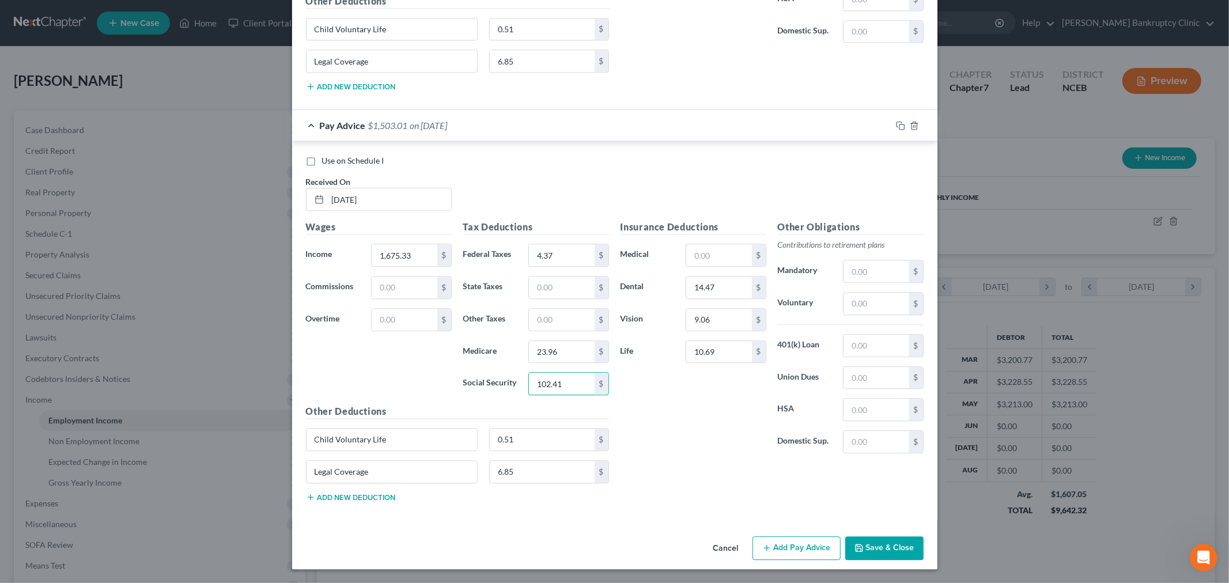
scroll to position [2530, 0]
type input "102.41"
drag, startPoint x: 757, startPoint y: 549, endPoint x: 680, endPoint y: 515, distance: 84.2
click at [757, 549] on button "Add Pay Advice" at bounding box center [797, 549] width 88 height 24
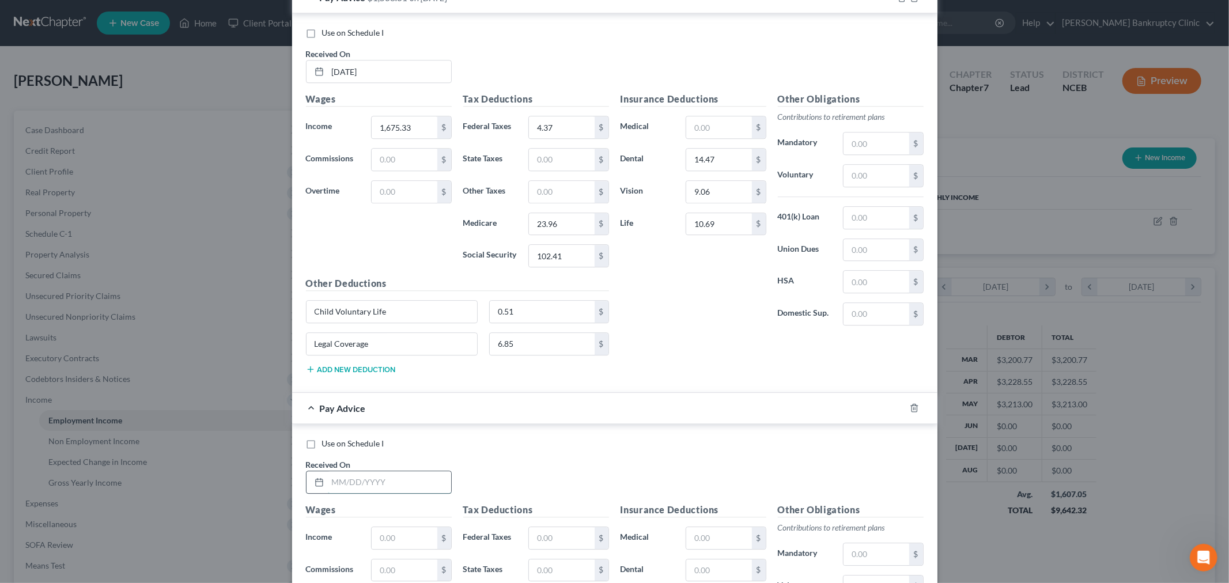
click at [424, 492] on input "text" at bounding box center [389, 483] width 123 height 22
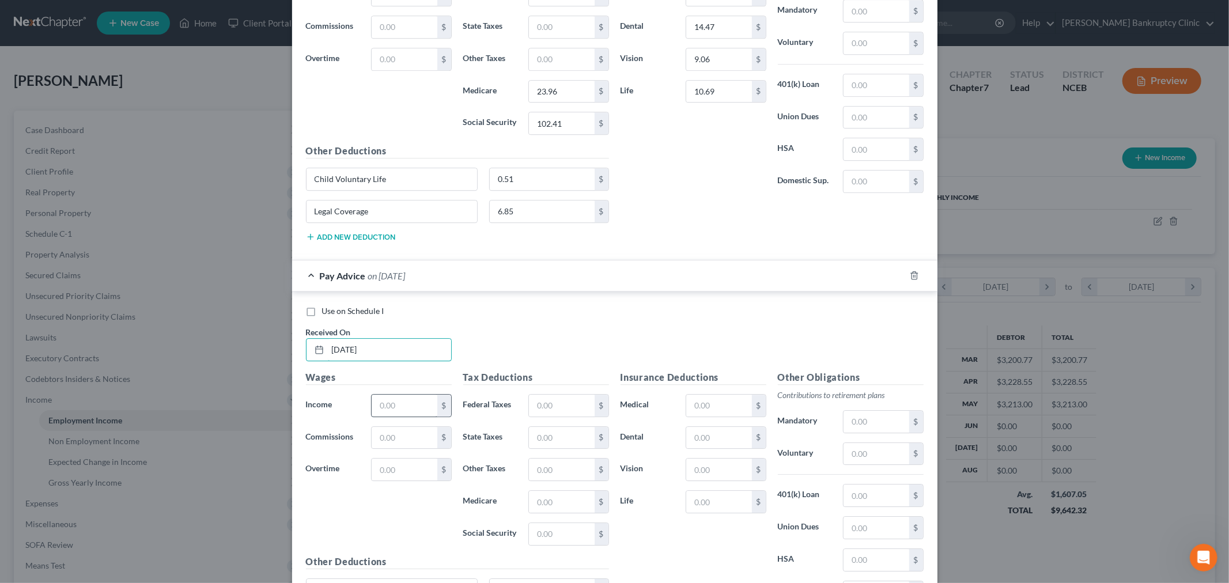
scroll to position [2785, 0]
type input "[DATE]"
click at [400, 413] on input "text" at bounding box center [404, 405] width 65 height 22
click at [410, 412] on input "text" at bounding box center [404, 405] width 65 height 22
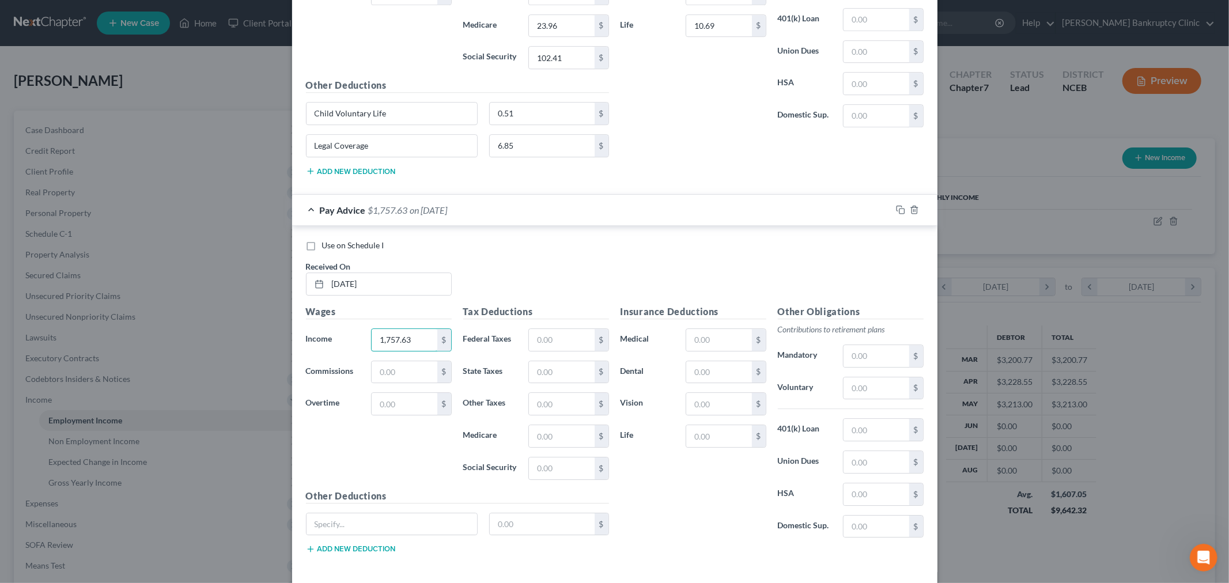
scroll to position [2910, 0]
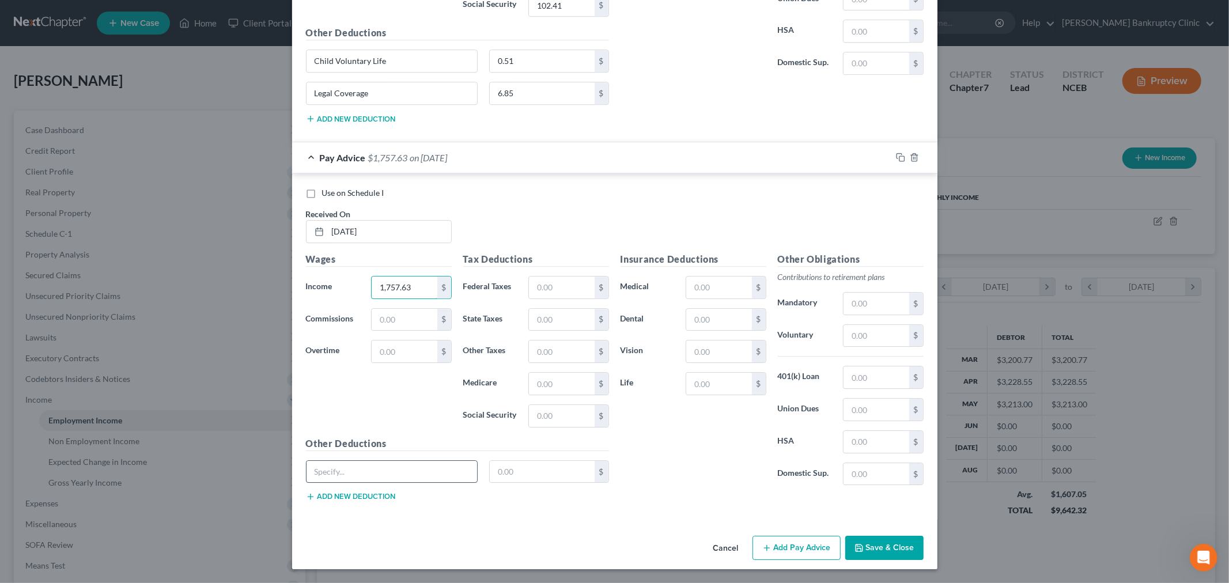
type input "1,757.63"
click at [401, 474] on input "text" at bounding box center [392, 472] width 171 height 22
type input "Child Voluntary Life"
type input "0.51"
click at [347, 498] on button "Add new deduction" at bounding box center [351, 496] width 90 height 9
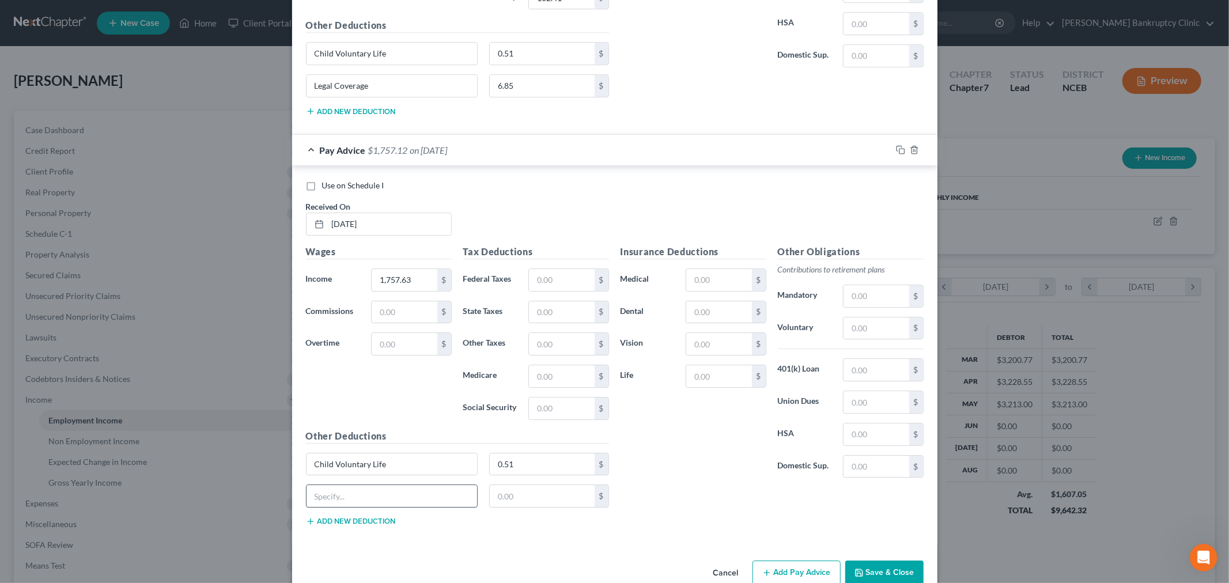
click at [346, 498] on input "text" at bounding box center [392, 496] width 171 height 22
type input "Legal Coverage"
click at [506, 504] on input "text" at bounding box center [542, 496] width 105 height 22
type input "6.85"
click at [569, 285] on input "text" at bounding box center [561, 280] width 65 height 22
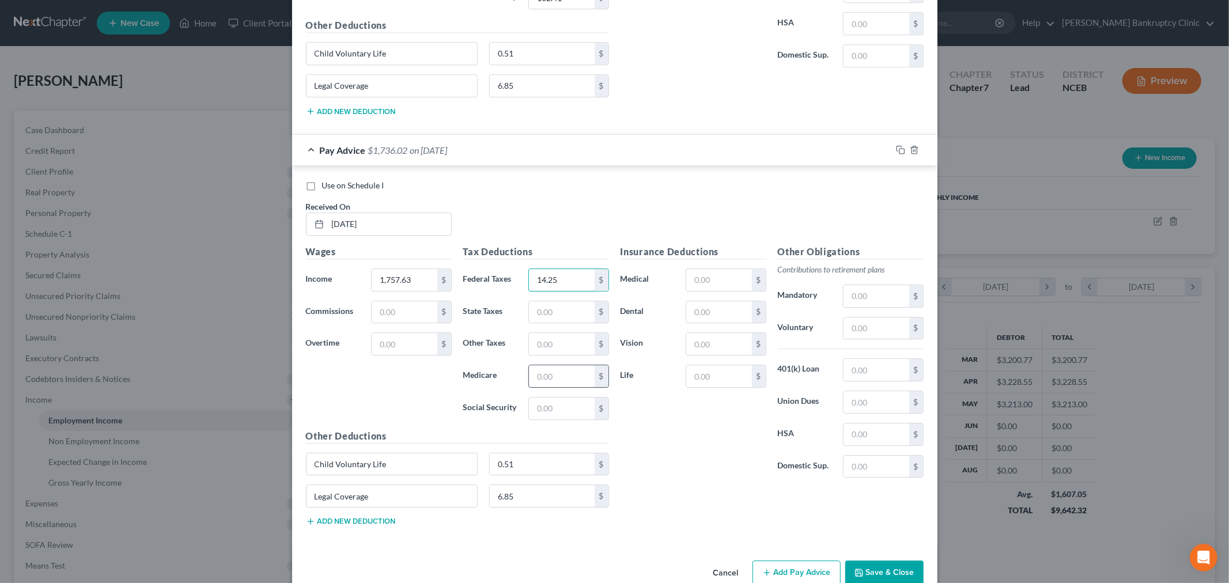
type input "14.25"
click at [545, 383] on input "text" at bounding box center [561, 376] width 65 height 22
type input "25.14"
click at [549, 417] on input "text" at bounding box center [561, 409] width 65 height 22
type input "107.51"
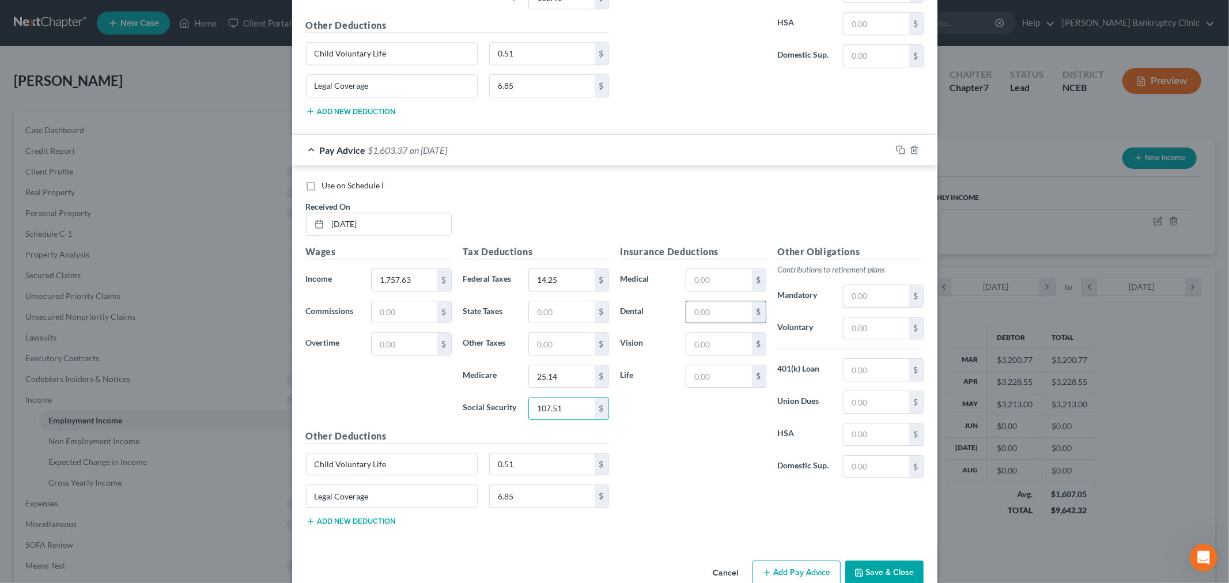
click at [715, 317] on input "text" at bounding box center [718, 312] width 65 height 22
type input "14.47"
click at [723, 348] on input "text" at bounding box center [718, 344] width 65 height 22
type input "9.06"
click at [723, 387] on input "text" at bounding box center [718, 376] width 65 height 22
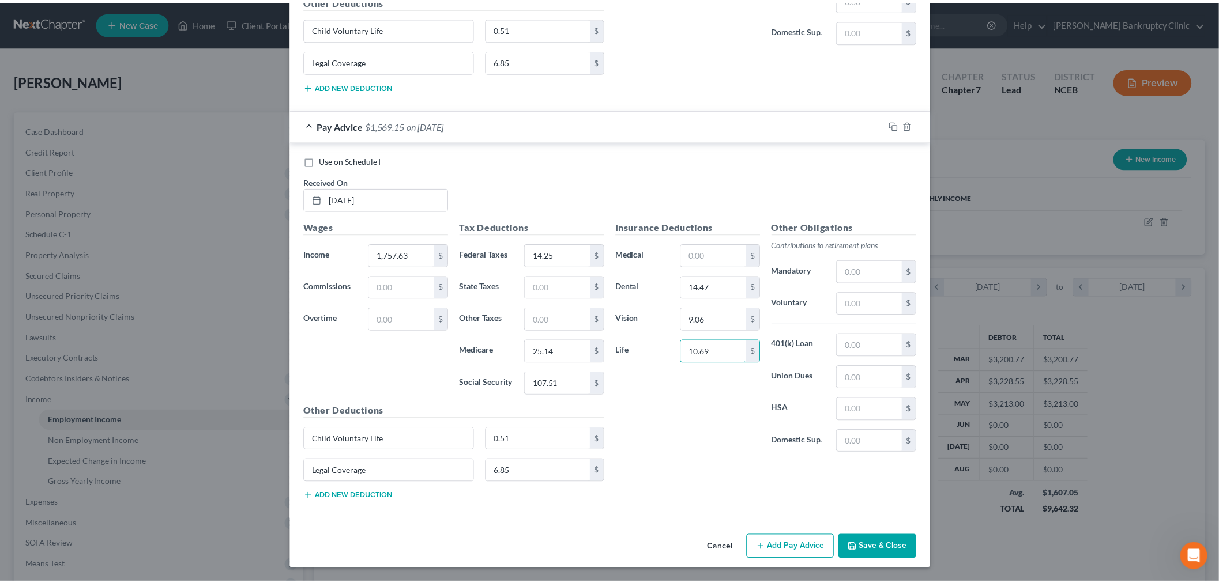
scroll to position [2942, 0]
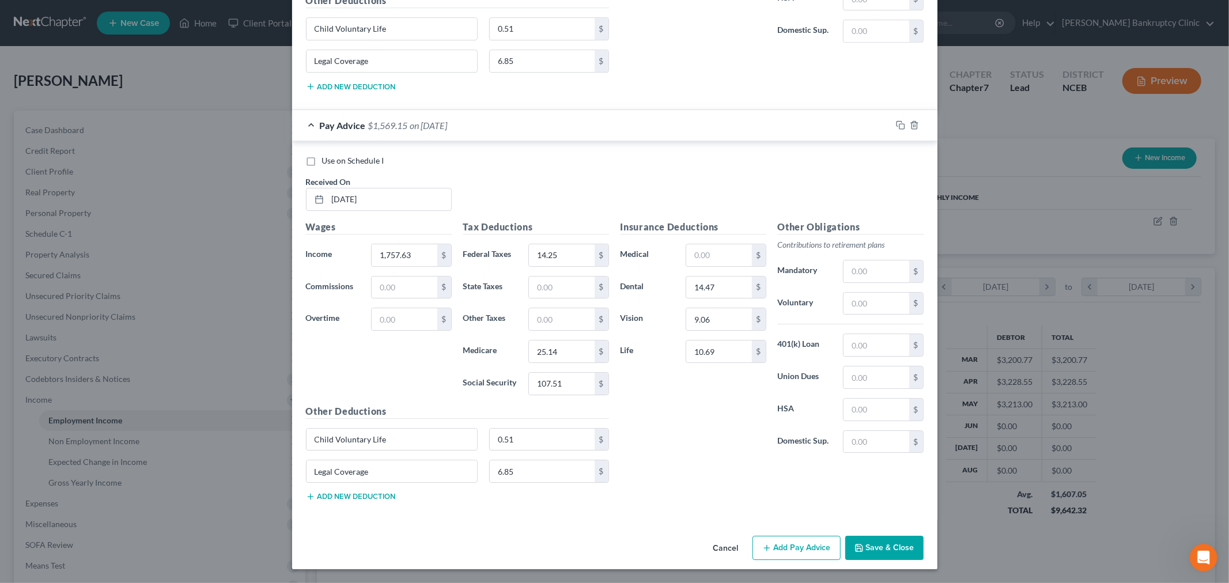
click at [872, 545] on button "Save & Close" at bounding box center [885, 548] width 78 height 24
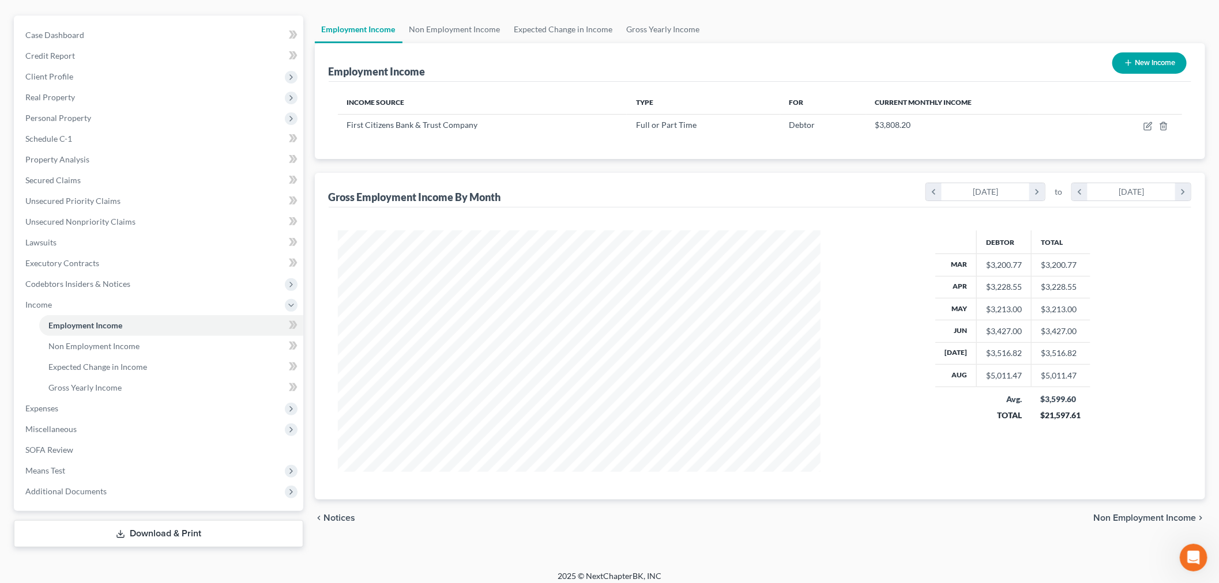
scroll to position [101, 0]
